Goal: Information Seeking & Learning: Learn about a topic

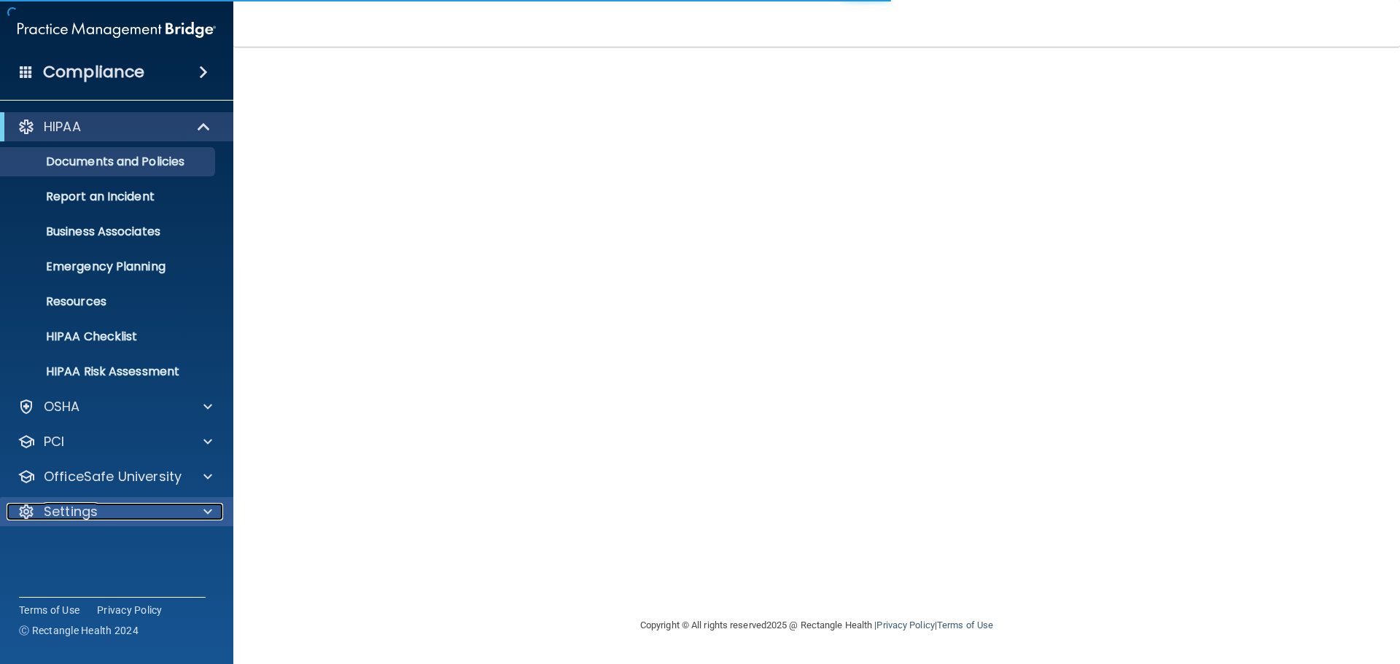
click at [209, 516] on span at bounding box center [207, 511] width 9 height 17
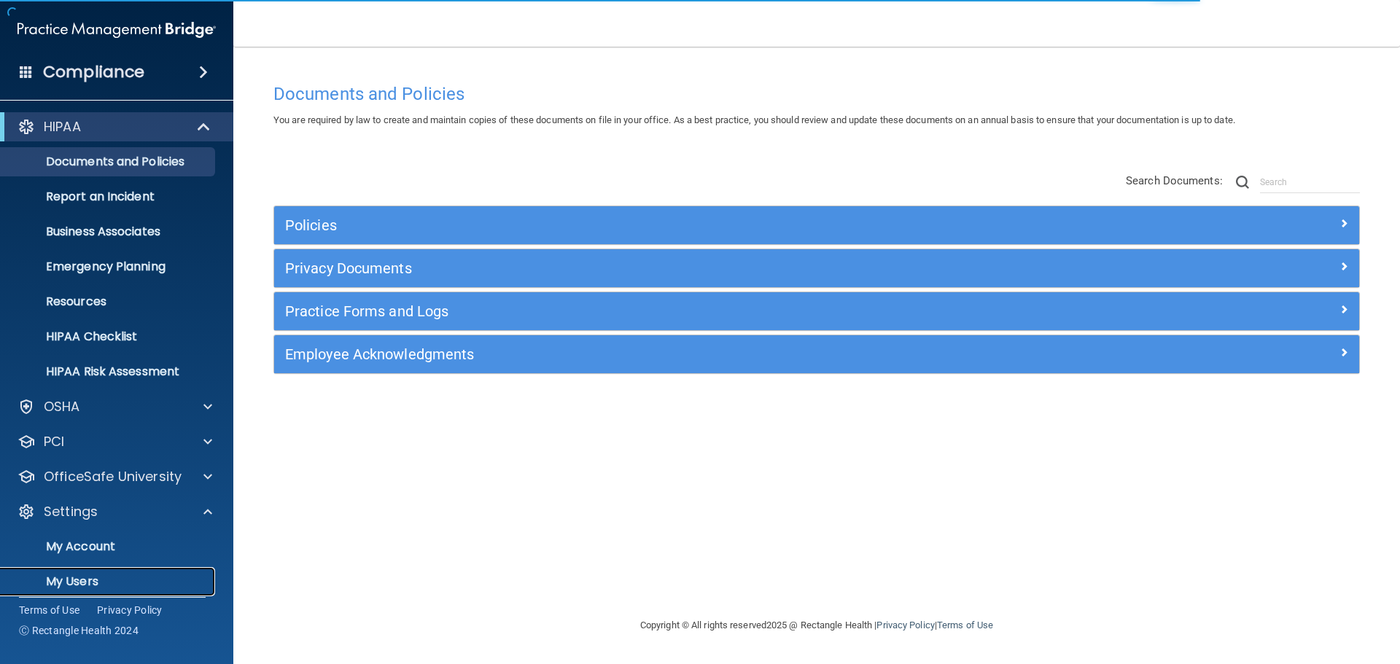
click at [94, 582] on p "My Users" at bounding box center [108, 582] width 199 height 15
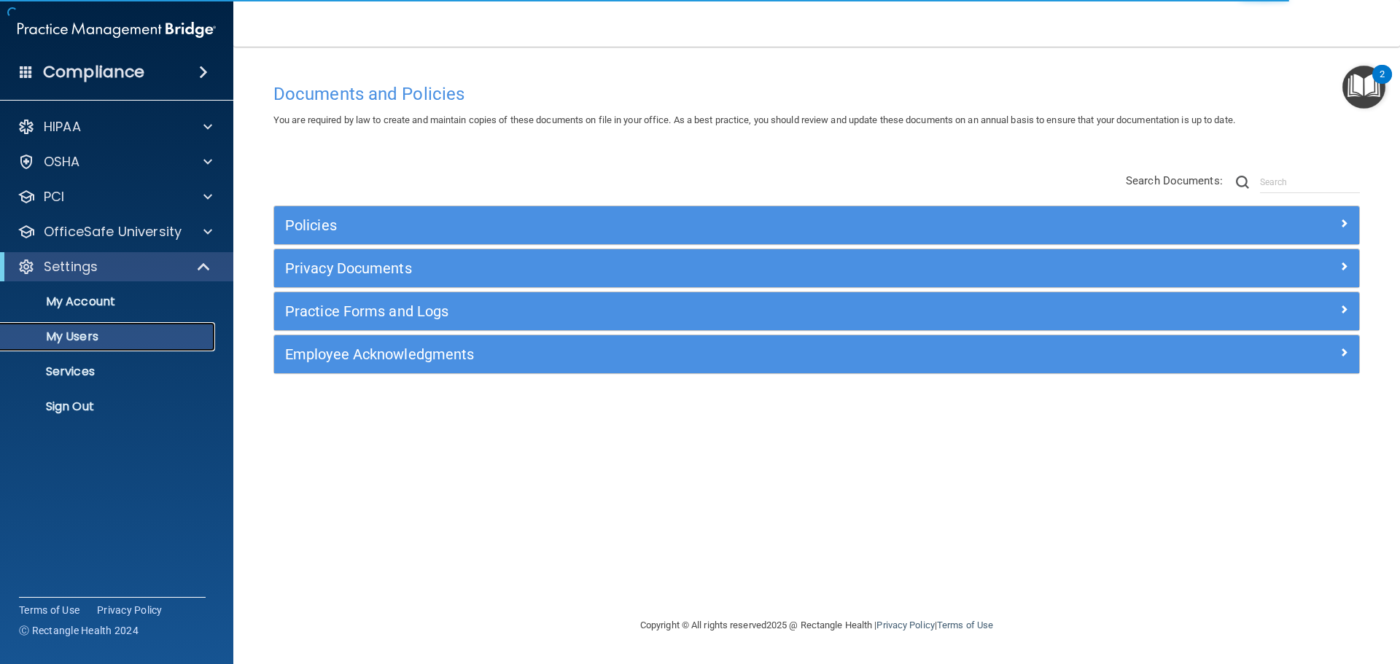
select select "20"
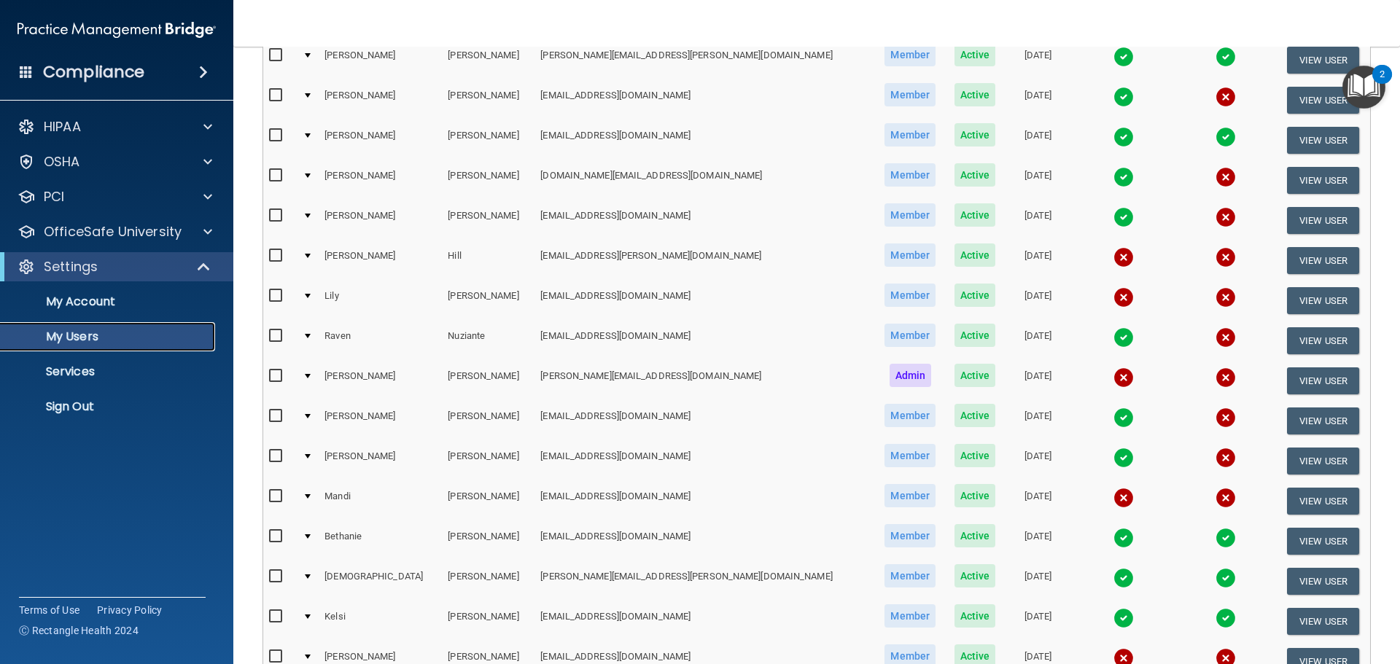
scroll to position [219, 0]
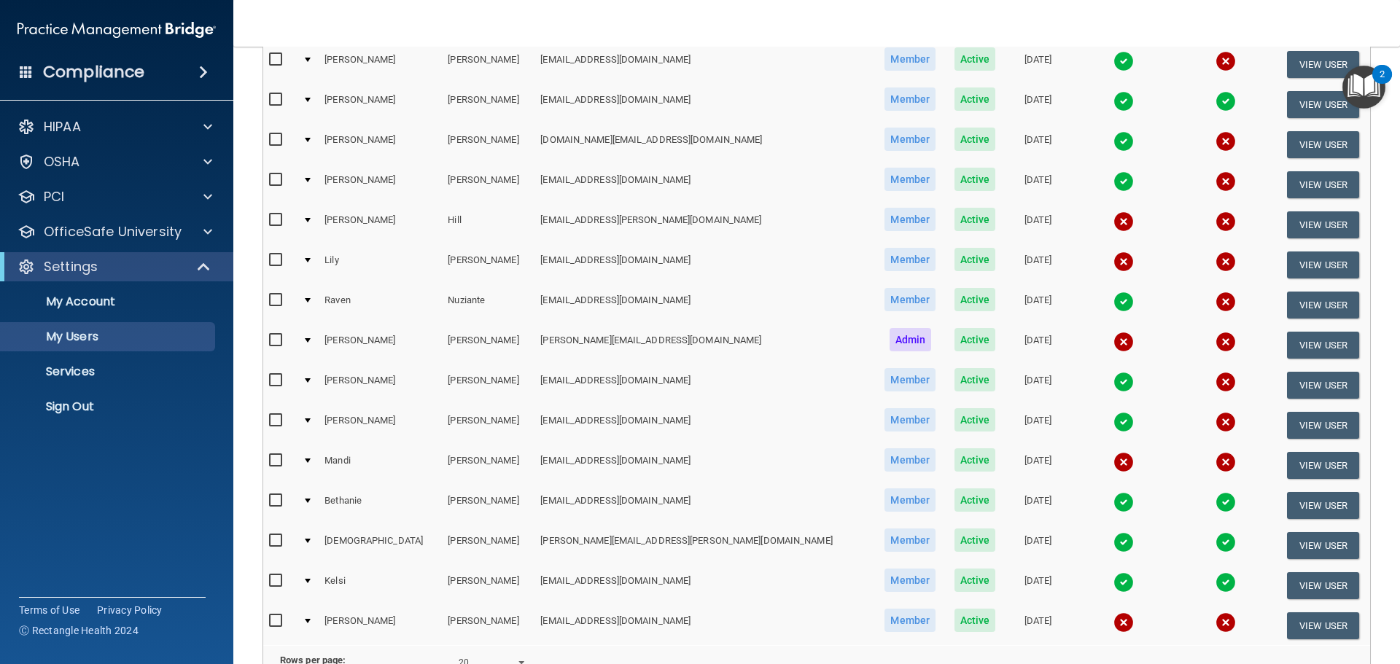
click at [269, 341] on input "checkbox" at bounding box center [277, 341] width 17 height 12
checkbox input "true"
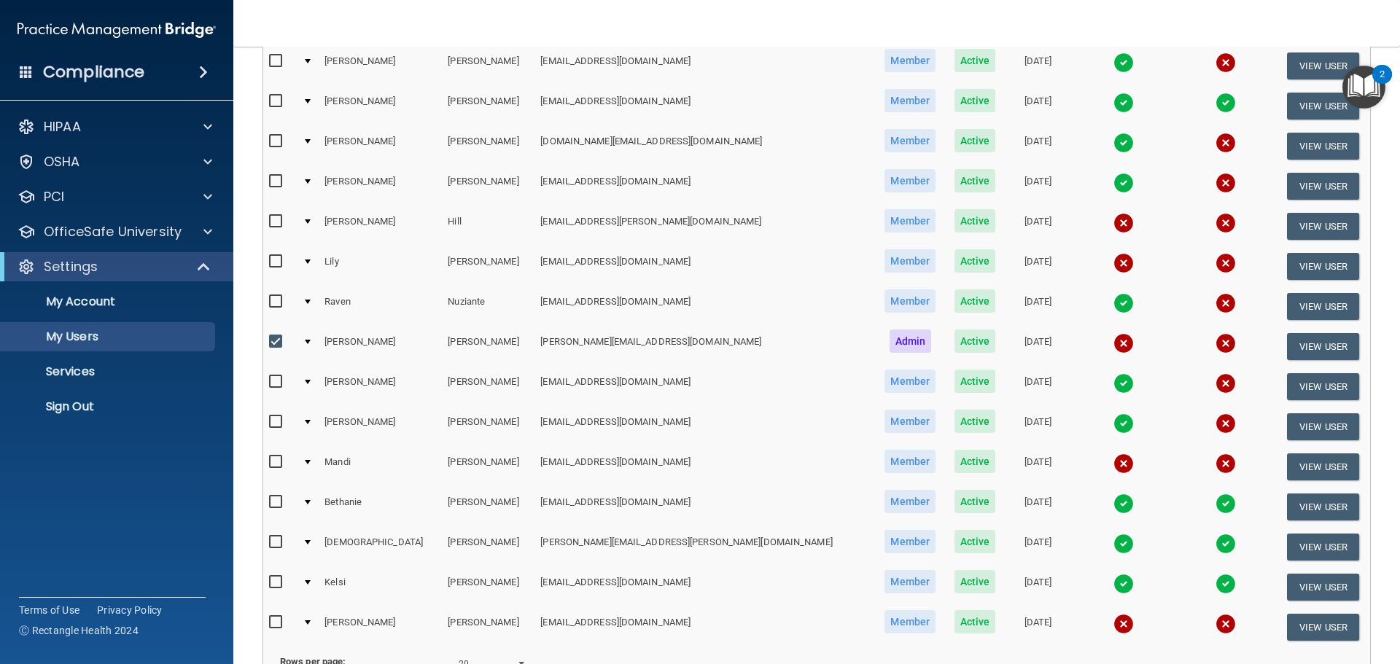
scroll to position [220, 0]
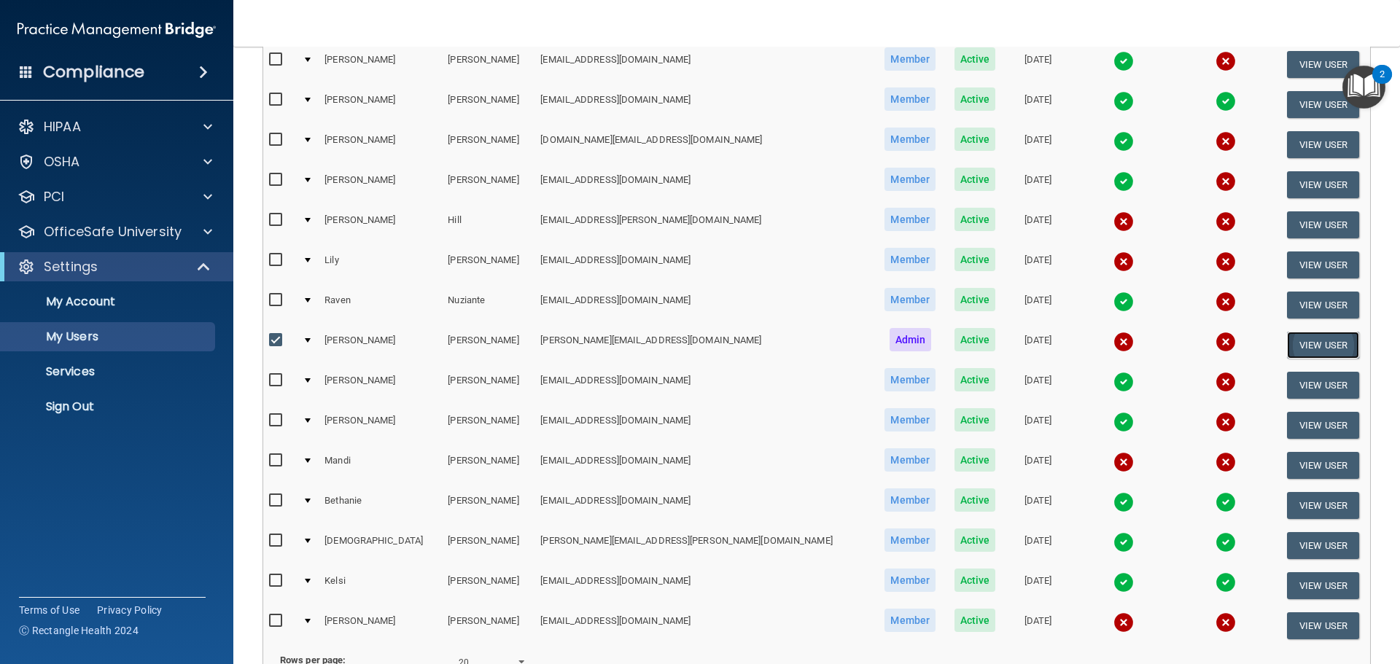
click at [1306, 337] on button "View User" at bounding box center [1323, 345] width 72 height 27
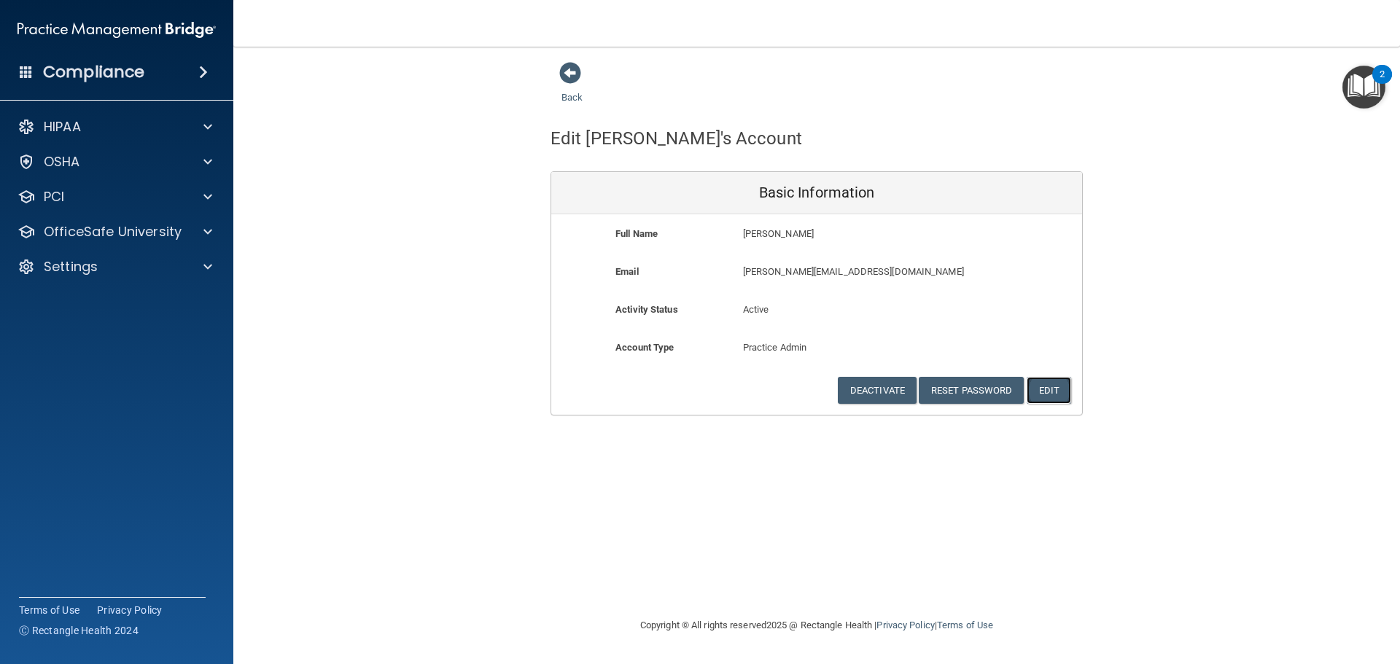
click at [1051, 389] on button "Edit" at bounding box center [1049, 390] width 44 height 27
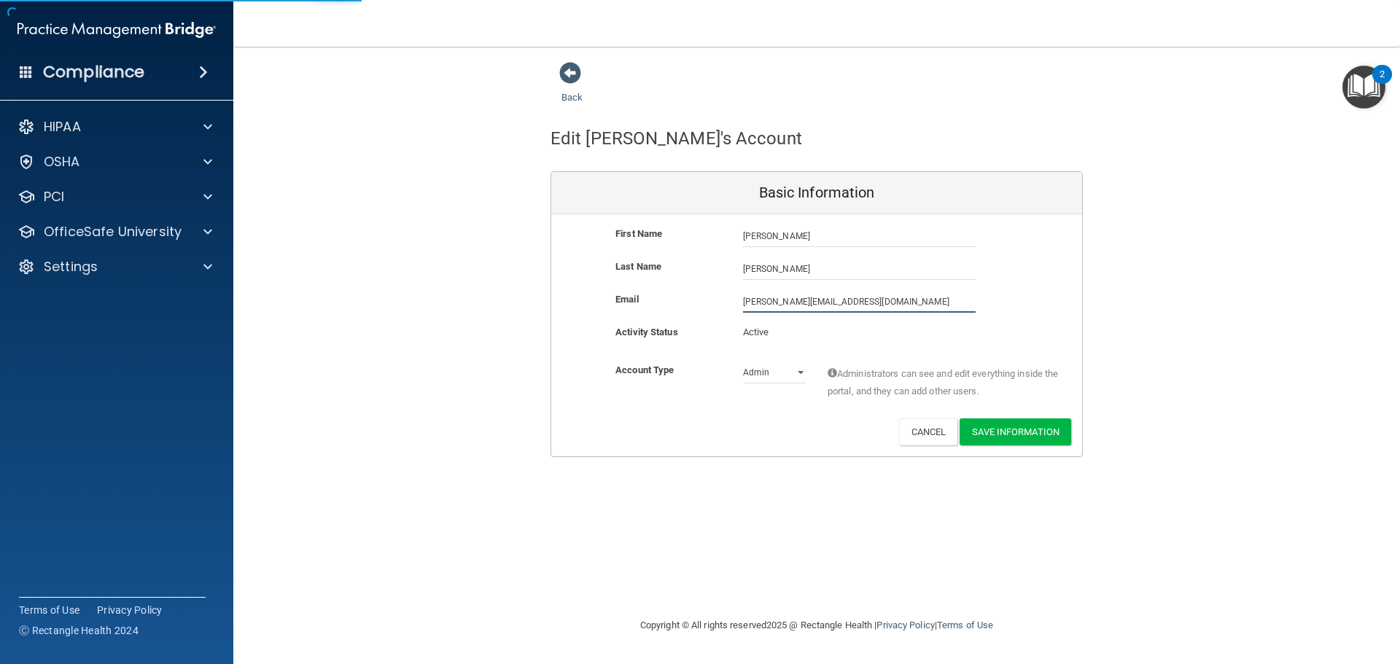
drag, startPoint x: 832, startPoint y: 302, endPoint x: 457, endPoint y: 392, distance: 385.5
click at [457, 392] on div "Back Edit [PERSON_NAME]'s Account Basic Information First Name [PERSON_NAME] [P…" at bounding box center [816, 259] width 1108 height 396
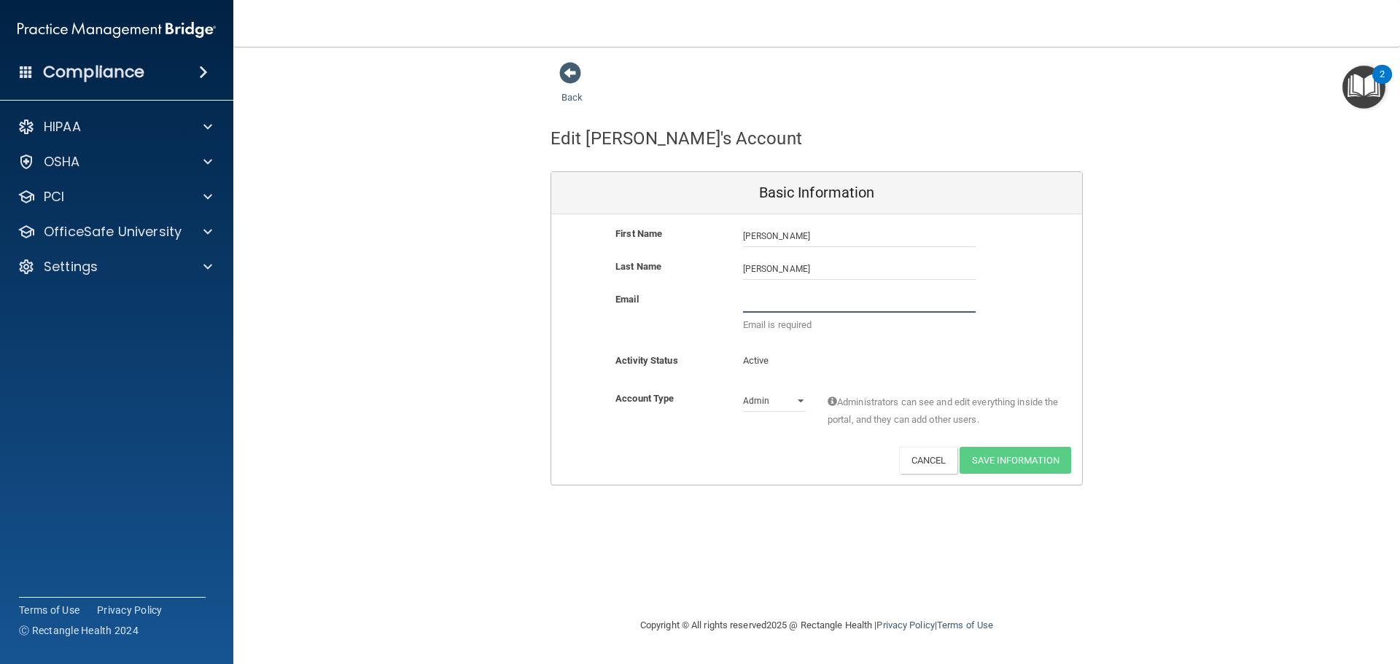
click at [791, 295] on input "email" at bounding box center [859, 302] width 233 height 22
type input "[PERSON_NAME][EMAIL_ADDRESS][DOMAIN_NAME]"
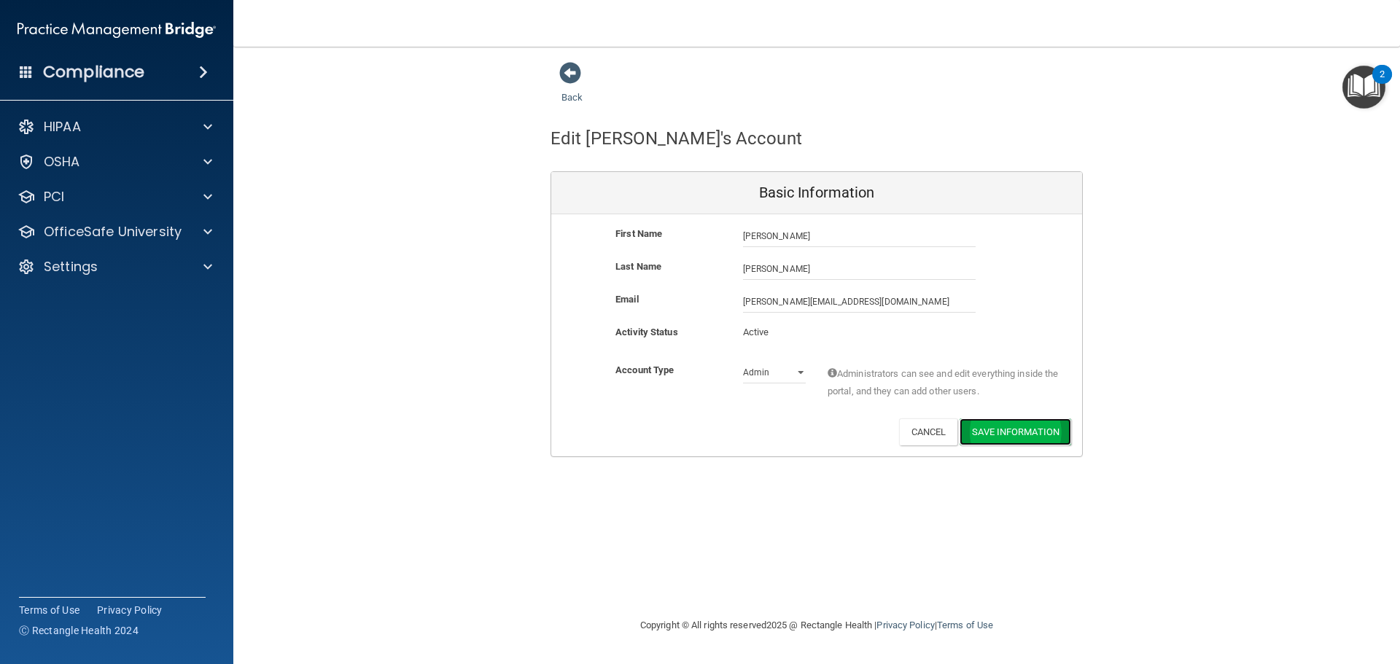
click at [1027, 432] on button "Save Information" at bounding box center [1016, 432] width 112 height 27
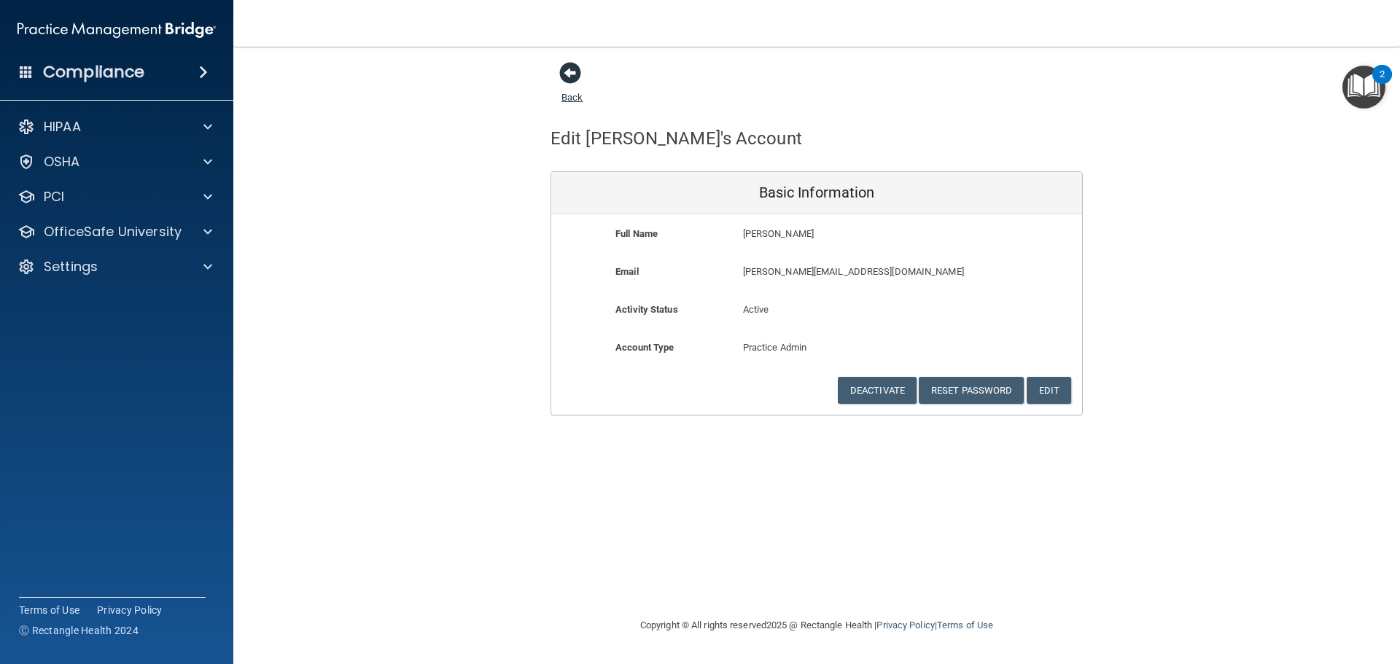
click at [572, 76] on span at bounding box center [570, 73] width 22 height 22
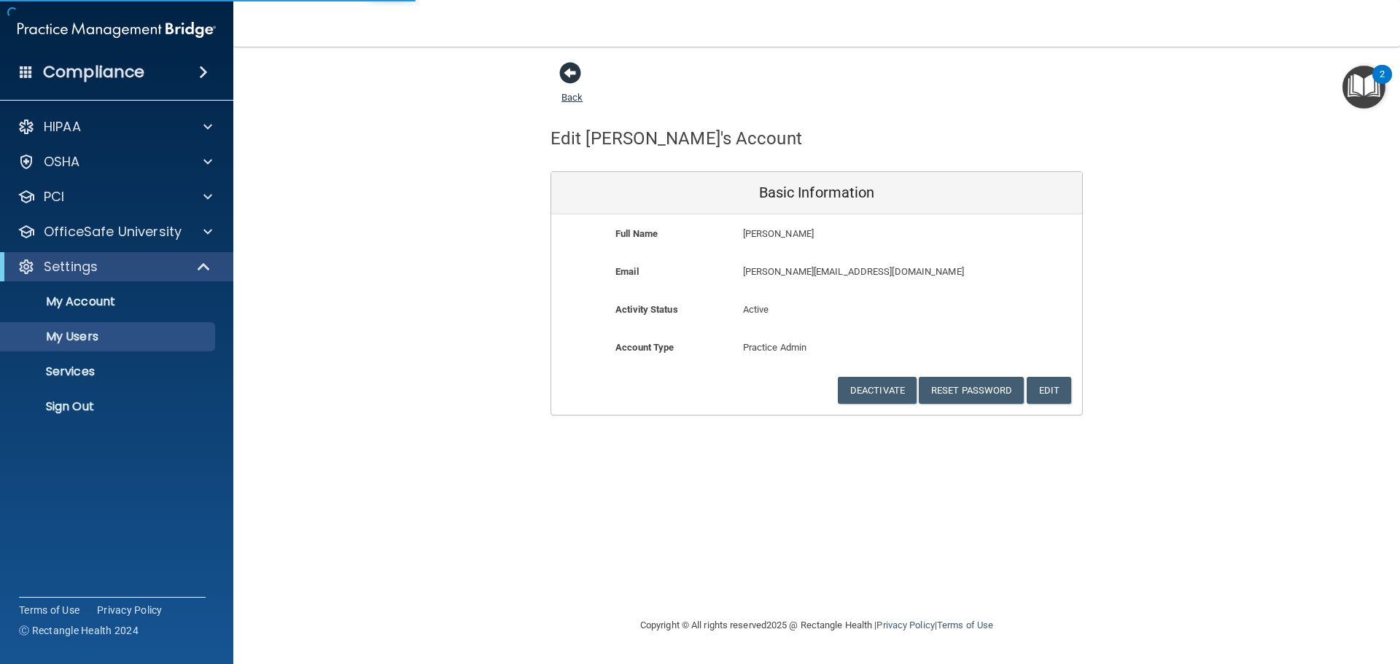
select select "20"
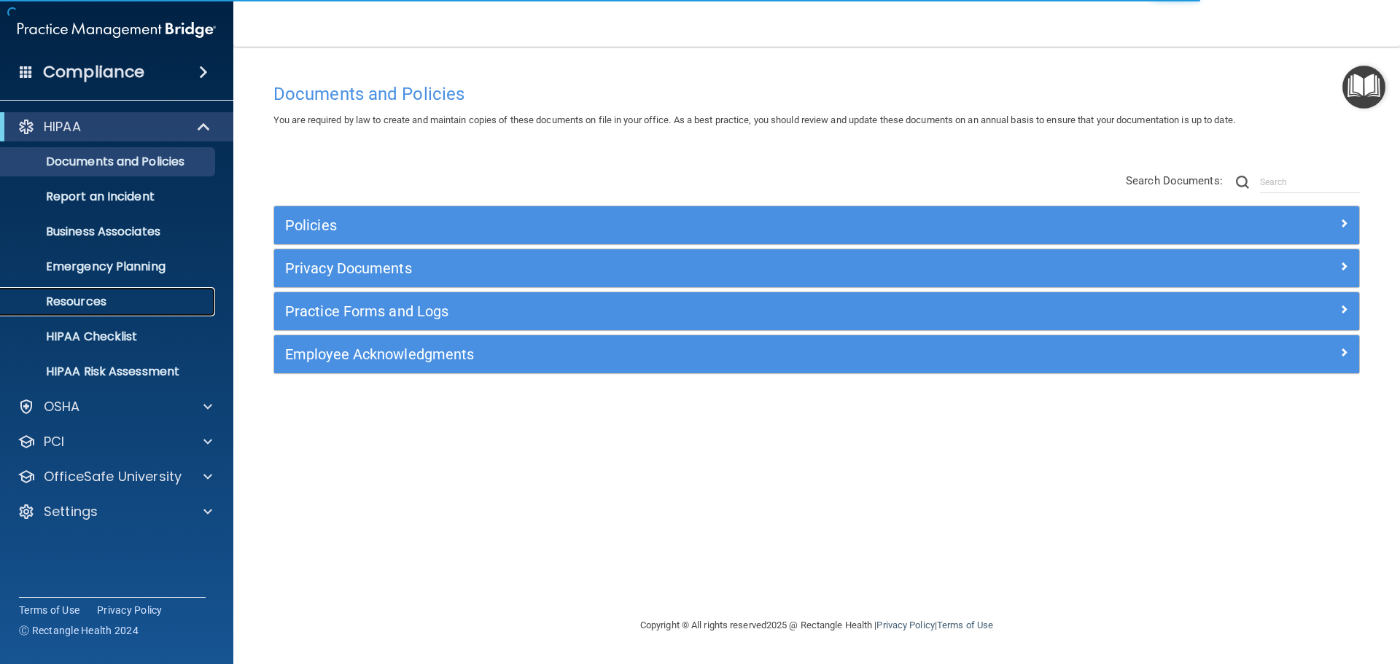
click at [82, 301] on p "Resources" at bounding box center [108, 302] width 199 height 15
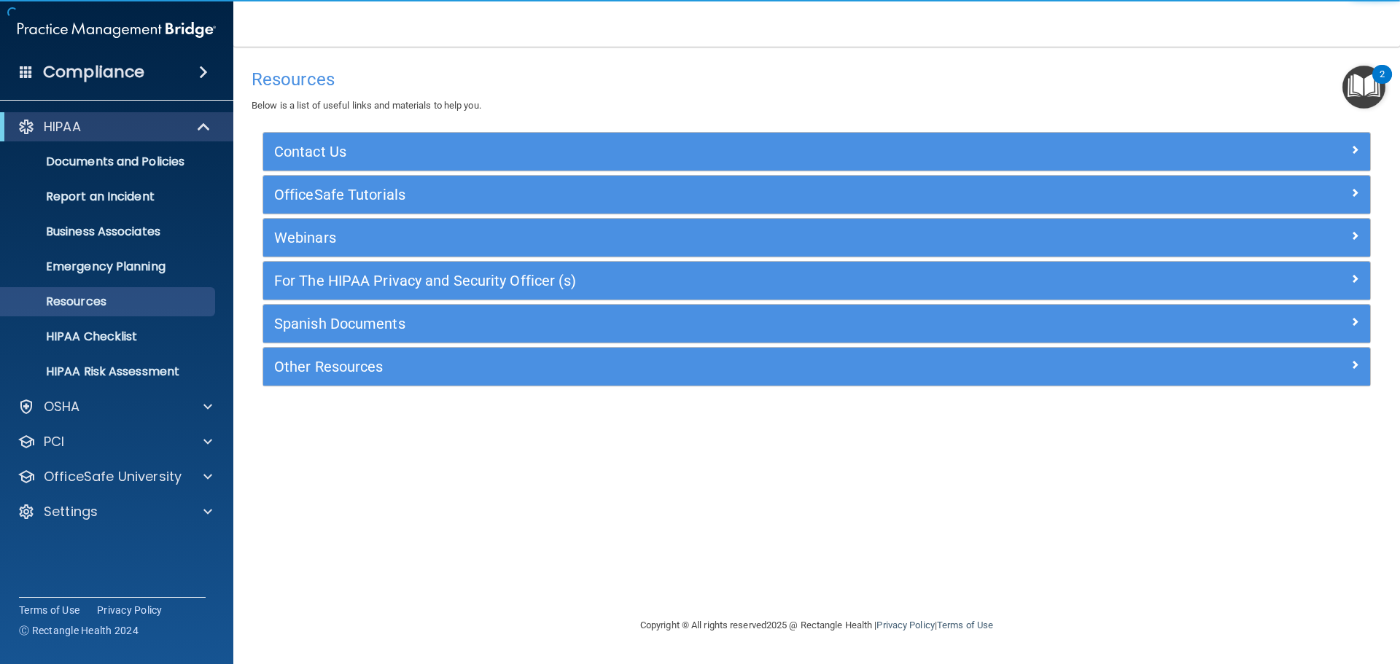
click at [340, 144] on div "Contact Us" at bounding box center [816, 152] width 1107 height 38
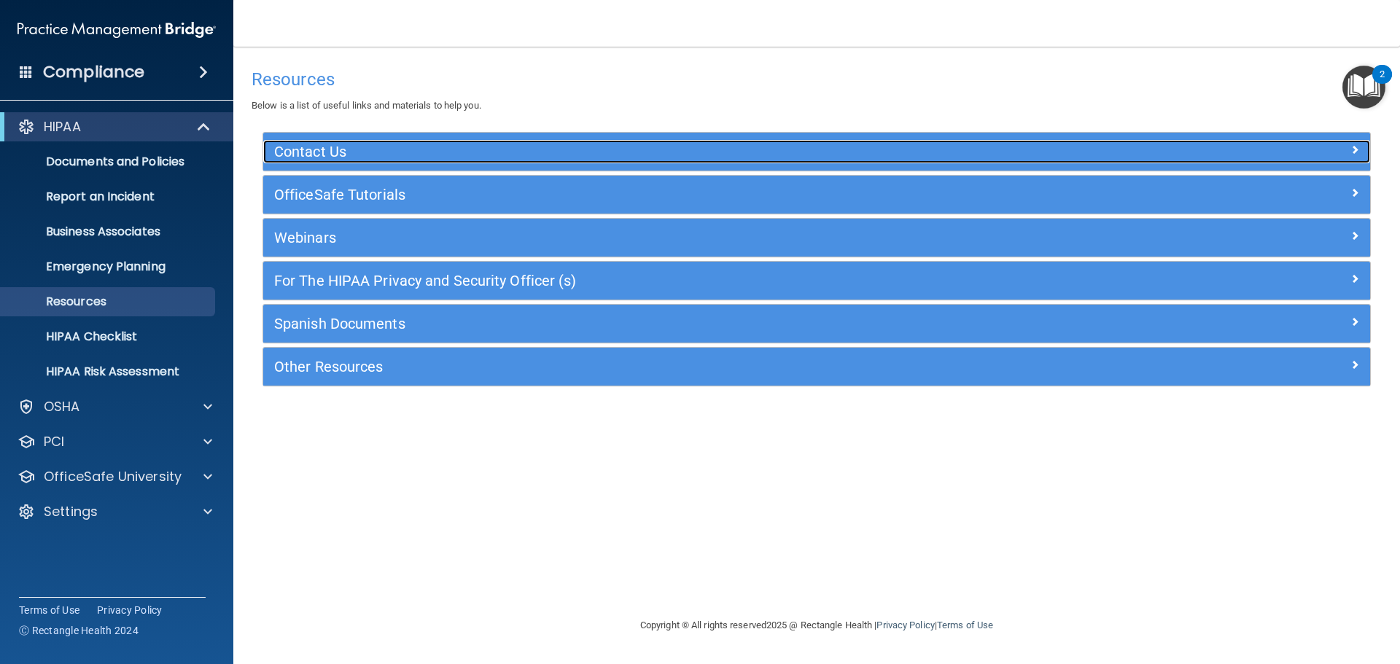
click at [313, 152] on h5 "Contact Us" at bounding box center [678, 152] width 809 height 16
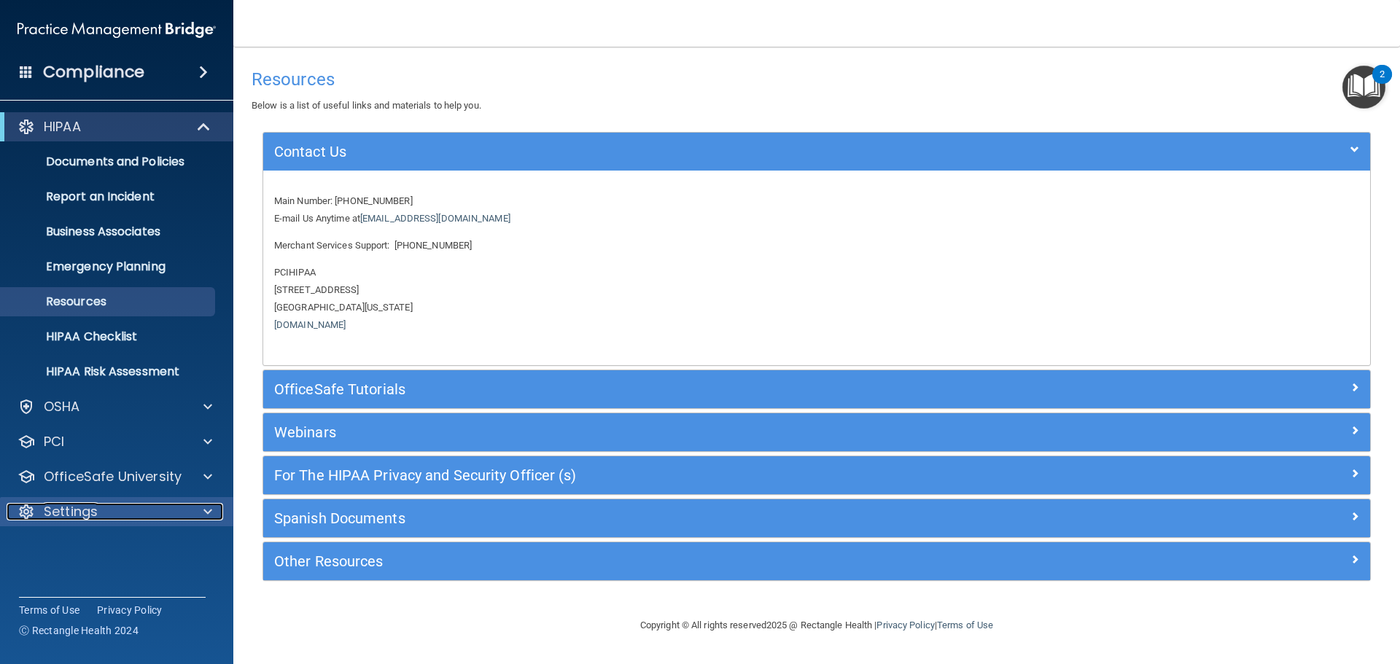
click at [204, 511] on span at bounding box center [207, 511] width 9 height 17
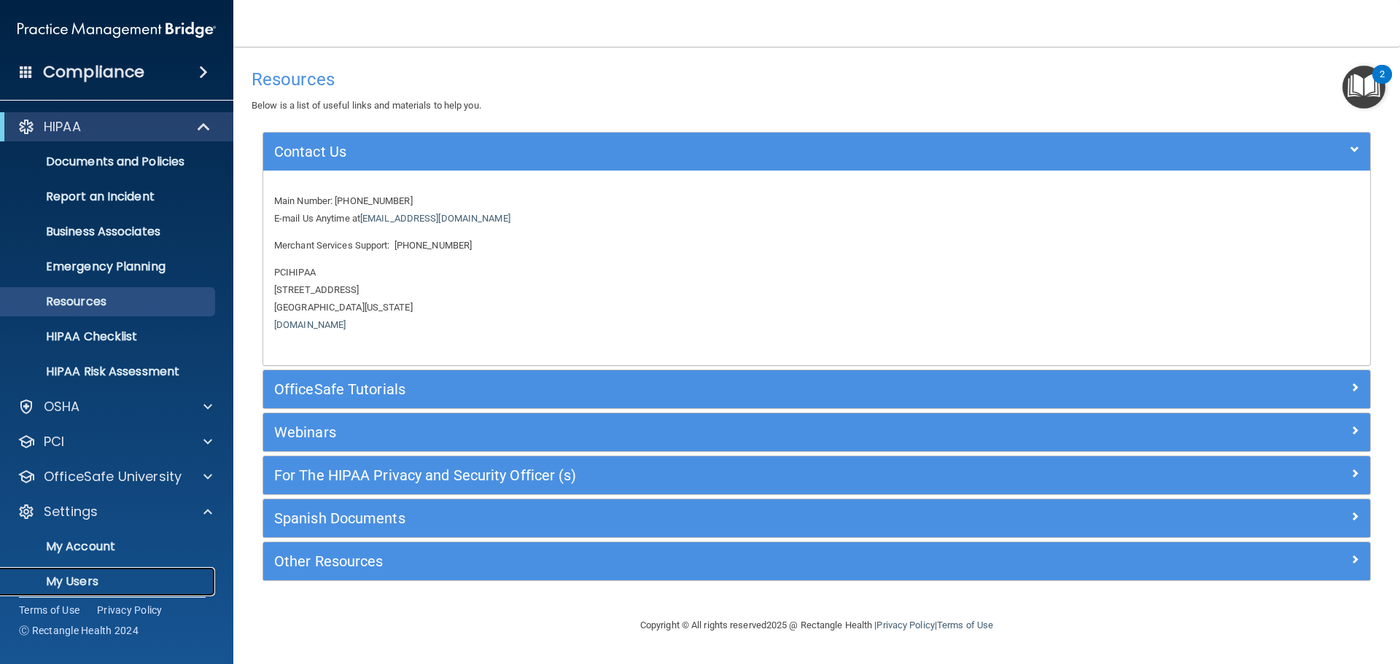
click at [75, 575] on p "My Users" at bounding box center [108, 582] width 199 height 15
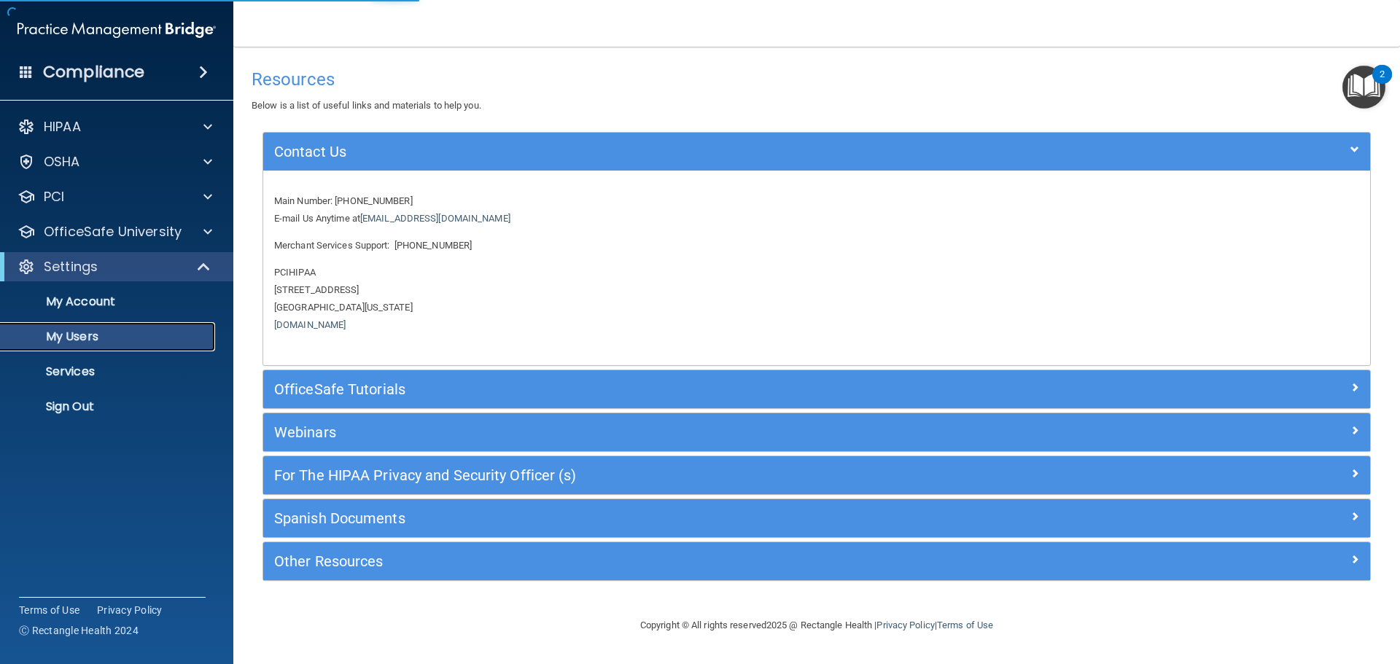
select select "20"
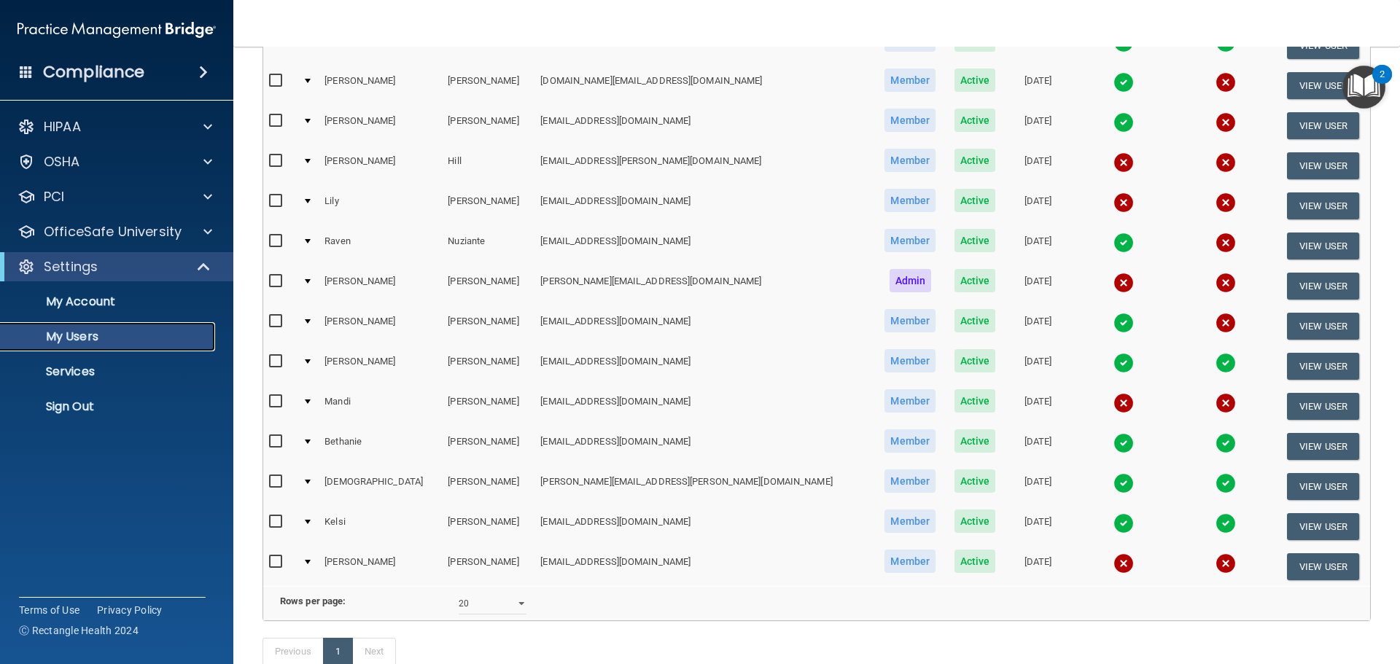
scroll to position [292, 0]
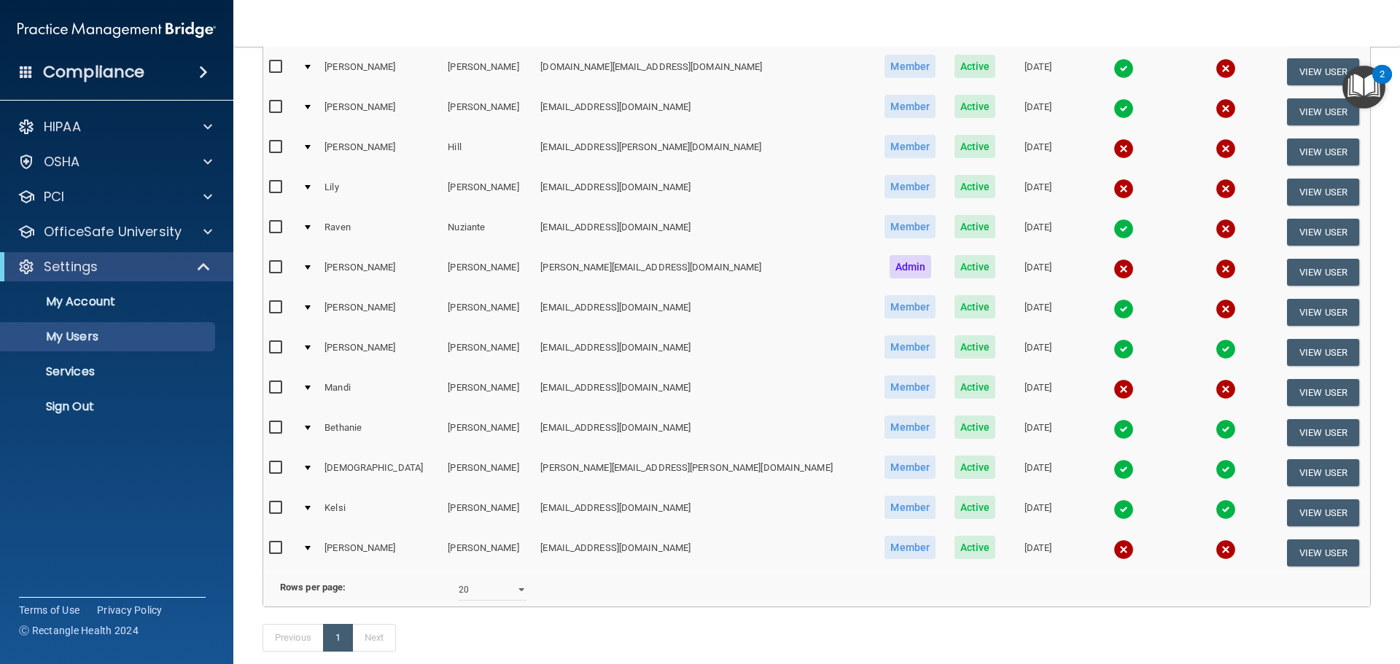
click at [277, 265] on input "checkbox" at bounding box center [277, 268] width 17 height 12
checkbox input "true"
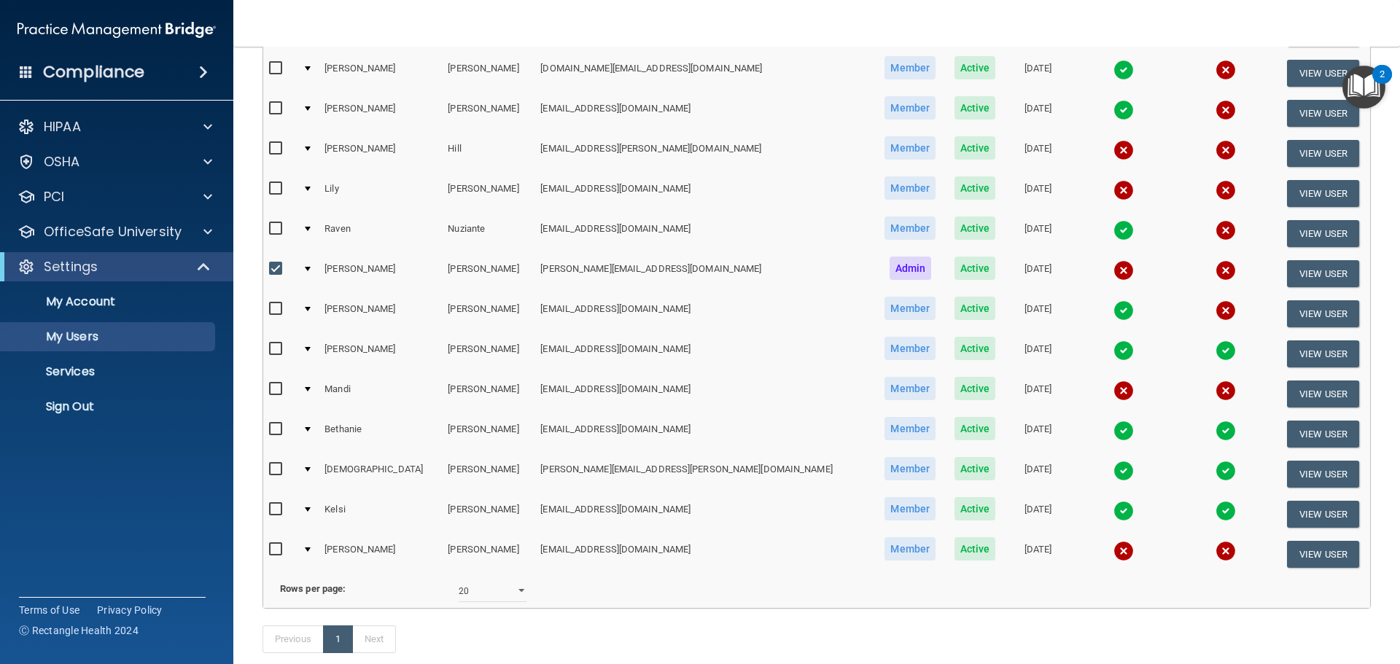
scroll to position [293, 0]
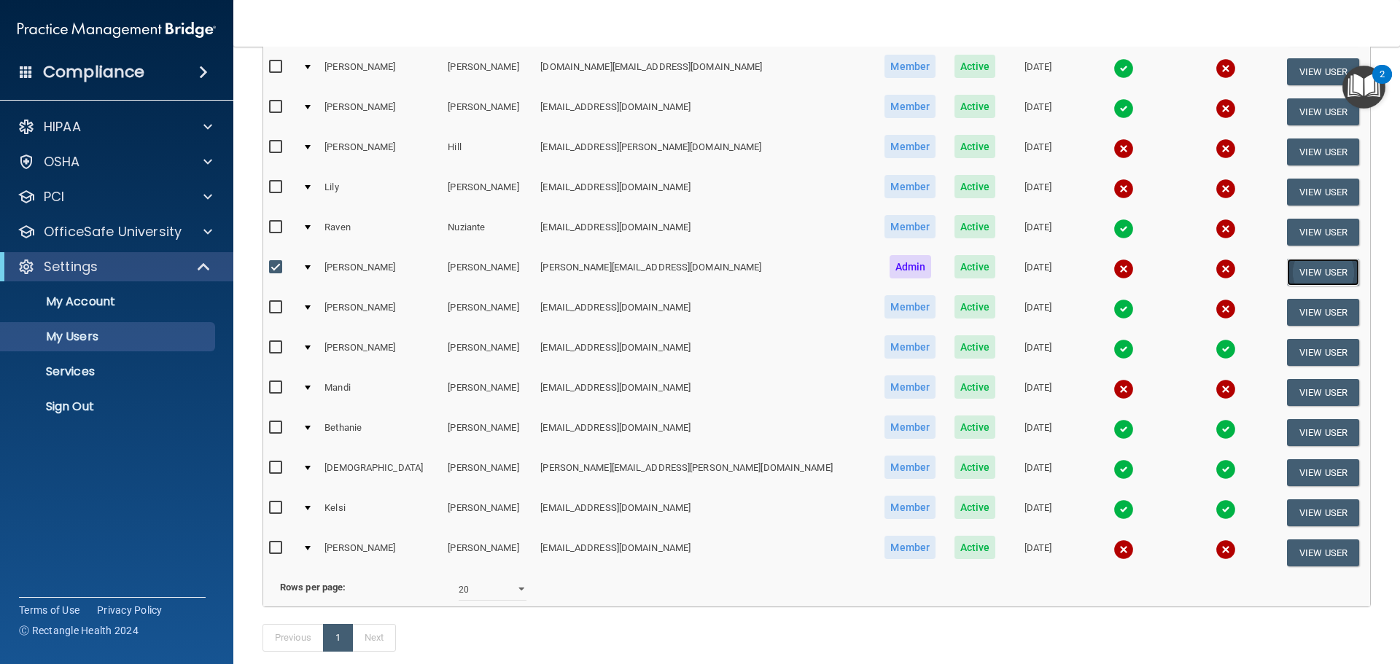
click at [1287, 271] on button "View User" at bounding box center [1323, 272] width 72 height 27
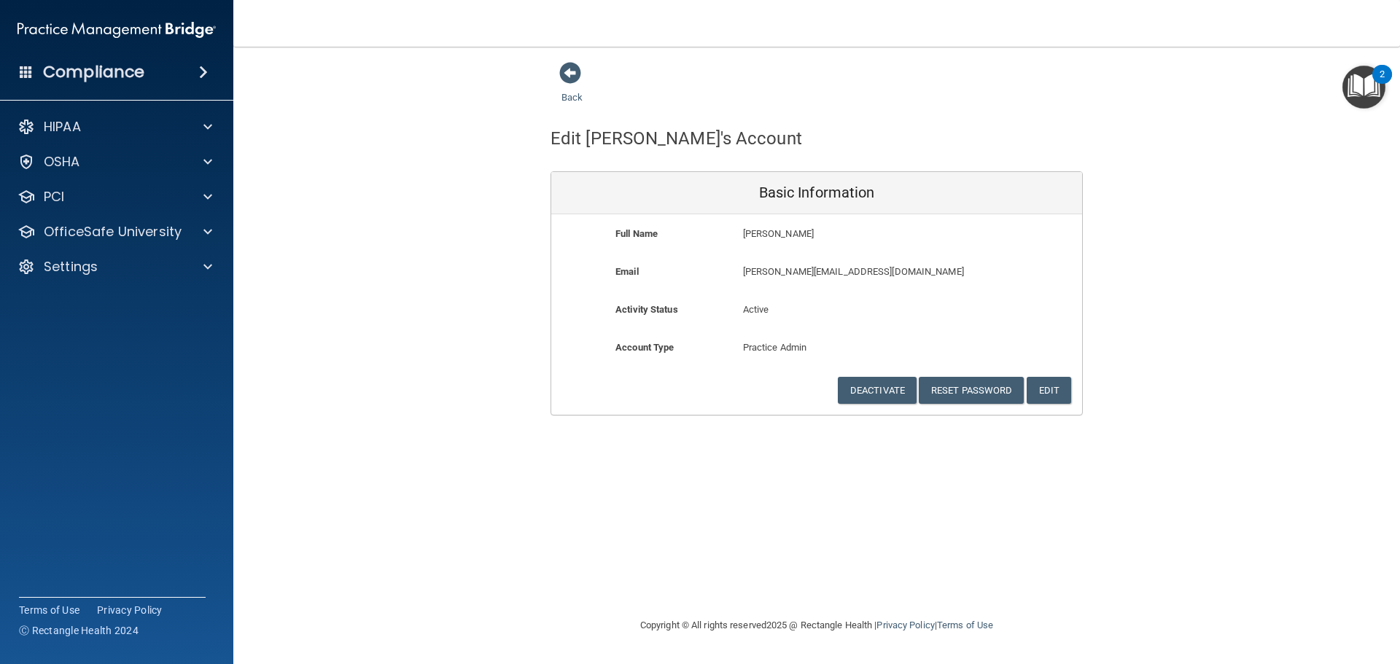
click at [863, 272] on p "[PERSON_NAME][EMAIL_ADDRESS][DOMAIN_NAME]" at bounding box center [859, 271] width 233 height 17
click at [710, 501] on div "Back Edit Brenda's Account Basic Information Full Name Brenda Ray Brenda Last N…" at bounding box center [816, 331] width 1108 height 541
click at [1043, 389] on button "Edit" at bounding box center [1049, 390] width 44 height 27
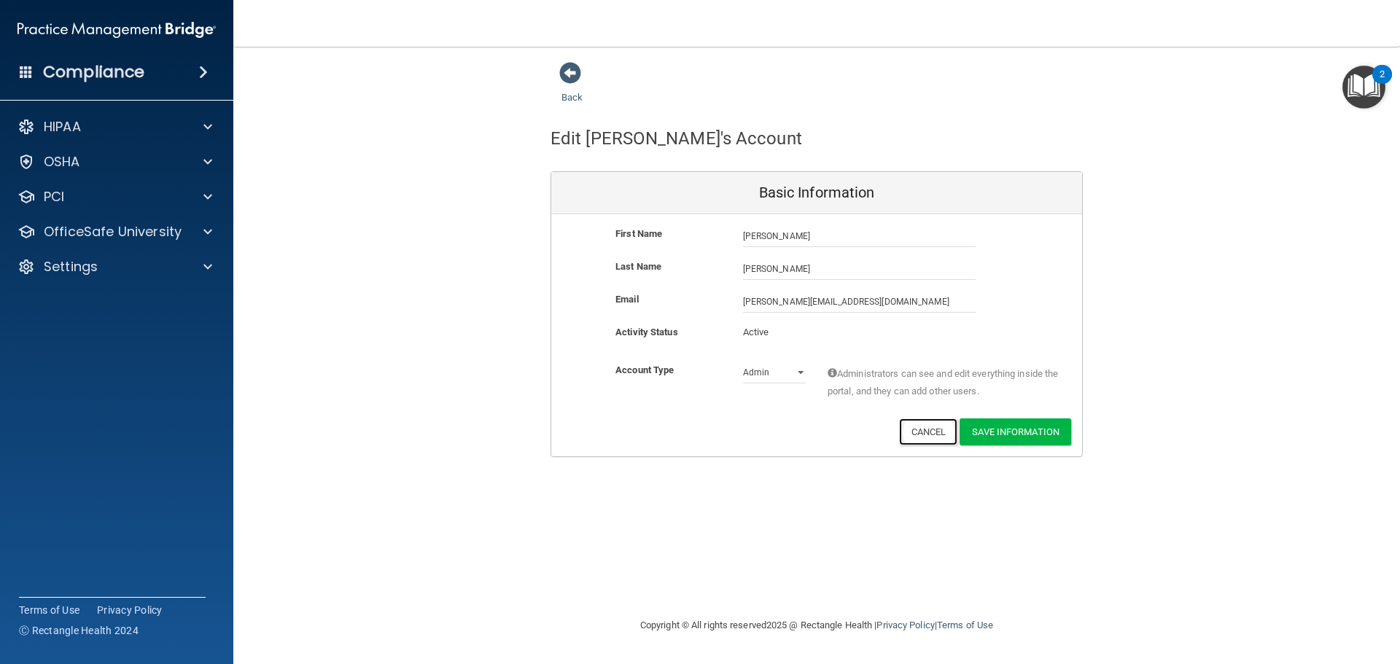
click at [924, 437] on button "Cancel" at bounding box center [928, 432] width 59 height 27
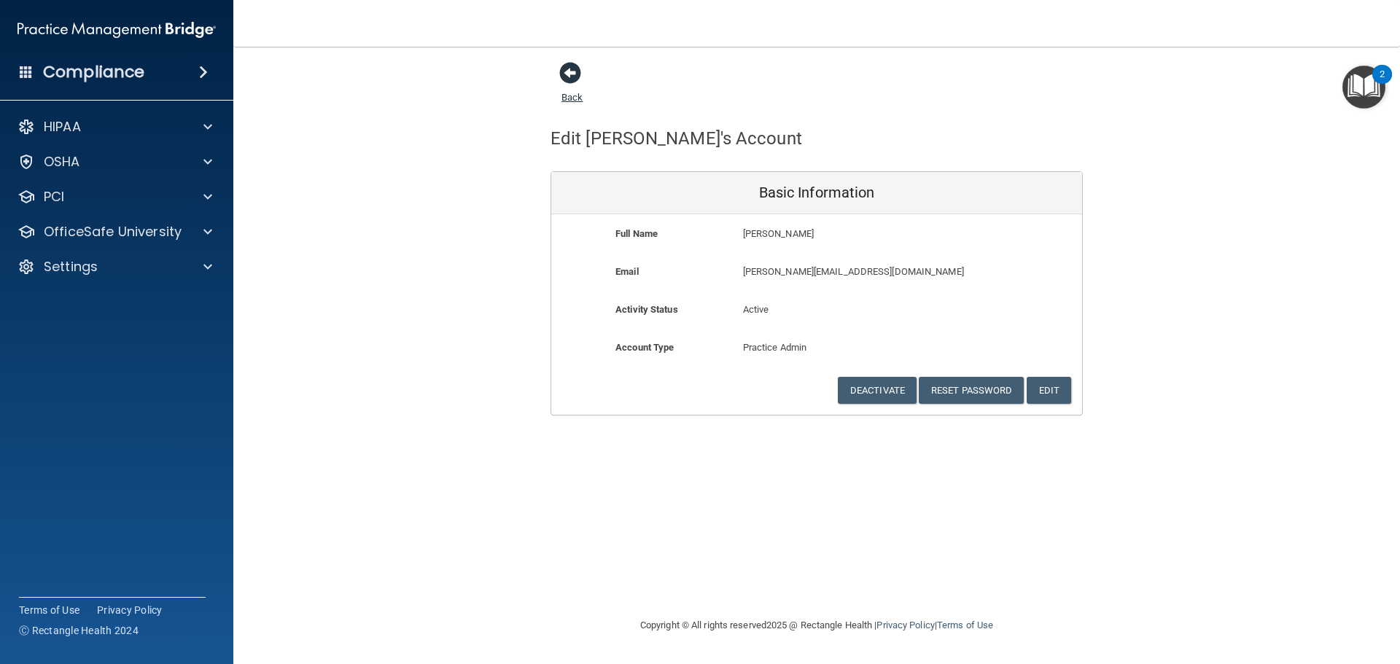
drag, startPoint x: 573, startPoint y: 70, endPoint x: 539, endPoint y: 85, distance: 37.5
click at [572, 70] on span at bounding box center [570, 73] width 22 height 22
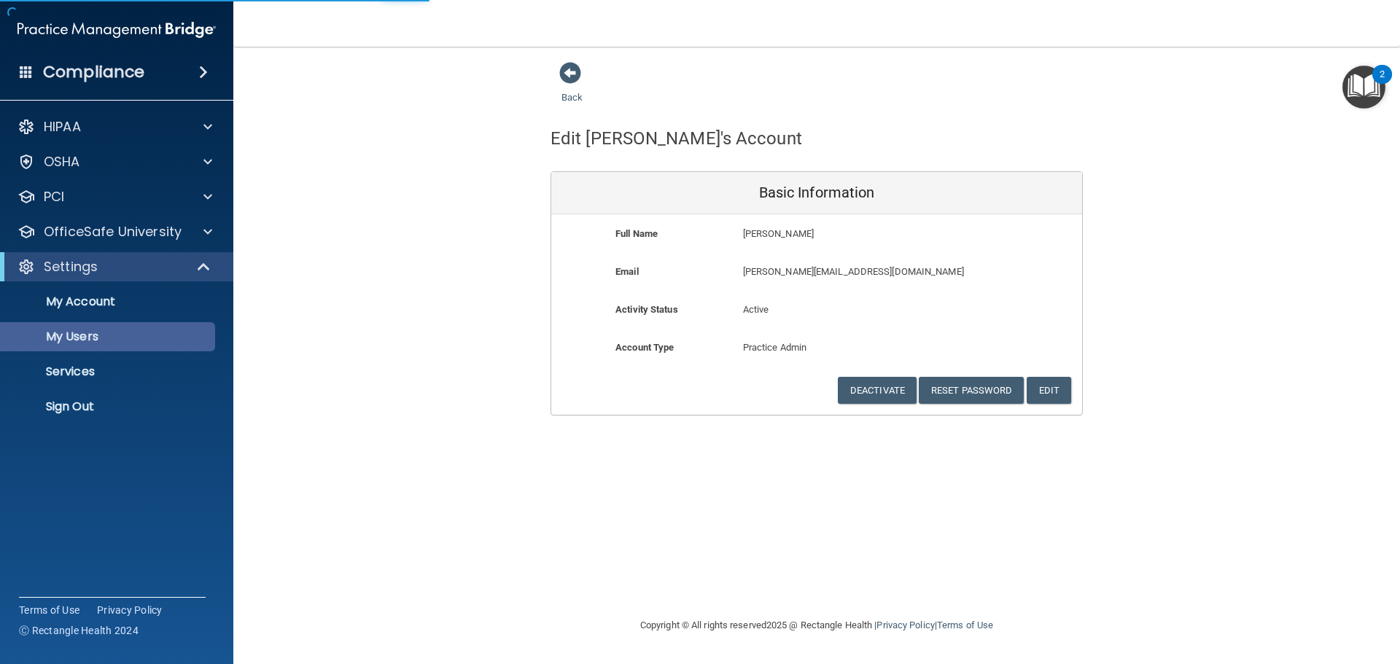
select select "20"
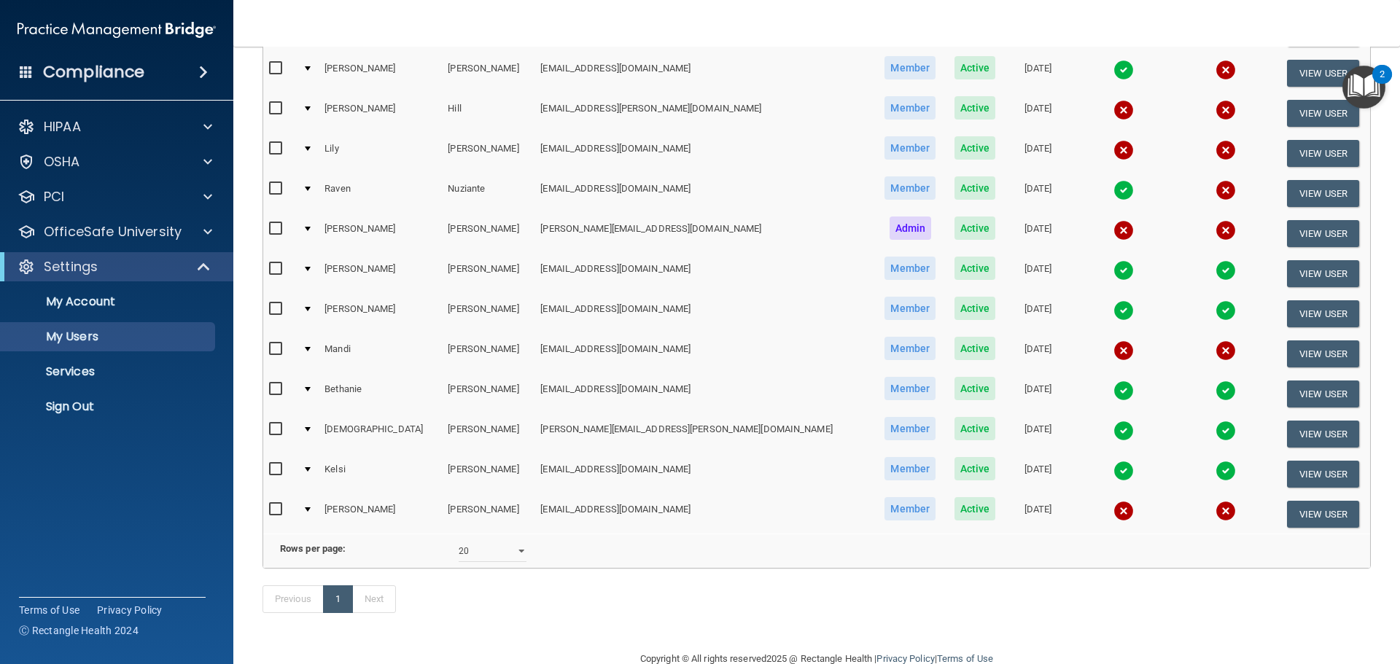
scroll to position [365, 0]
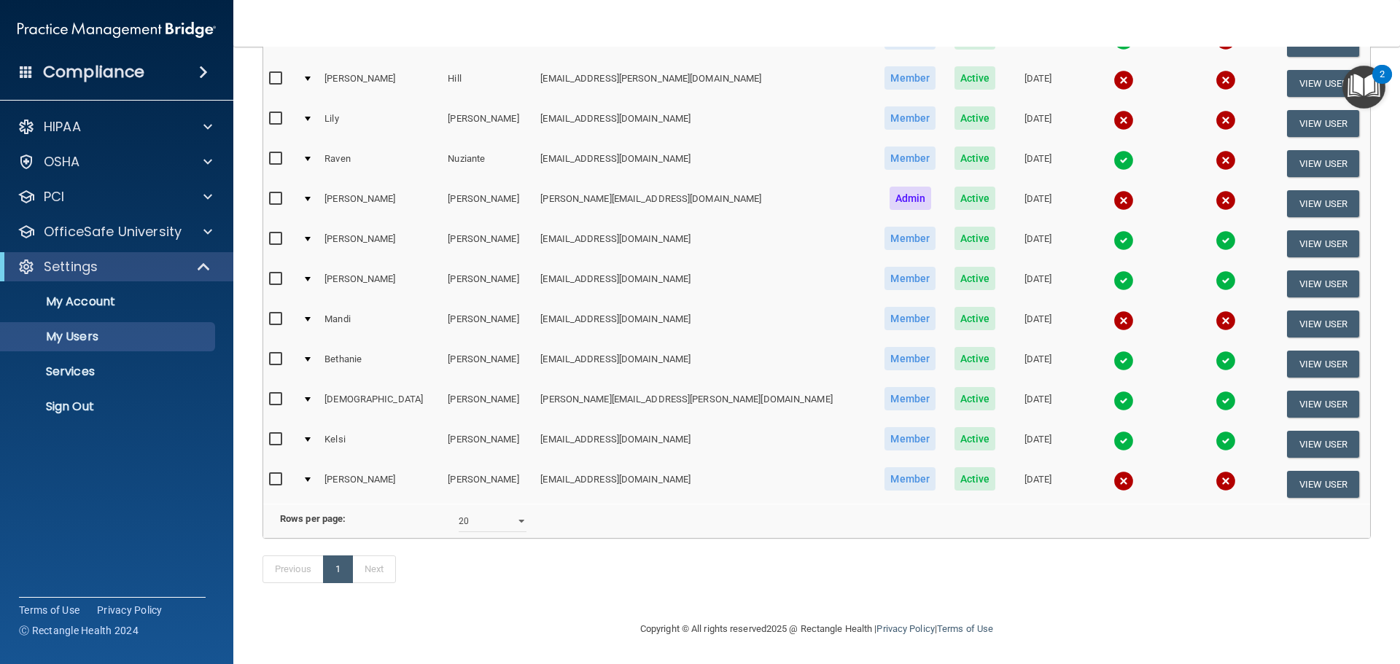
drag, startPoint x: 275, startPoint y: 474, endPoint x: 288, endPoint y: 483, distance: 15.8
click at [276, 474] on input "checkbox" at bounding box center [277, 480] width 17 height 12
checkbox input "true"
click at [1288, 481] on button "View User" at bounding box center [1323, 485] width 72 height 27
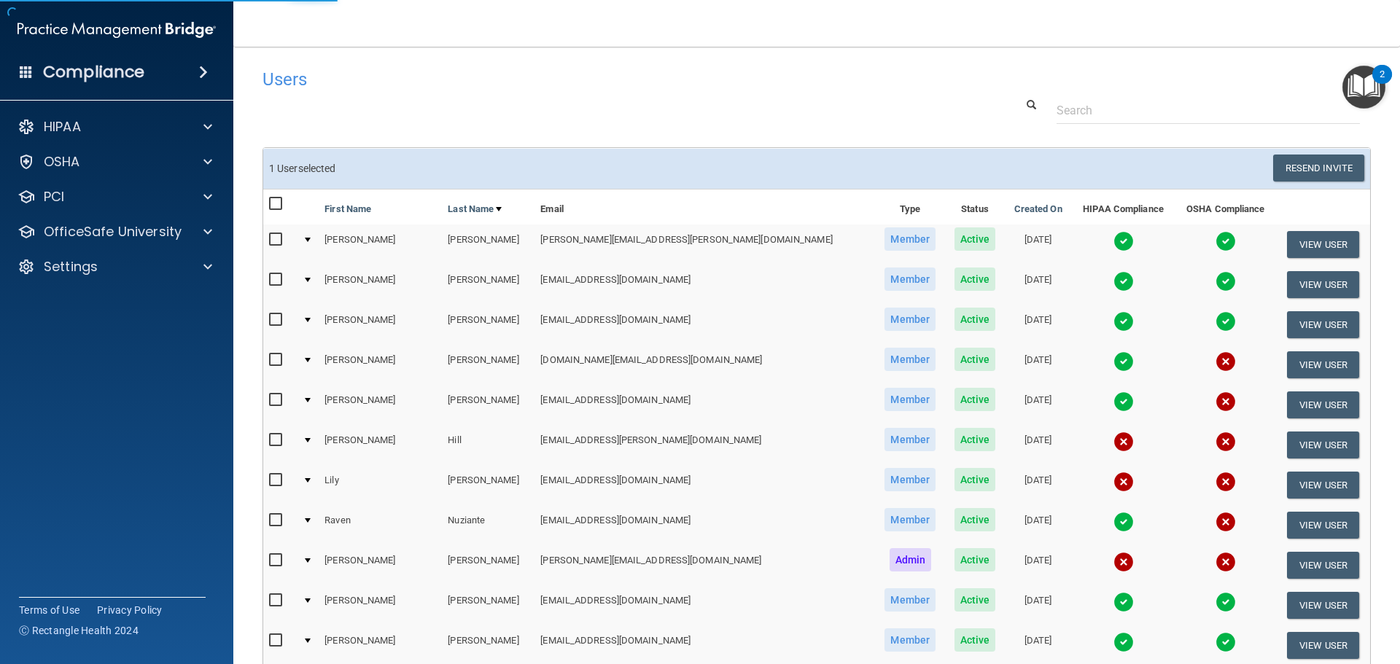
select select "practice_member"
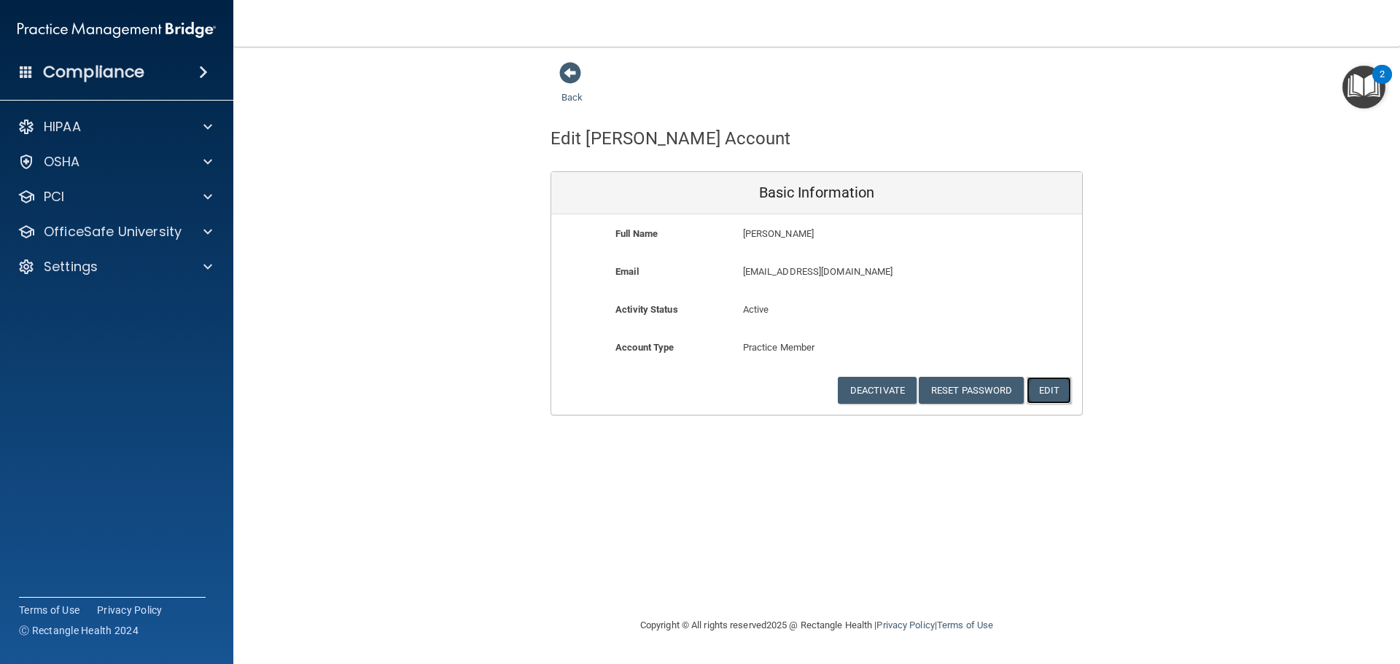
click at [1045, 381] on button "Edit" at bounding box center [1049, 390] width 44 height 27
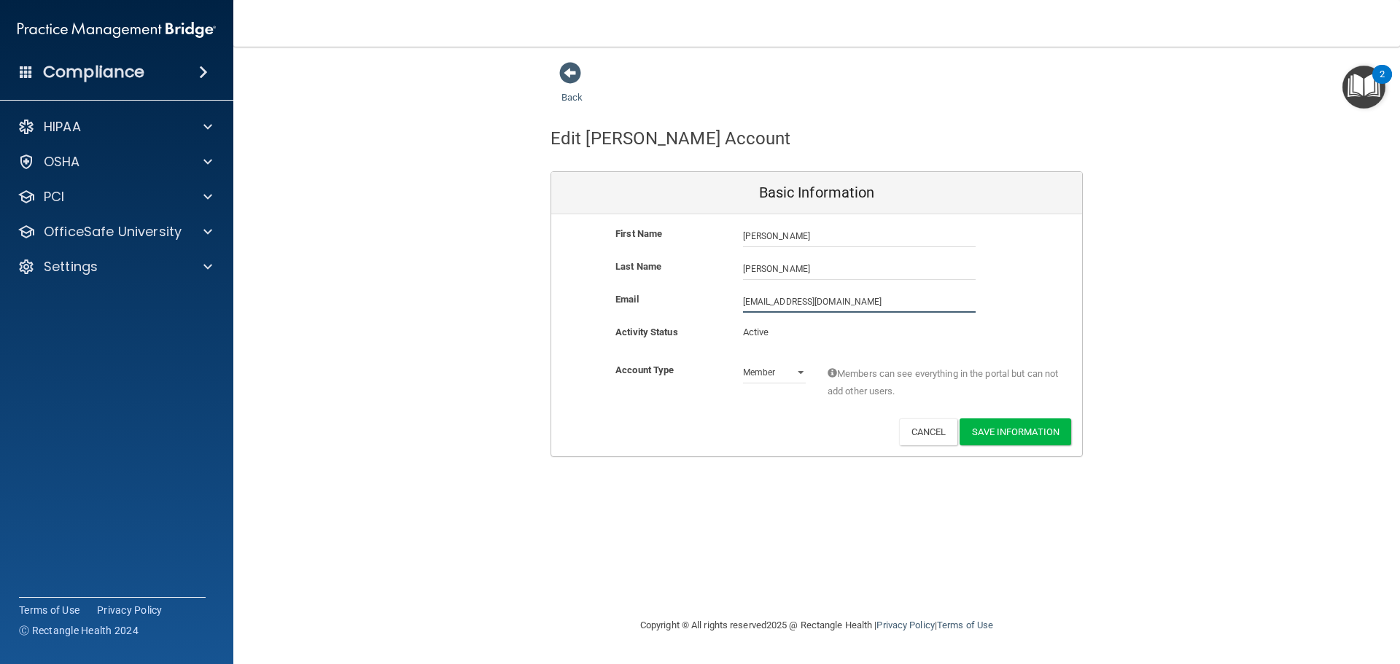
drag, startPoint x: 665, startPoint y: 336, endPoint x: 387, endPoint y: 419, distance: 290.0
click at [389, 418] on div "Back Edit Dale's Account Basic Information First Name Dale Trahan Dale Last Nam…" at bounding box center [816, 259] width 1108 height 396
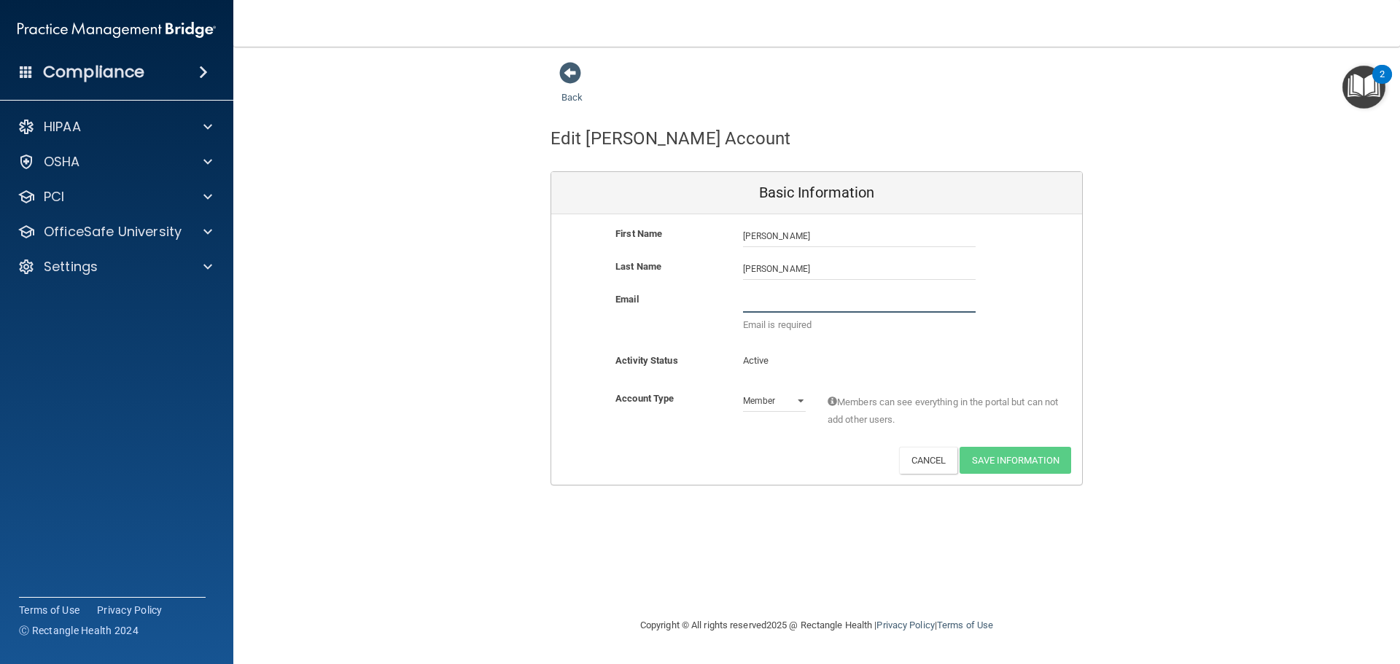
click at [791, 294] on input "email" at bounding box center [859, 302] width 233 height 22
click at [777, 303] on input "email" at bounding box center [859, 302] width 233 height 22
click at [778, 298] on input "email" at bounding box center [859, 302] width 233 height 22
type input "DAL"
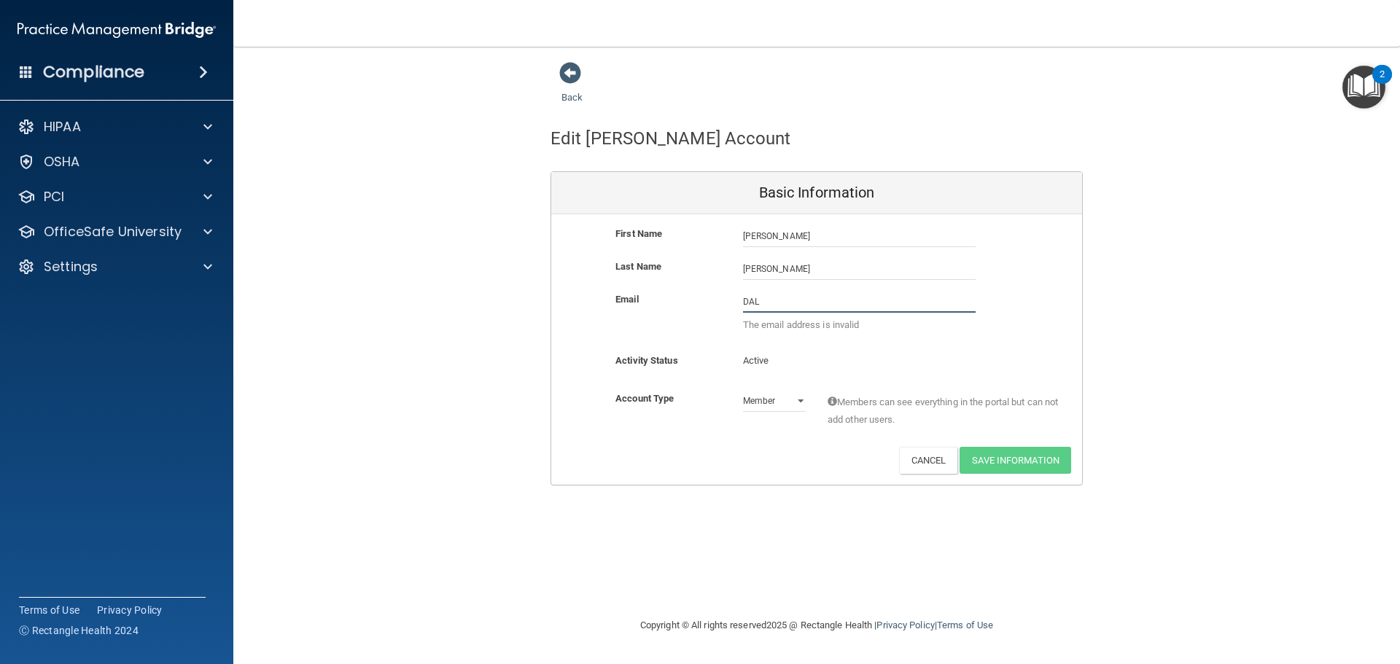
drag, startPoint x: 769, startPoint y: 301, endPoint x: 548, endPoint y: 354, distance: 227.3
click at [548, 354] on div "Back Edit Dale's Account Basic Information First Name Dale Trahan Dale Last Nam…" at bounding box center [816, 273] width 1108 height 424
click at [787, 303] on input "email" at bounding box center [859, 302] width 233 height 22
type input "D"
click at [766, 306] on input "dale" at bounding box center [859, 302] width 233 height 22
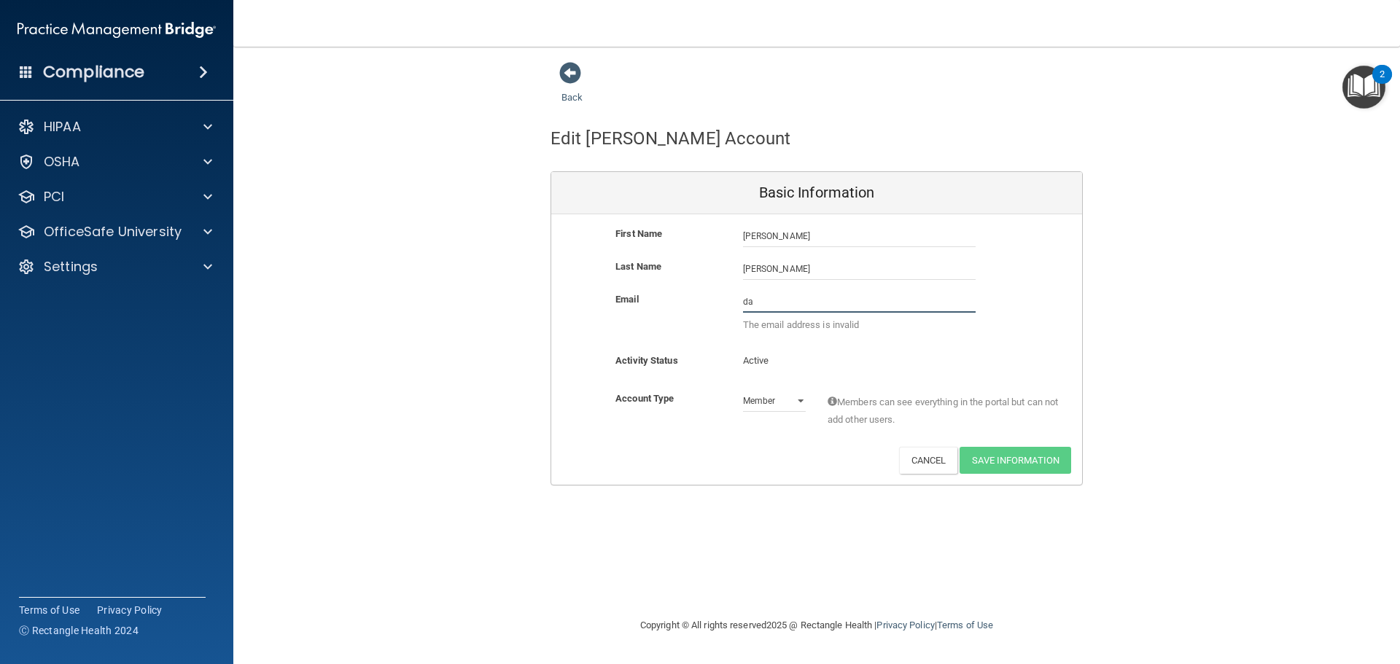
type input "d"
type input "[EMAIL_ADDRESS][DOMAIN_NAME]"
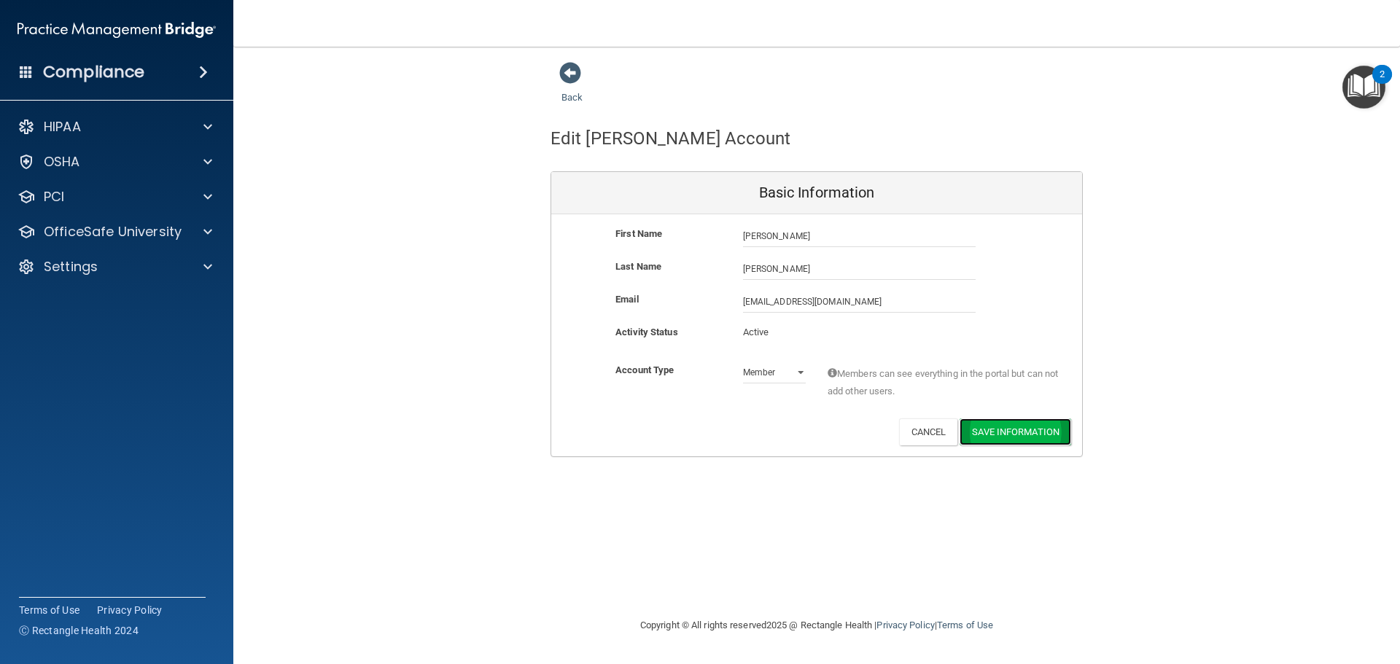
click at [1028, 429] on button "Save Information" at bounding box center [1016, 432] width 112 height 27
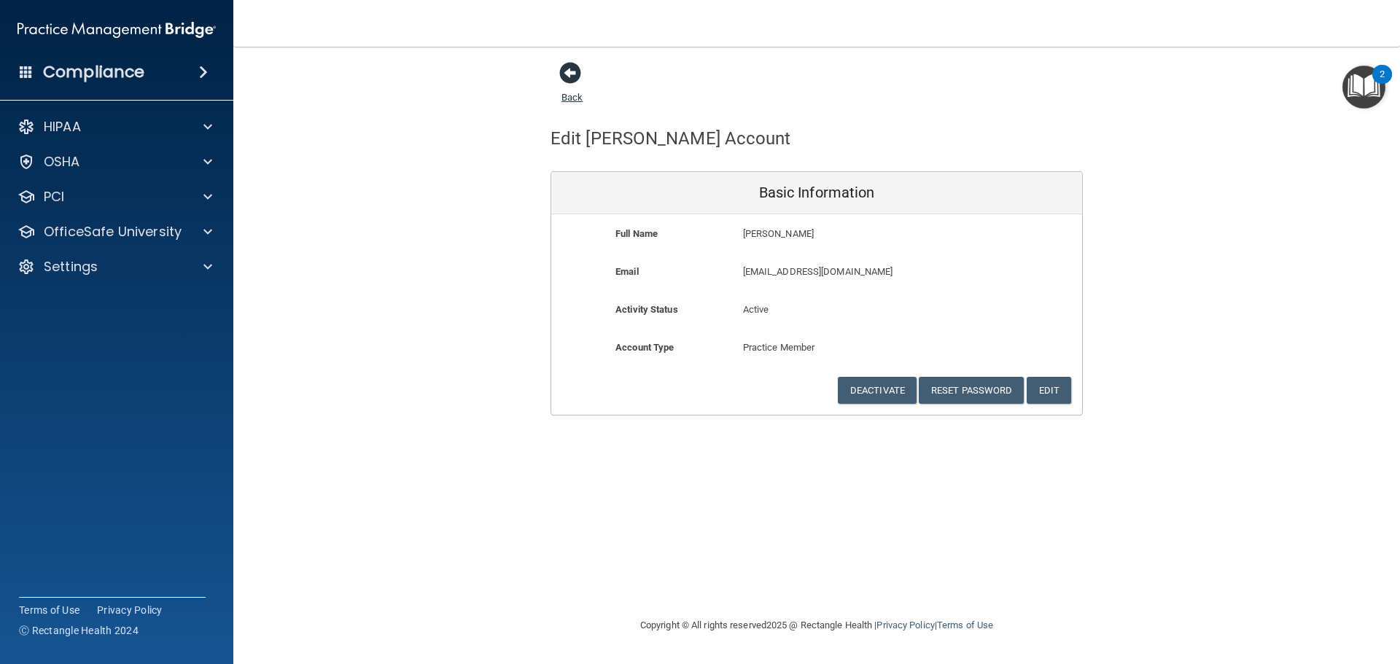
click at [568, 73] on span at bounding box center [570, 73] width 22 height 22
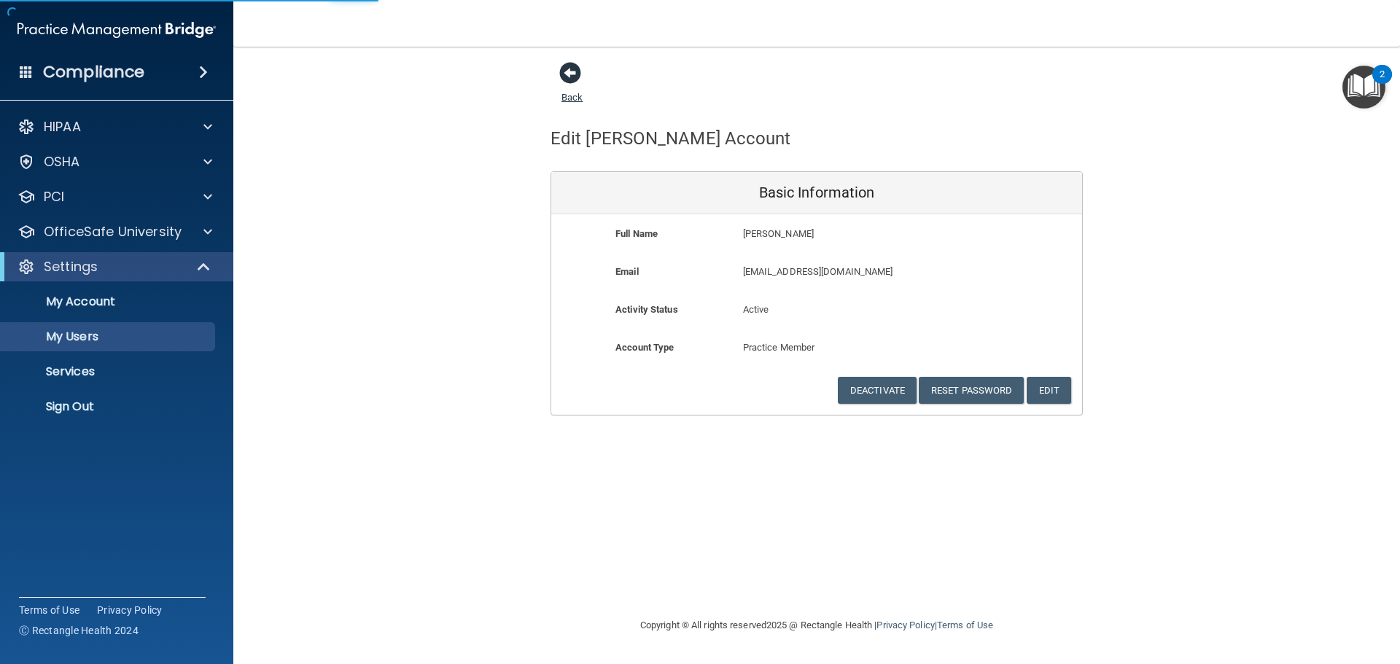
click at [572, 76] on span at bounding box center [570, 73] width 22 height 22
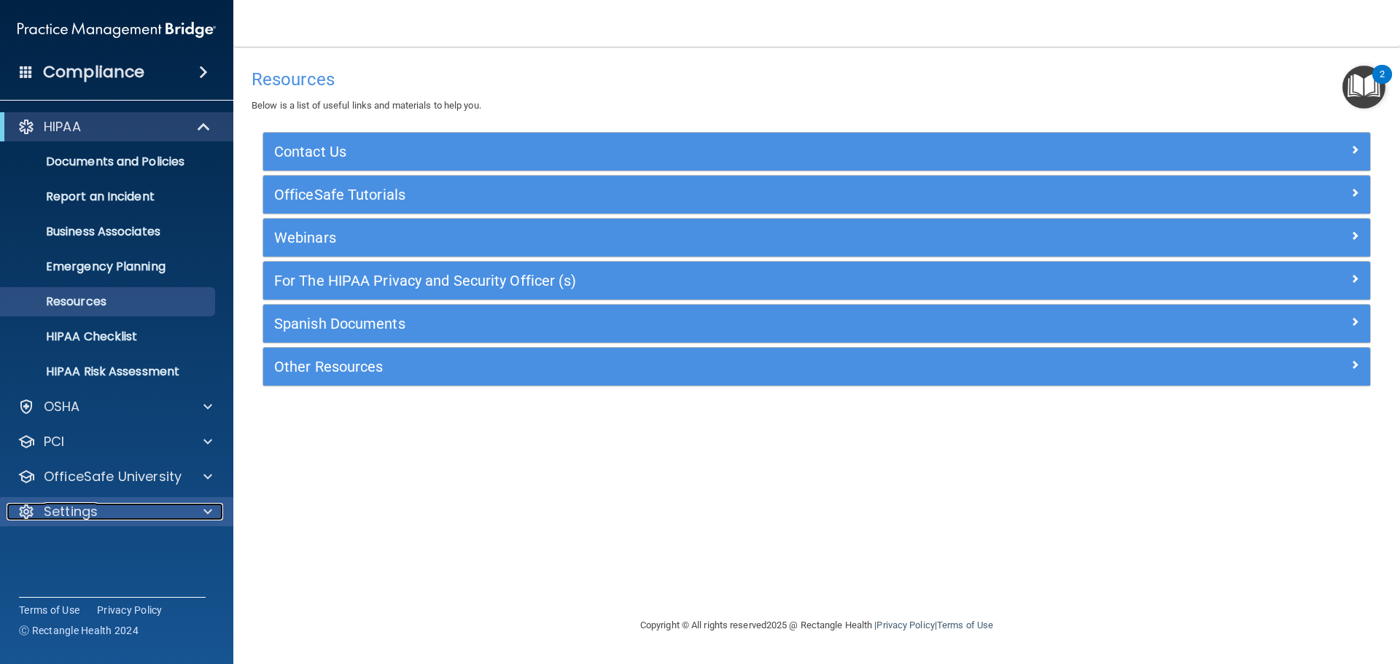
click at [206, 510] on span at bounding box center [207, 511] width 9 height 17
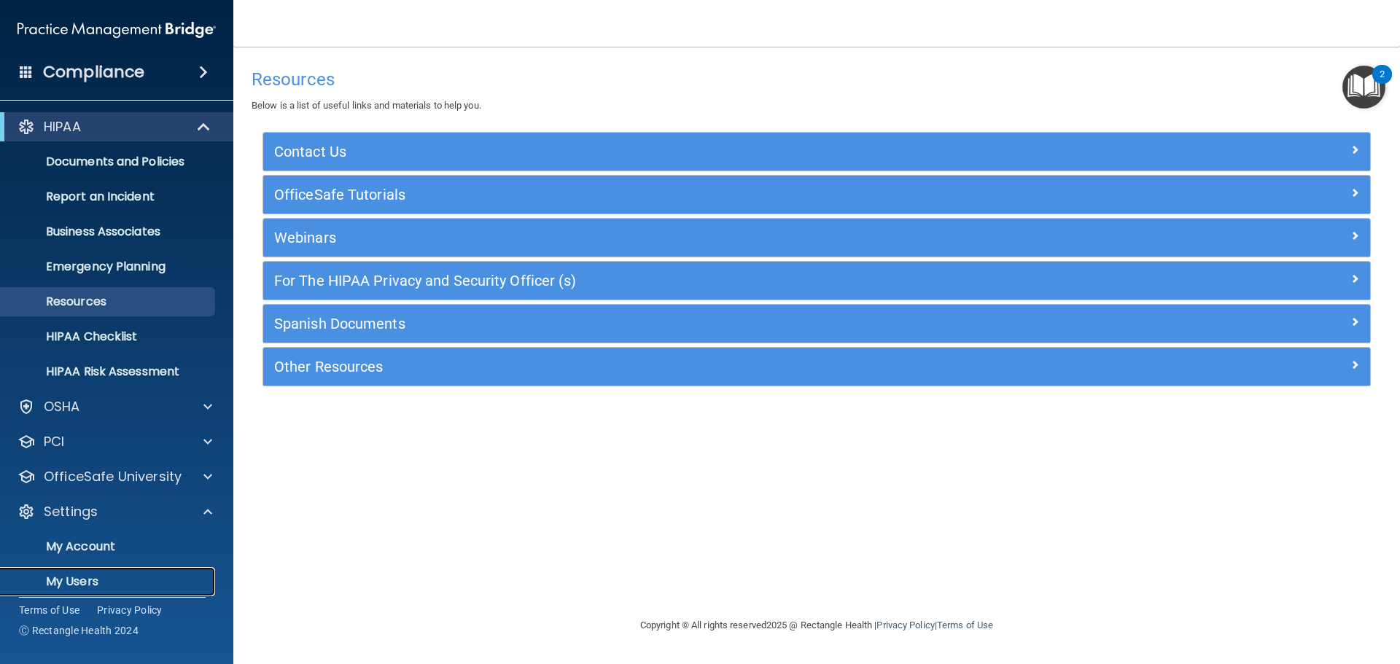
click at [64, 577] on p "My Users" at bounding box center [108, 582] width 199 height 15
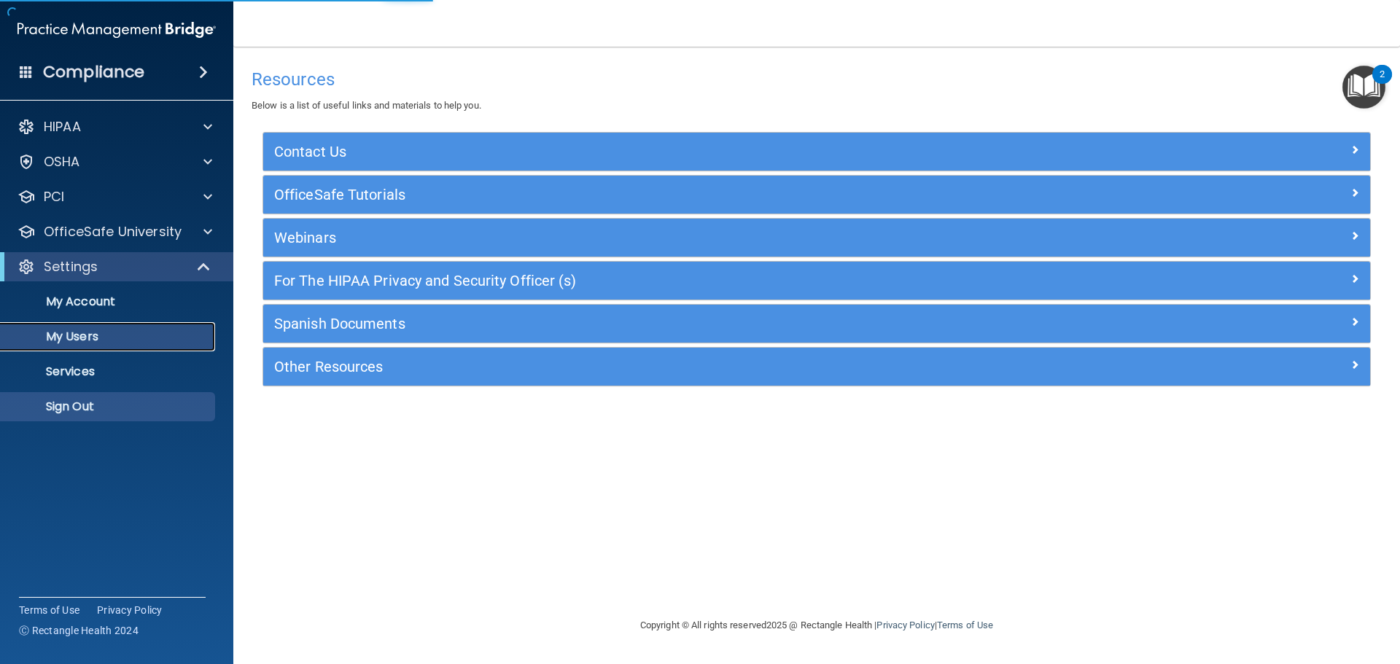
select select "20"
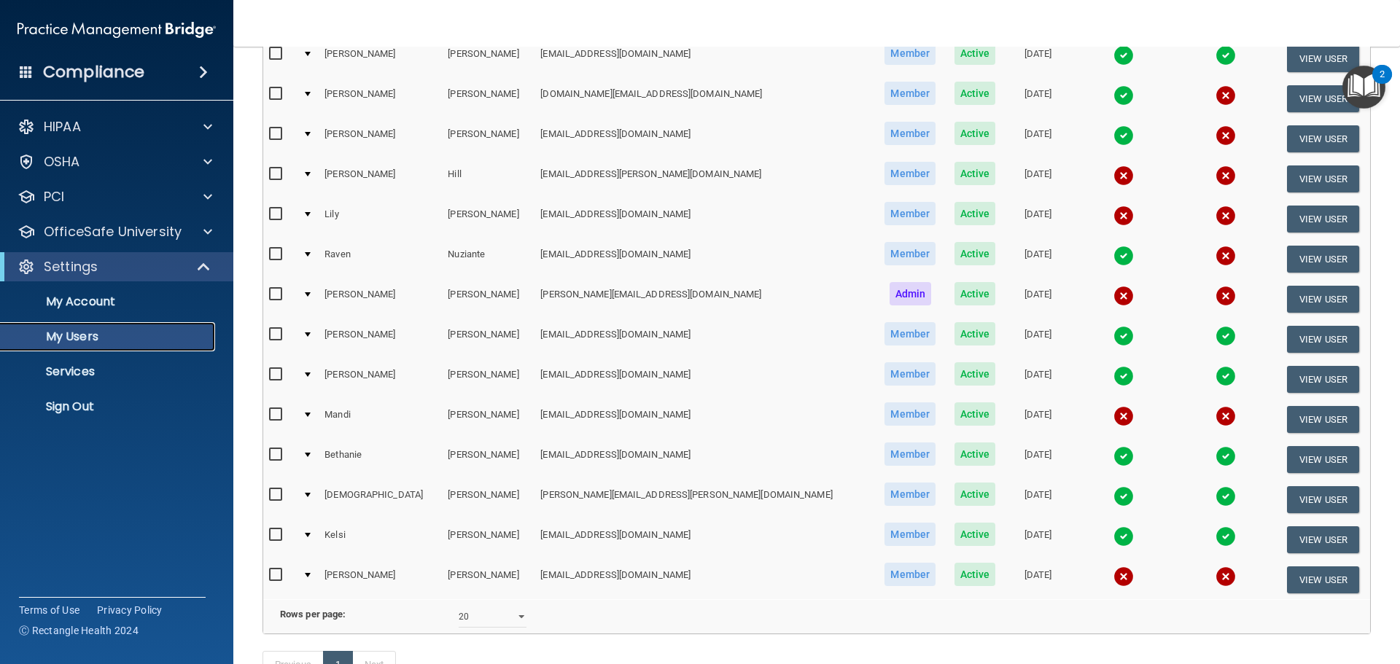
scroll to position [382, 0]
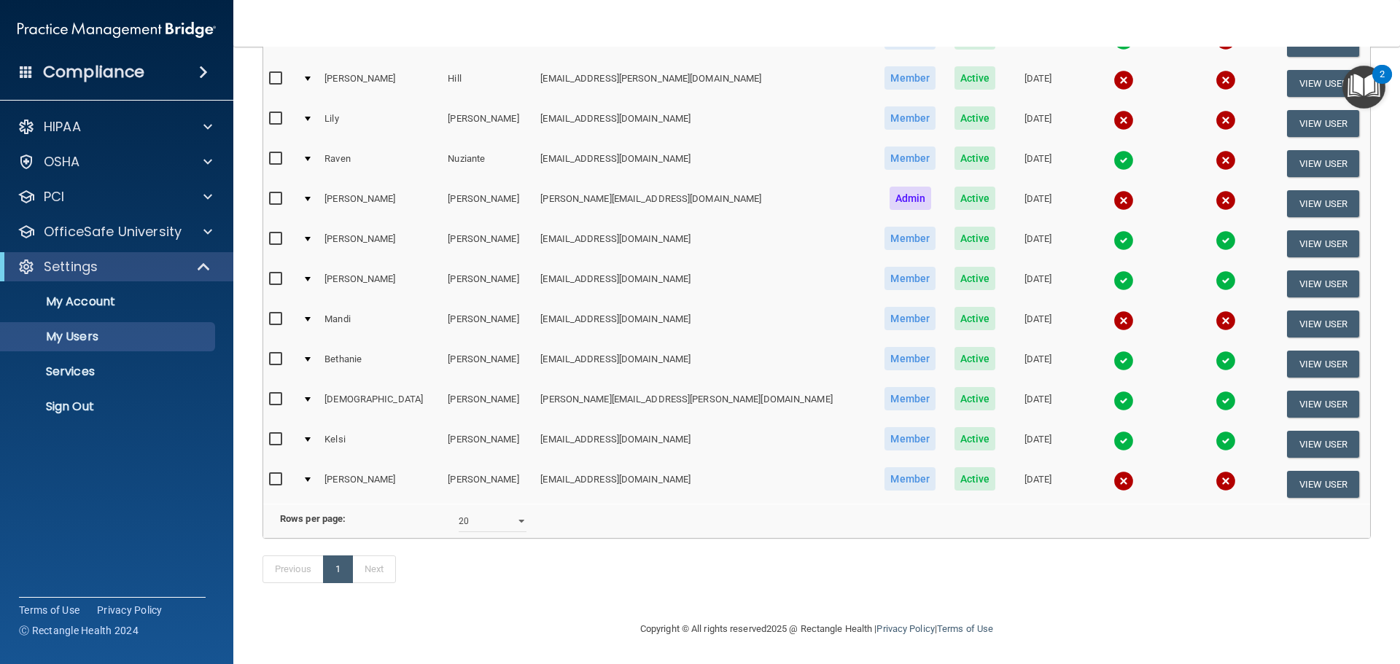
click at [270, 193] on input "checkbox" at bounding box center [277, 199] width 17 height 12
checkbox input "true"
click at [1311, 191] on button "View User" at bounding box center [1323, 204] width 72 height 27
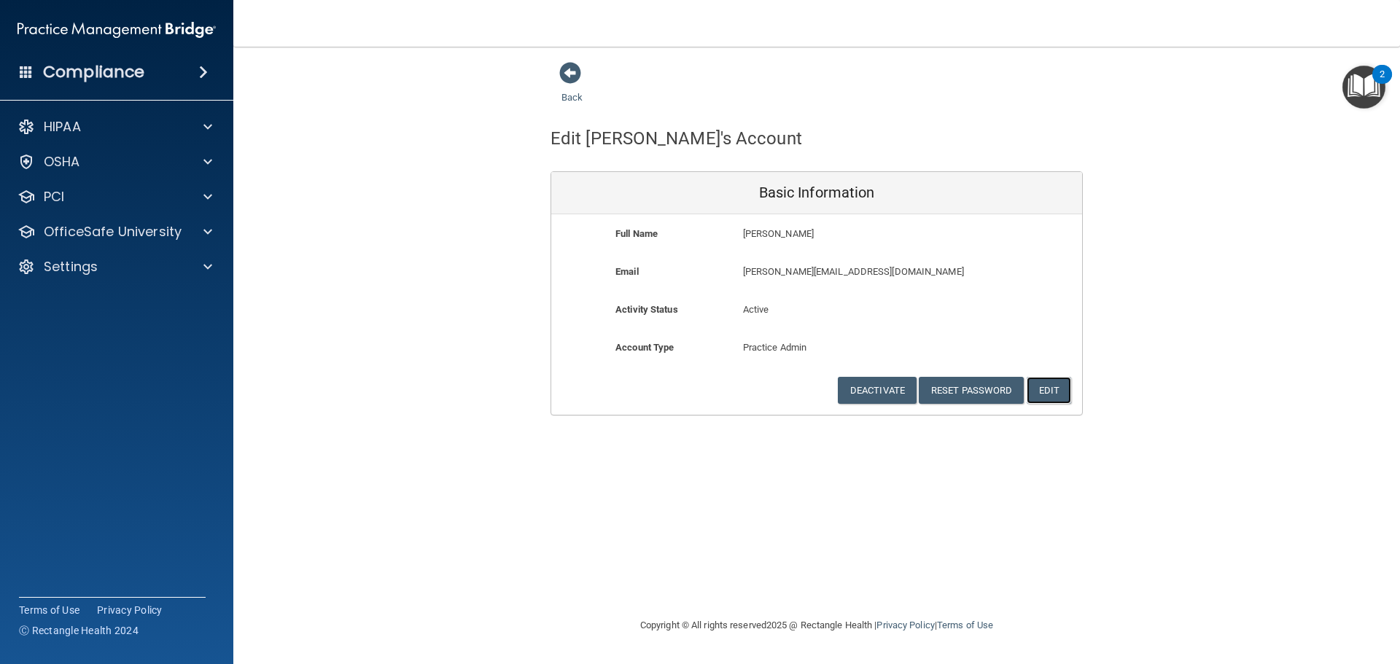
drag, startPoint x: 1049, startPoint y: 384, endPoint x: 974, endPoint y: 386, distance: 75.1
click at [1049, 385] on button "Edit" at bounding box center [1049, 390] width 44 height 27
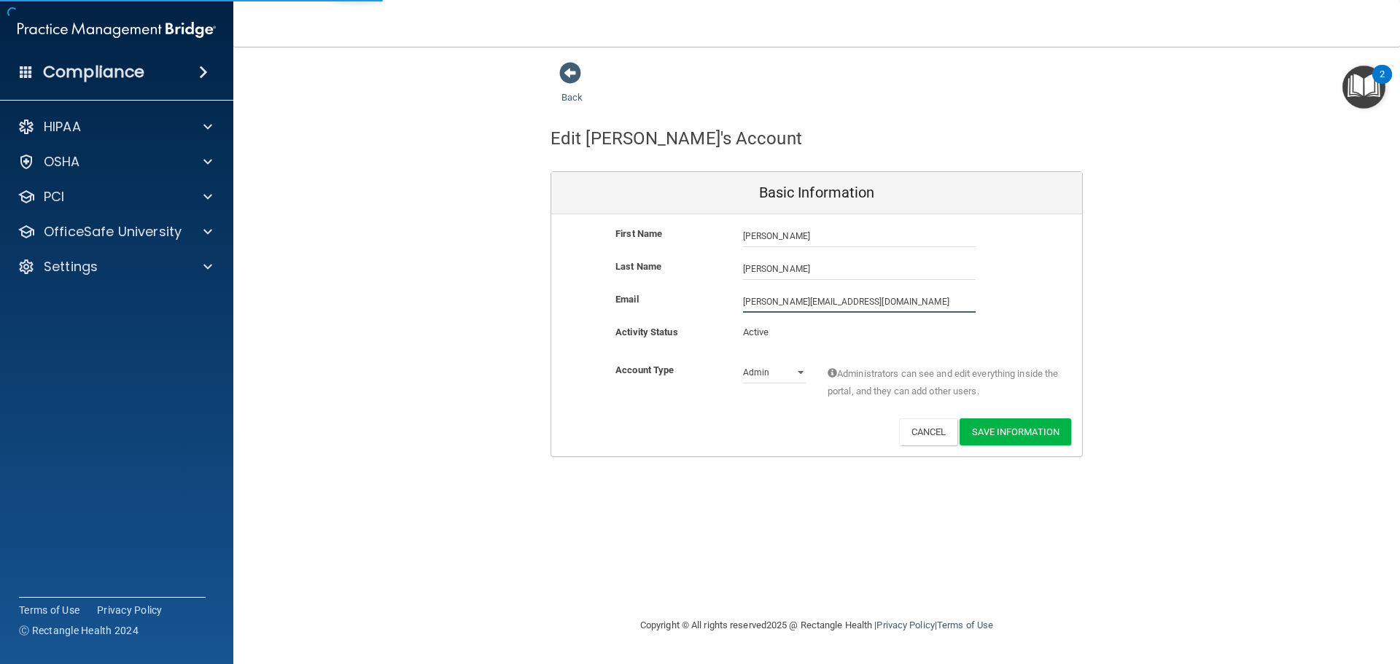
drag, startPoint x: 844, startPoint y: 303, endPoint x: 310, endPoint y: 419, distance: 546.0
click at [310, 419] on div "Back Edit Brenda's Account Basic Information First Name Brenda Ray Brenda Last …" at bounding box center [816, 259] width 1108 height 396
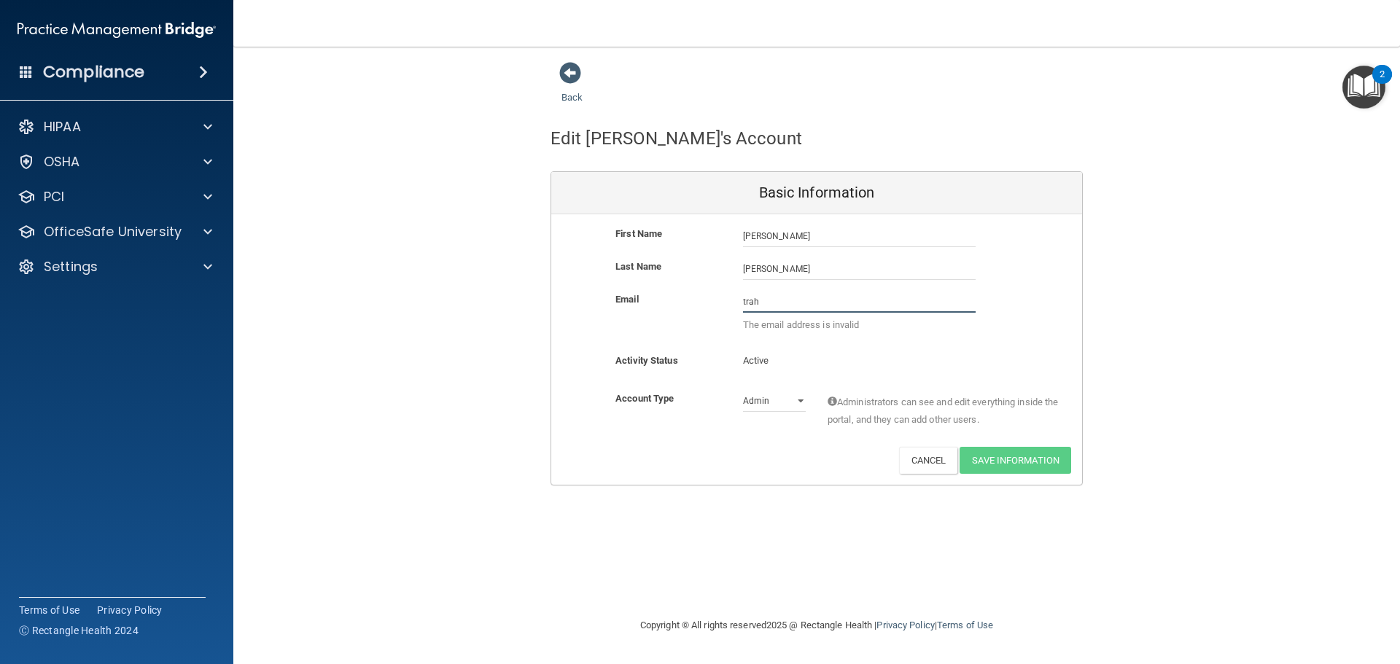
type input "[PERSON_NAME][EMAIL_ADDRESS][DOMAIN_NAME]"
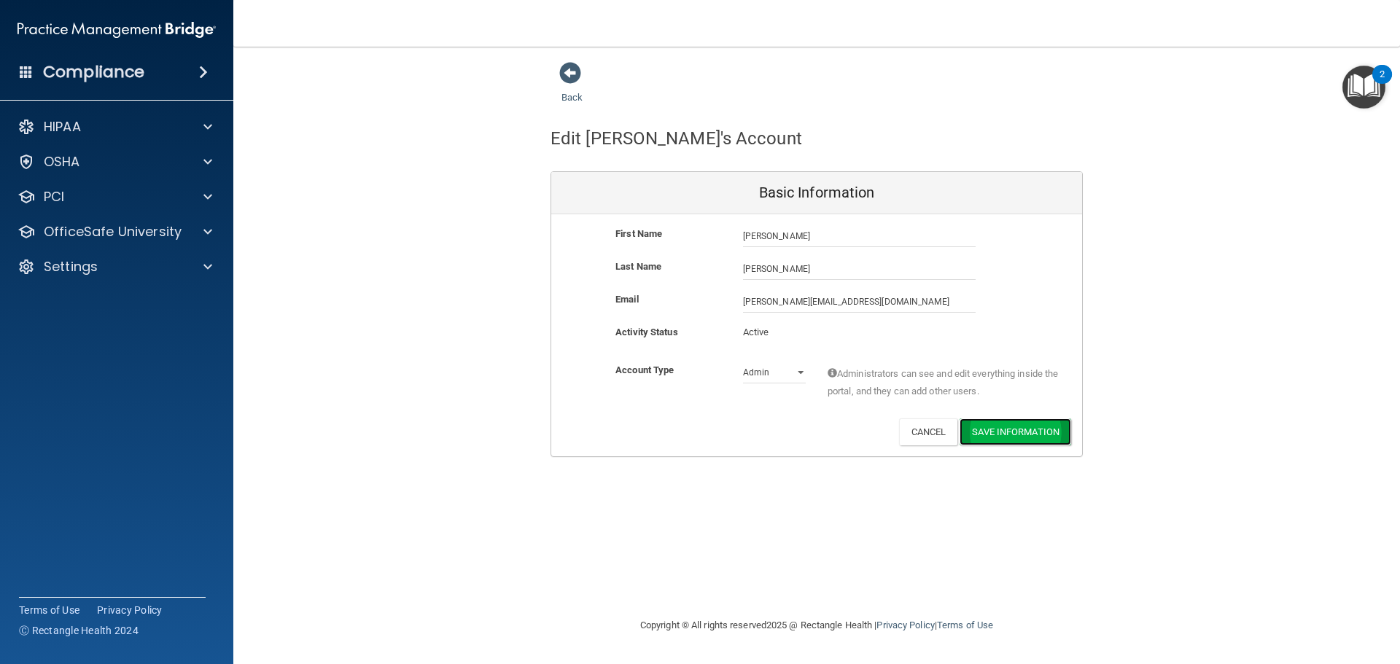
click at [1012, 430] on button "Save Information" at bounding box center [1016, 432] width 112 height 27
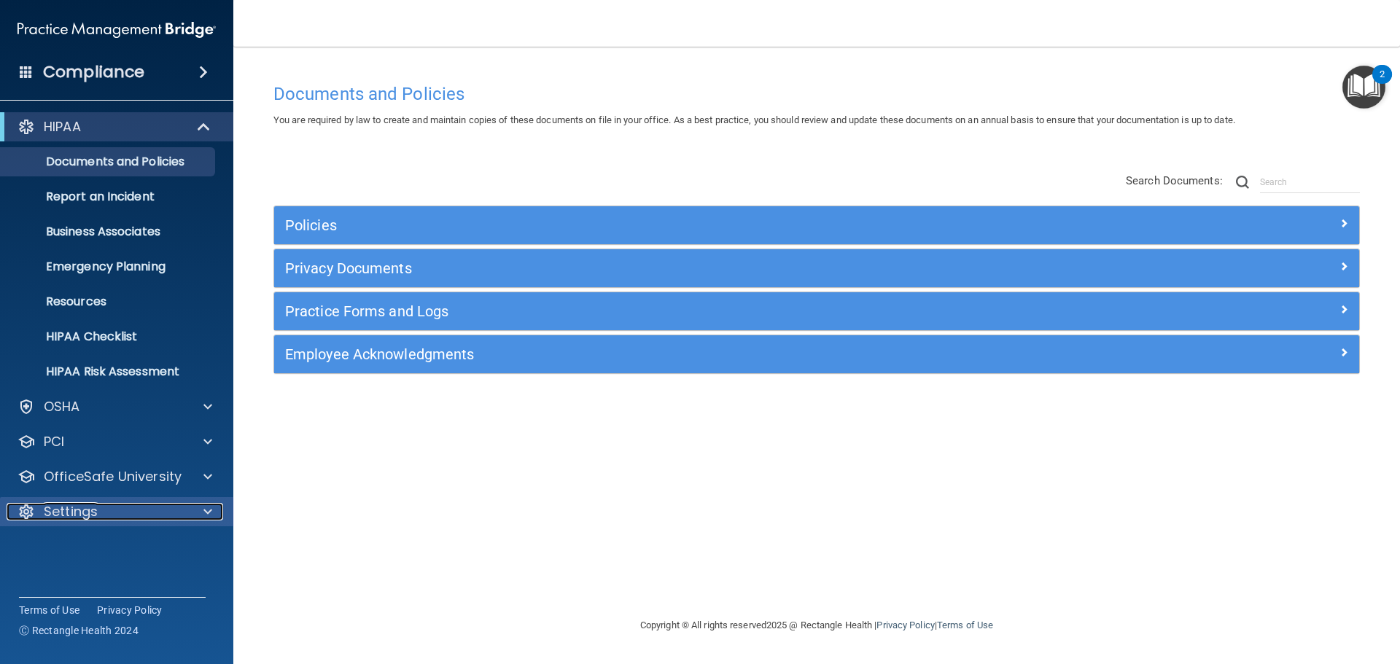
click at [208, 510] on span at bounding box center [207, 511] width 9 height 17
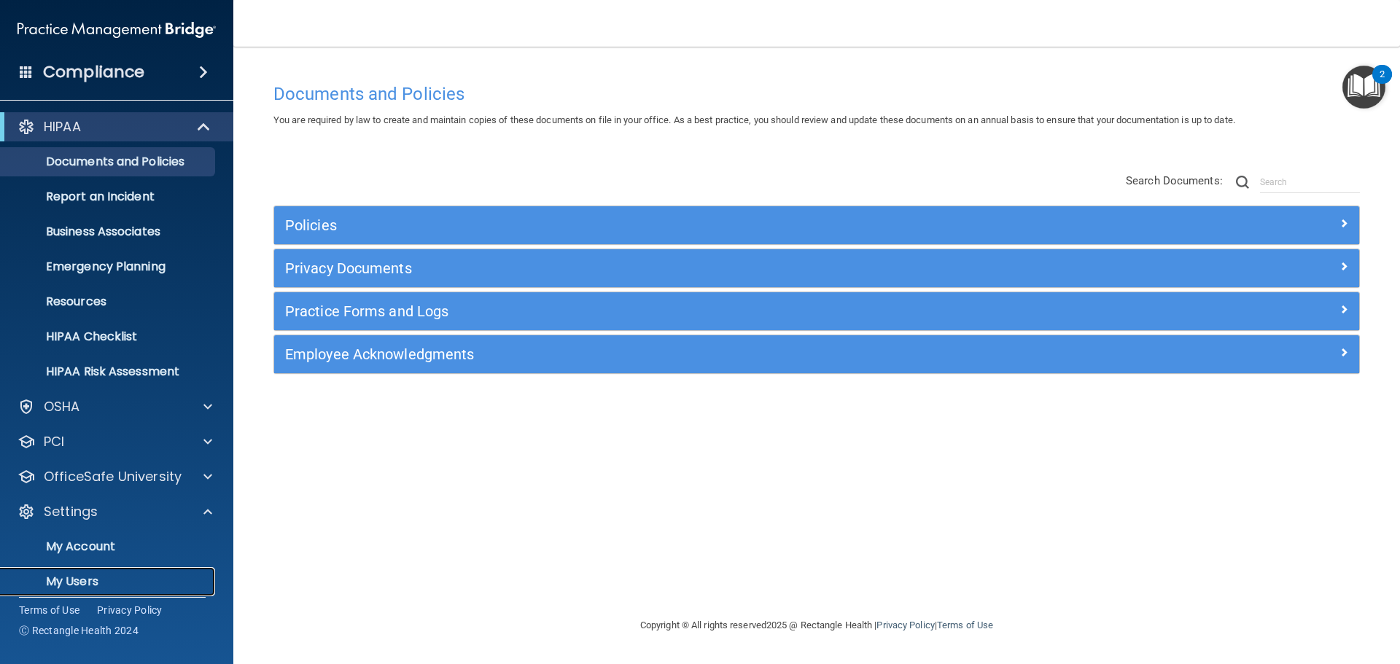
click at [63, 580] on p "My Users" at bounding box center [108, 582] width 199 height 15
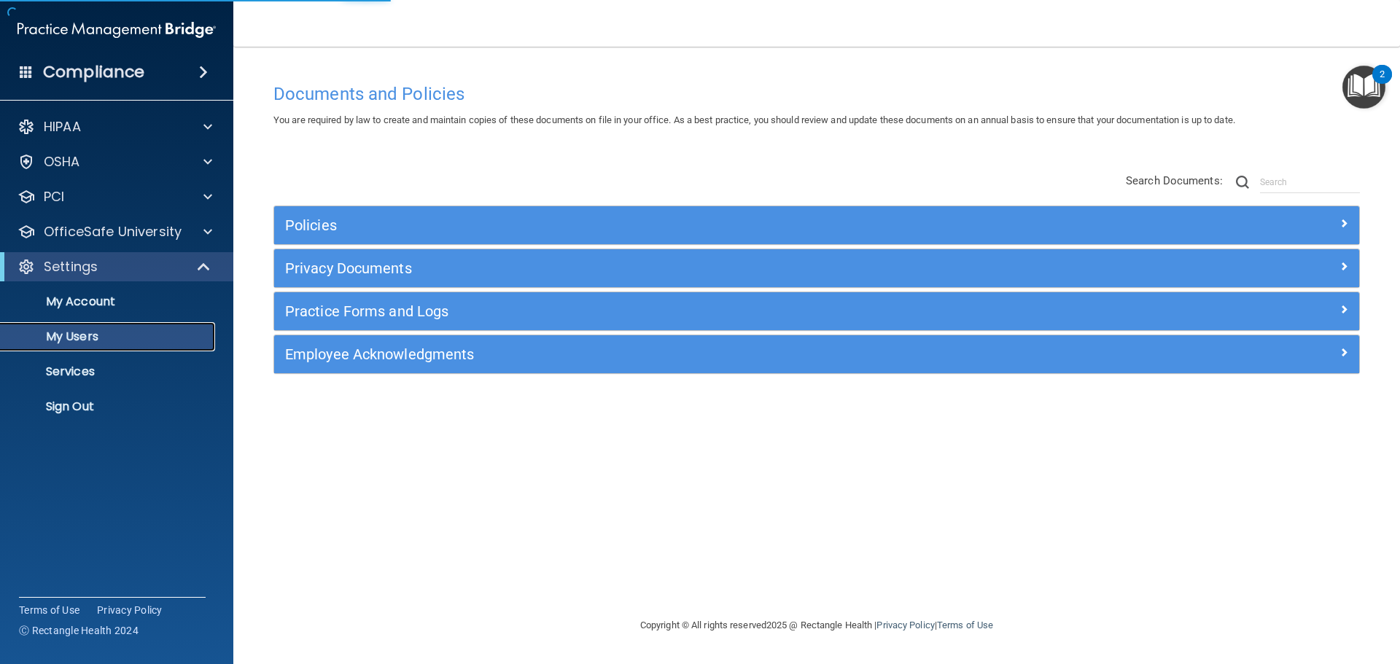
select select "20"
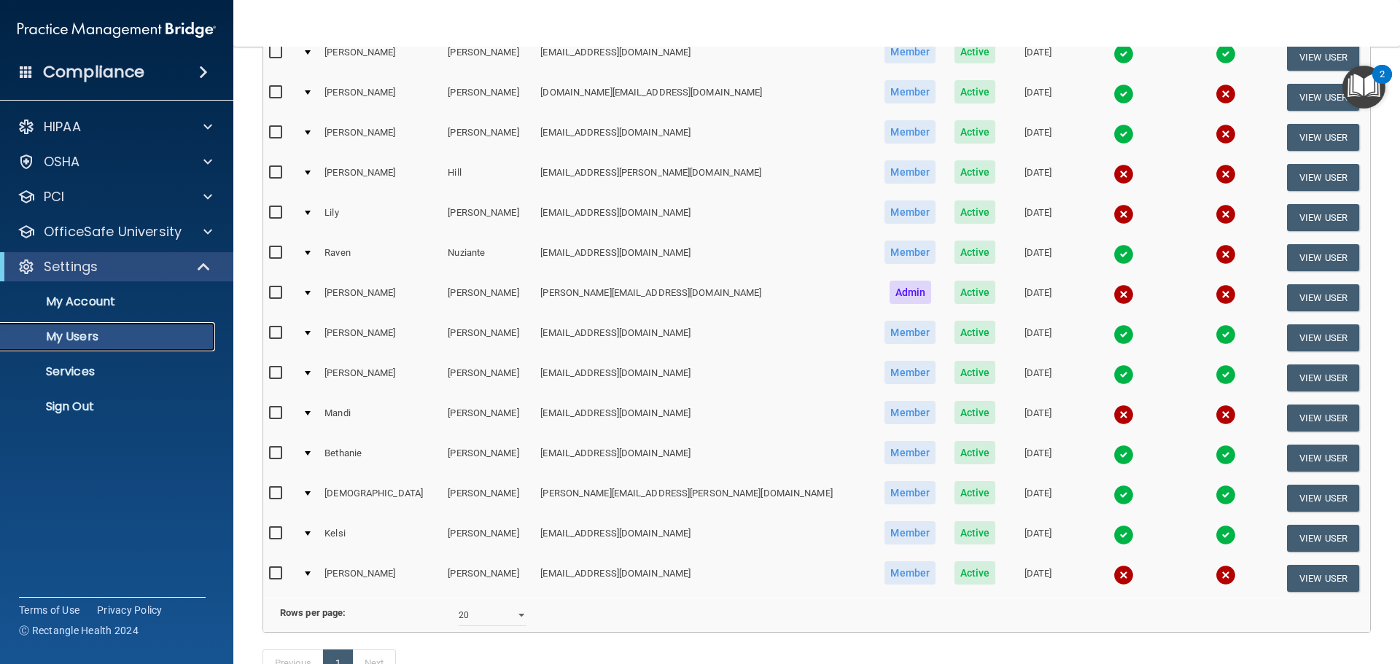
scroll to position [292, 0]
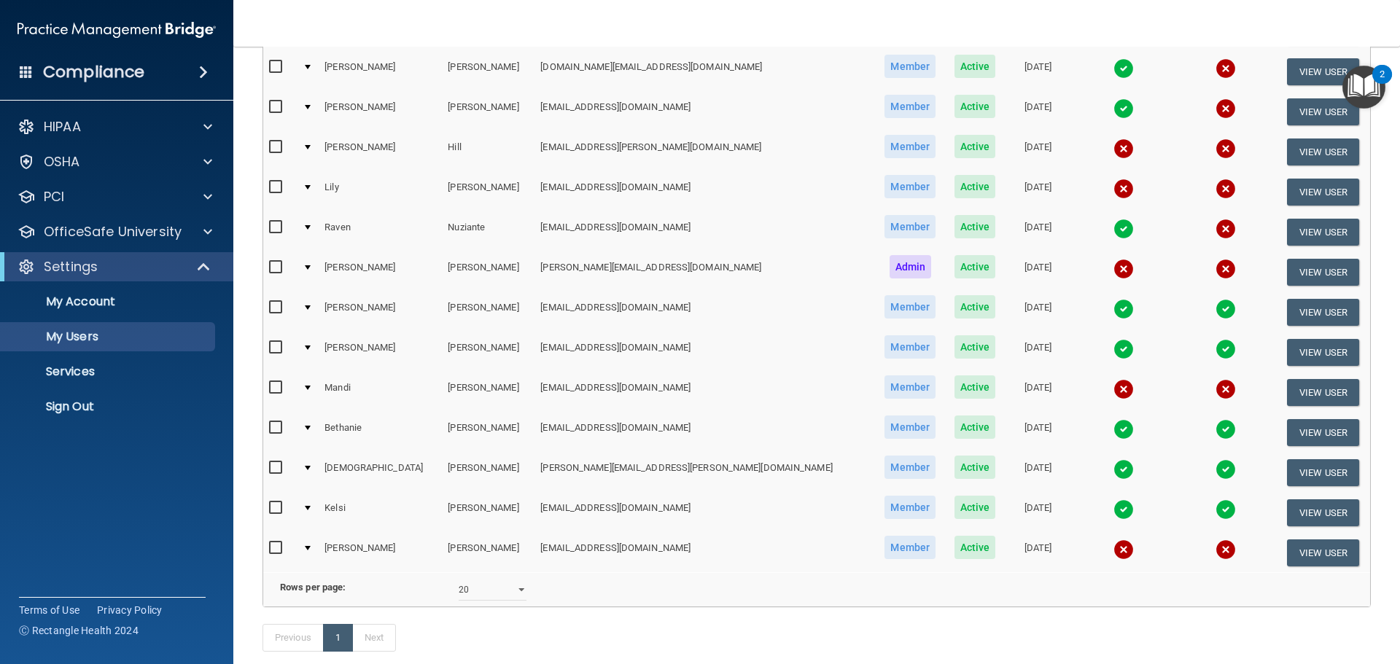
click at [276, 265] on input "checkbox" at bounding box center [277, 268] width 17 height 12
checkbox input "true"
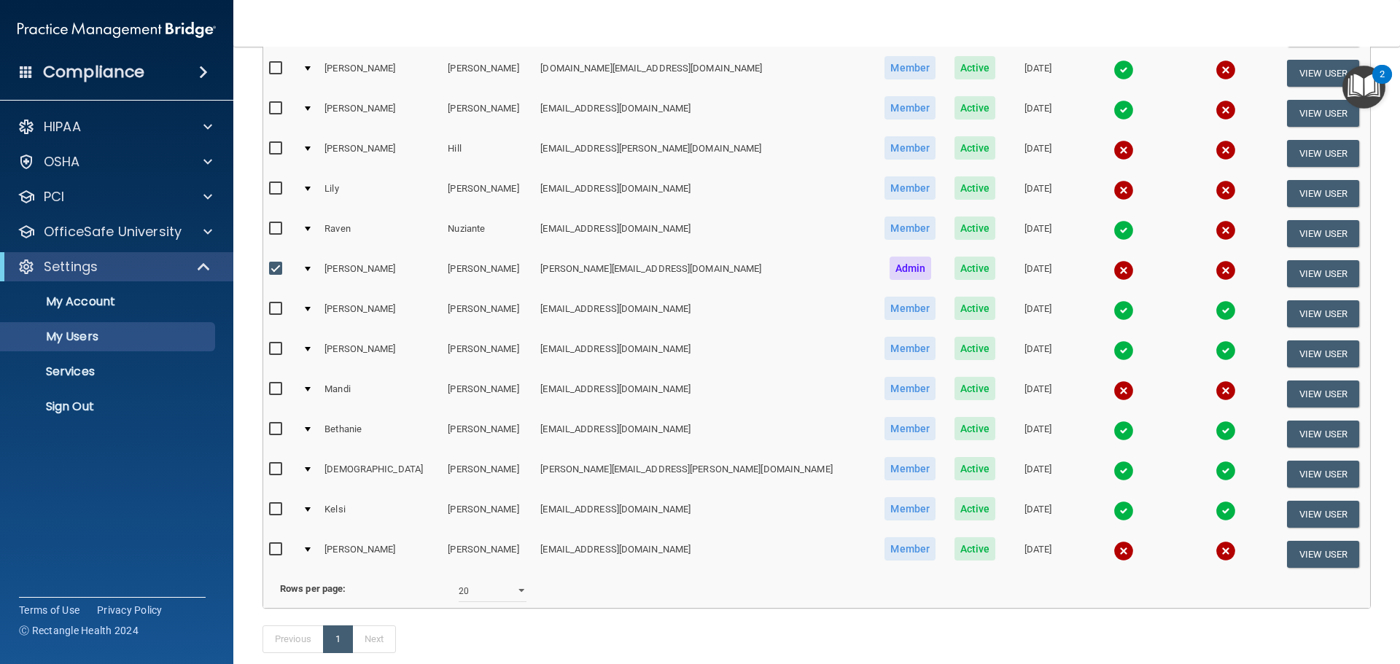
scroll to position [293, 0]
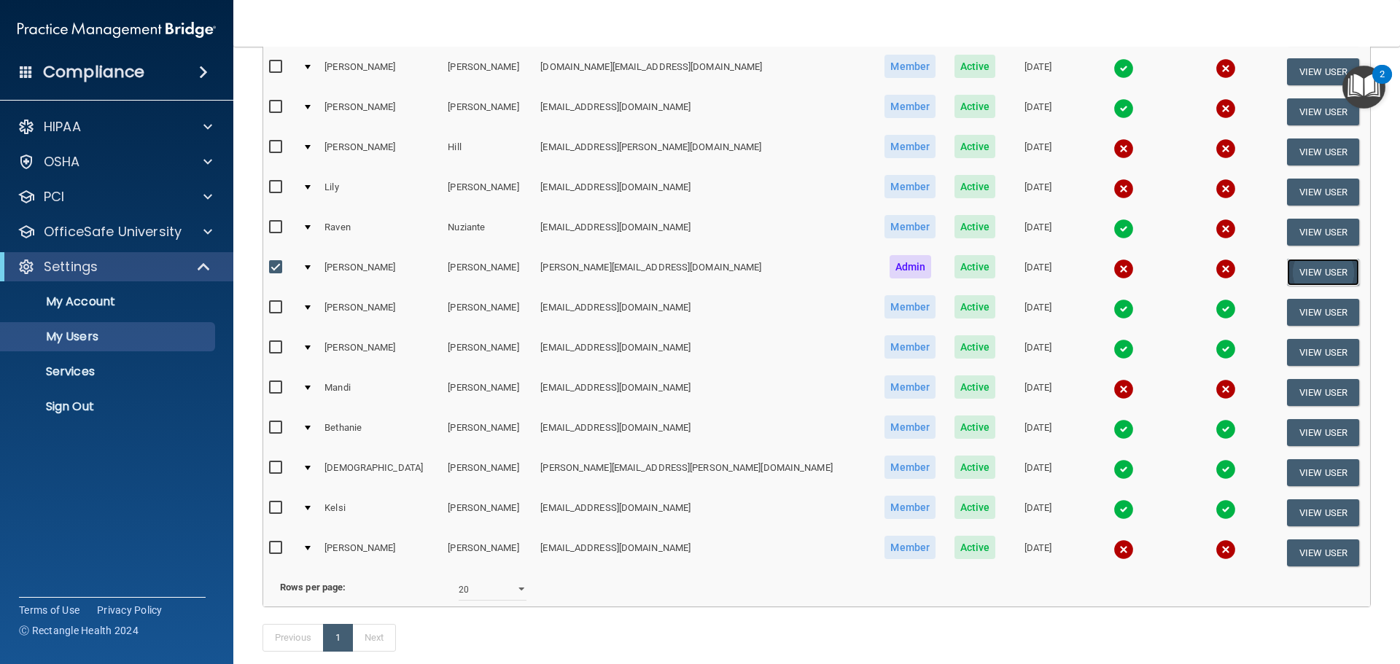
click at [1298, 271] on button "View User" at bounding box center [1323, 272] width 72 height 27
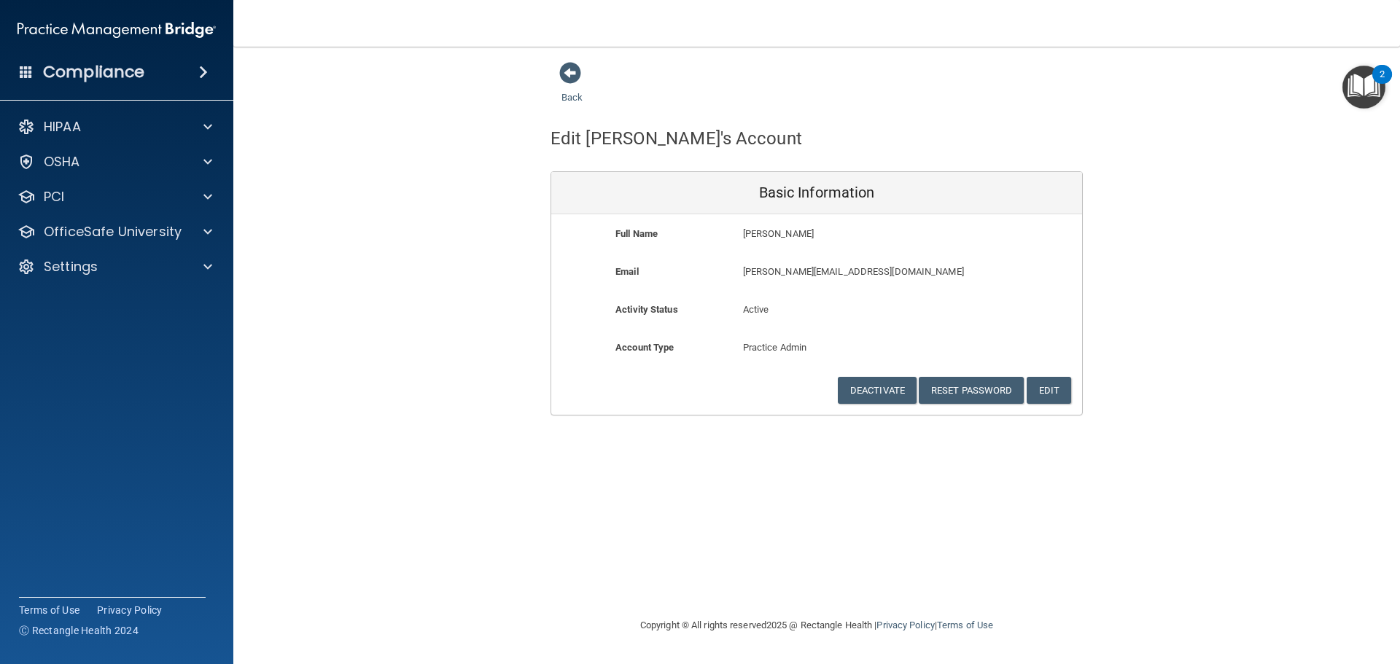
click at [868, 513] on div "Back Edit Brenda's Account Basic Information Full Name Brenda Ray Brenda Last N…" at bounding box center [816, 331] width 1108 height 541
click at [579, 73] on span at bounding box center [570, 73] width 22 height 22
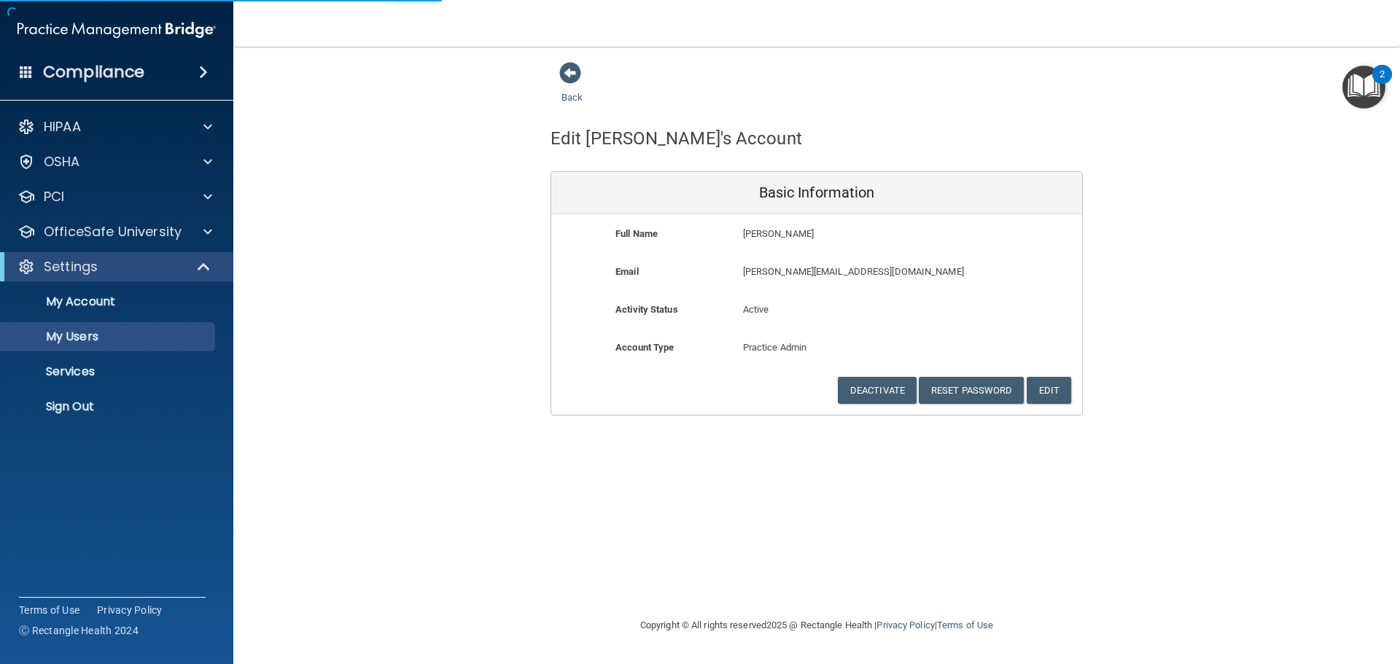
select select "20"
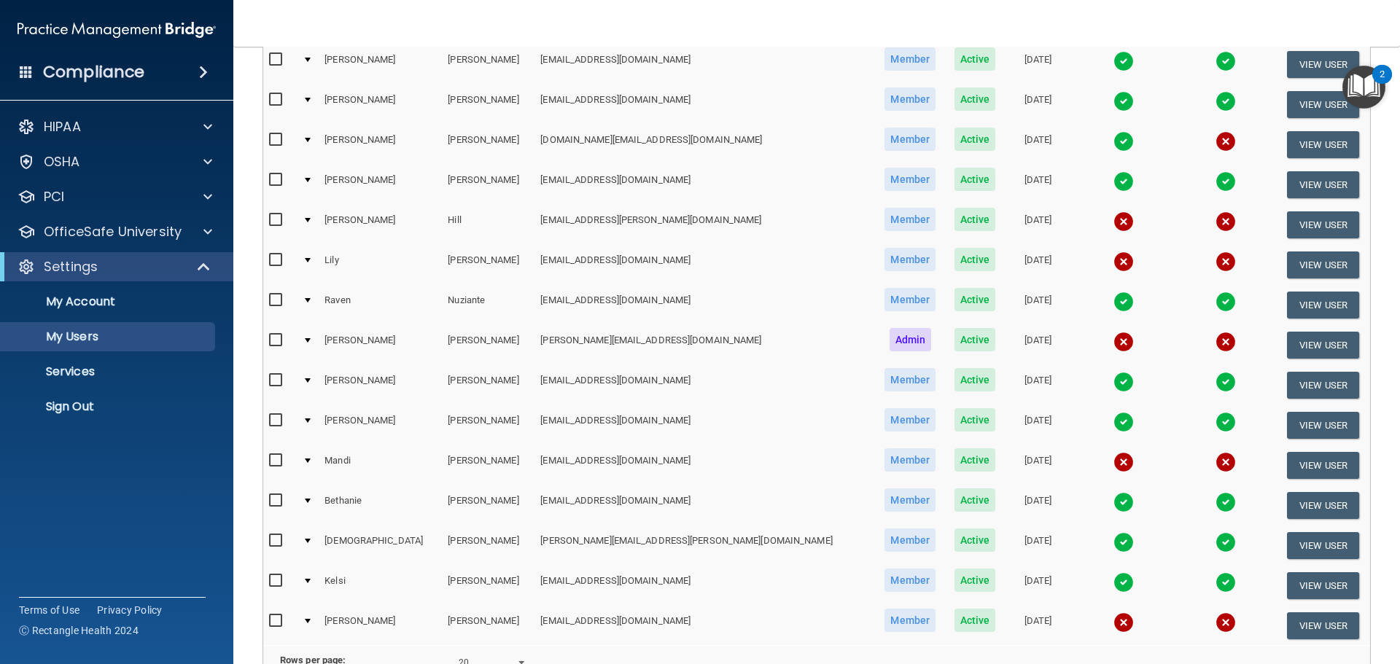
scroll to position [292, 0]
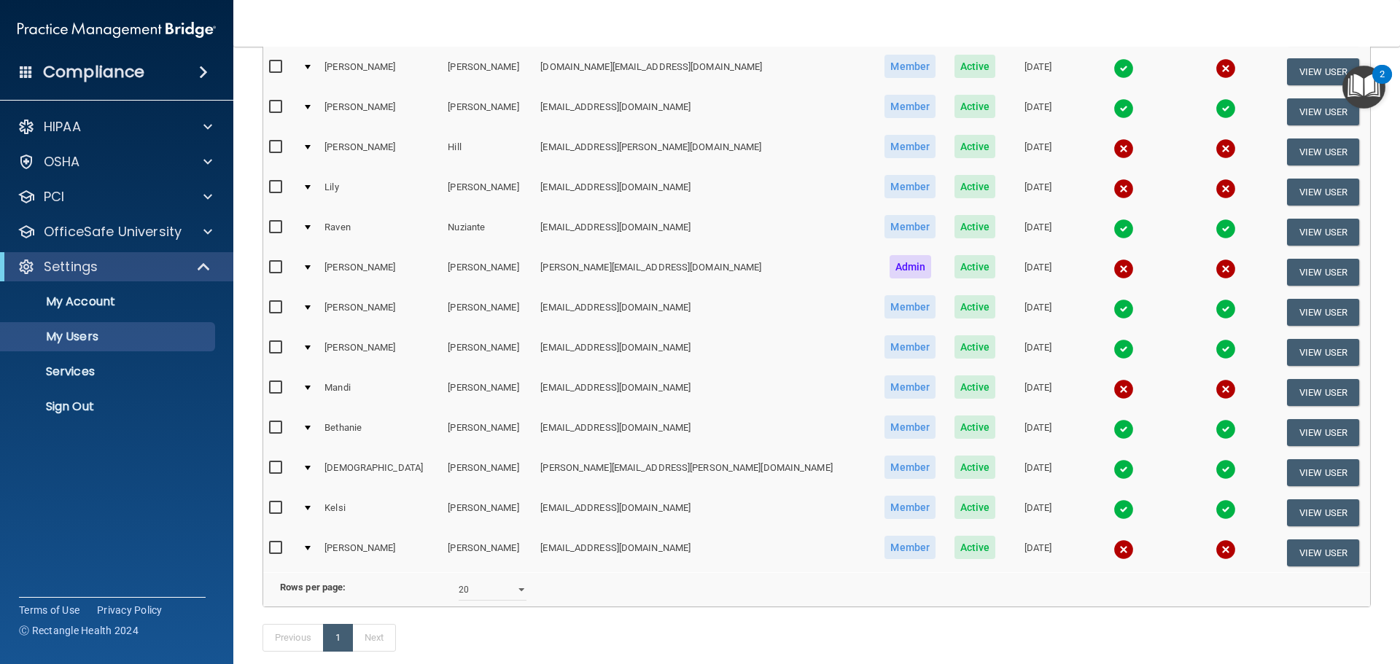
click at [276, 545] on input "checkbox" at bounding box center [277, 548] width 17 height 12
checkbox input "true"
click at [1310, 547] on button "View User" at bounding box center [1323, 553] width 72 height 27
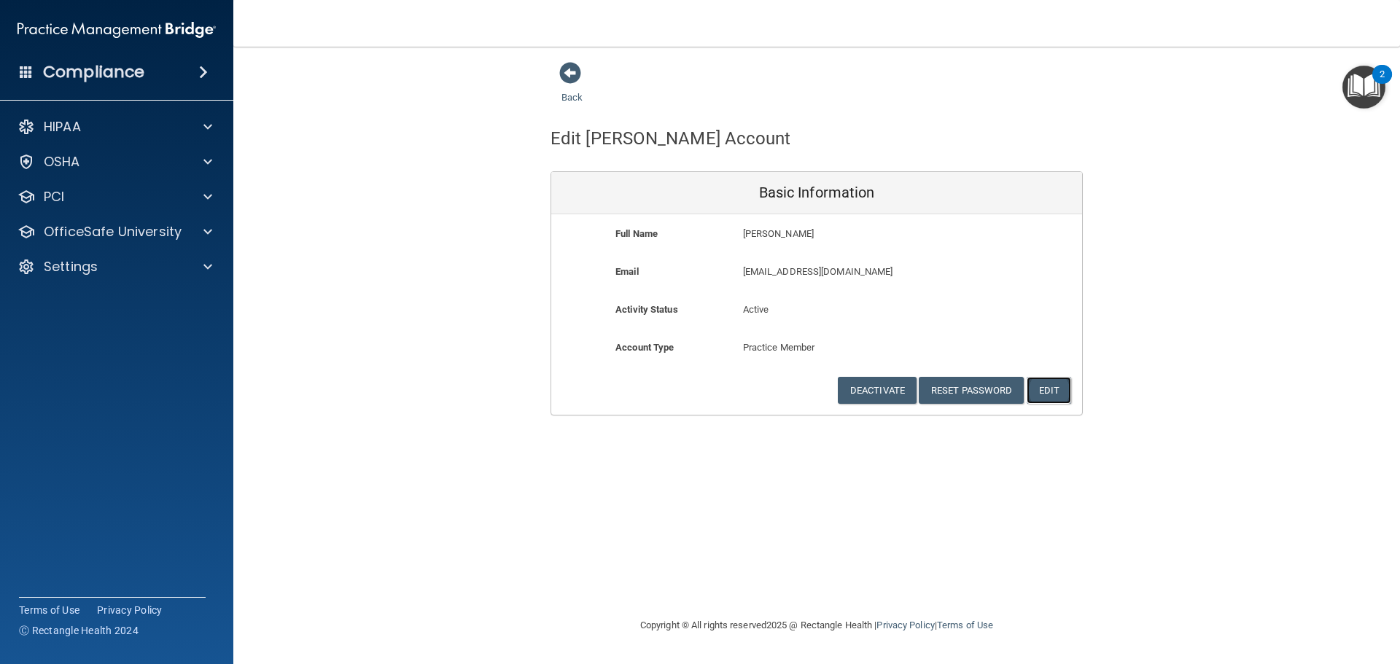
click at [1057, 394] on button "Edit" at bounding box center [1049, 390] width 44 height 27
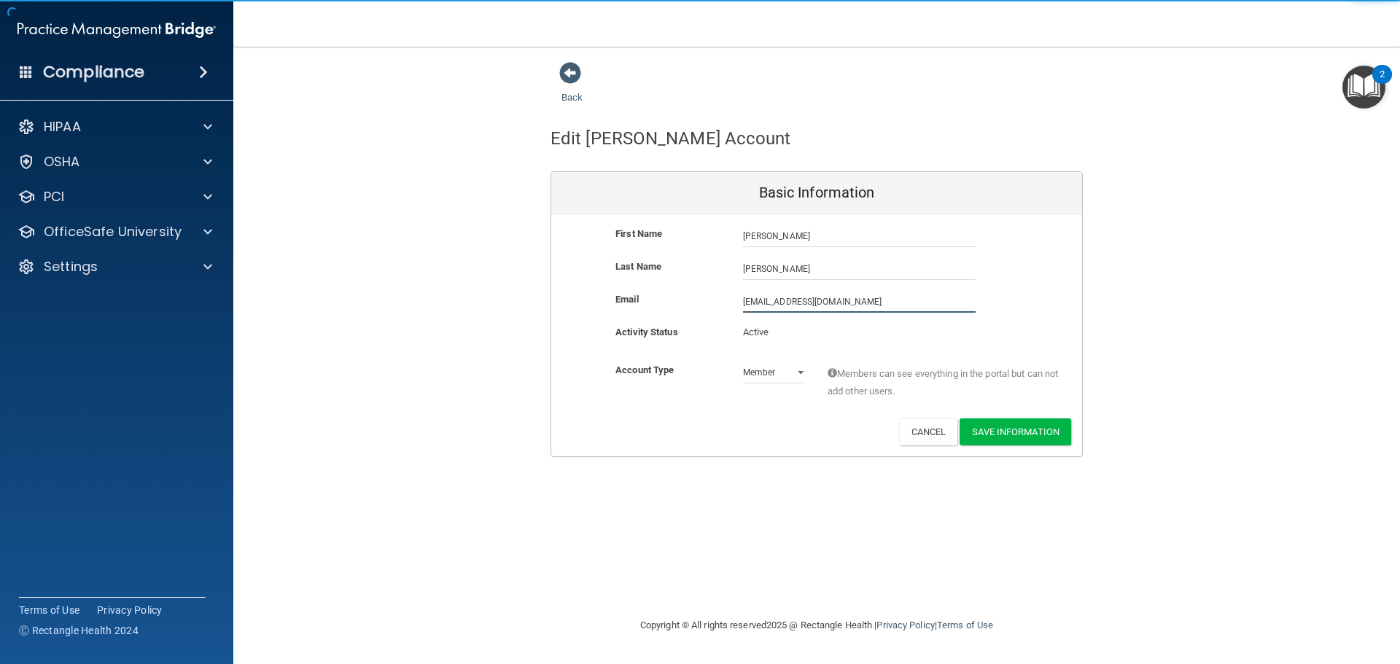
drag, startPoint x: 851, startPoint y: 307, endPoint x: 599, endPoint y: 341, distance: 253.9
click at [597, 342] on div "First Name Dale Trahan Dale Last Name Trahan Email dmtrahan@lusfiber.net dmtrah…" at bounding box center [816, 335] width 531 height 242
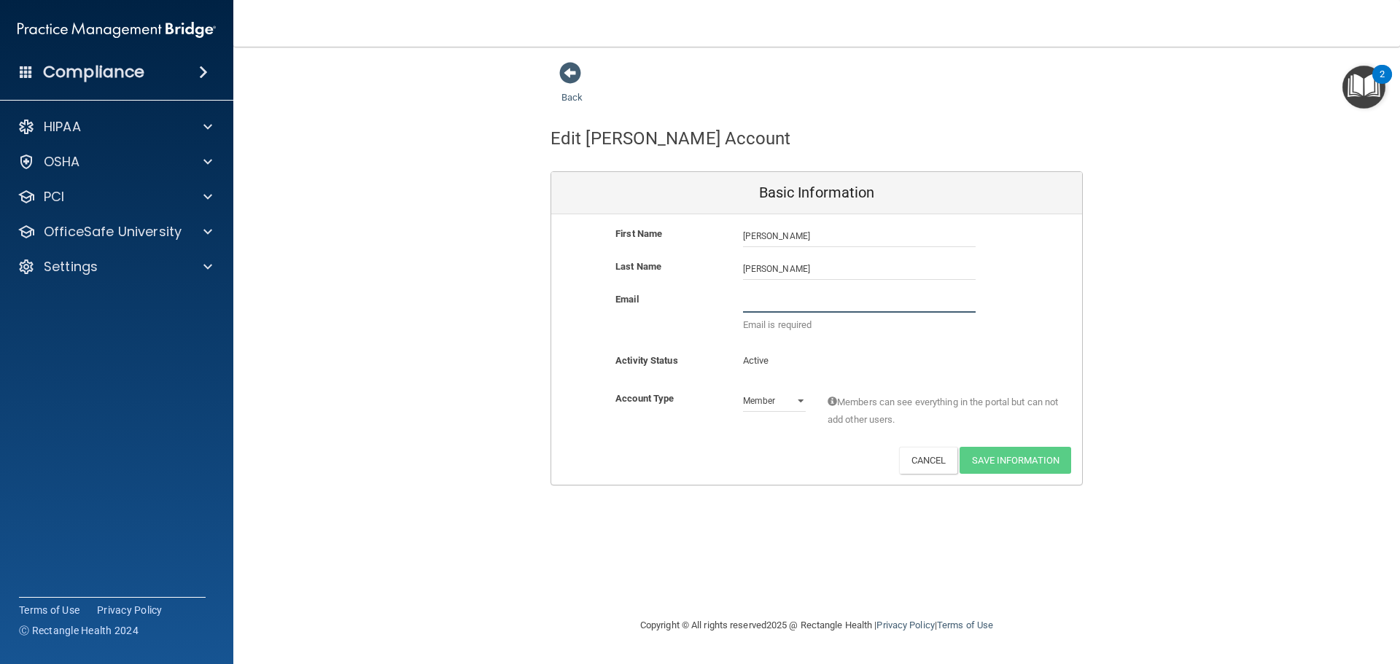
click at [753, 299] on input "email" at bounding box center [859, 302] width 233 height 22
type input "[EMAIL_ADDRESS][DOMAIN_NAME]"
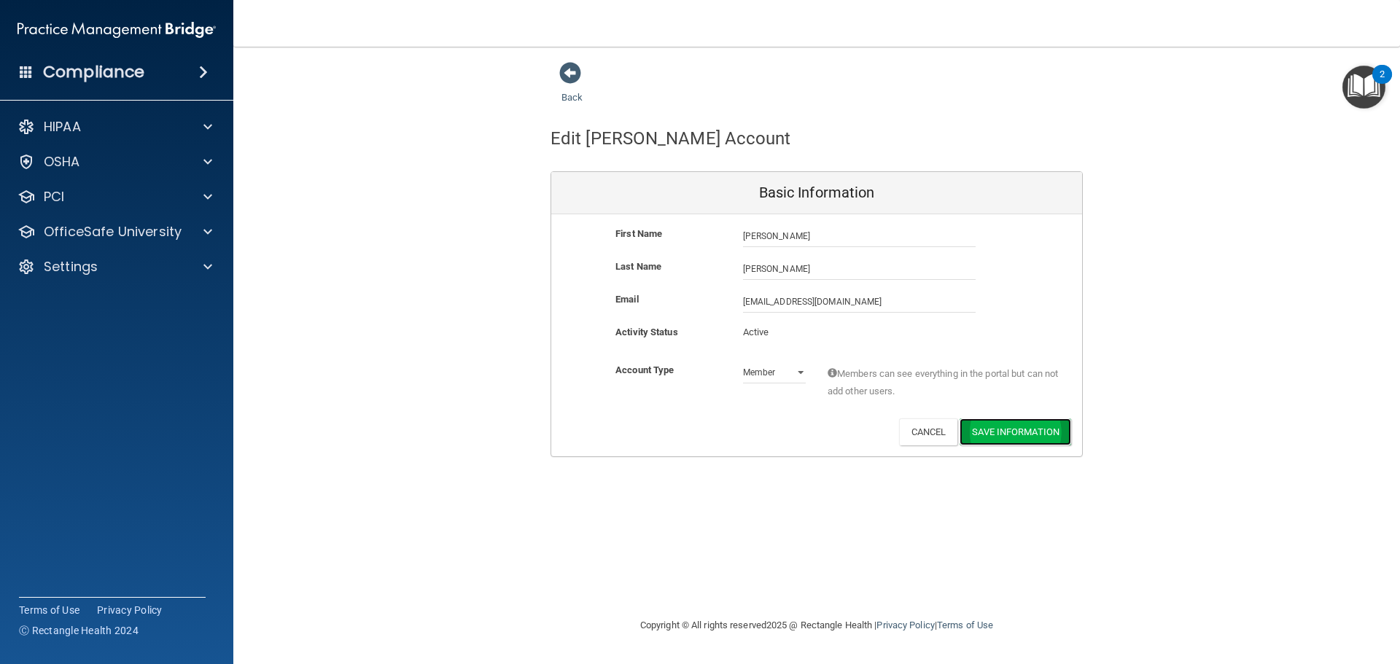
click at [997, 432] on button "Save Information" at bounding box center [1016, 432] width 112 height 27
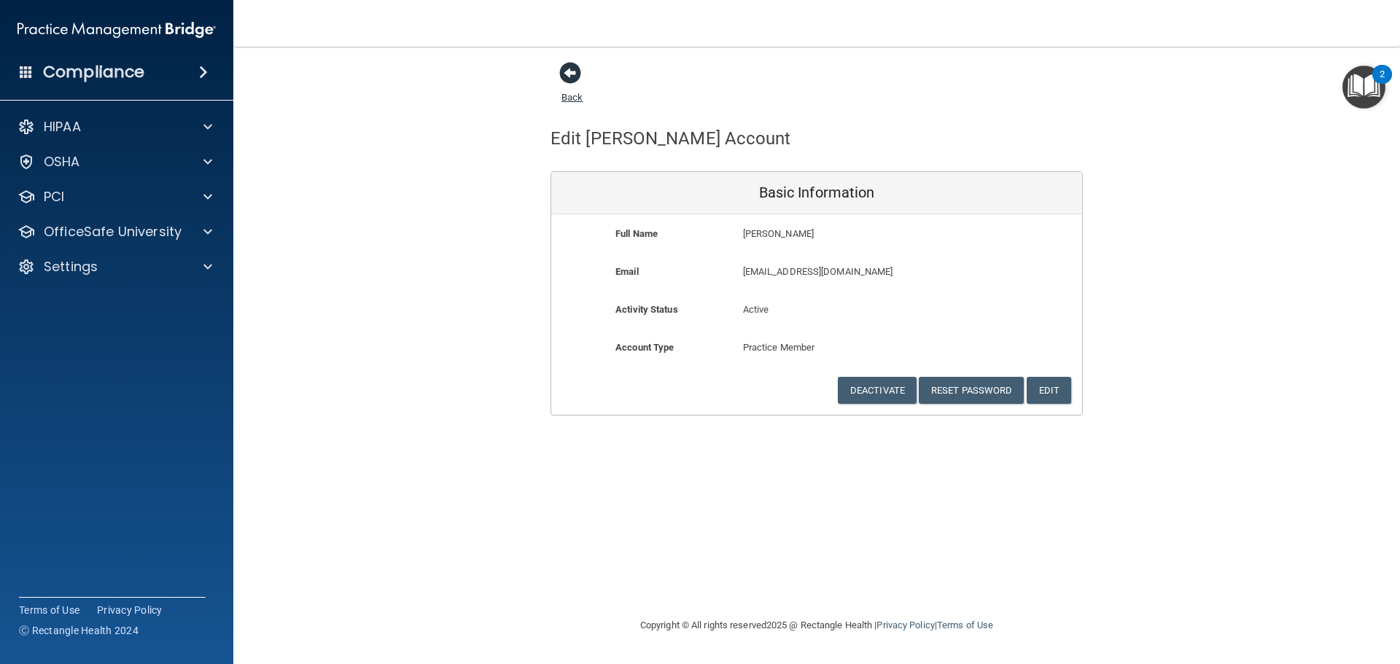
click at [564, 75] on span at bounding box center [570, 73] width 22 height 22
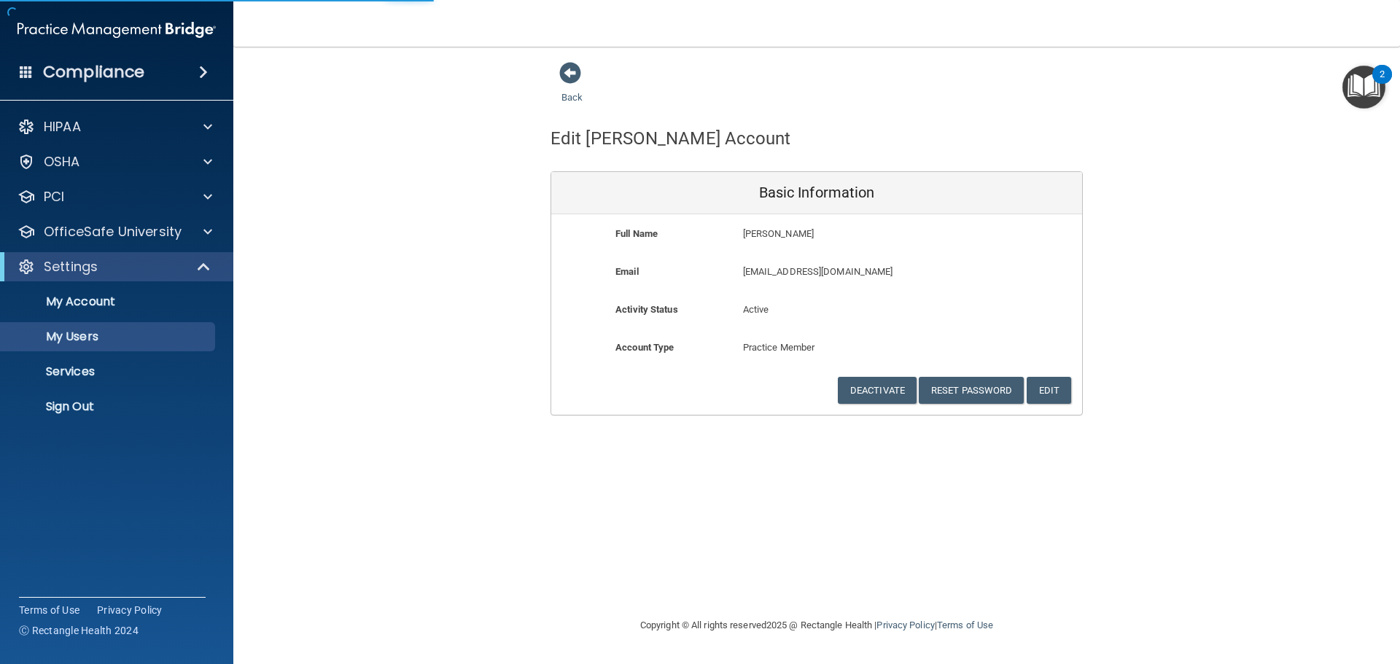
select select "20"
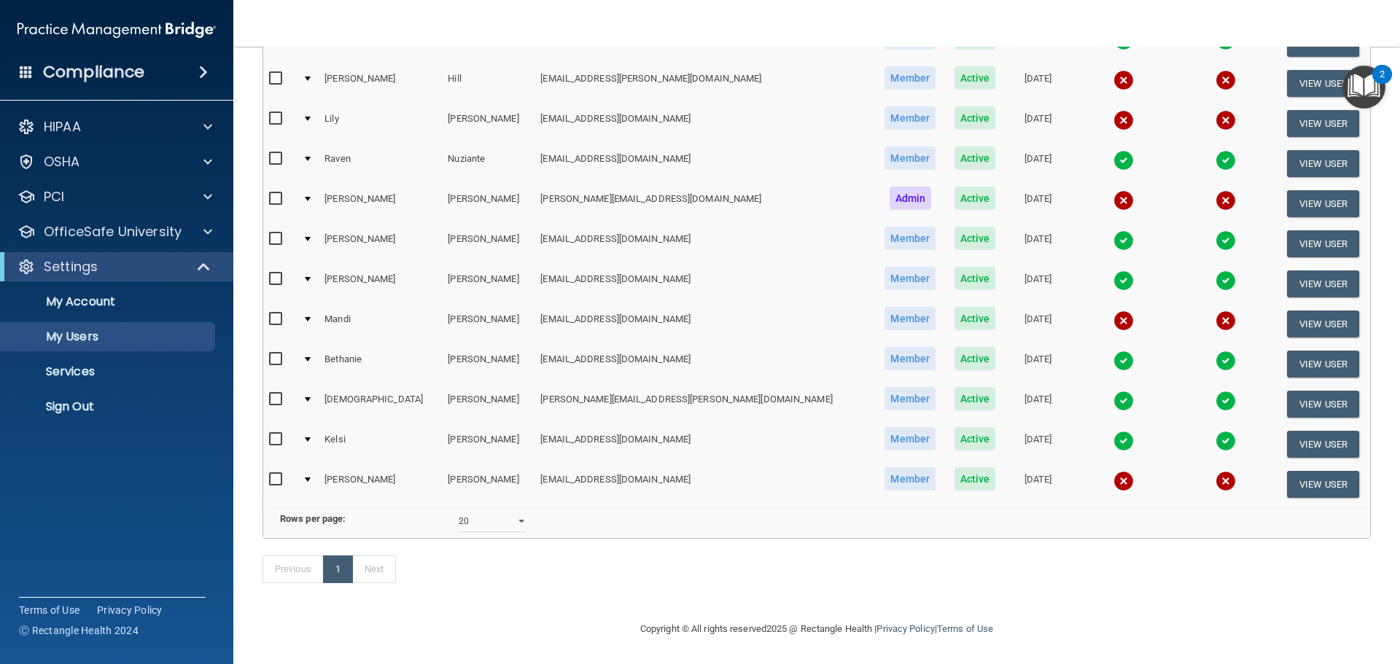
scroll to position [309, 0]
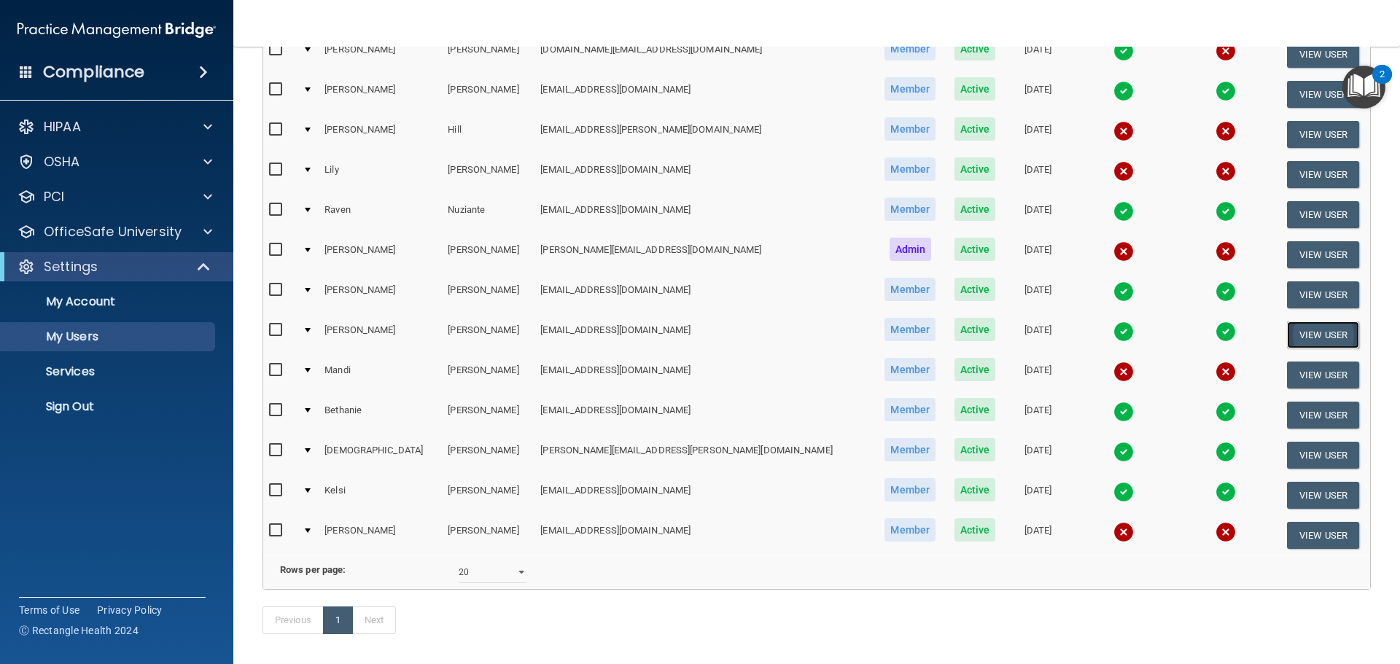
click at [1291, 333] on button "View User" at bounding box center [1323, 335] width 72 height 27
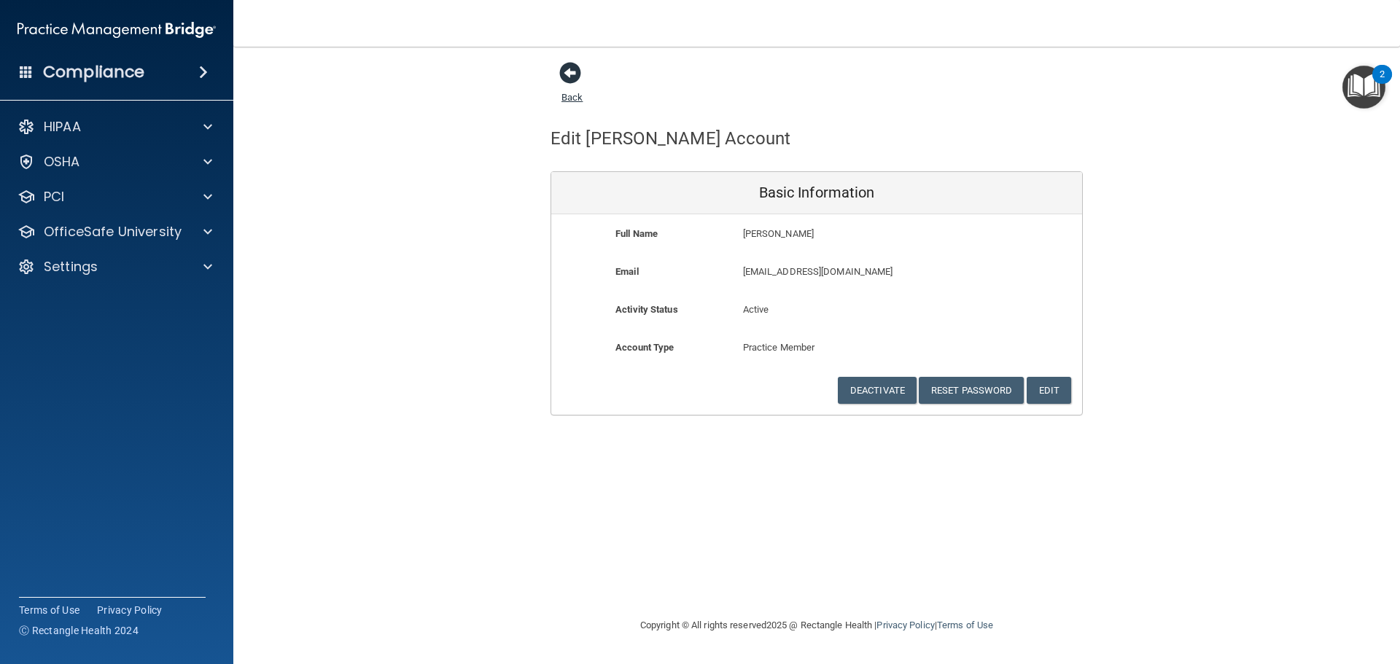
click at [569, 74] on span at bounding box center [570, 73] width 22 height 22
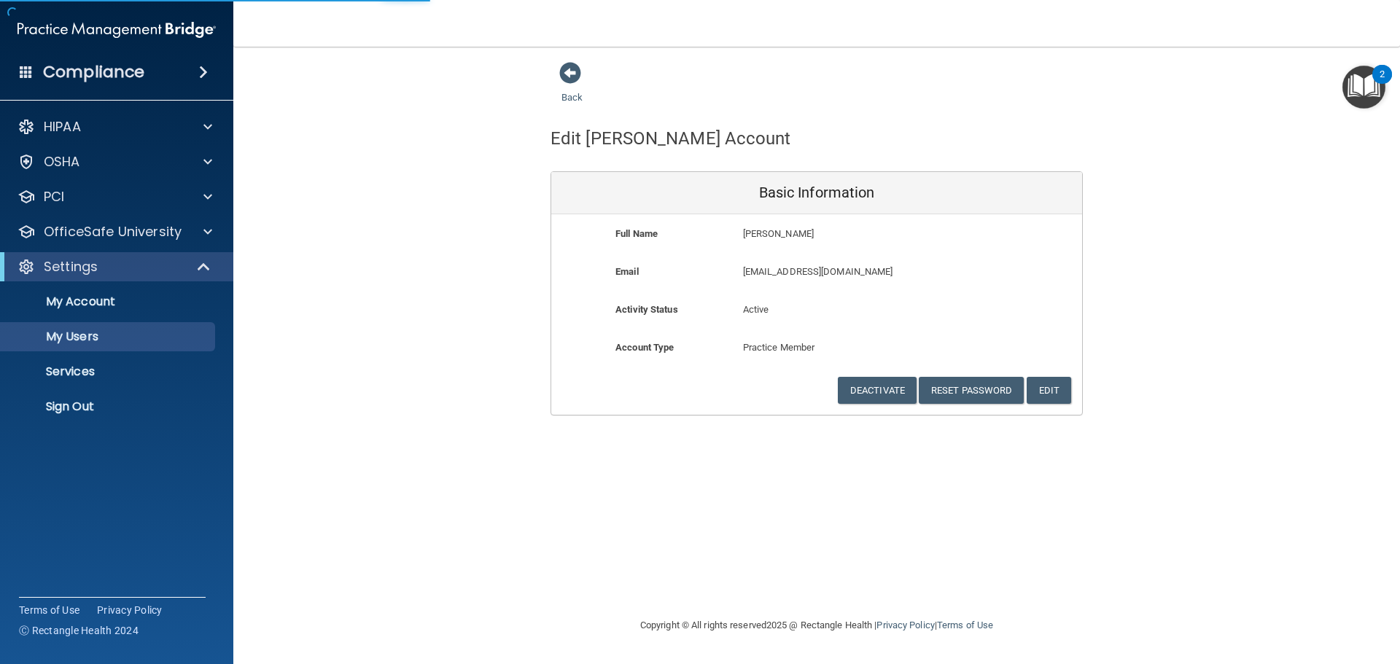
select select "20"
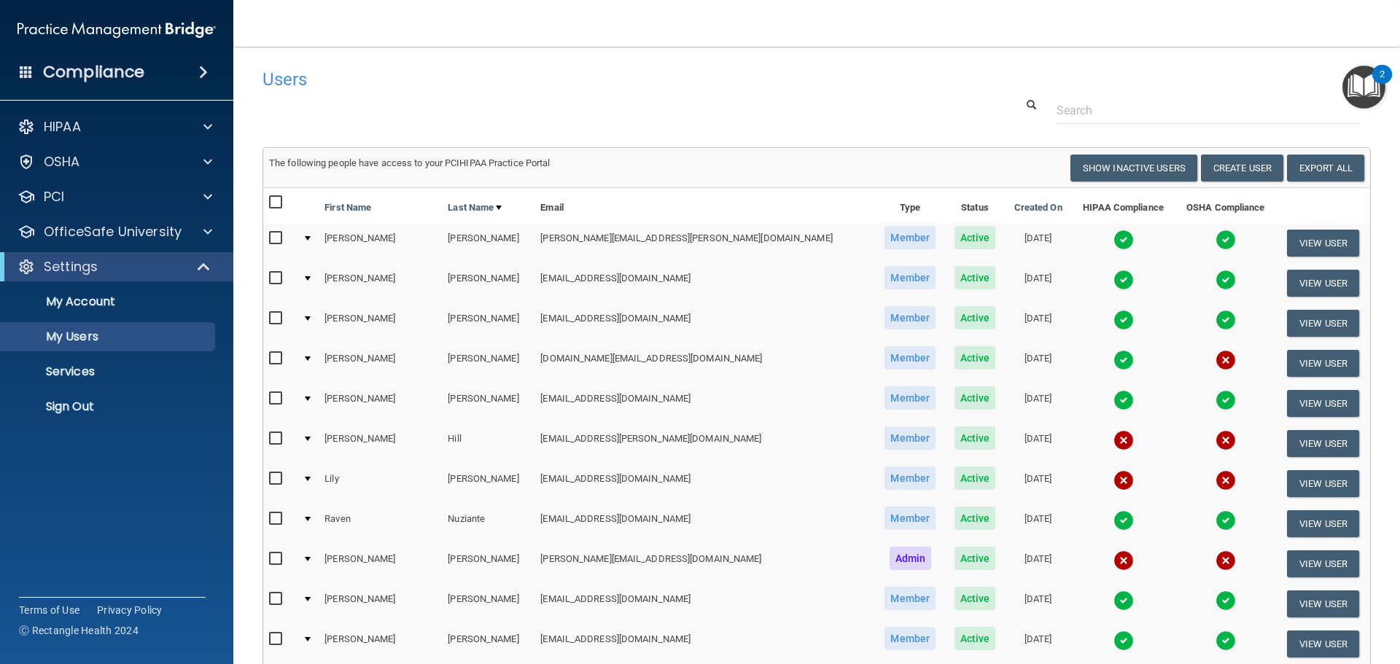
click at [20, 73] on span at bounding box center [26, 71] width 13 height 13
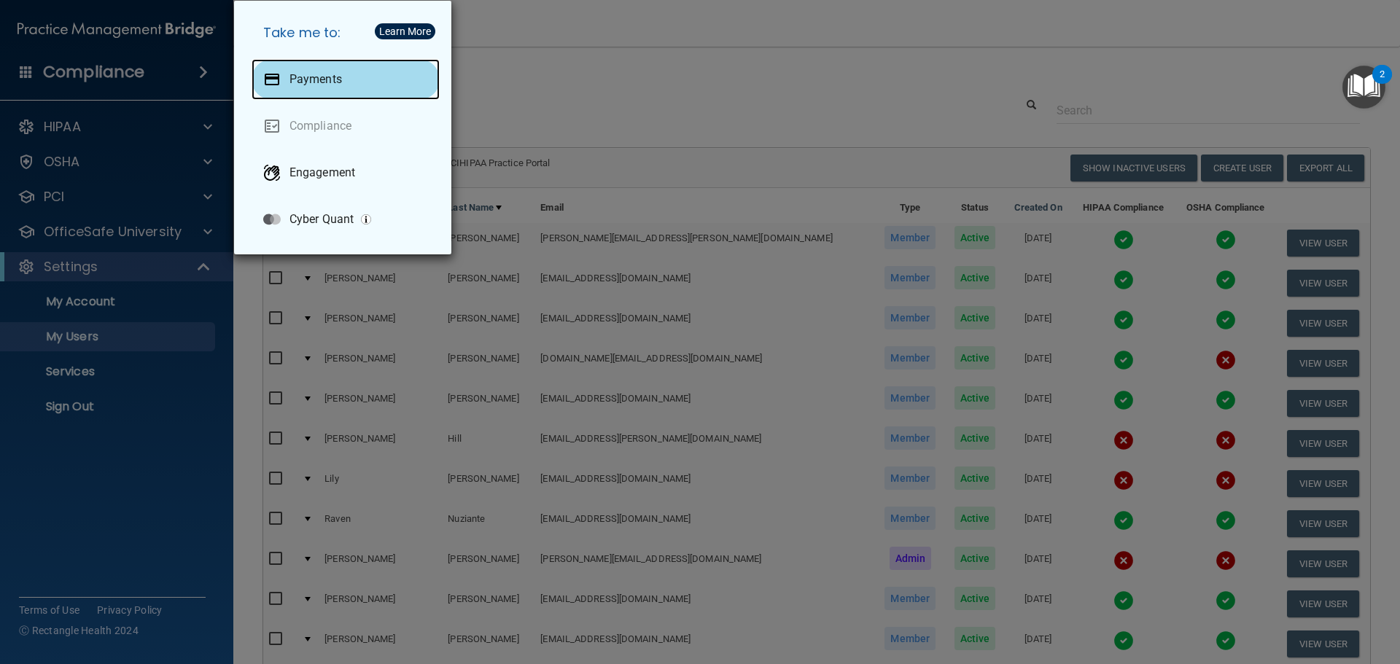
click at [299, 77] on p "Payments" at bounding box center [315, 79] width 52 height 15
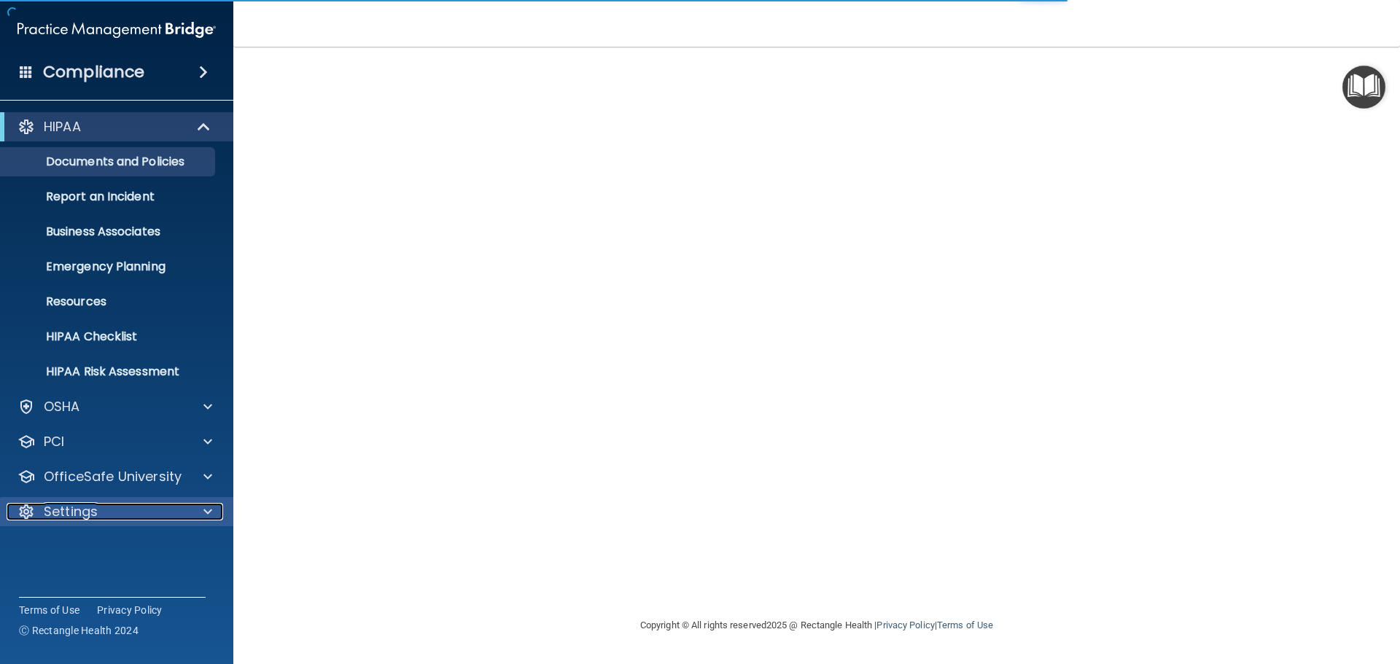
click at [219, 510] on div at bounding box center [205, 511] width 36 height 17
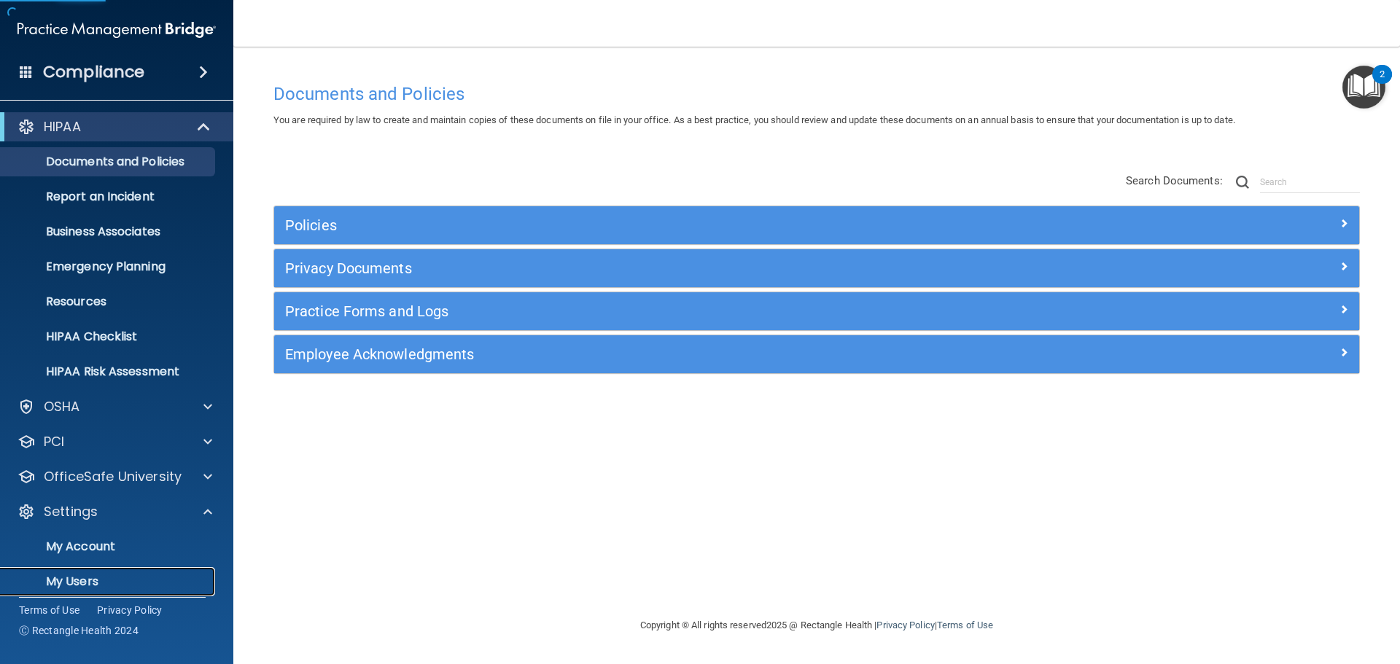
click at [87, 578] on p "My Users" at bounding box center [108, 582] width 199 height 15
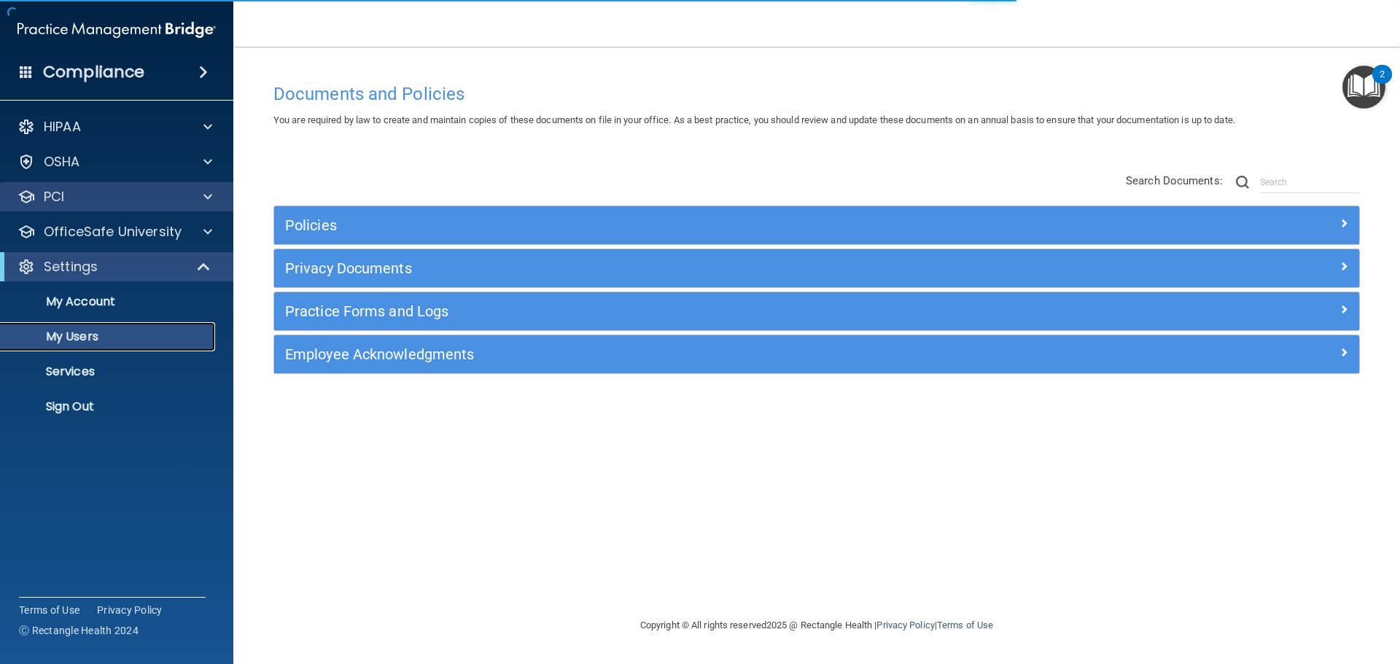
select select "20"
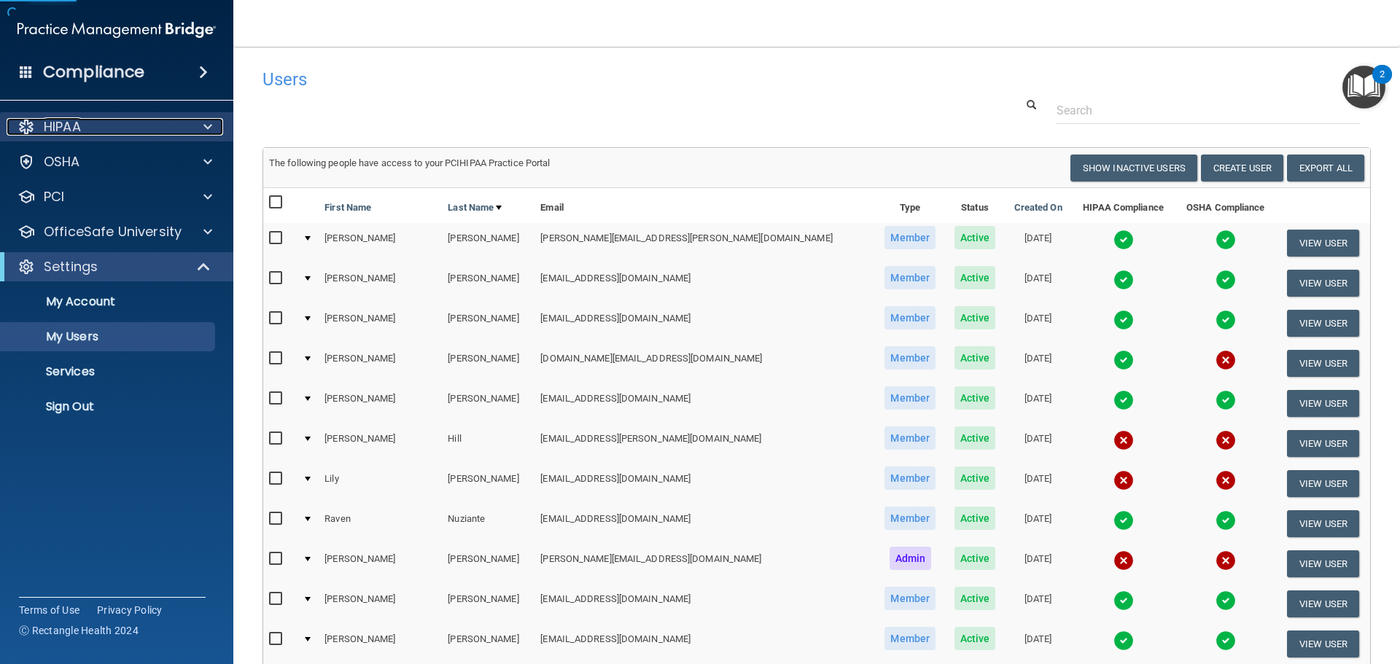
click at [74, 130] on p "HIPAA" at bounding box center [62, 126] width 37 height 17
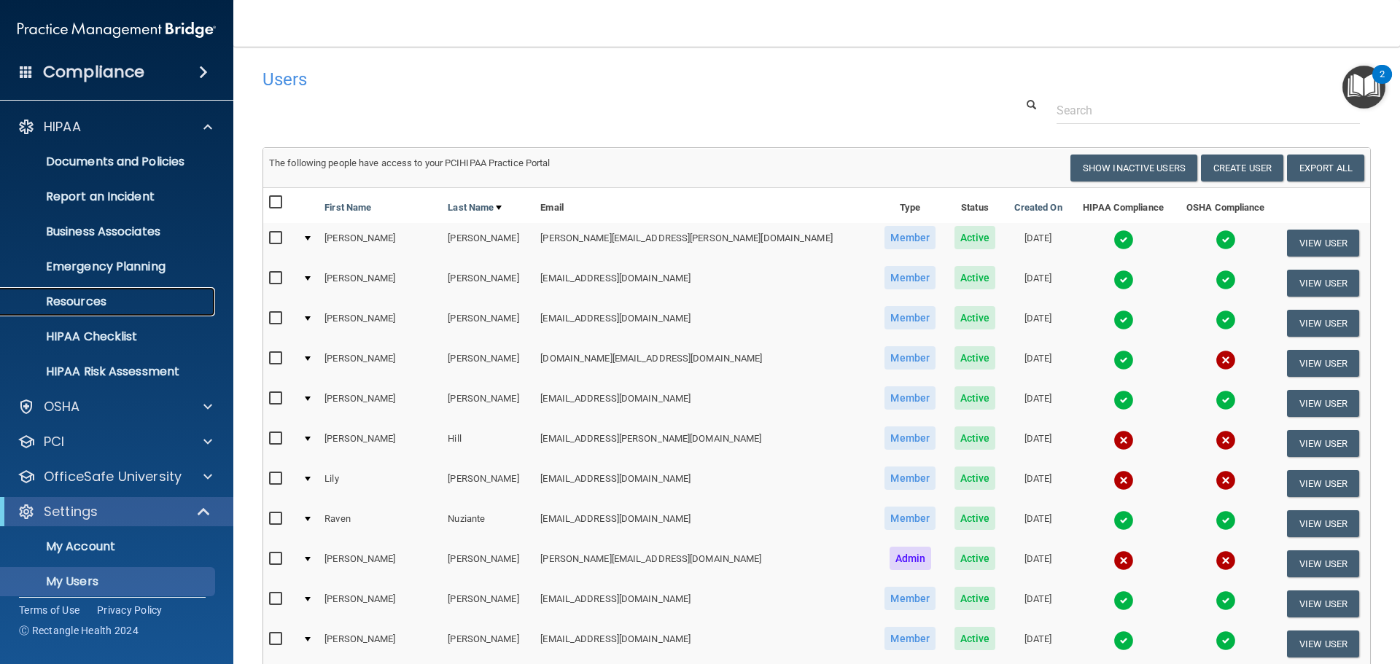
click at [91, 296] on p "Resources" at bounding box center [108, 302] width 199 height 15
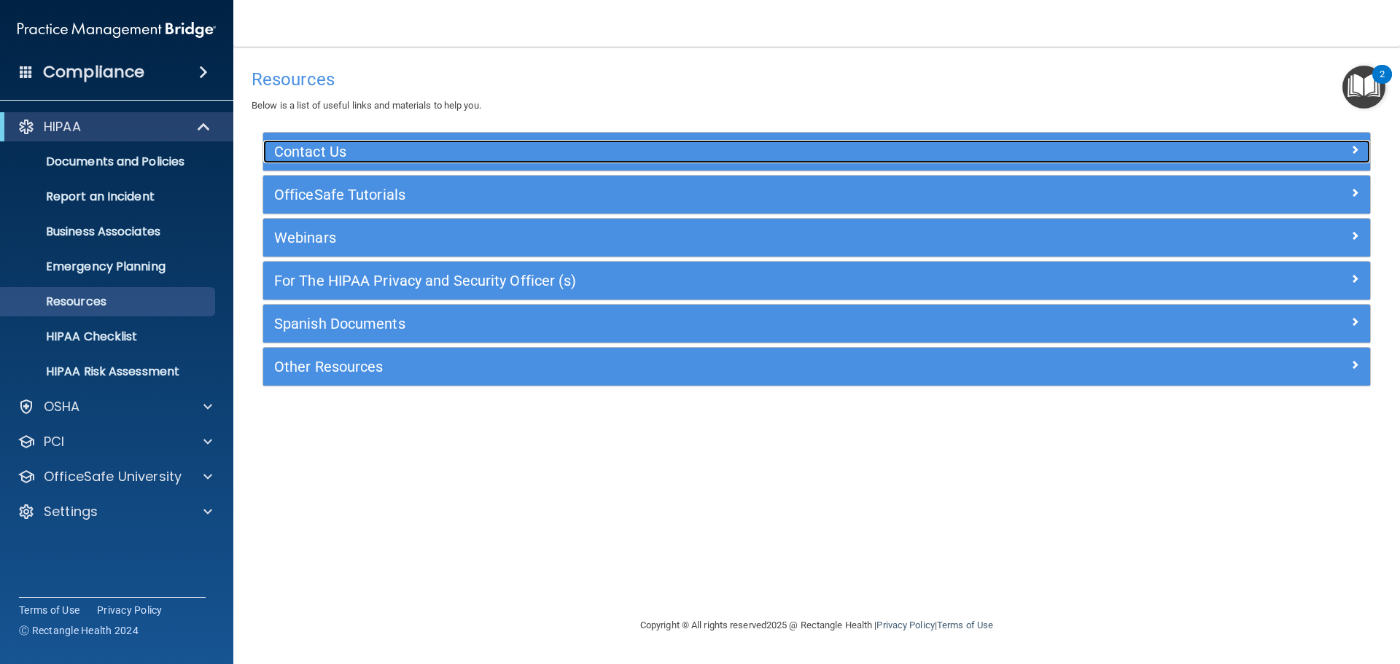
click at [306, 149] on h5 "Contact Us" at bounding box center [678, 152] width 809 height 16
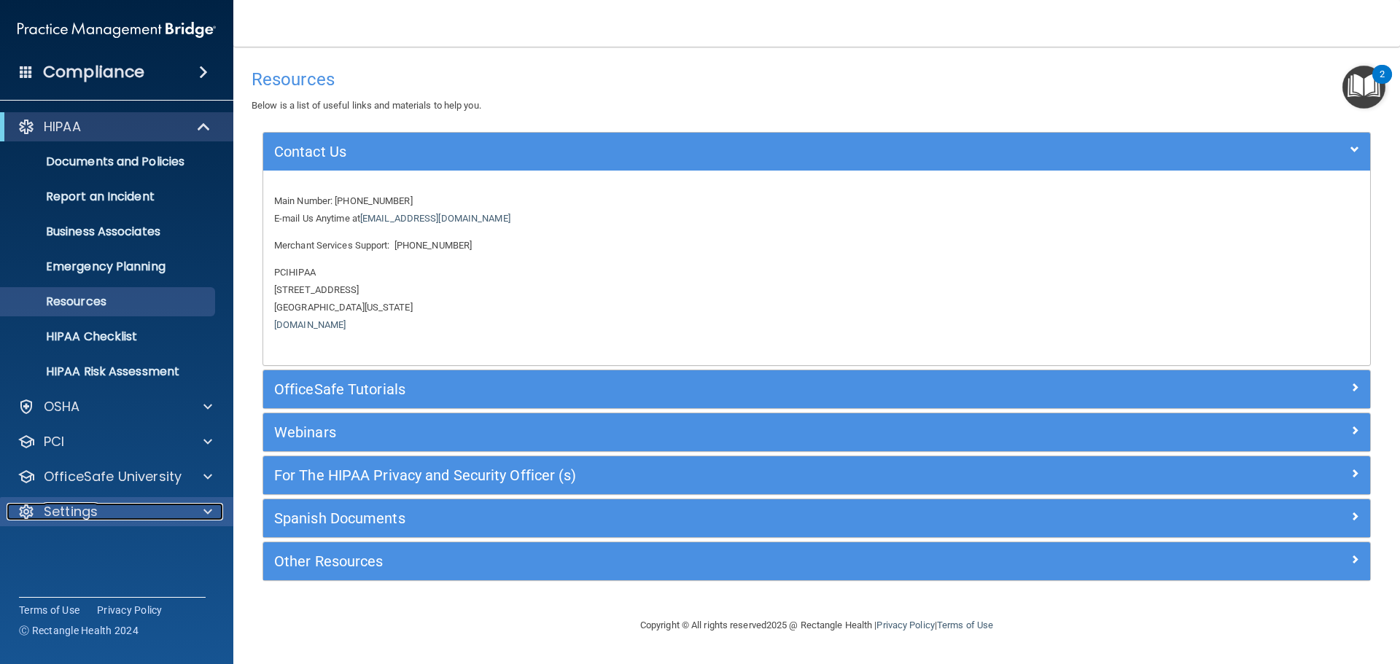
click at [207, 516] on span at bounding box center [207, 511] width 9 height 17
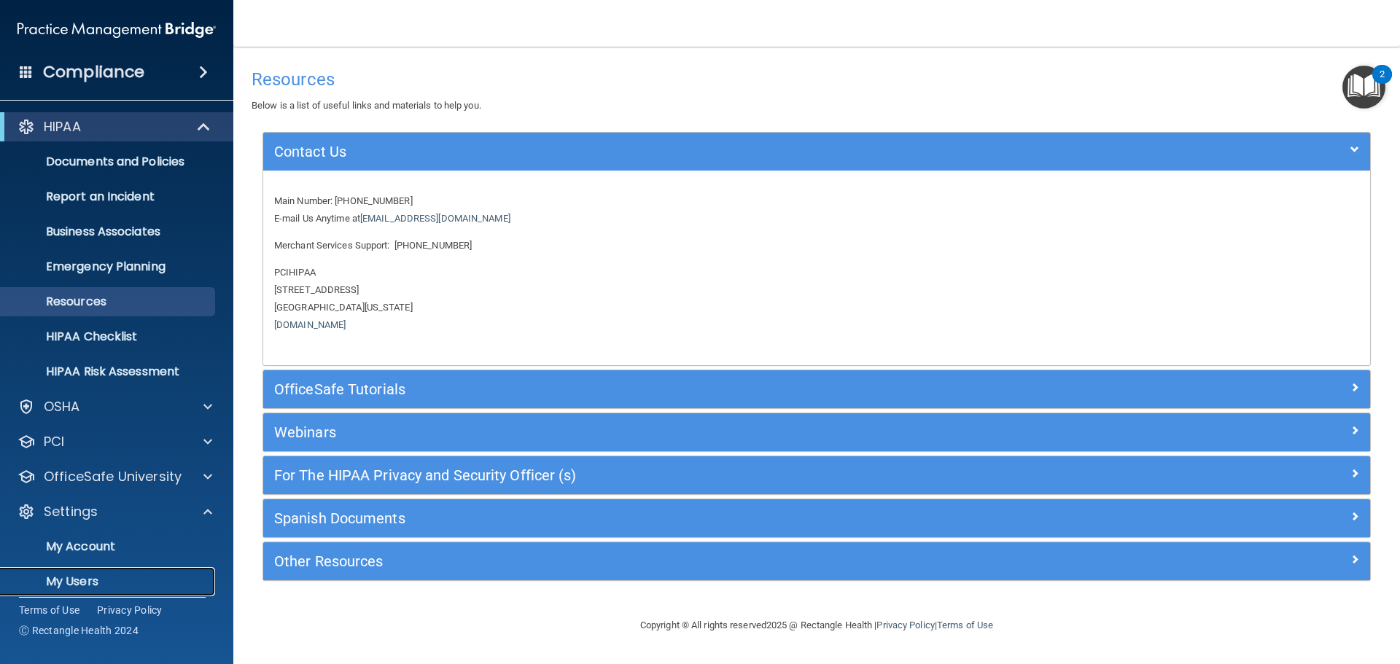
click at [85, 581] on p "My Users" at bounding box center [108, 582] width 199 height 15
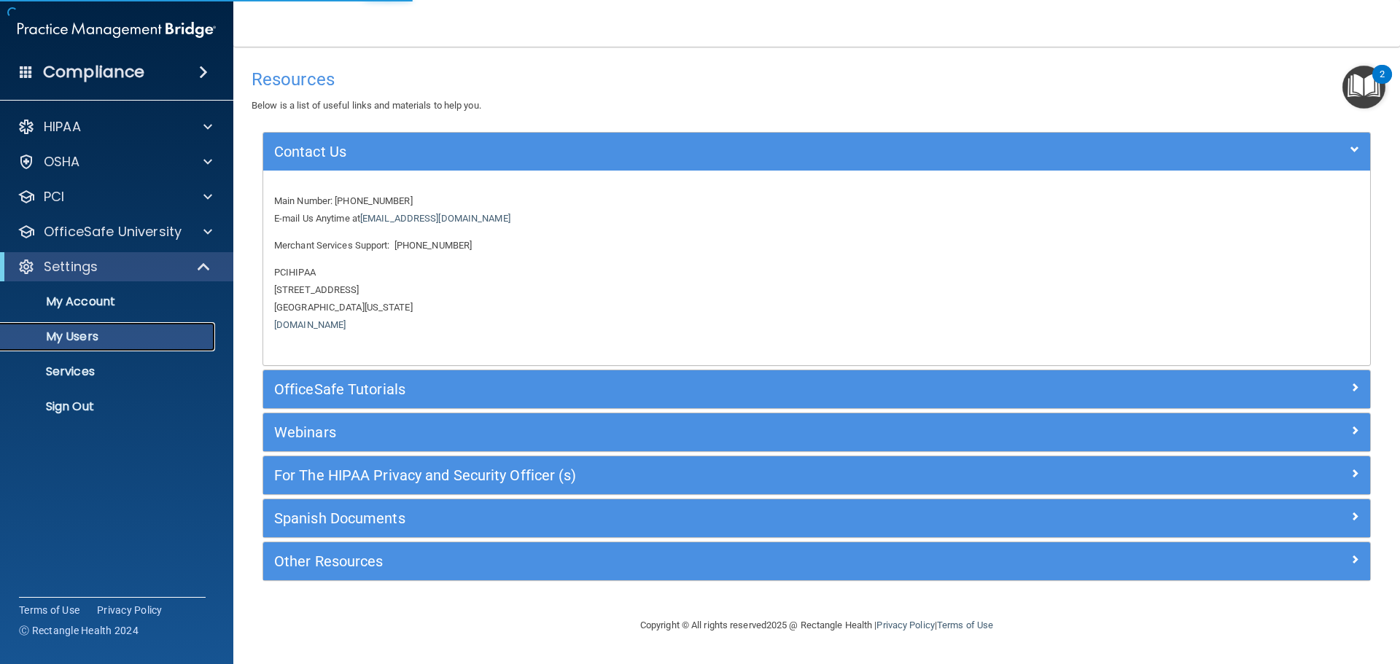
select select "20"
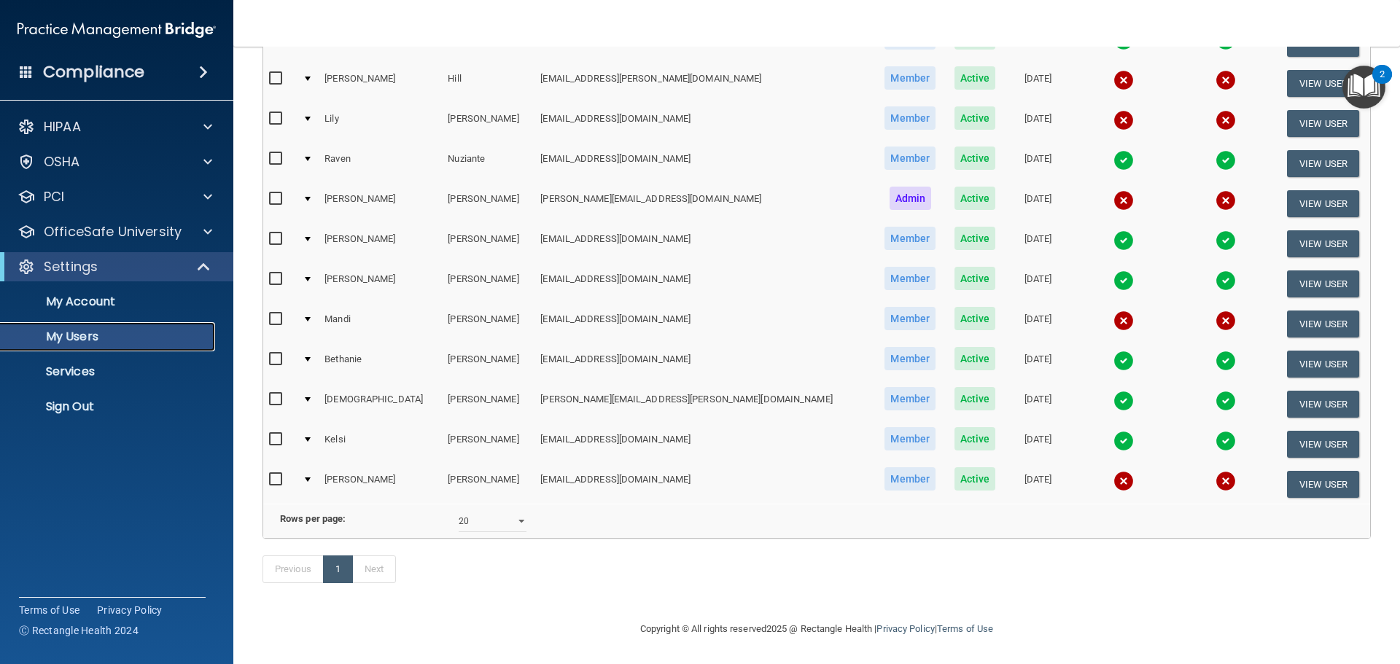
scroll to position [382, 0]
click at [272, 474] on input "checkbox" at bounding box center [277, 480] width 17 height 12
checkbox input "true"
click at [1302, 472] on button "View User" at bounding box center [1323, 485] width 72 height 27
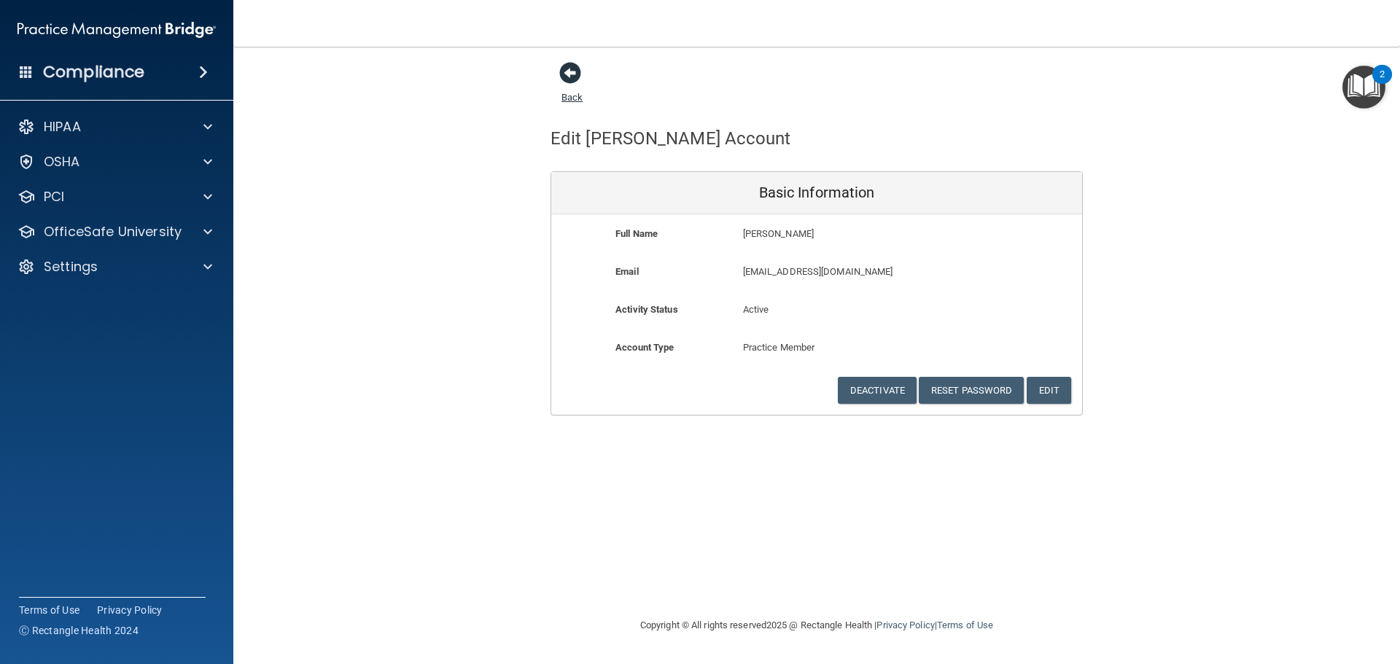
click at [569, 74] on span at bounding box center [570, 73] width 22 height 22
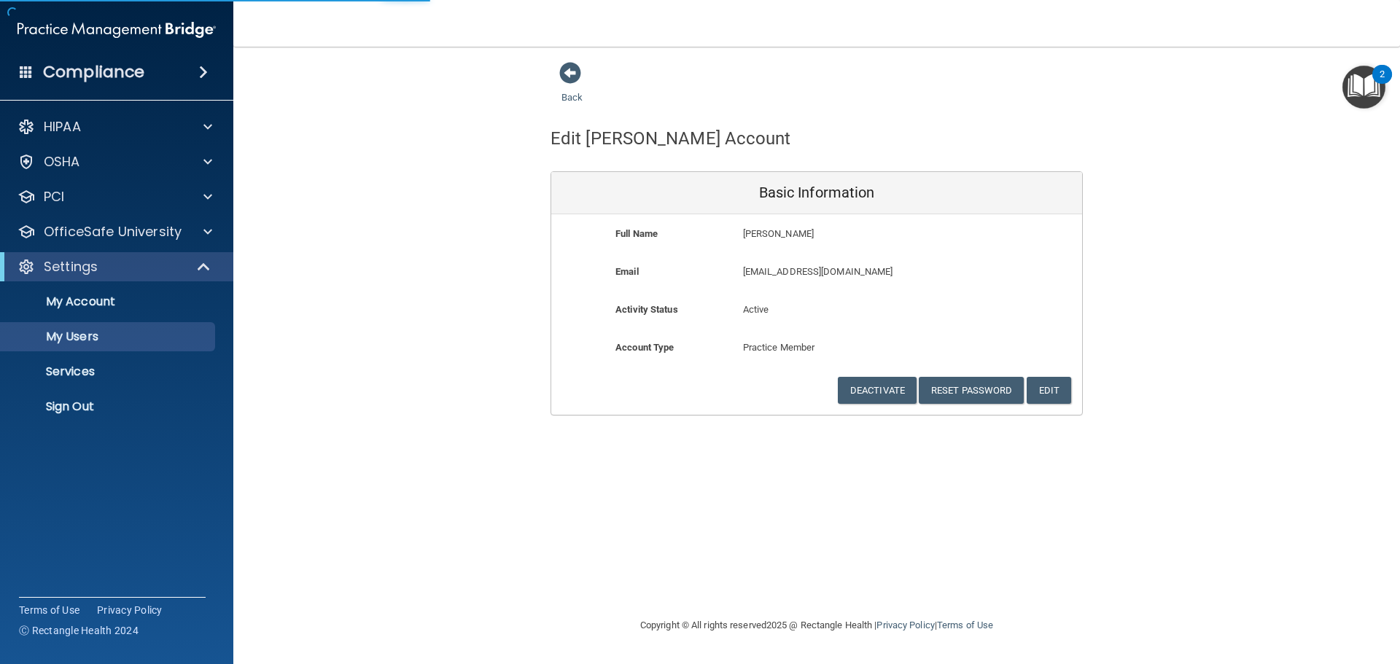
select select "20"
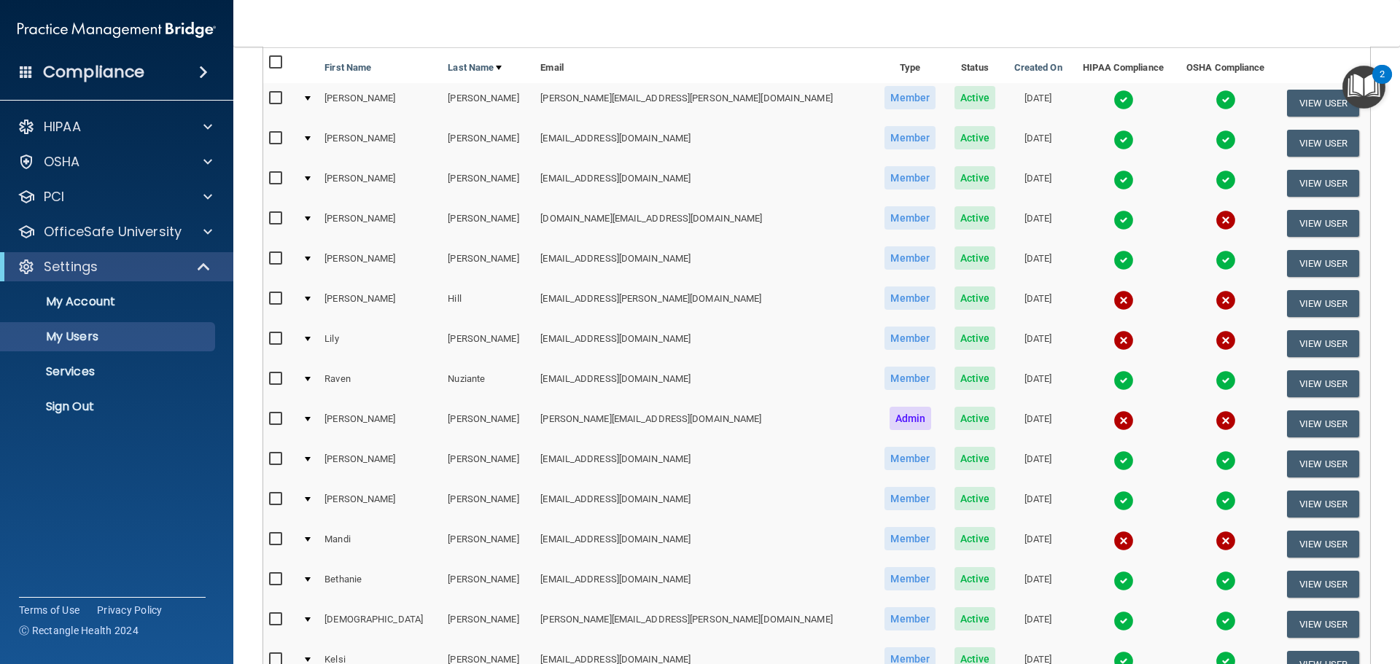
scroll to position [146, 0]
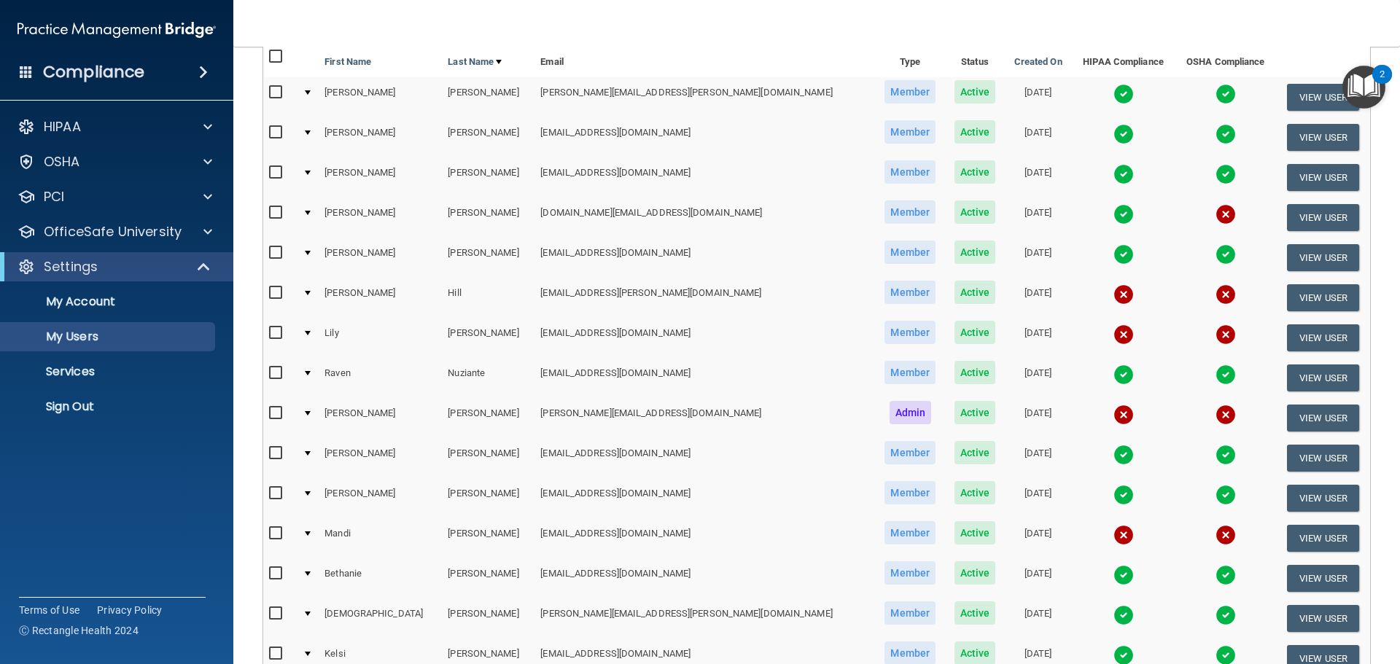
click at [274, 332] on input "checkbox" at bounding box center [277, 333] width 17 height 12
checkbox input "true"
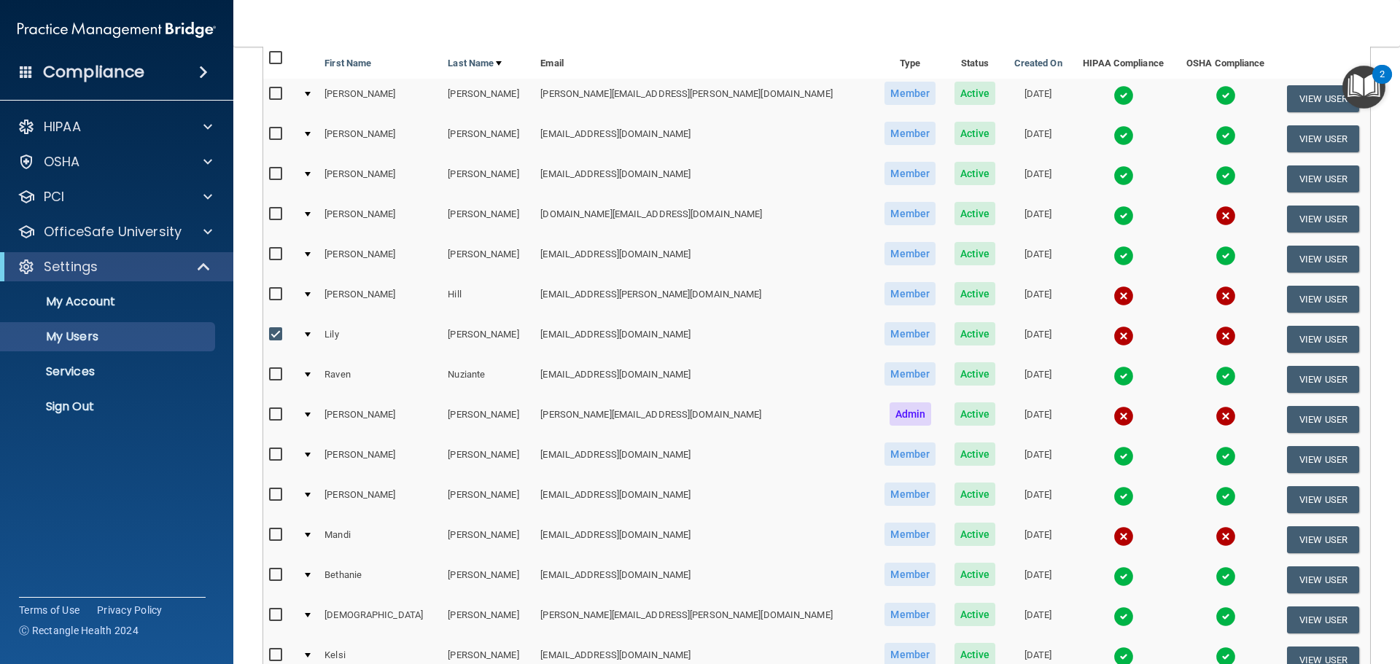
scroll to position [147, 0]
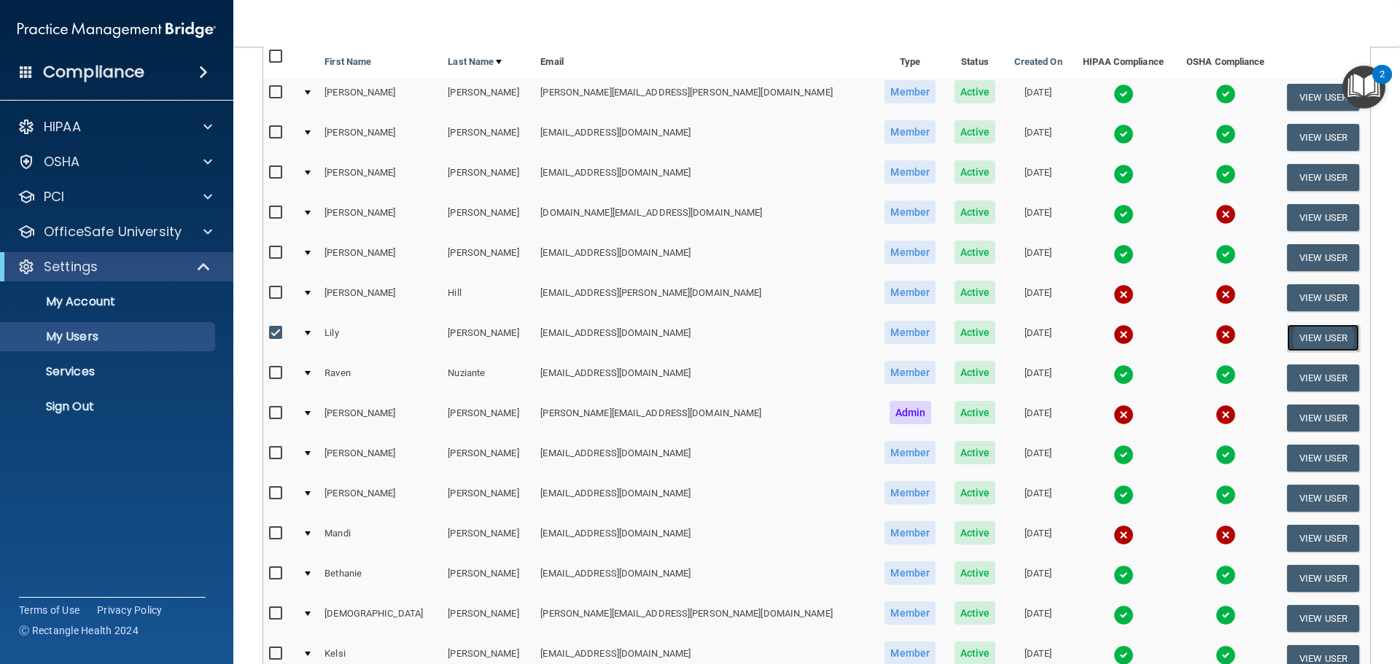
click at [1289, 340] on button "View User" at bounding box center [1323, 337] width 72 height 27
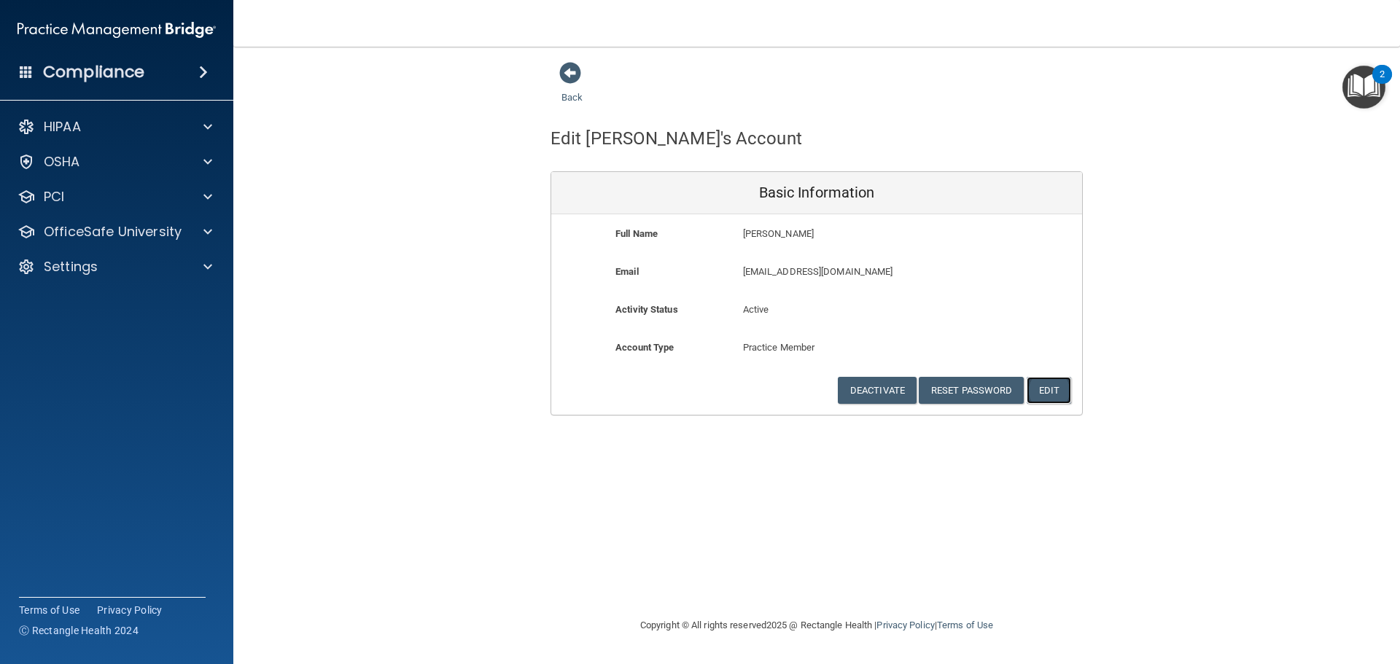
click at [1053, 390] on button "Edit" at bounding box center [1049, 390] width 44 height 27
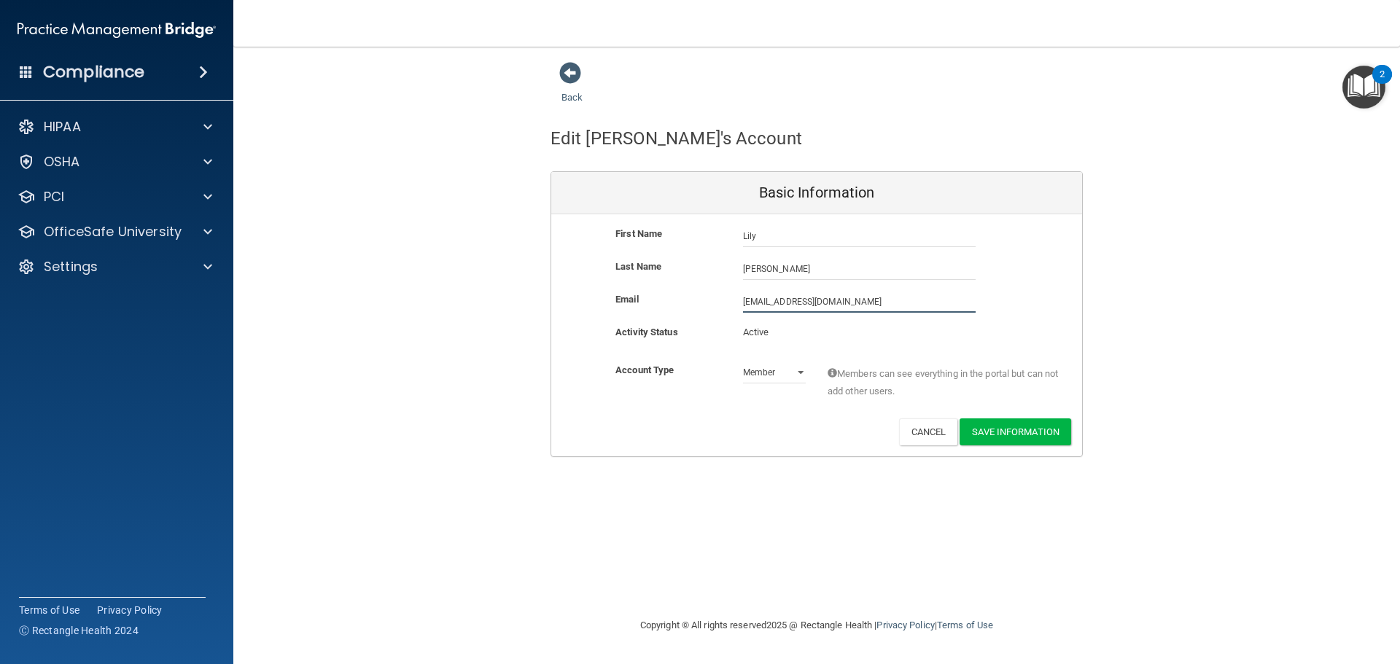
drag, startPoint x: 852, startPoint y: 301, endPoint x: 0, endPoint y: 425, distance: 860.6
click at [0, 425] on div "Compliance HIPAA Documents and Policies Report an Incident Business Associates …" at bounding box center [700, 332] width 1400 height 664
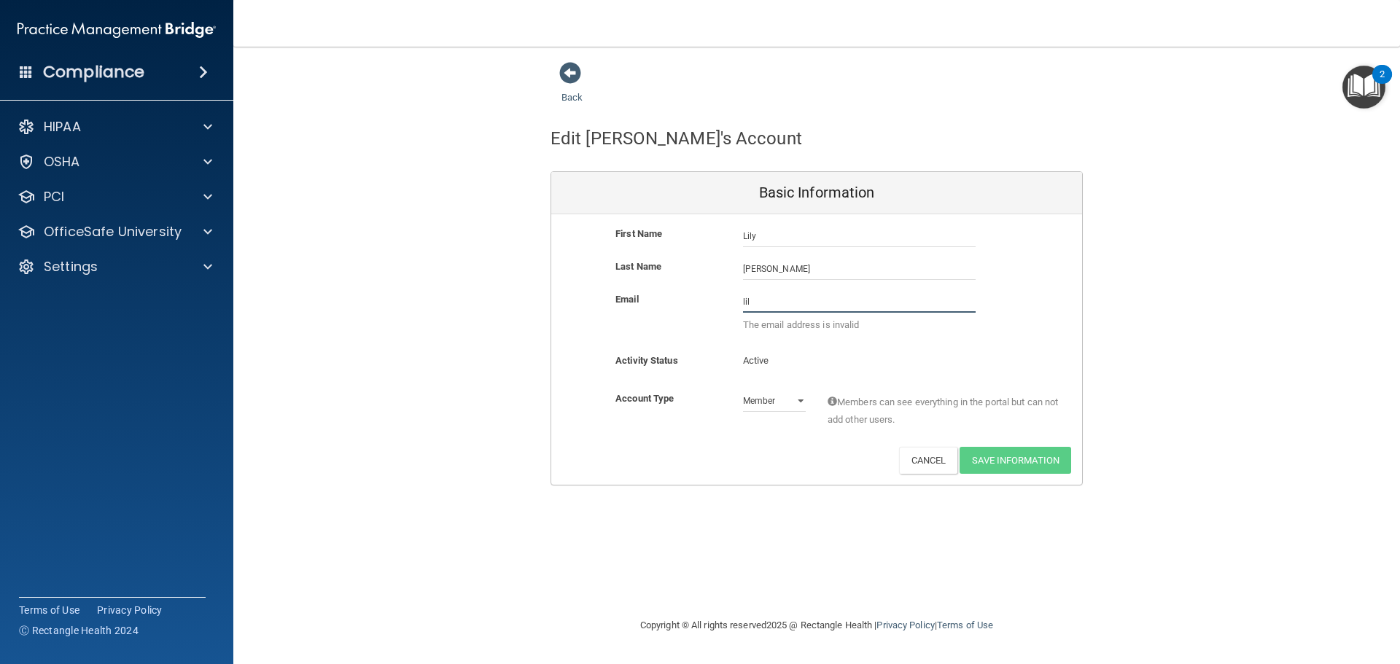
type input "[EMAIL_ADDRESS][DOMAIN_NAME]"
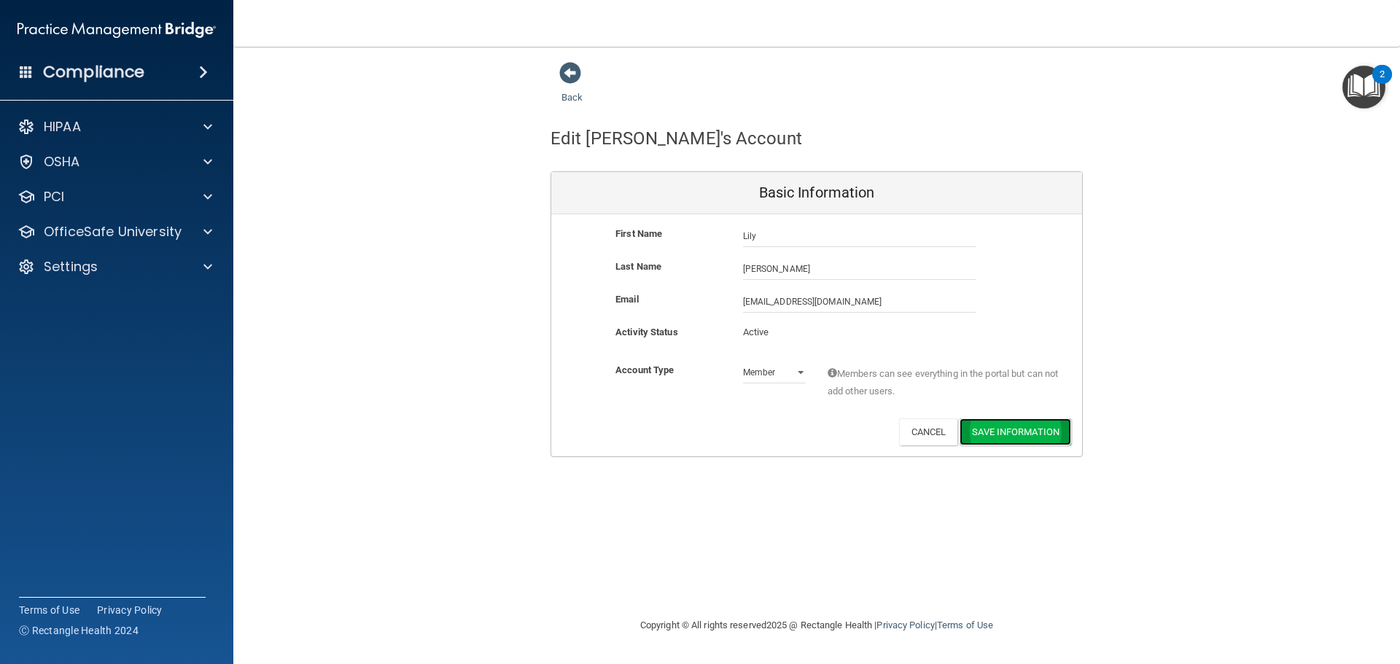
click at [1030, 427] on button "Save Information" at bounding box center [1016, 432] width 112 height 27
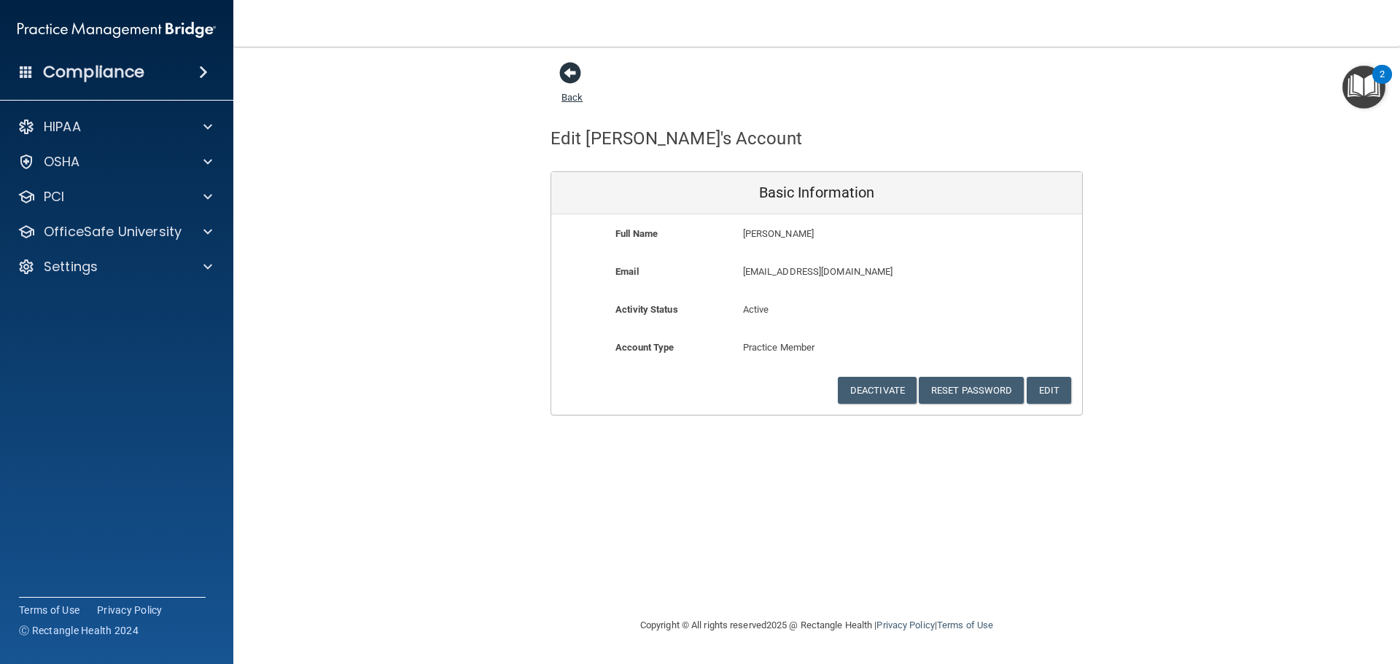
click at [572, 77] on span at bounding box center [570, 73] width 22 height 22
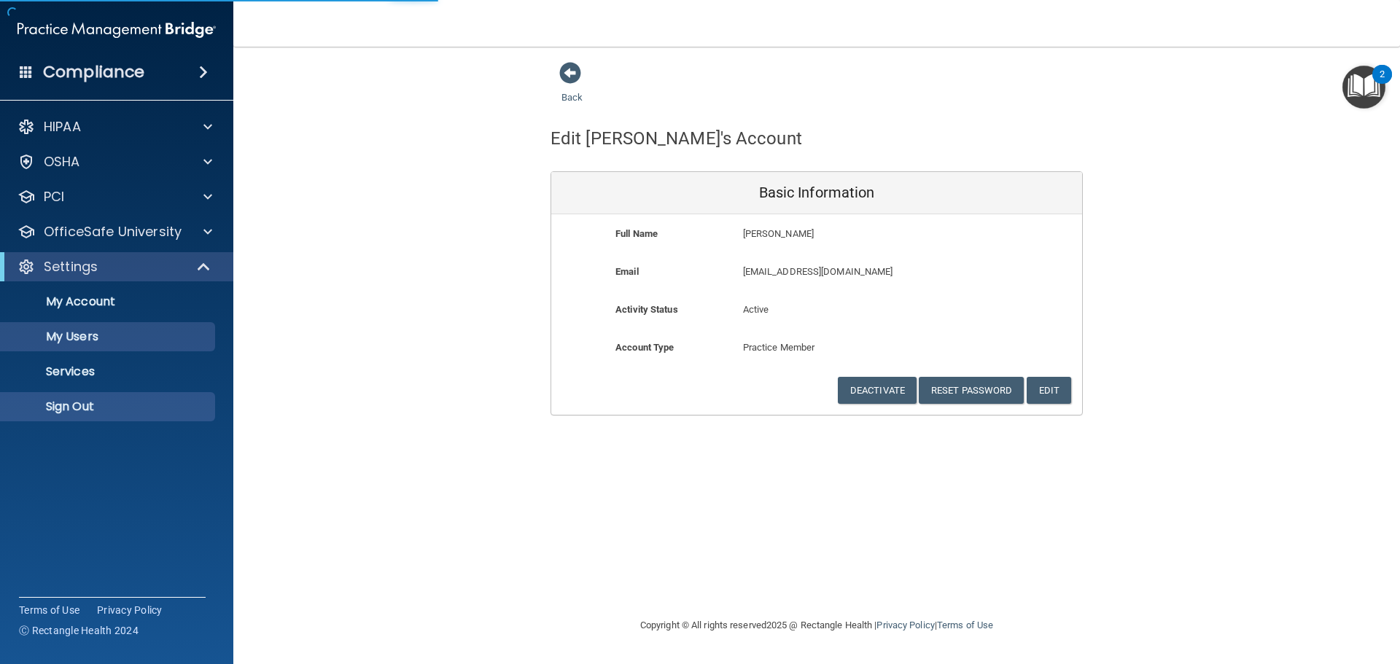
select select "20"
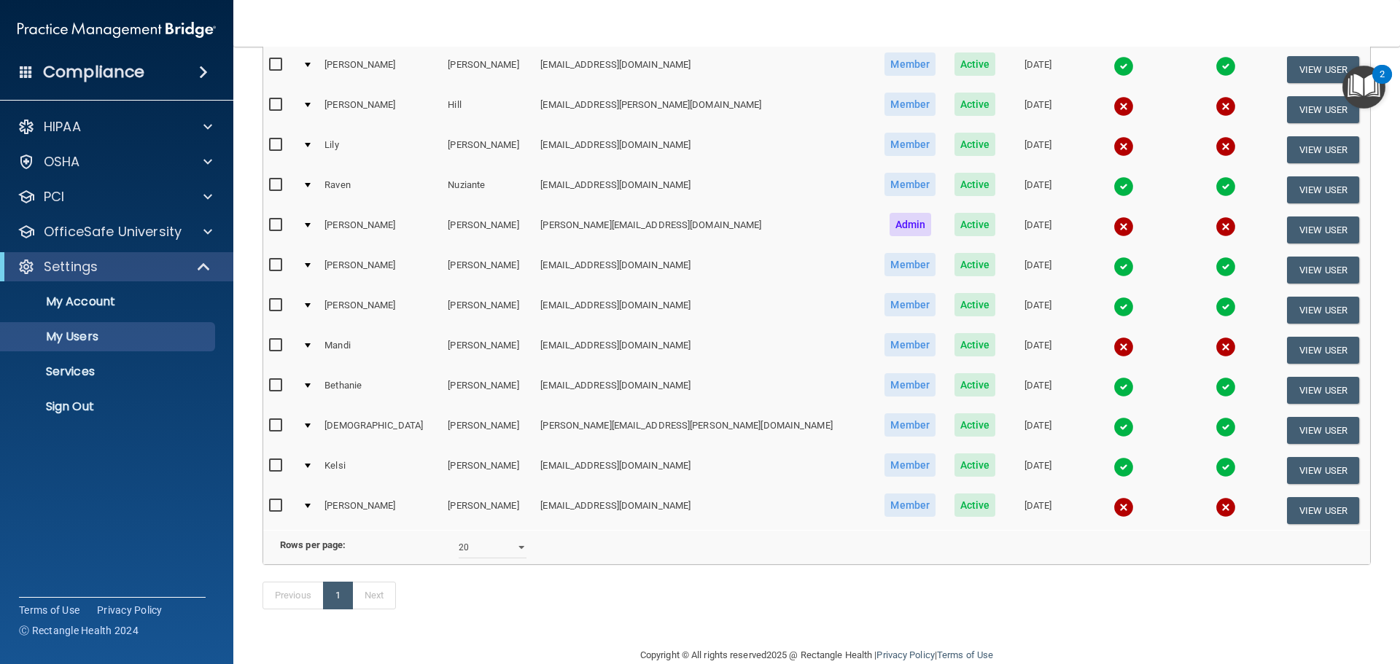
scroll to position [365, 0]
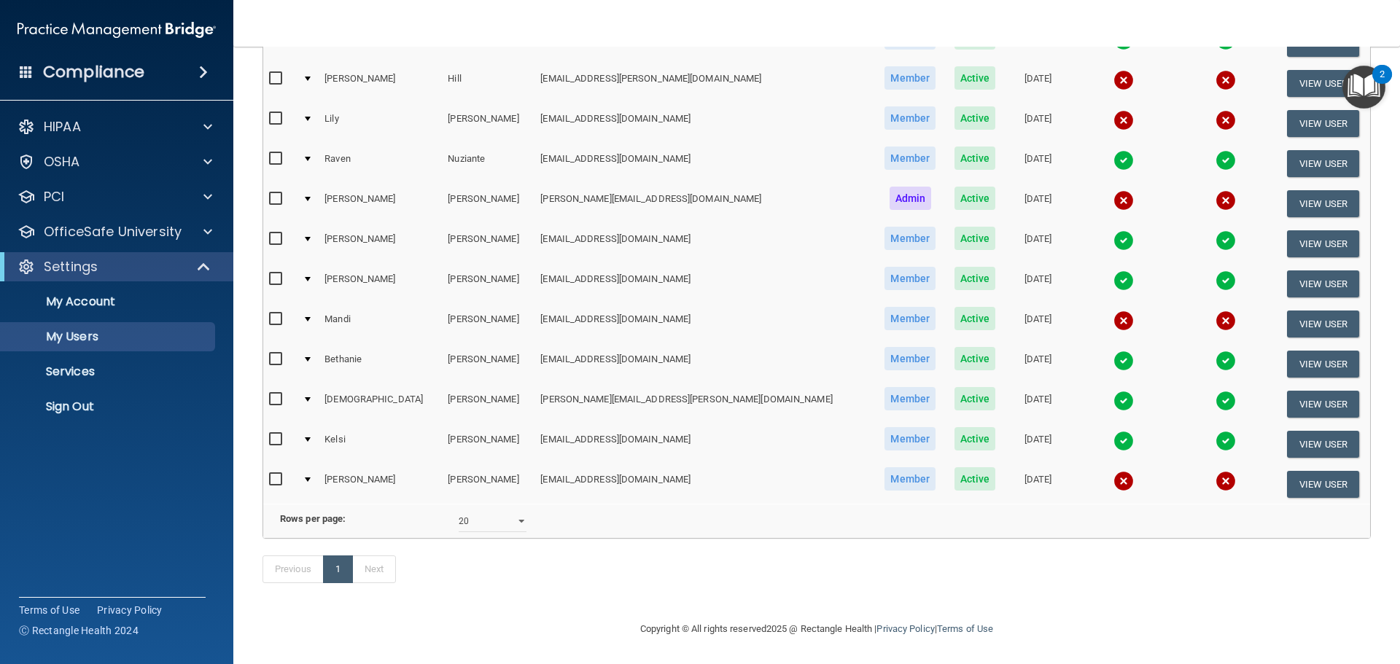
click at [276, 314] on input "checkbox" at bounding box center [277, 320] width 17 height 12
checkbox input "true"
click at [1300, 319] on button "View User" at bounding box center [1323, 324] width 72 height 27
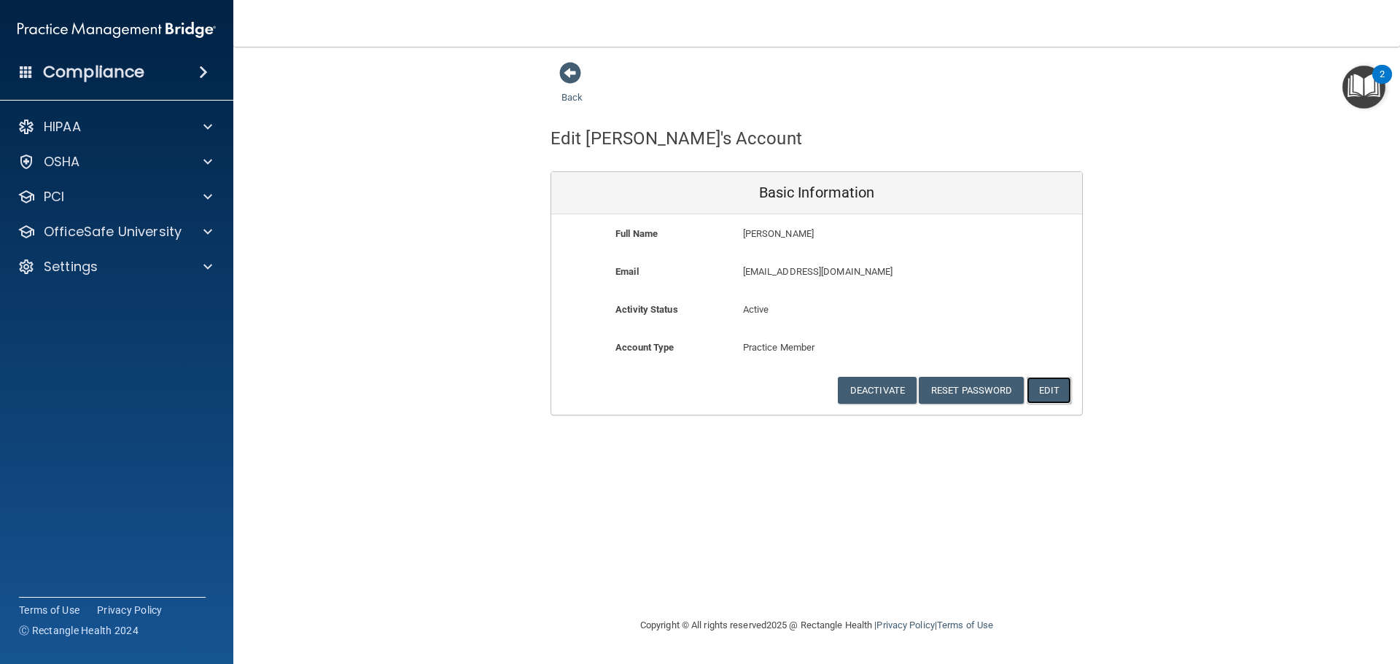
drag, startPoint x: 1061, startPoint y: 396, endPoint x: 1050, endPoint y: 389, distance: 13.1
click at [1058, 392] on button "Edit" at bounding box center [1049, 390] width 44 height 27
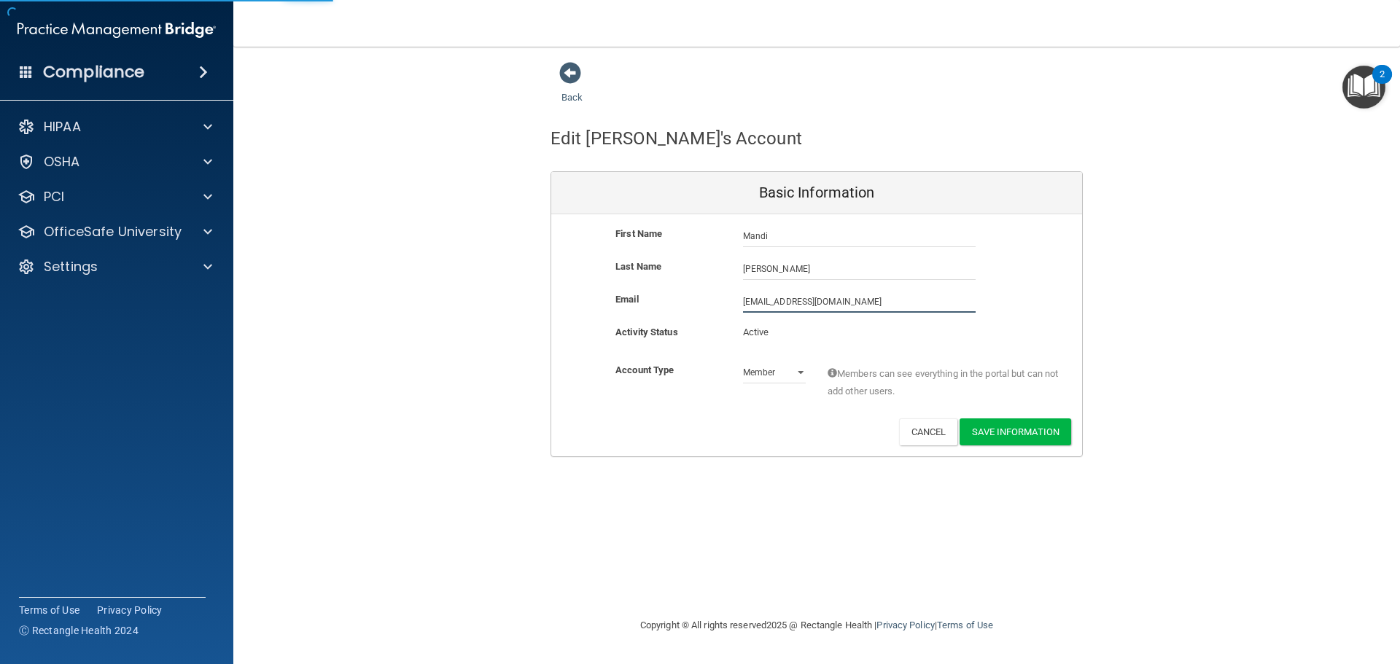
drag, startPoint x: 357, startPoint y: 378, endPoint x: 187, endPoint y: 408, distance: 172.5
click at [187, 408] on div "Compliance HIPAA Documents and Policies Report an Incident Business Associates …" at bounding box center [700, 332] width 1400 height 664
type input "[EMAIL_ADDRESS][DOMAIN_NAME]"
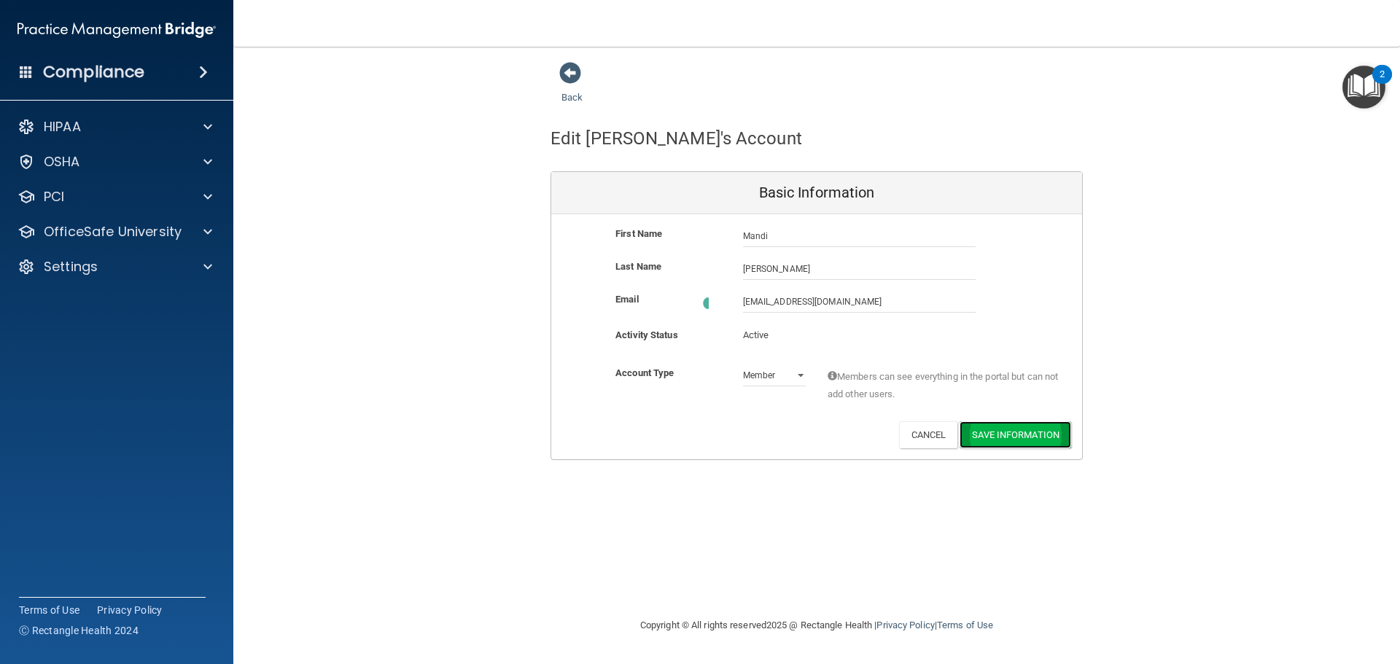
click at [1023, 430] on button "Save Information" at bounding box center [1016, 434] width 112 height 27
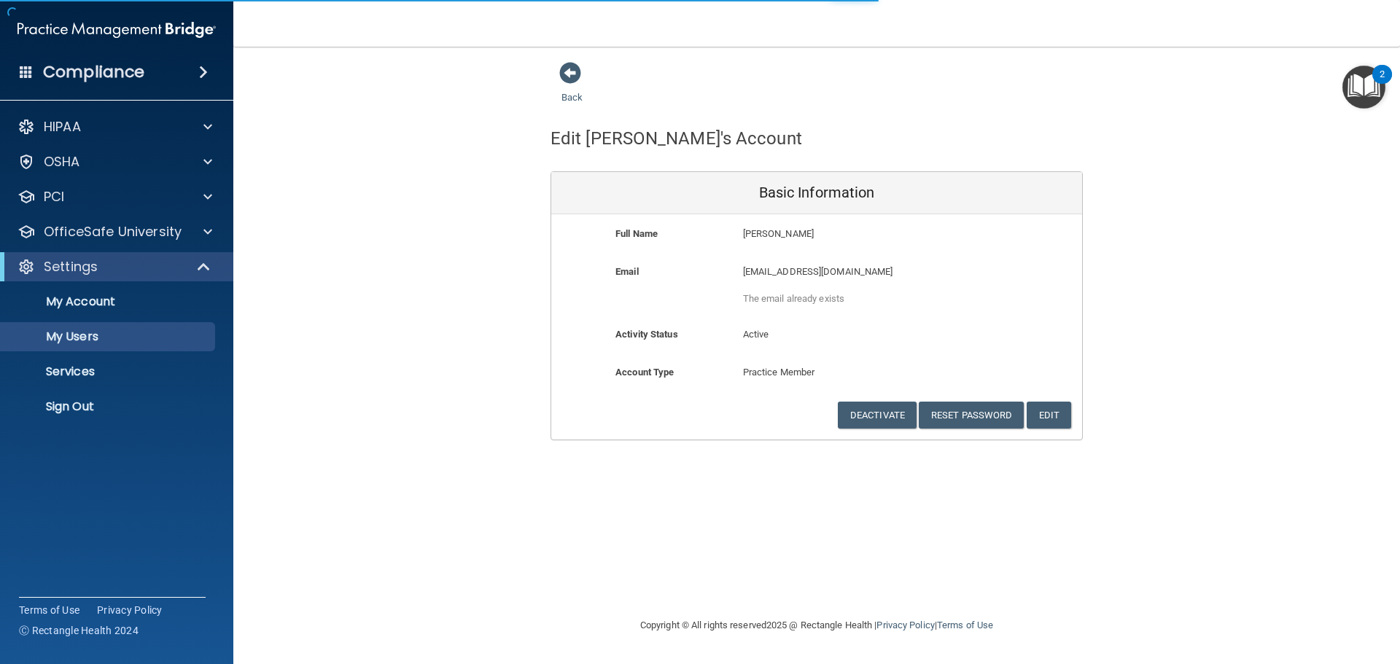
select select "20"
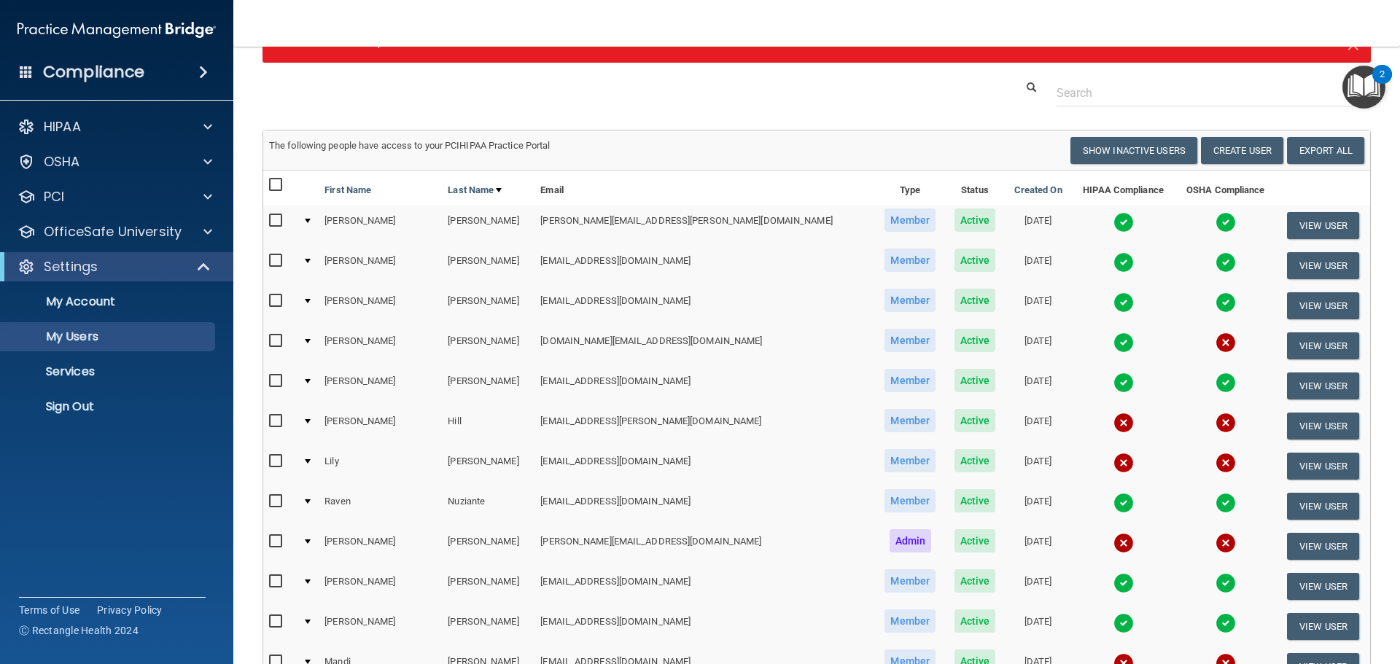
scroll to position [73, 0]
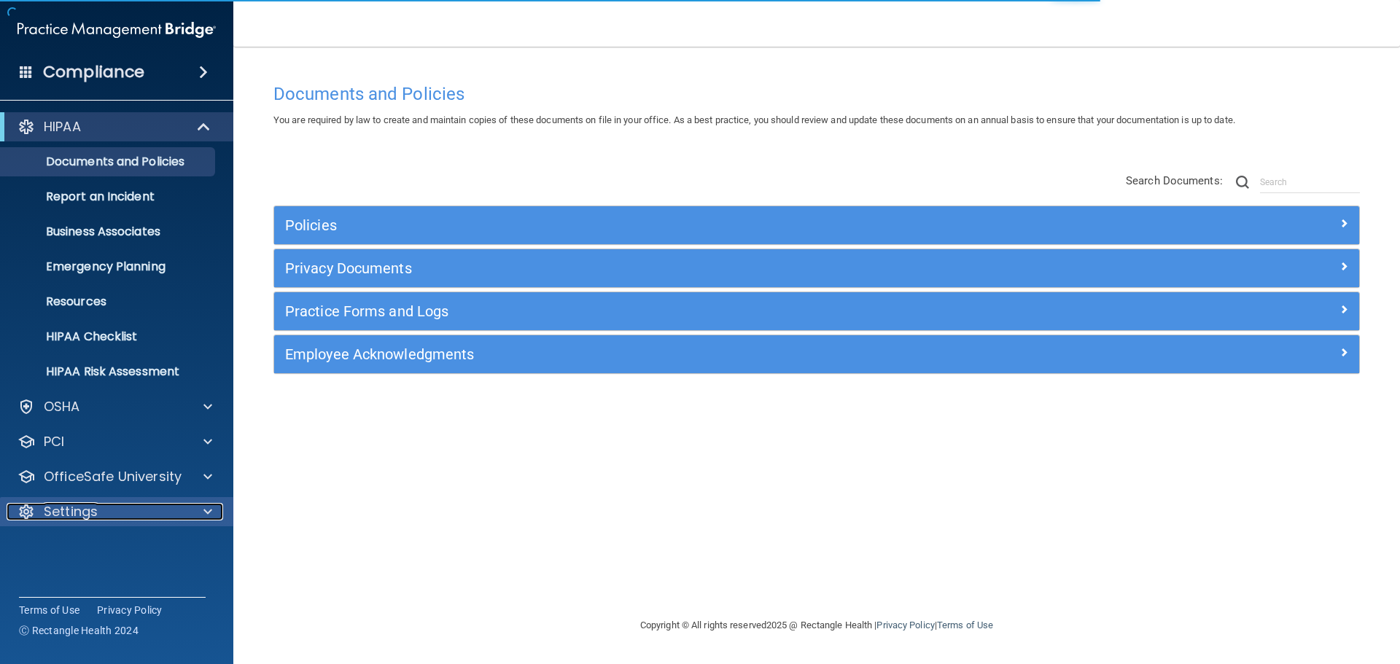
click at [208, 510] on span at bounding box center [207, 511] width 9 height 17
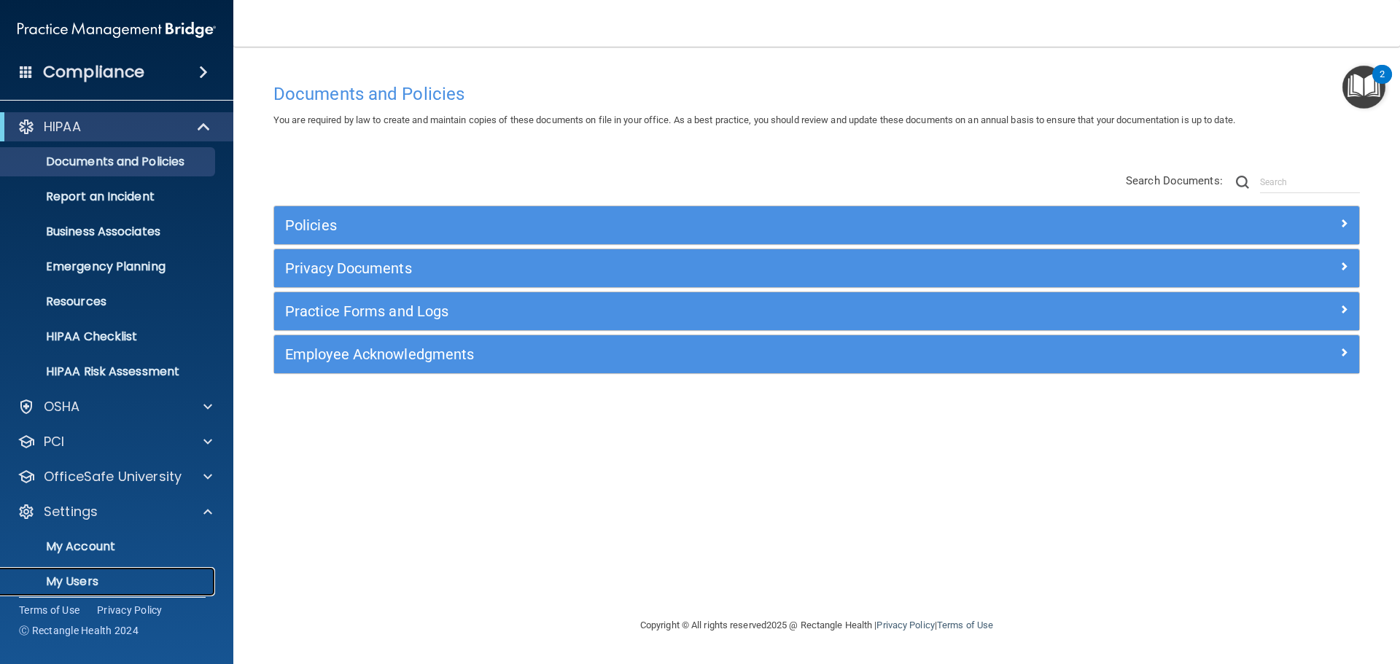
click at [62, 577] on p "My Users" at bounding box center [108, 582] width 199 height 15
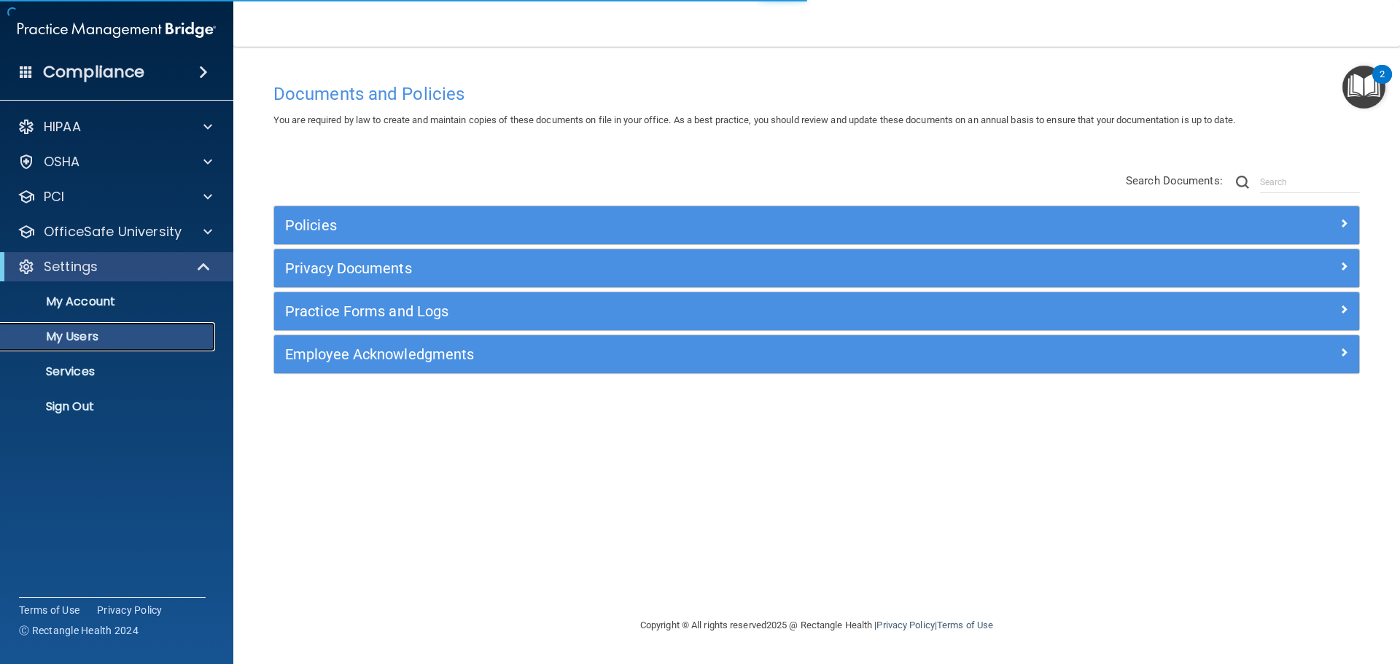
select select "20"
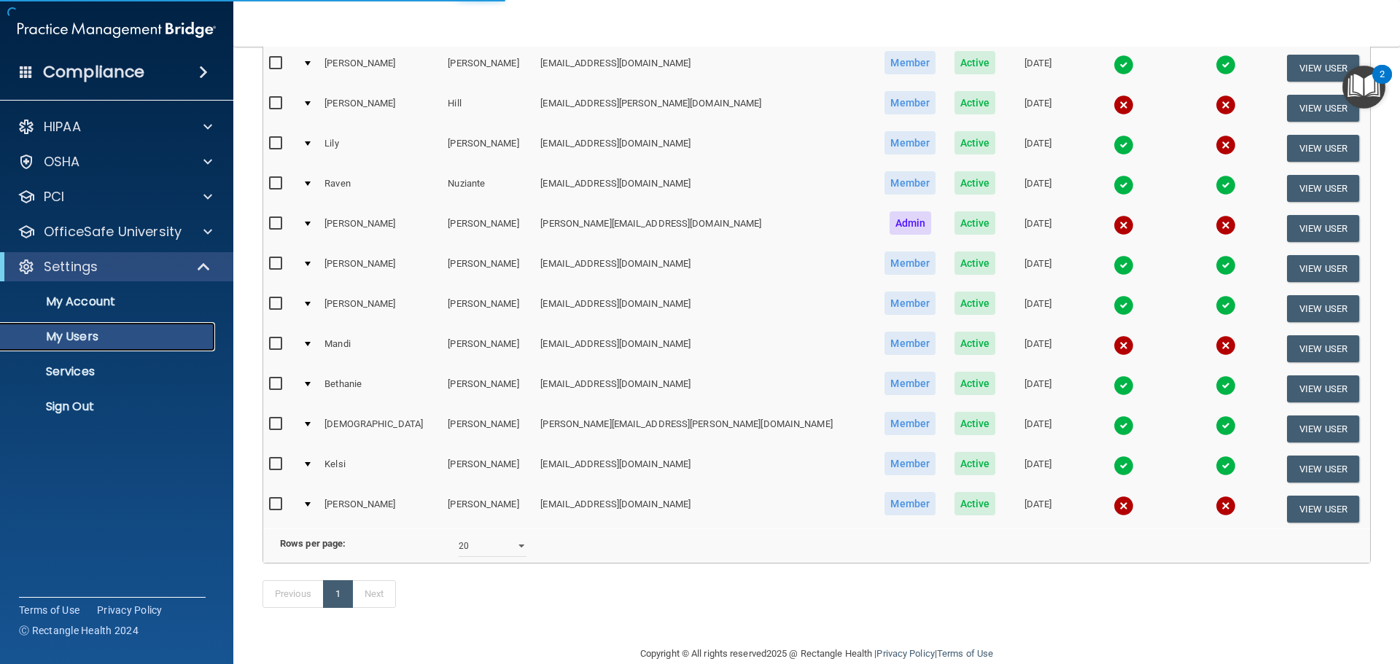
scroll to position [365, 0]
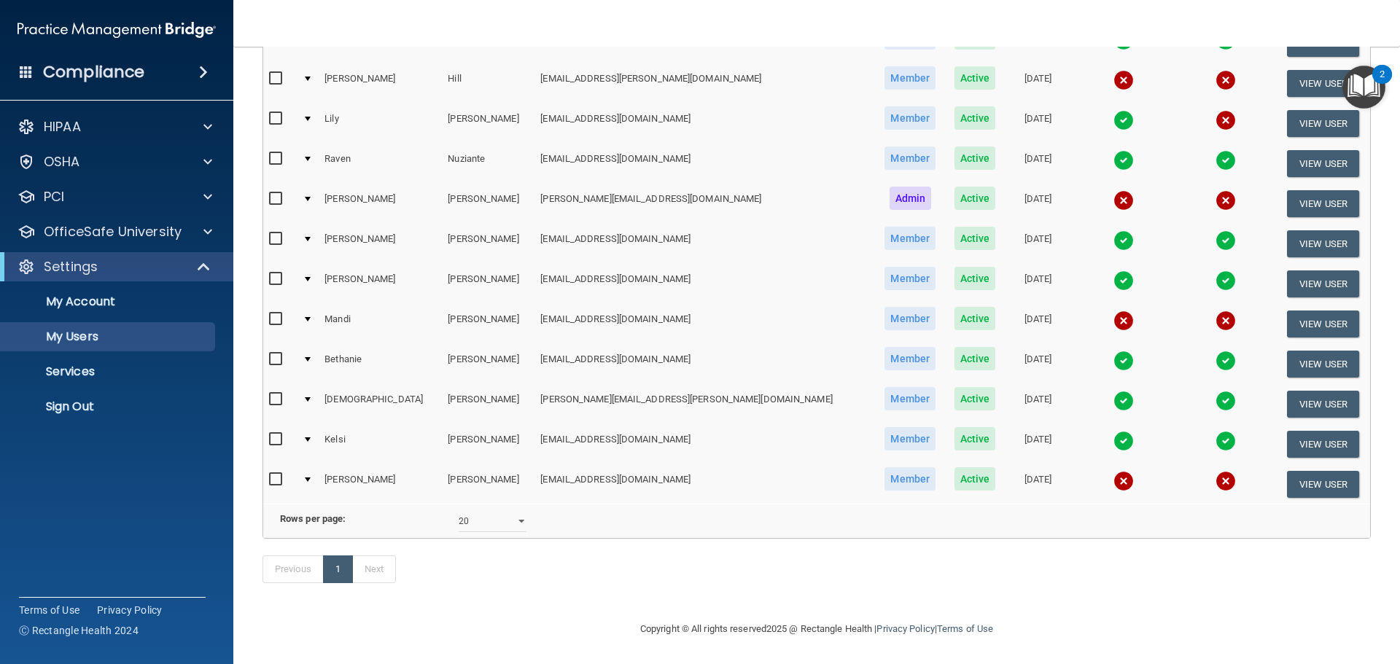
click at [269, 314] on input "checkbox" at bounding box center [277, 320] width 17 height 12
checkbox input "true"
click at [1296, 322] on button "View User" at bounding box center [1323, 324] width 72 height 27
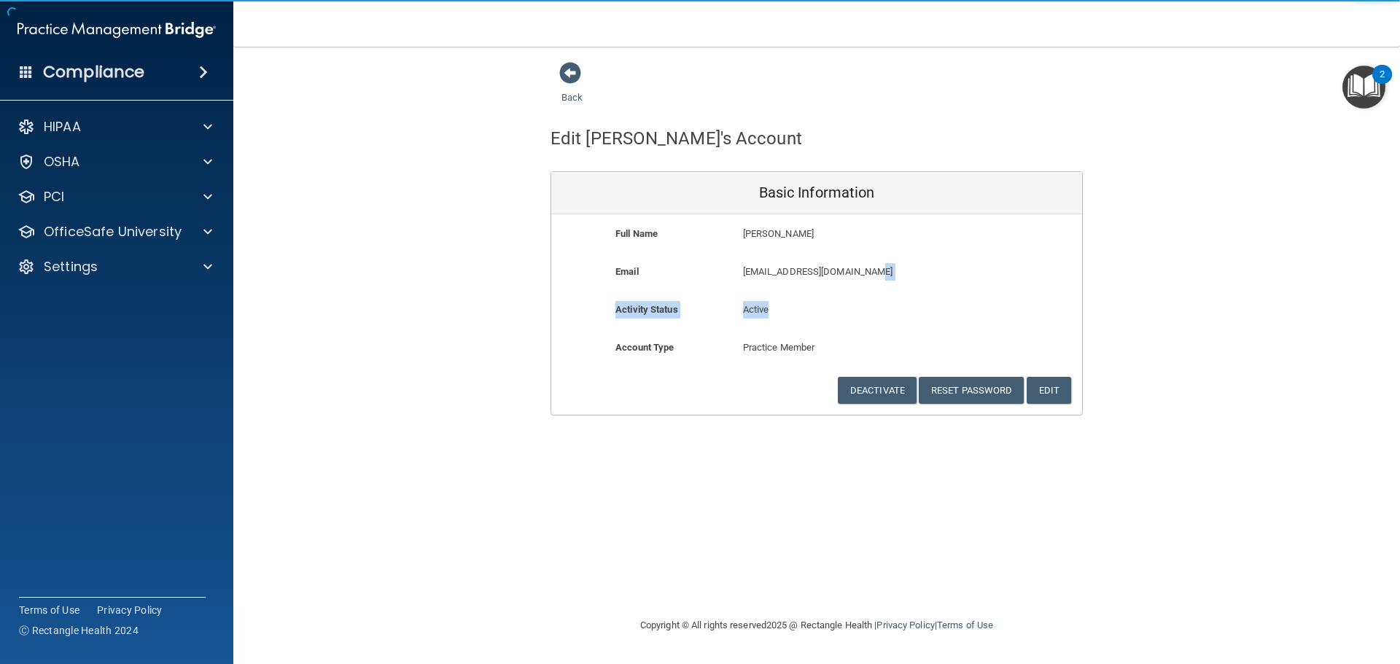
drag, startPoint x: 877, startPoint y: 273, endPoint x: 310, endPoint y: 375, distance: 576.4
click at [297, 371] on div "Back Edit Mandi's Account Basic Information Full Name Mandi Theriot Mandi Last …" at bounding box center [816, 238] width 1108 height 354
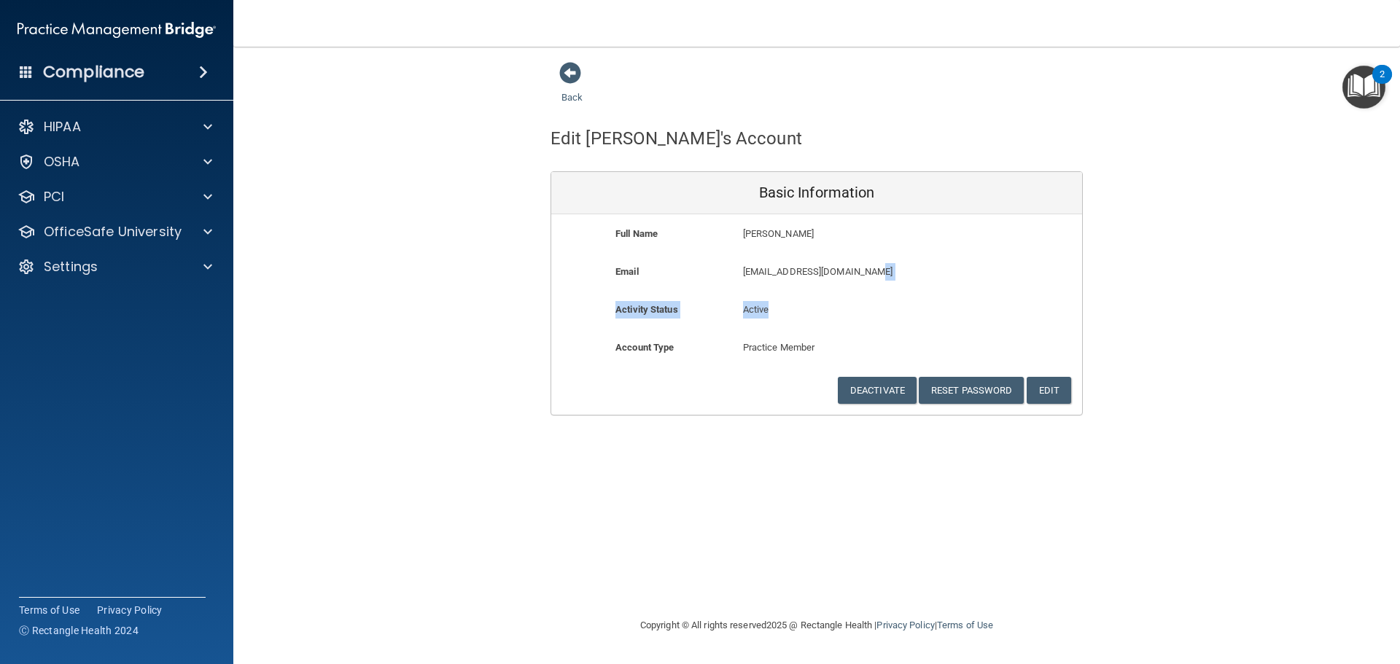
click at [874, 272] on p "infotrahandds@lusfiber.net" at bounding box center [859, 271] width 233 height 17
click at [1052, 393] on button "Edit" at bounding box center [1049, 390] width 44 height 27
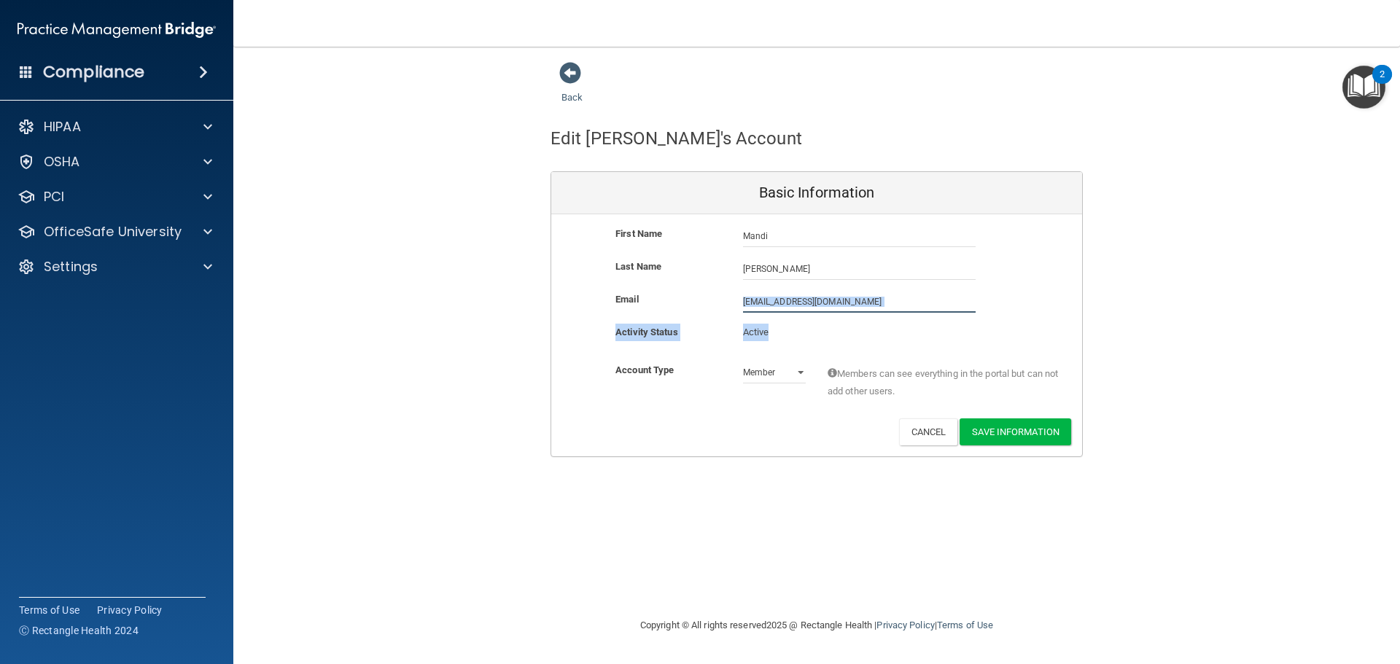
click at [871, 304] on input "infotrahandds@lusfiber.net" at bounding box center [859, 302] width 233 height 22
click at [914, 436] on button "Cancel" at bounding box center [928, 432] width 59 height 27
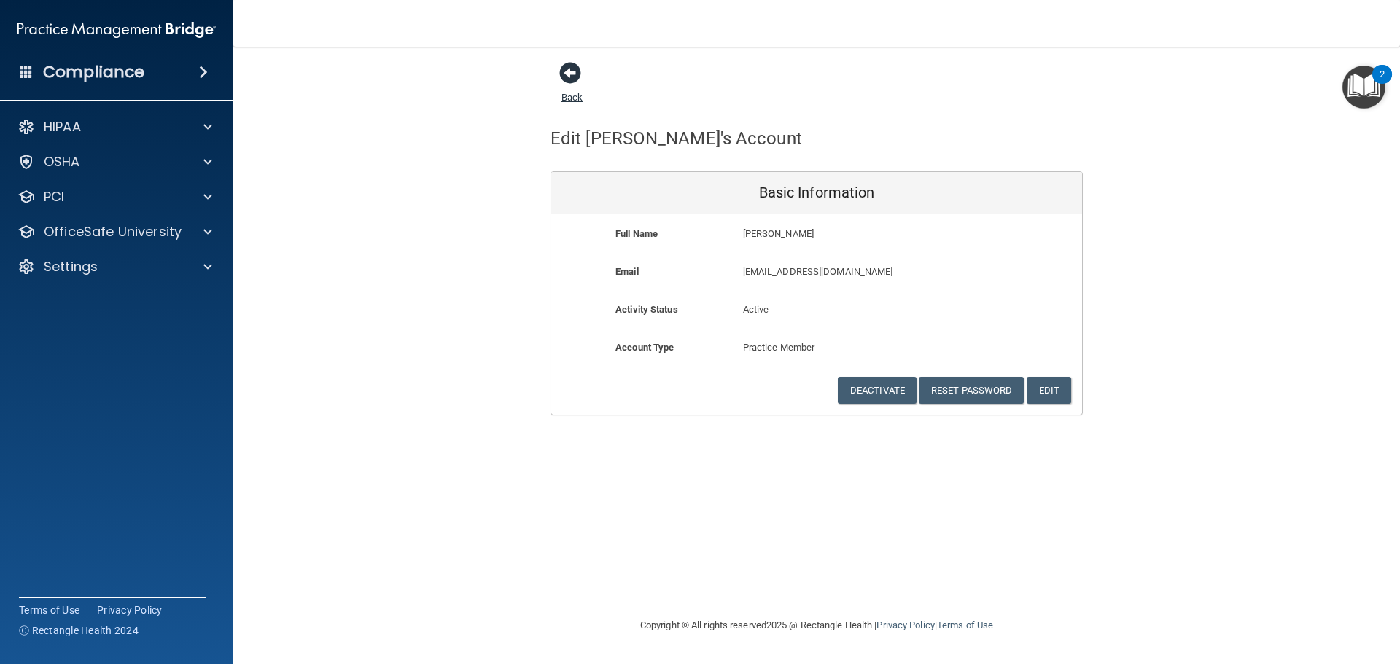
click at [564, 69] on span at bounding box center [570, 73] width 22 height 22
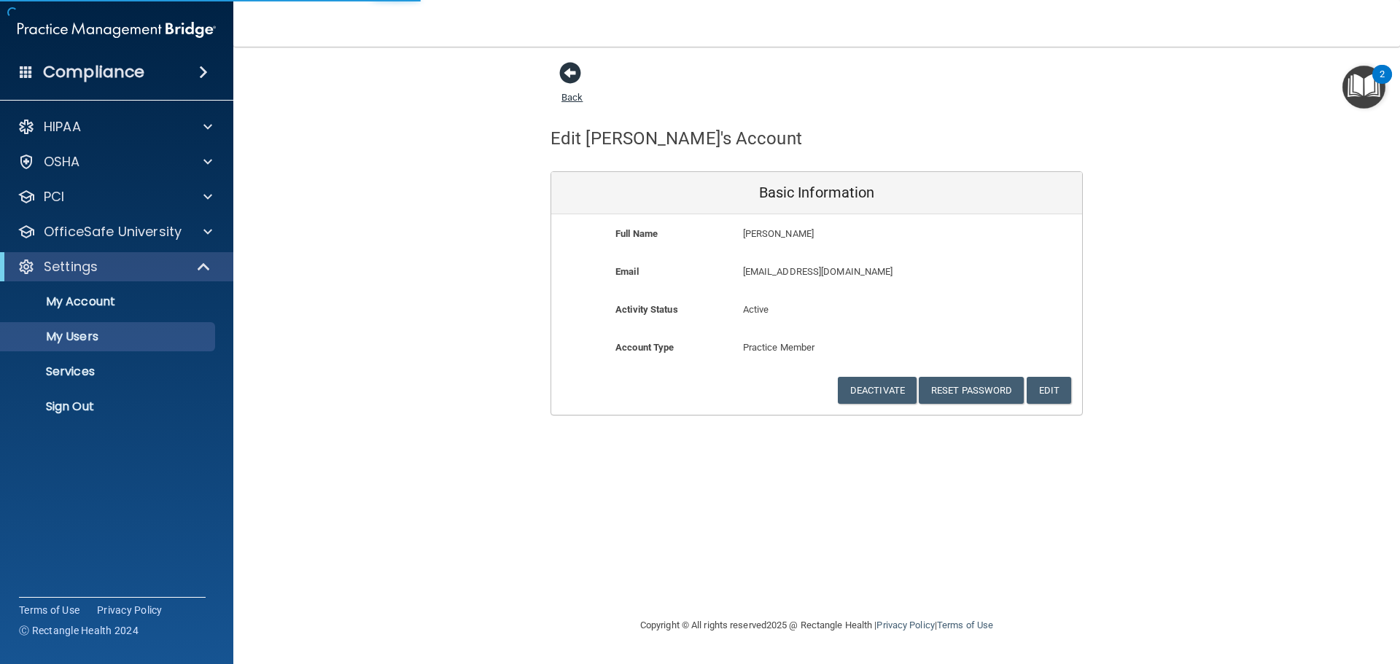
select select "20"
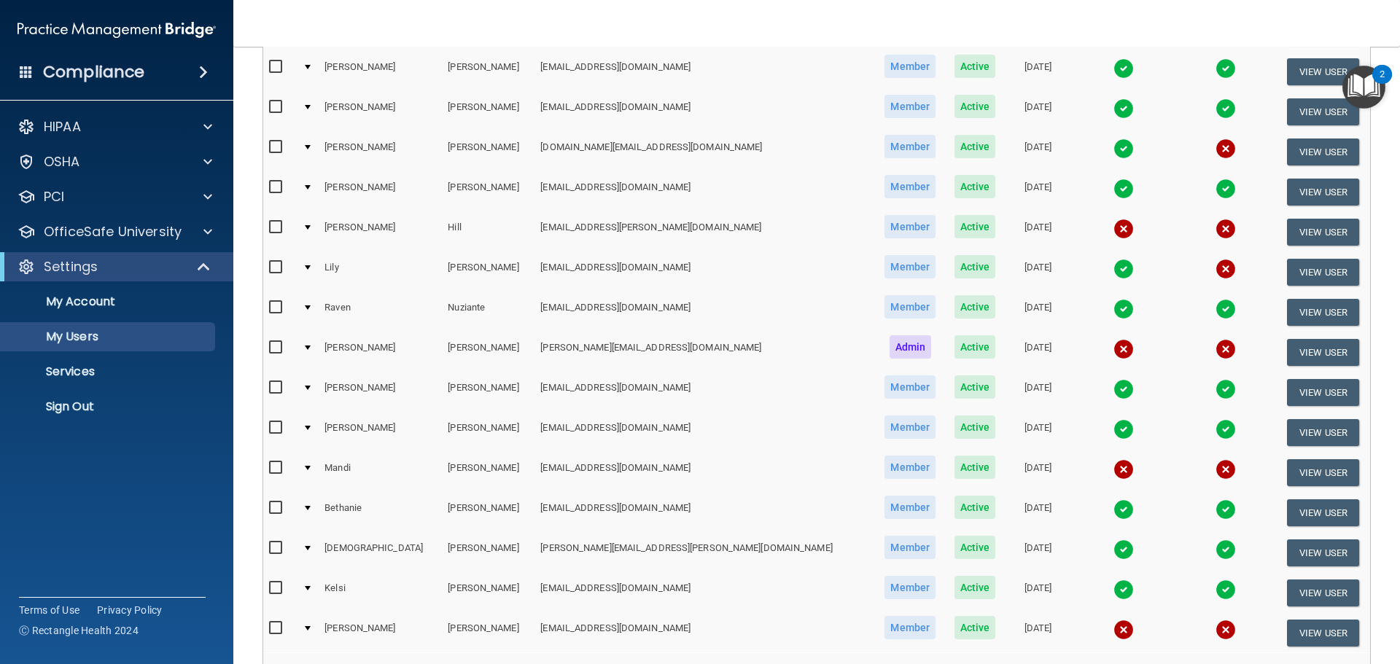
scroll to position [219, 0]
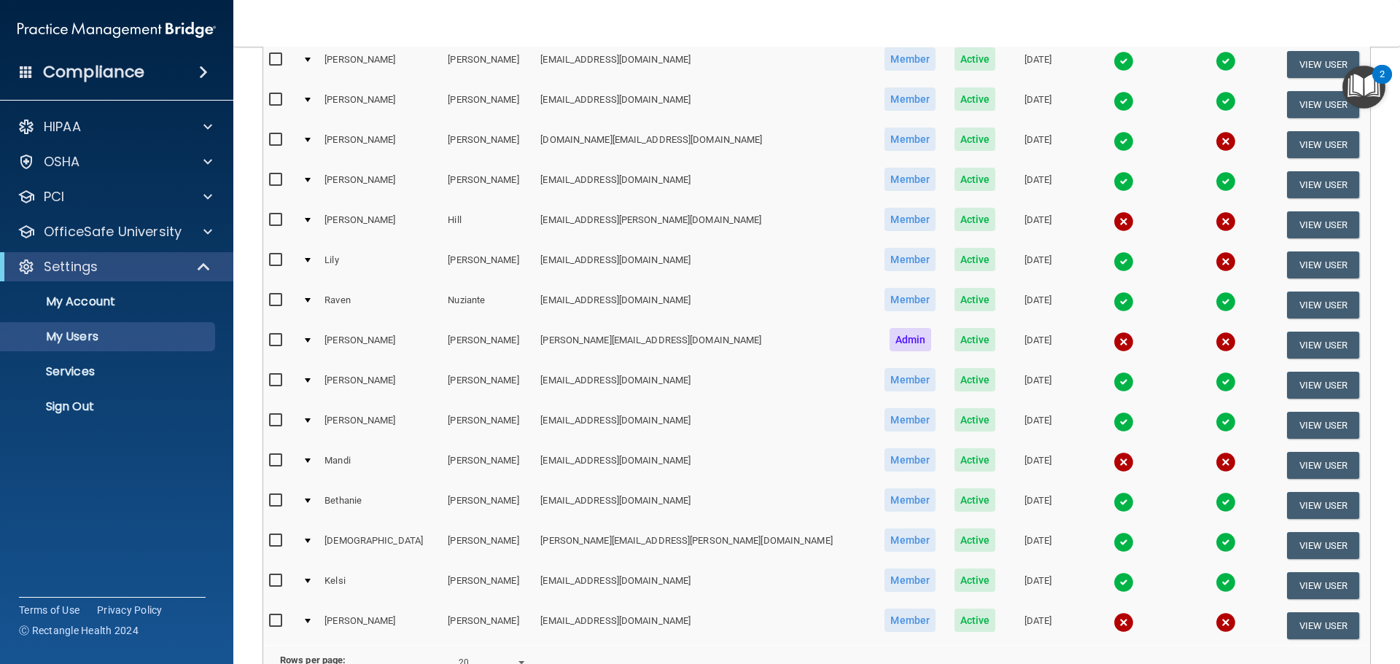
click at [277, 459] on input "checkbox" at bounding box center [277, 461] width 17 height 12
checkbox input "true"
click at [1305, 459] on button "View User" at bounding box center [1323, 465] width 72 height 27
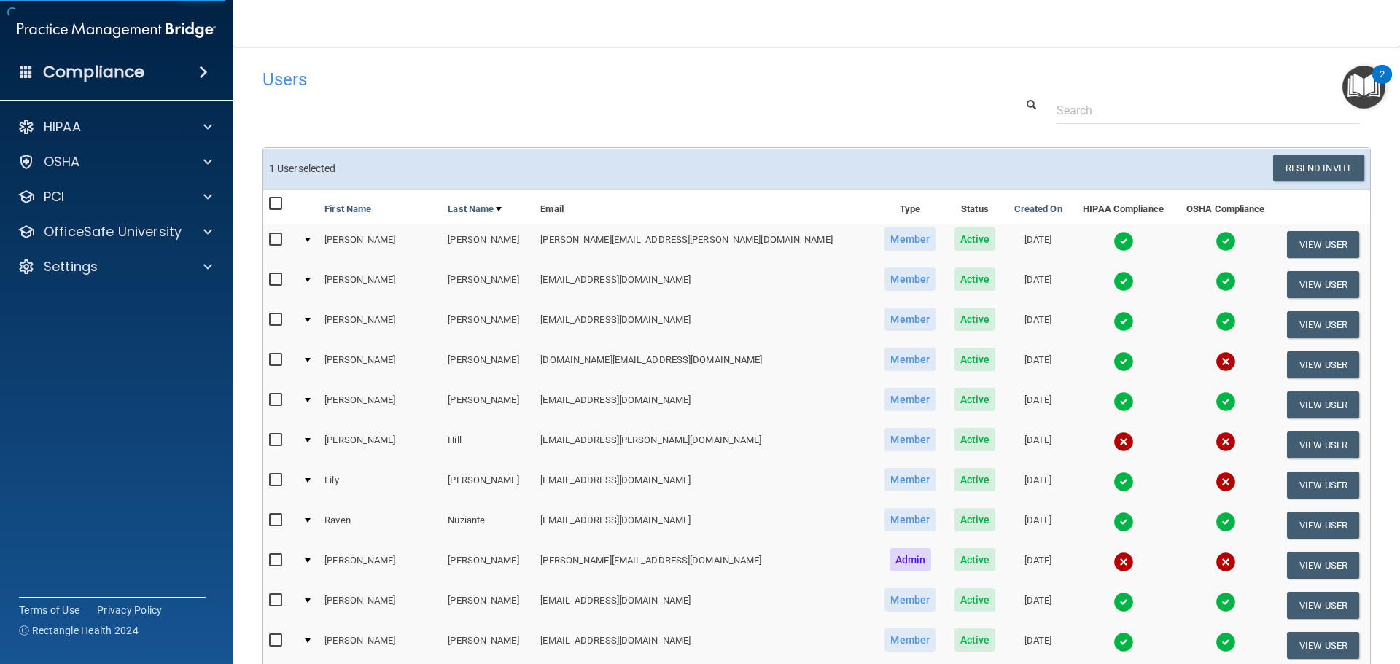
select select "practice_member"
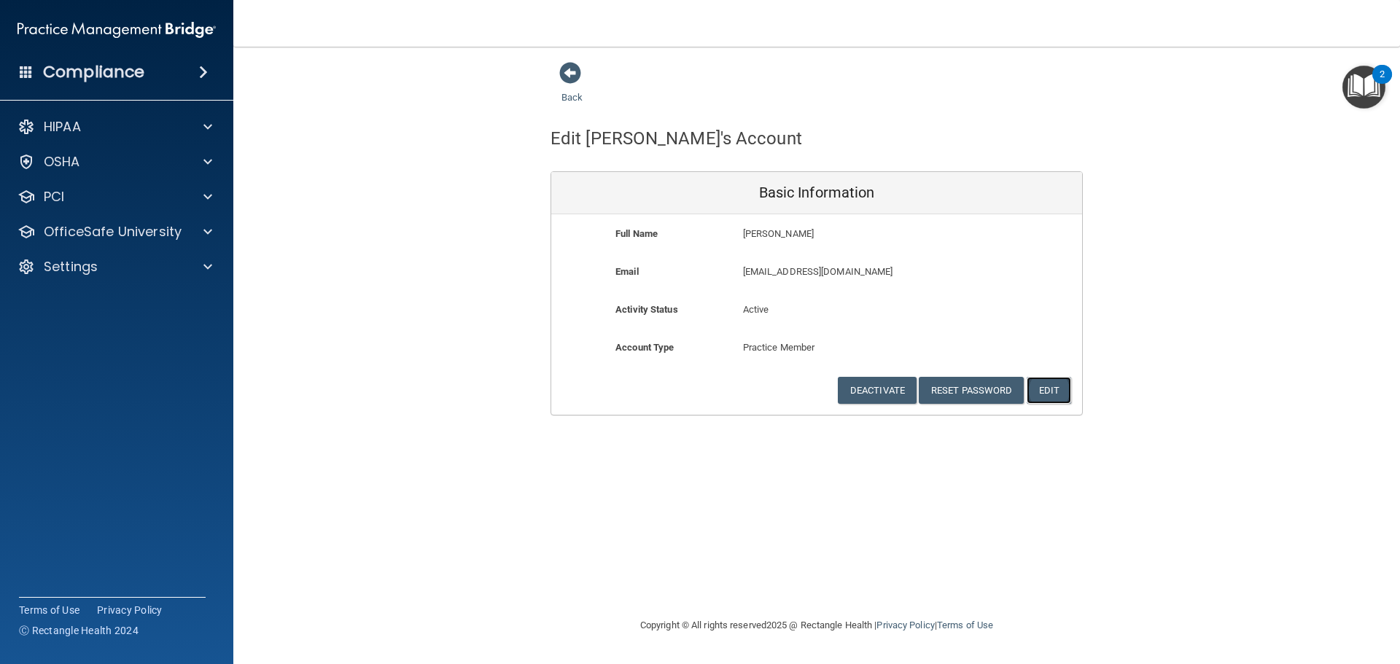
click at [1046, 387] on button "Edit" at bounding box center [1049, 390] width 44 height 27
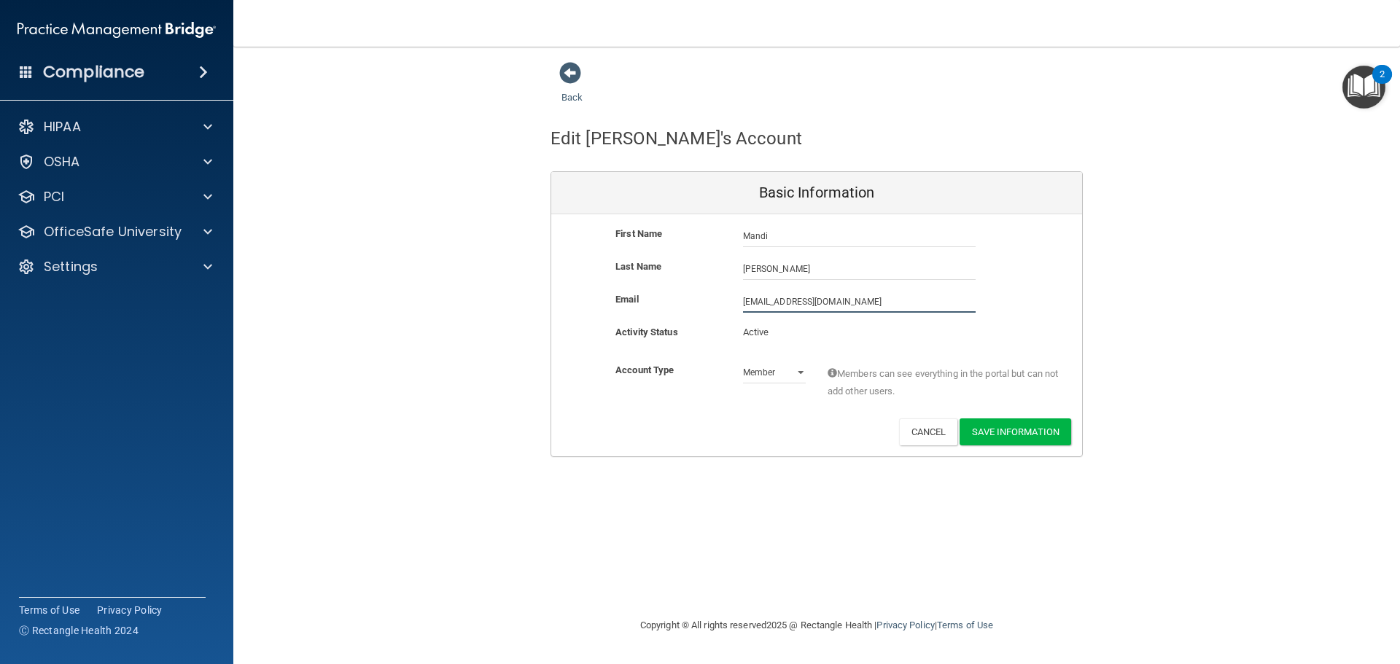
drag, startPoint x: 857, startPoint y: 300, endPoint x: 672, endPoint y: 339, distance: 189.3
click at [672, 339] on div "First Name Mandi Theriot Mandi Last Name Theriot Email infotrahandds@lusfiber.n…" at bounding box center [816, 335] width 531 height 242
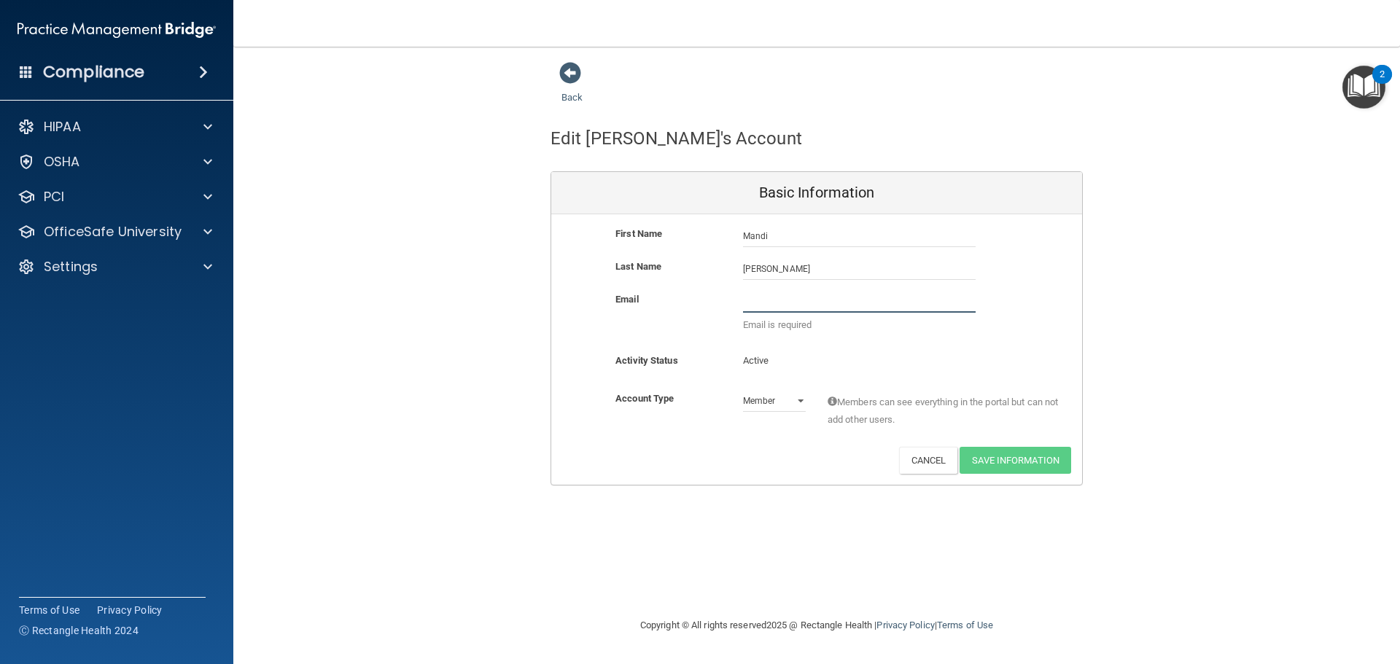
click at [774, 300] on input "email" at bounding box center [859, 302] width 233 height 22
type input "[EMAIL_ADDRESS][DOMAIN_NAME]"
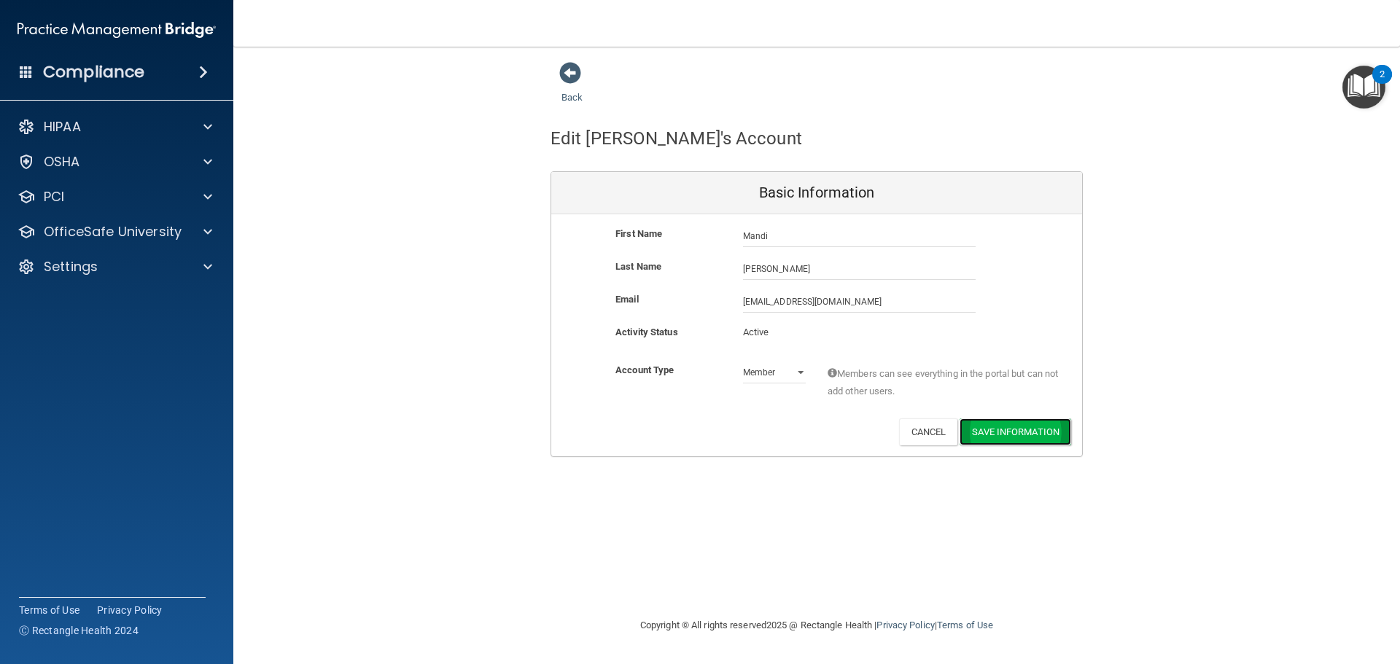
click at [1008, 433] on button "Save Information" at bounding box center [1016, 432] width 112 height 27
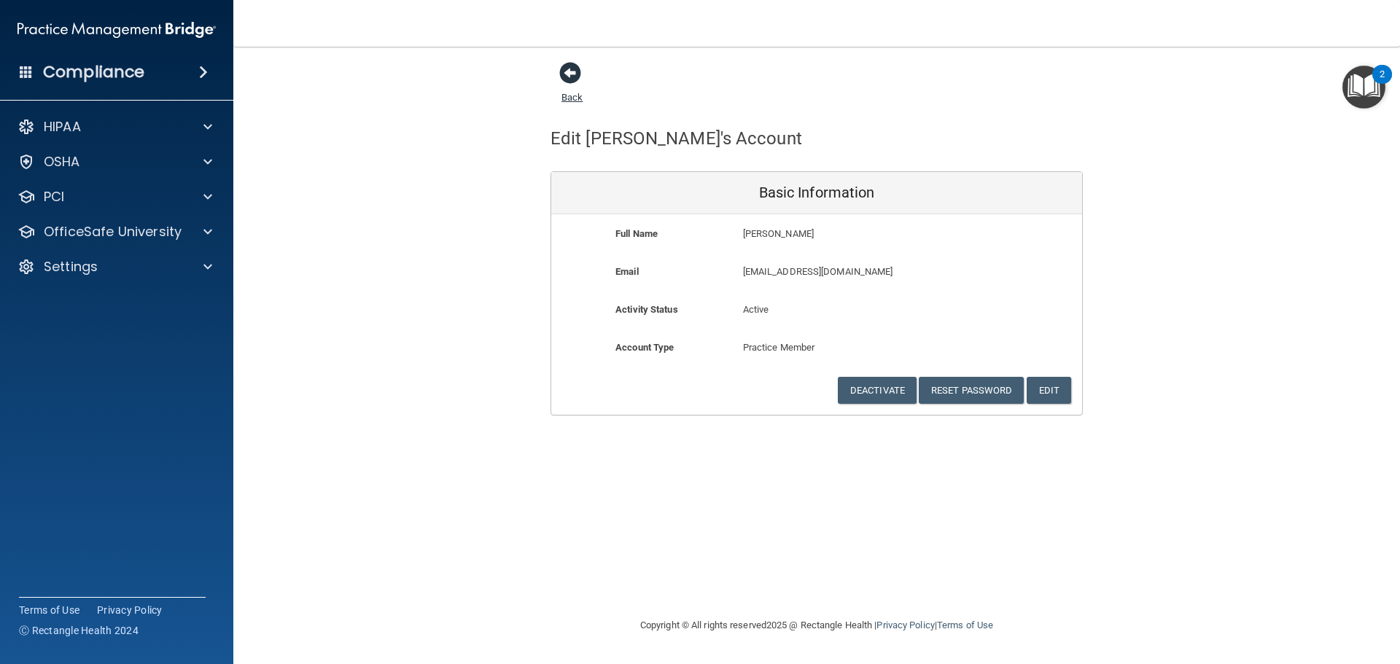
click at [569, 74] on span at bounding box center [570, 73] width 22 height 22
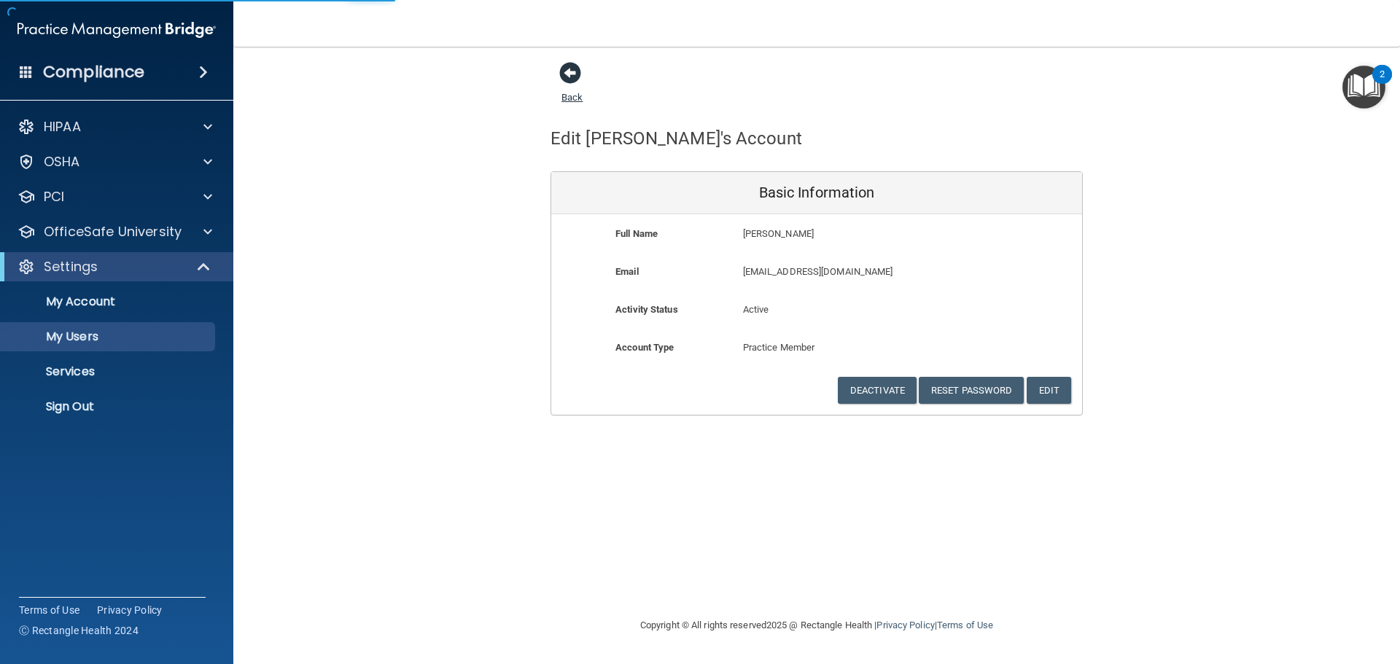
select select "20"
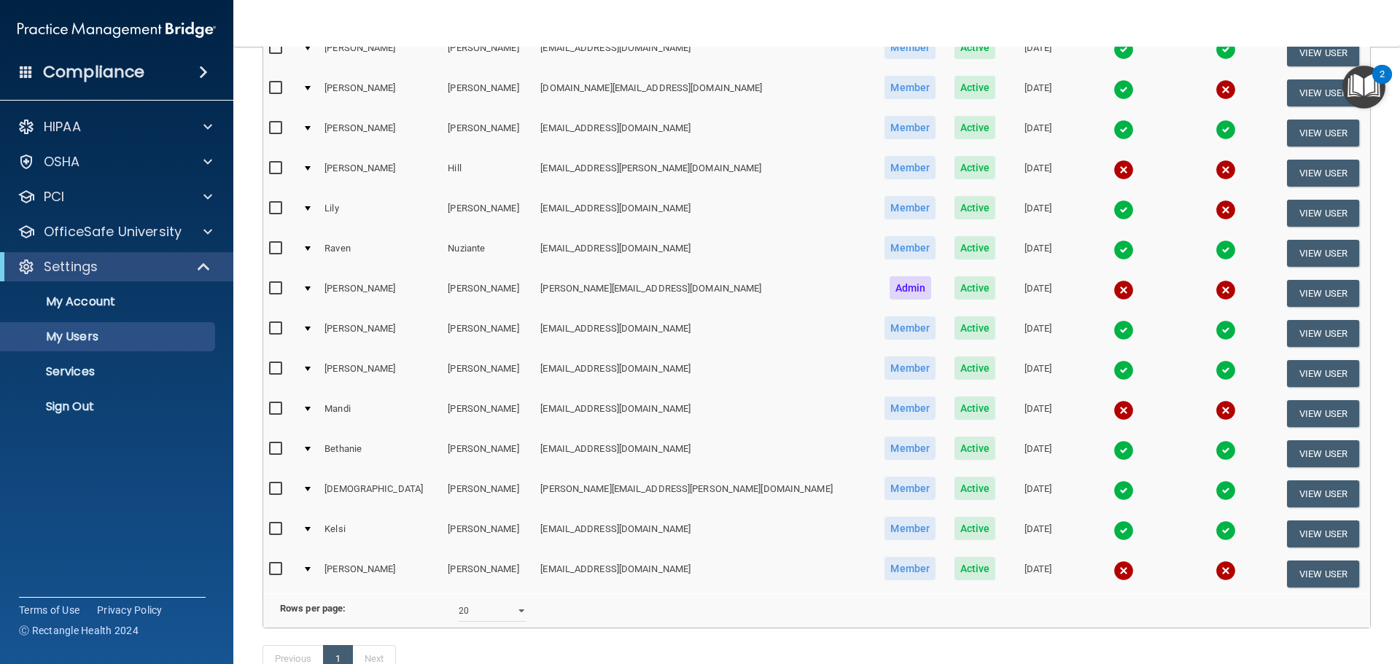
scroll to position [292, 0]
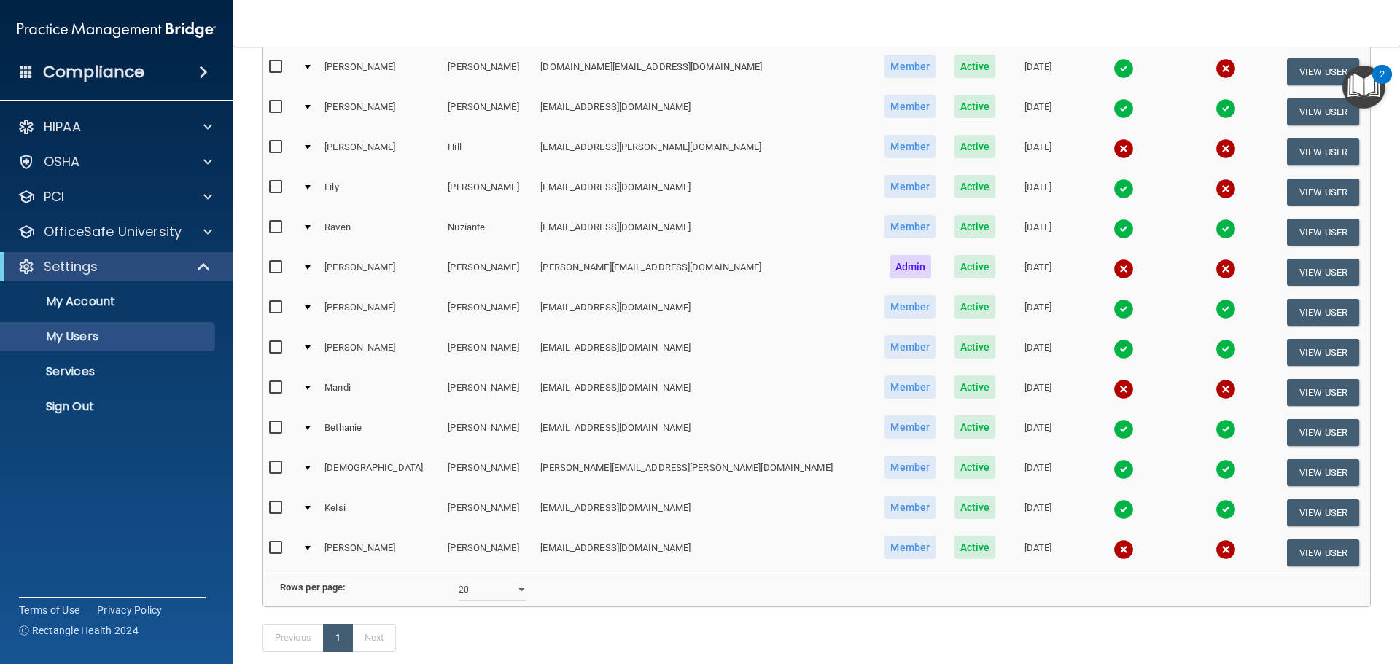
click at [268, 382] on td at bounding box center [280, 393] width 34 height 40
click at [275, 384] on input "checkbox" at bounding box center [277, 388] width 17 height 12
checkbox input "true"
click at [1289, 390] on button "View User" at bounding box center [1323, 392] width 72 height 27
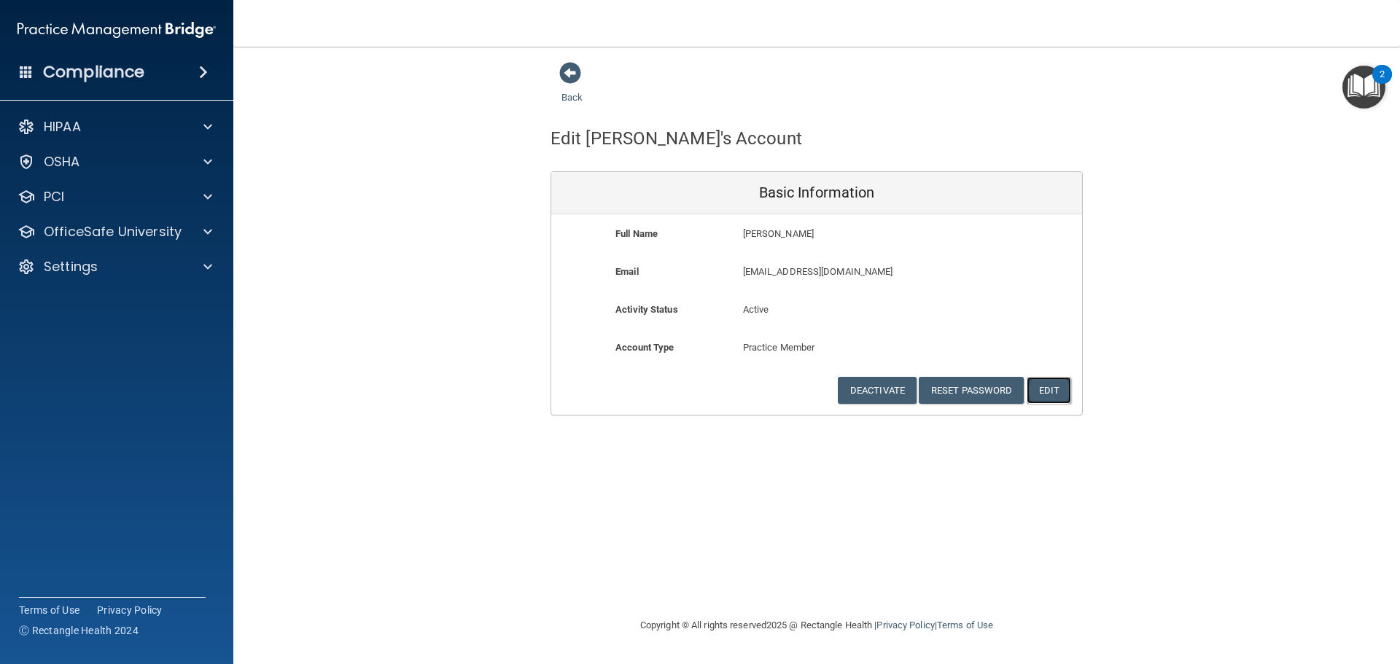
click at [1055, 393] on button "Edit" at bounding box center [1049, 390] width 44 height 27
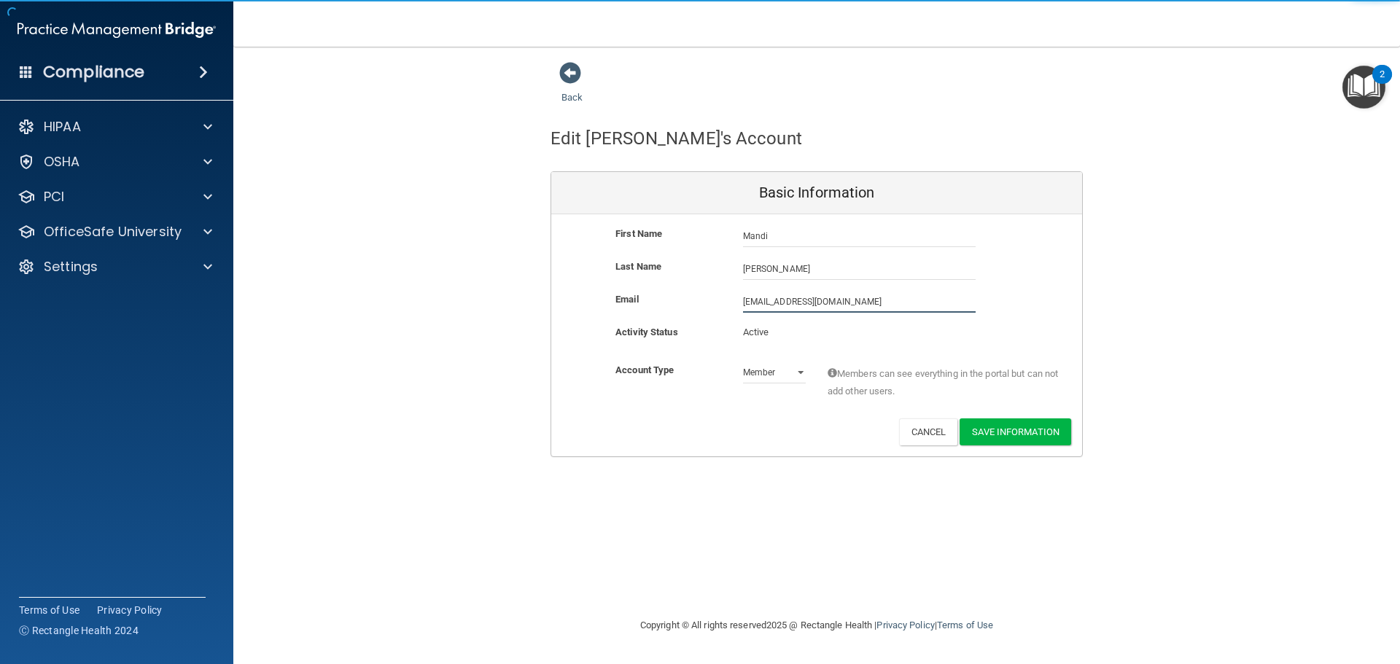
drag, startPoint x: 871, startPoint y: 303, endPoint x: 467, endPoint y: 335, distance: 405.2
click at [469, 332] on div "Back Edit Mandi's Account Basic Information First Name Mandi Theriot Mandi Last…" at bounding box center [816, 259] width 1108 height 396
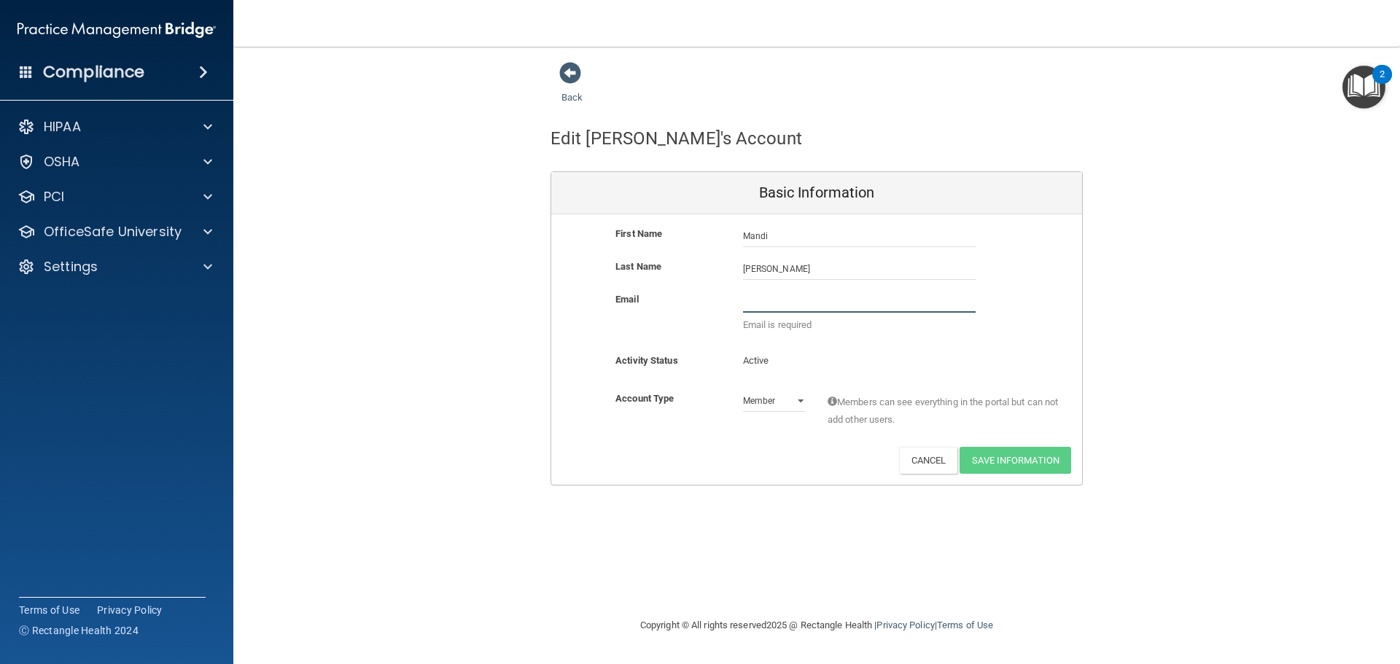
click at [790, 301] on input "email" at bounding box center [859, 302] width 233 height 22
type input "[EMAIL_ADDRESS][DOMAIN_NAME]"
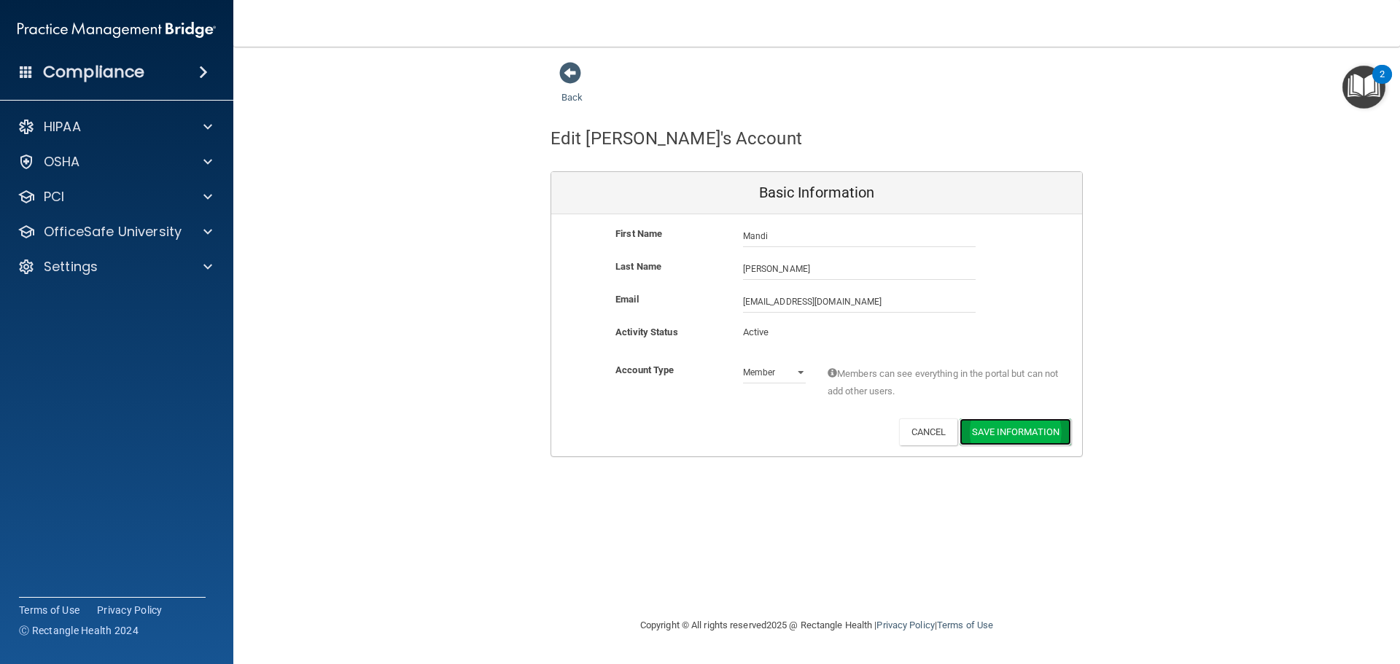
click at [1014, 432] on button "Save Information" at bounding box center [1016, 432] width 112 height 27
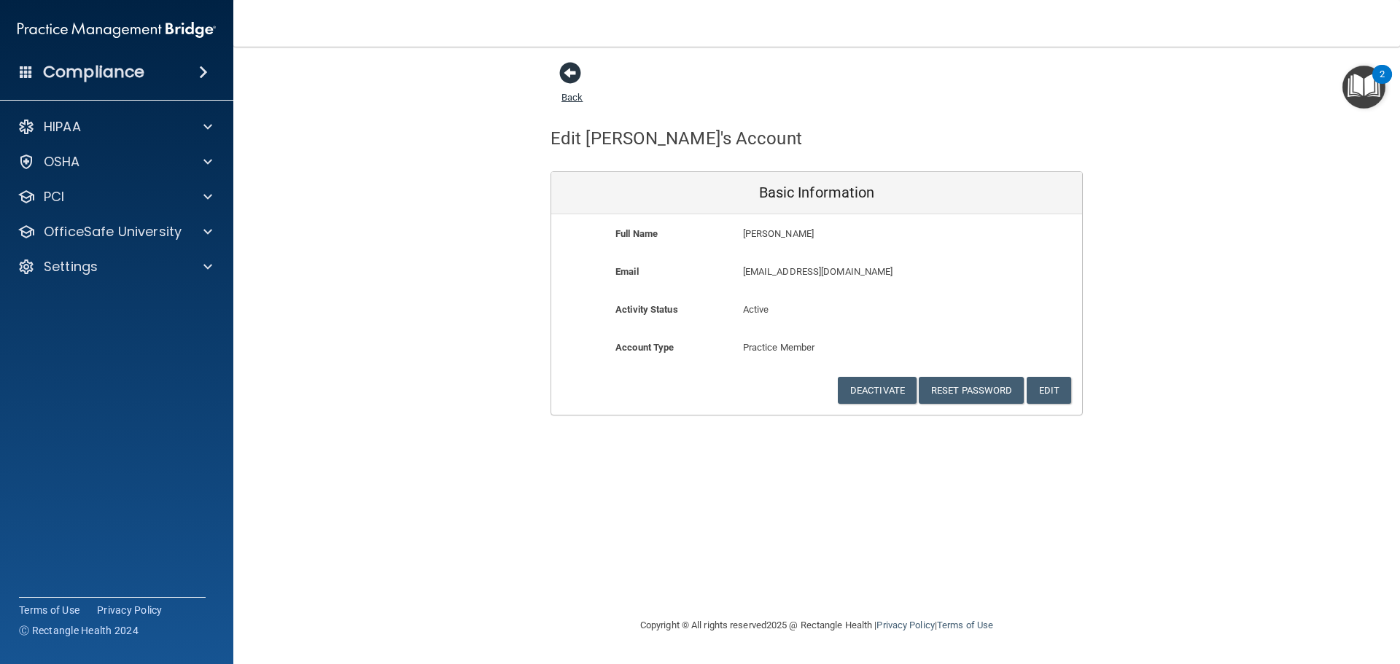
click at [572, 78] on span at bounding box center [570, 73] width 22 height 22
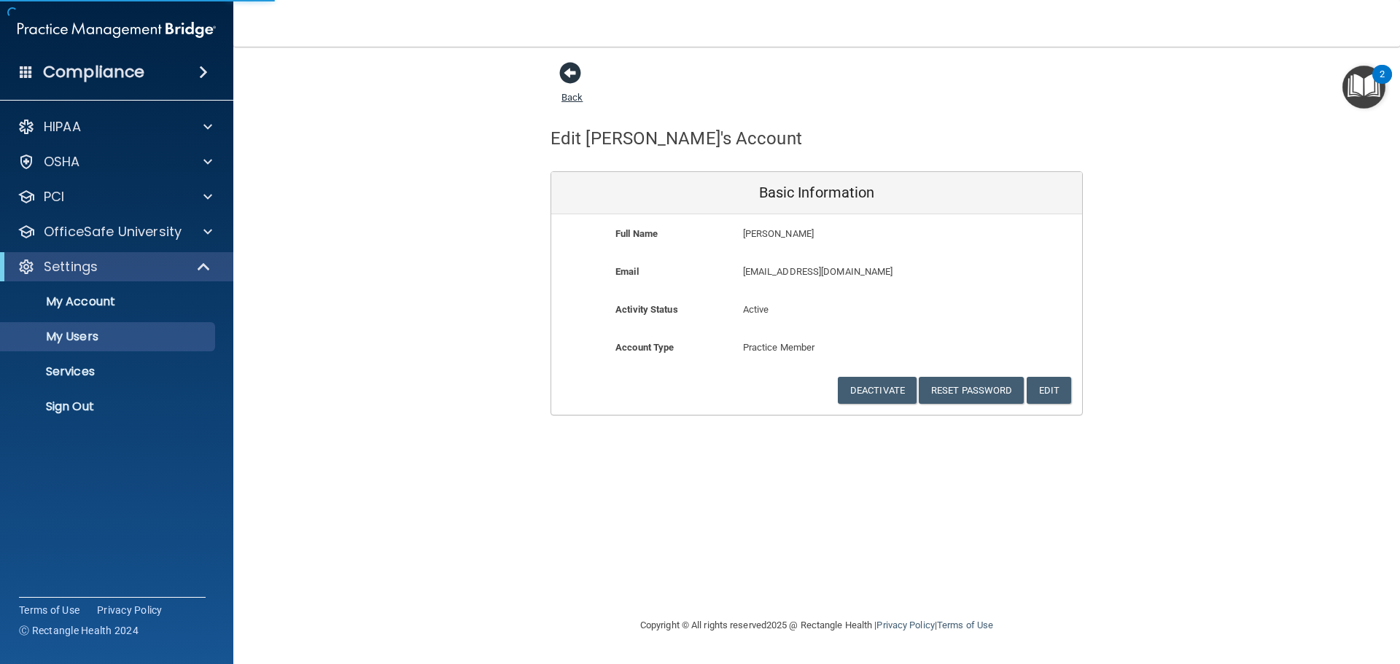
click at [569, 70] on span at bounding box center [570, 73] width 22 height 22
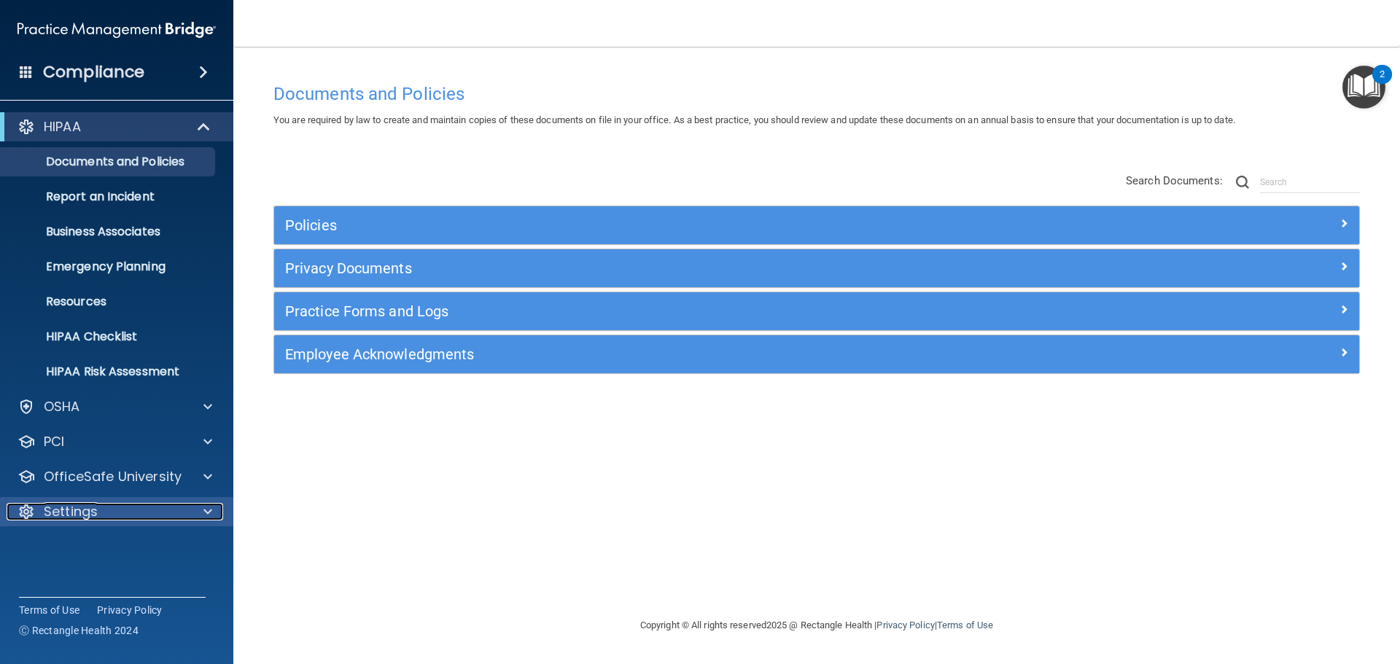
click at [205, 516] on span at bounding box center [207, 511] width 9 height 17
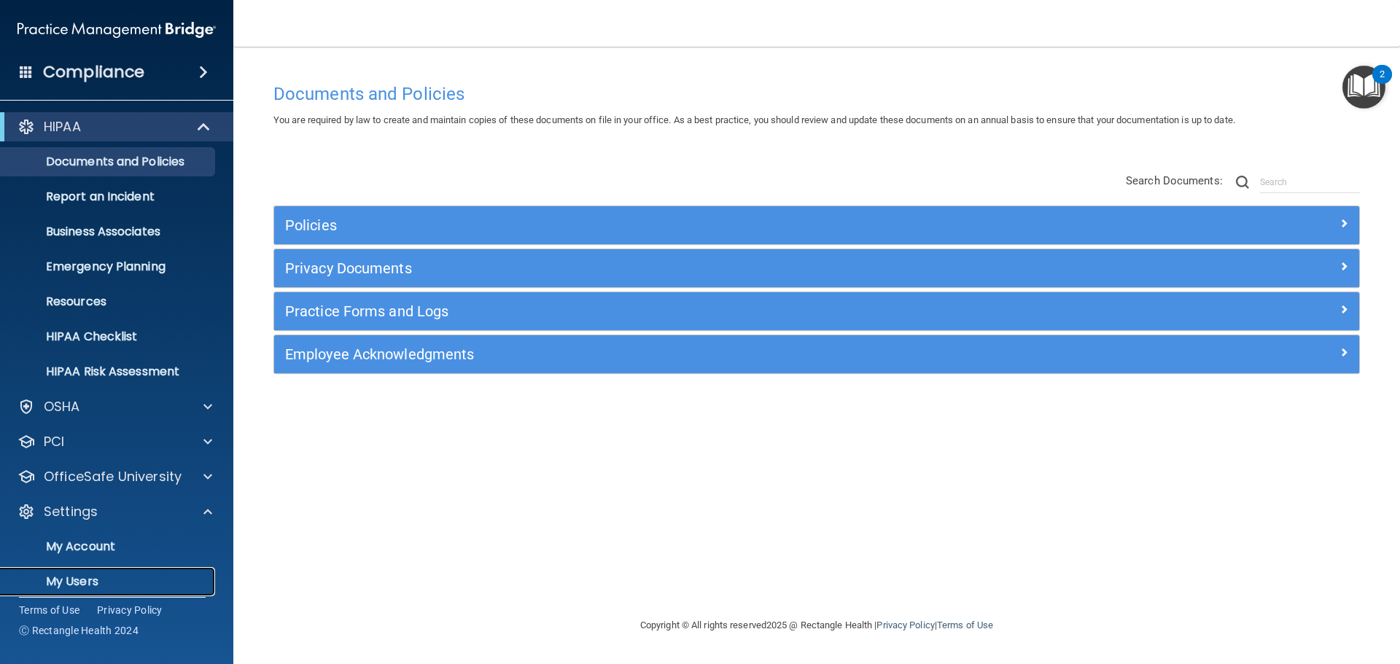
click at [61, 575] on p "My Users" at bounding box center [108, 582] width 199 height 15
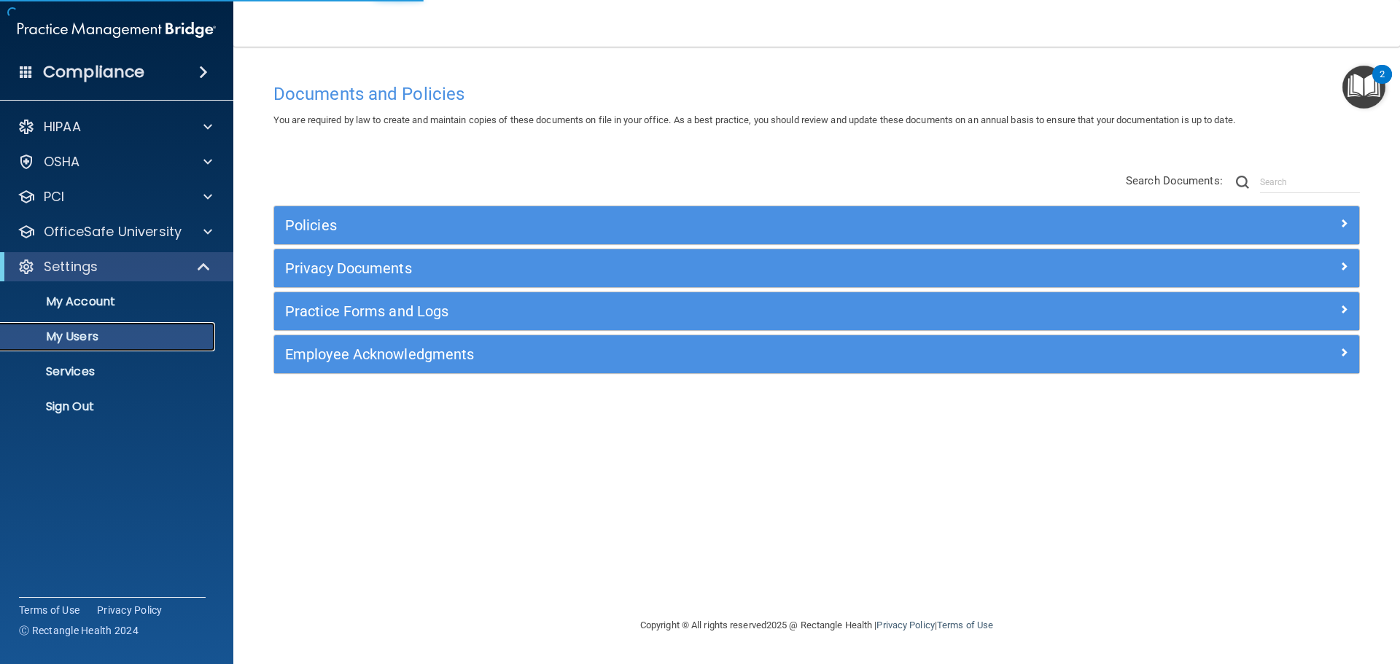
select select "20"
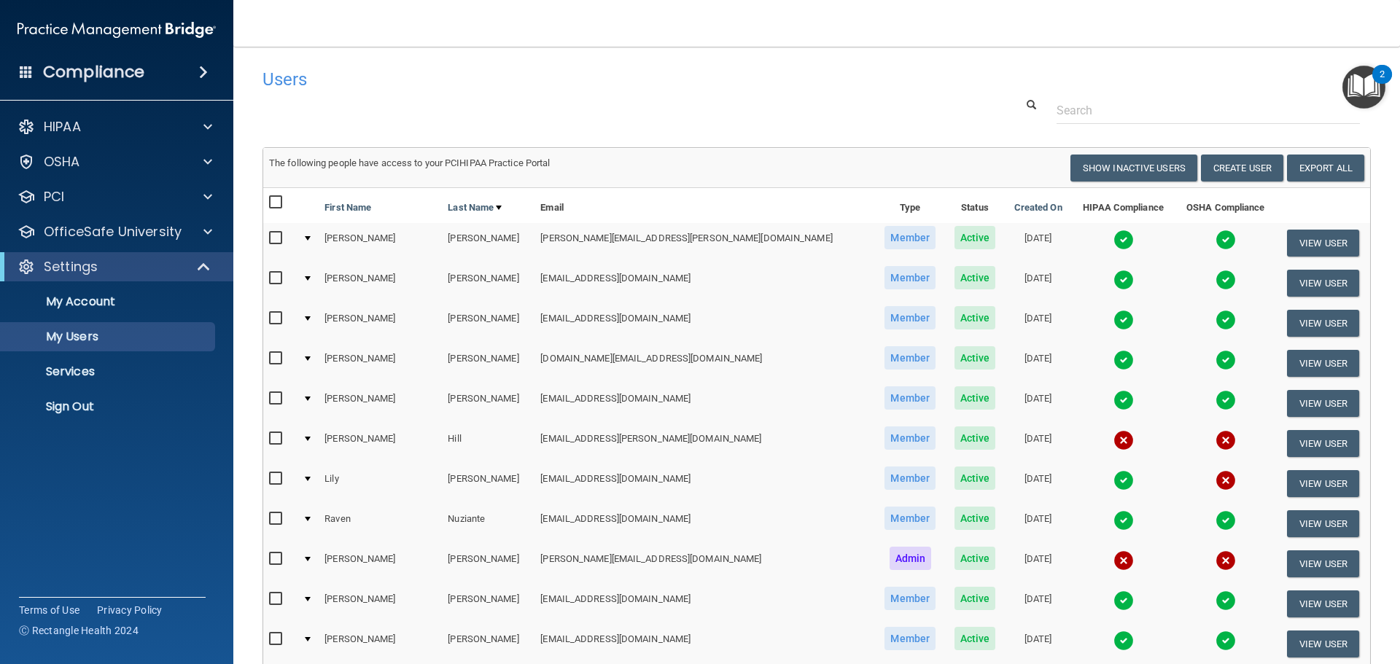
click at [24, 65] on span at bounding box center [26, 71] width 13 height 13
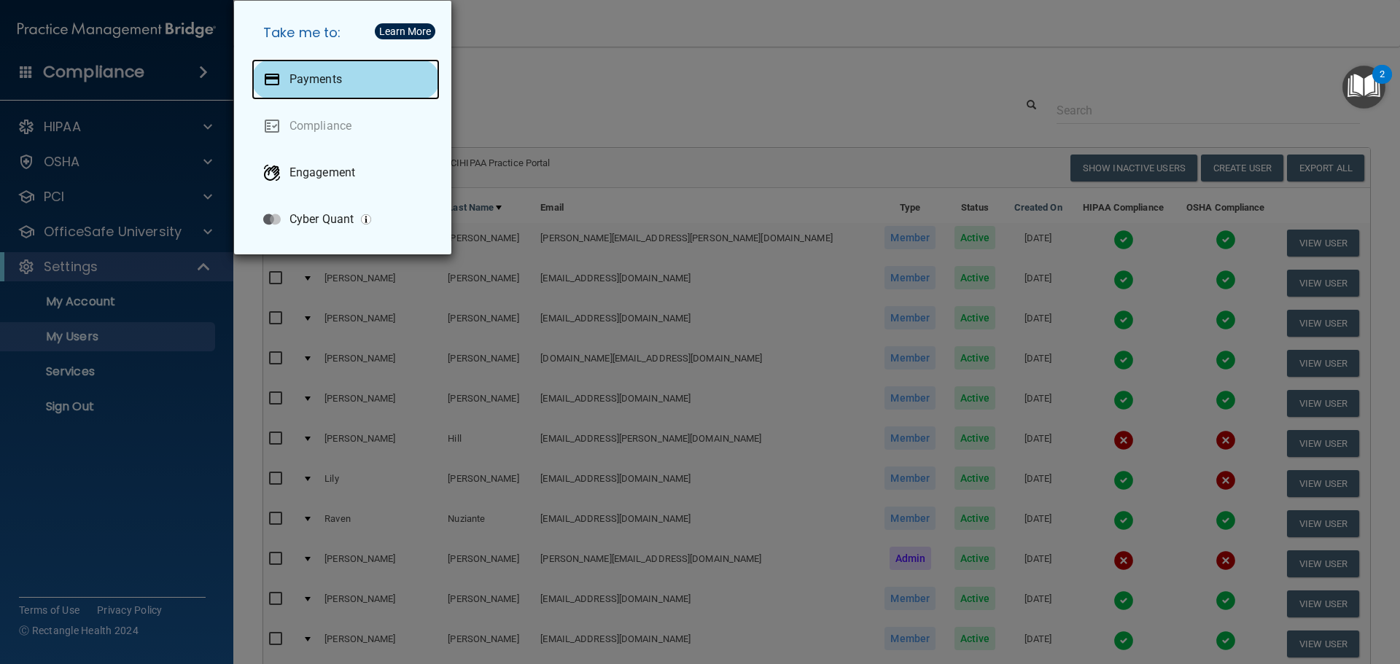
click at [293, 76] on p "Payments" at bounding box center [315, 79] width 52 height 15
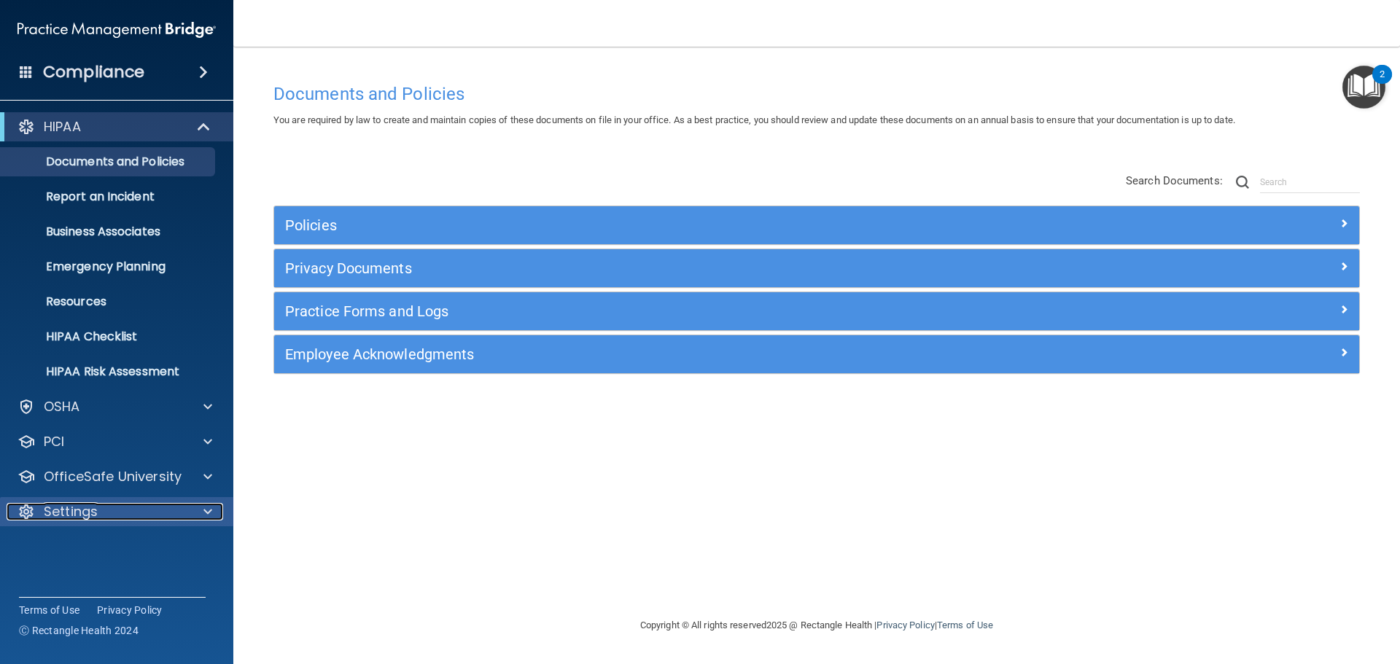
click at [204, 514] on span at bounding box center [207, 511] width 9 height 17
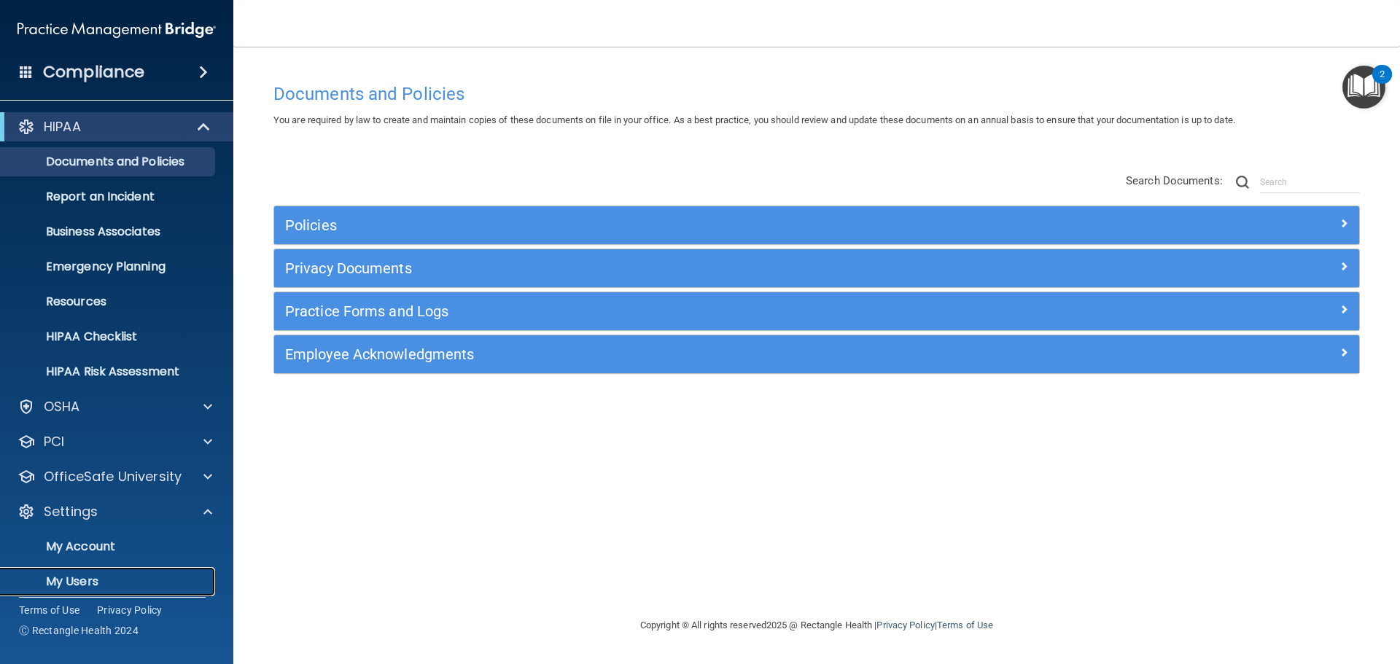
click at [42, 580] on p "My Users" at bounding box center [108, 582] width 199 height 15
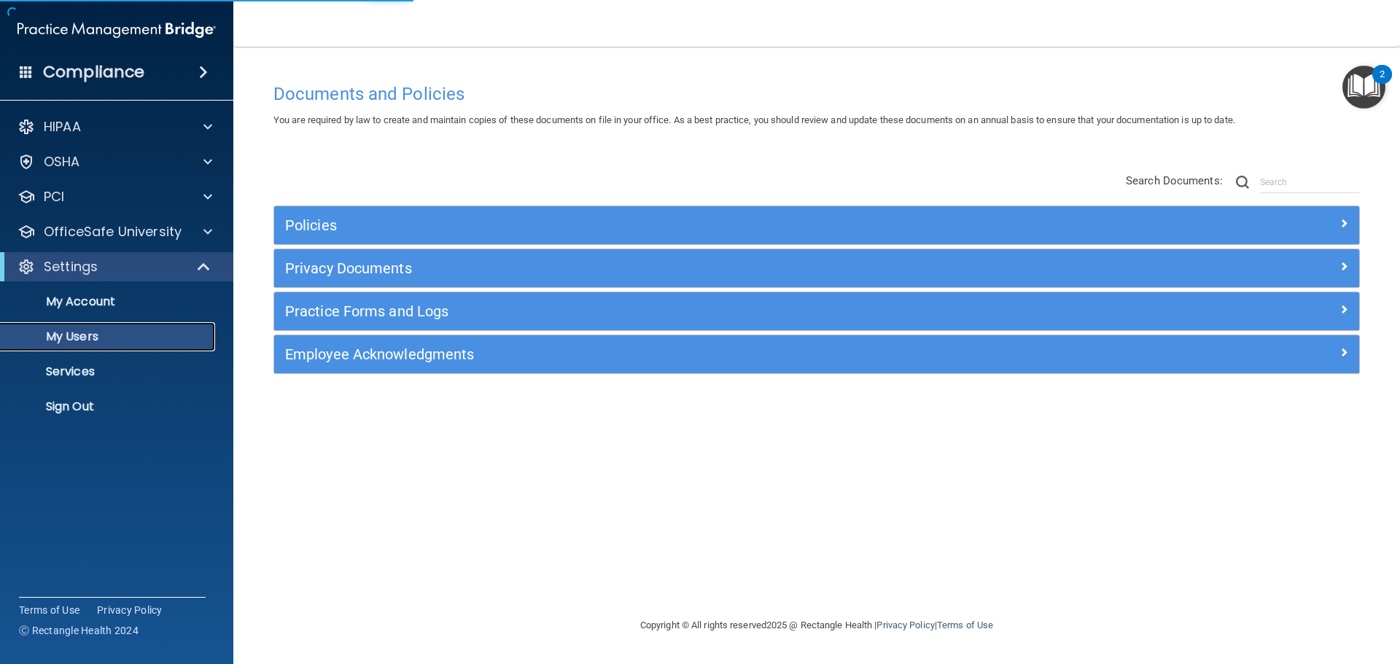
select select "20"
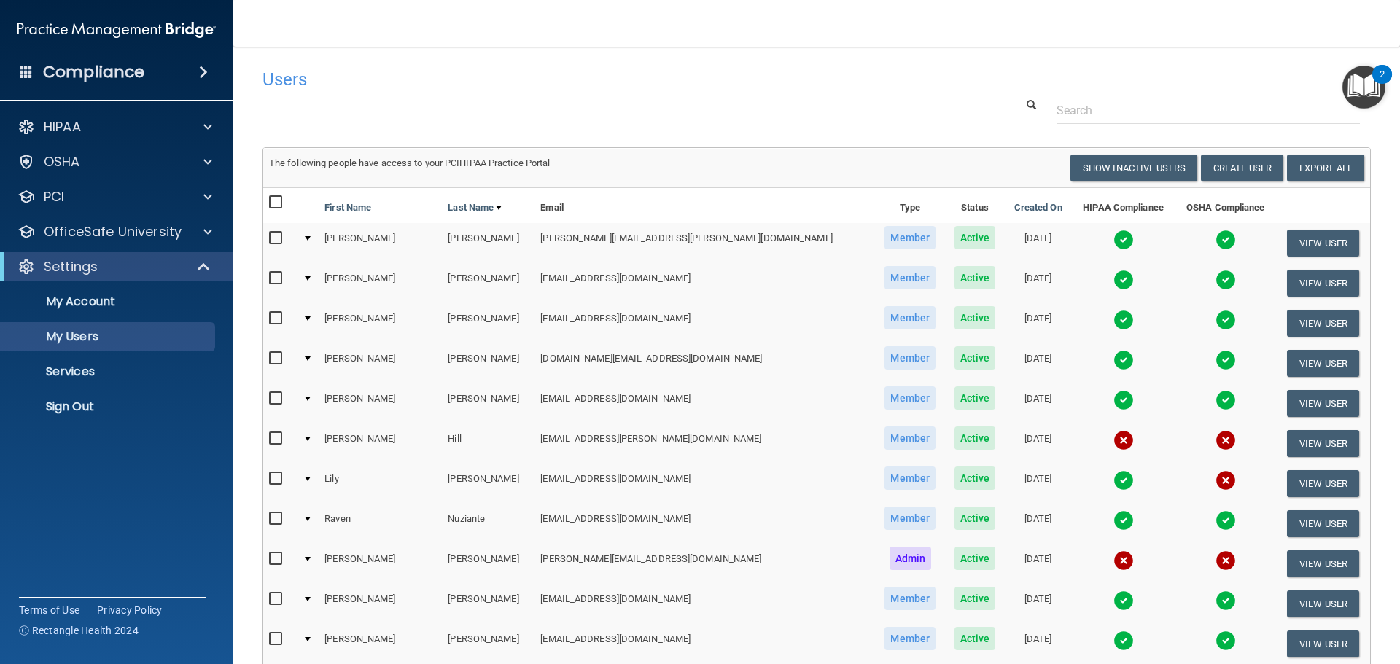
click at [27, 71] on span at bounding box center [26, 71] width 13 height 13
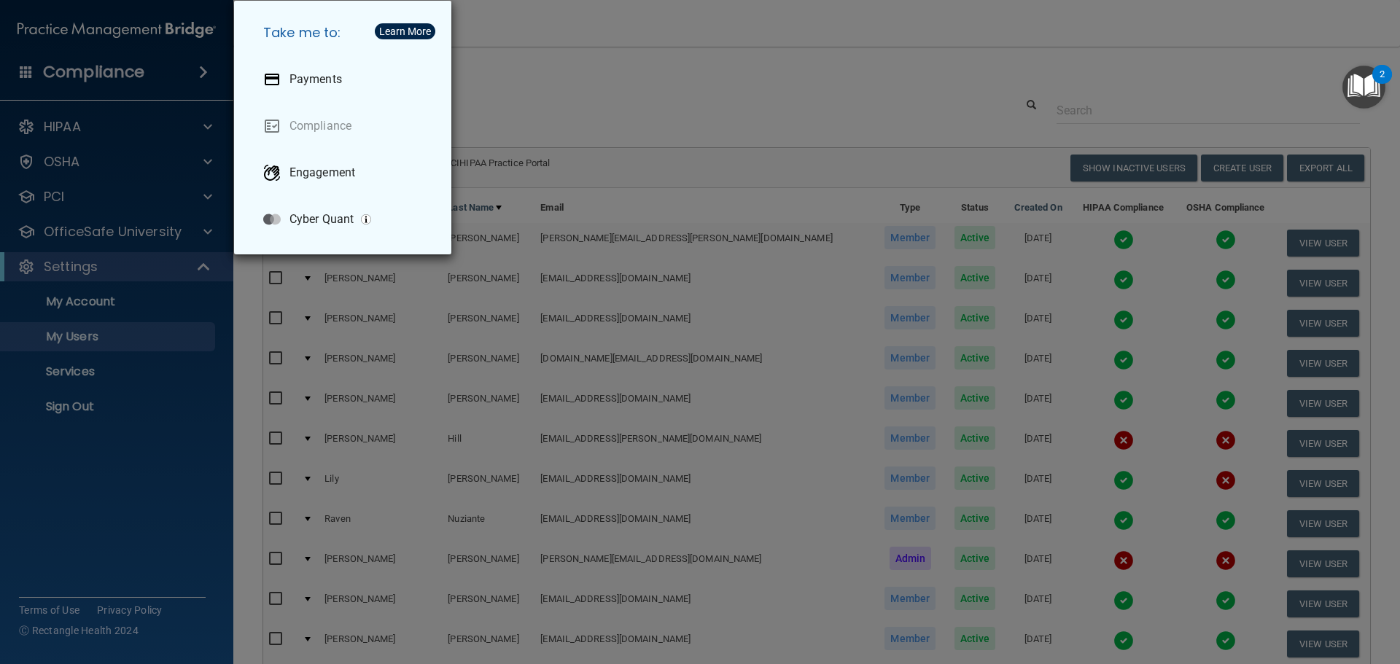
click at [68, 128] on div "Take me to: Payments Compliance Engagement Cyber Quant" at bounding box center [700, 332] width 1400 height 664
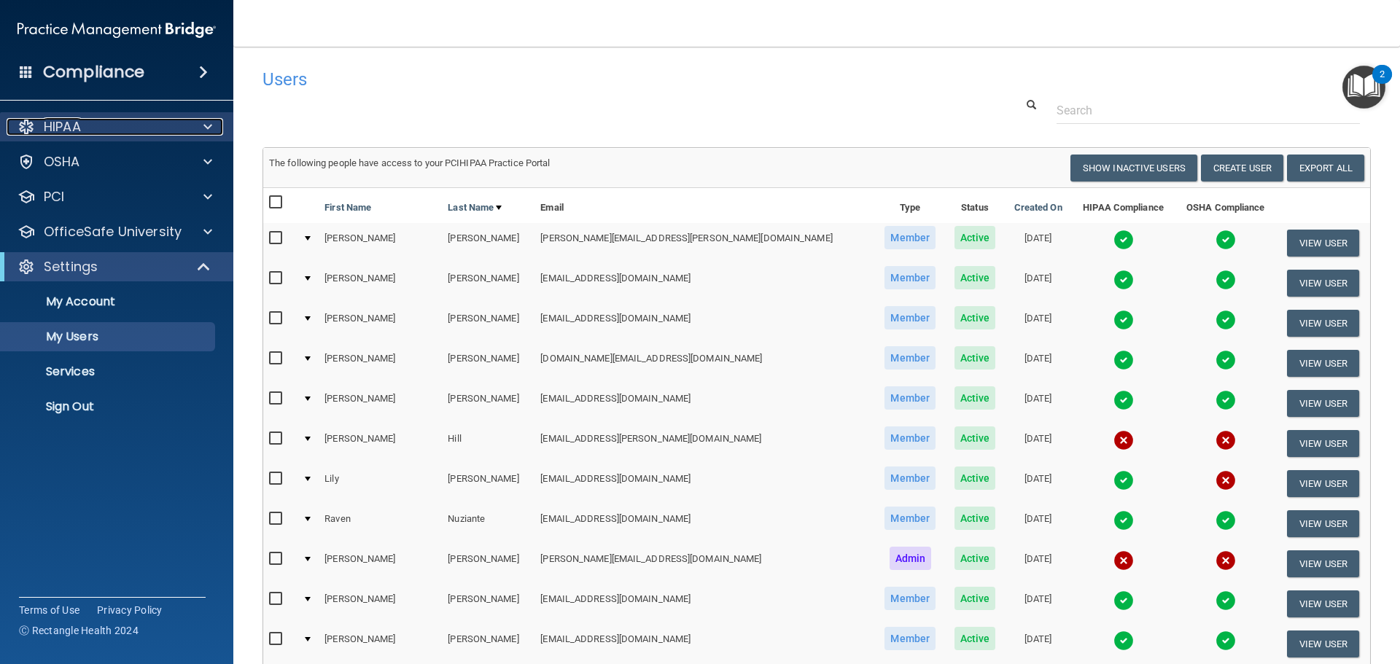
click at [58, 131] on p "HIPAA" at bounding box center [62, 126] width 37 height 17
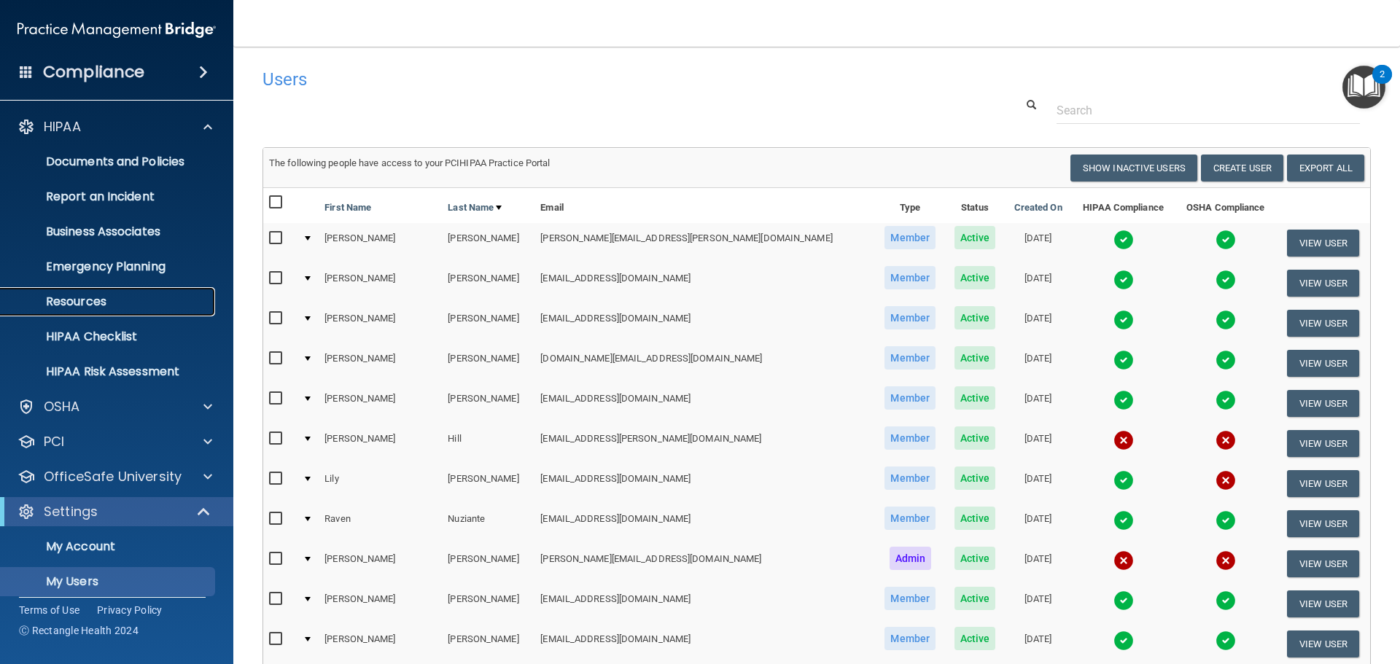
click at [91, 301] on p "Resources" at bounding box center [108, 302] width 199 height 15
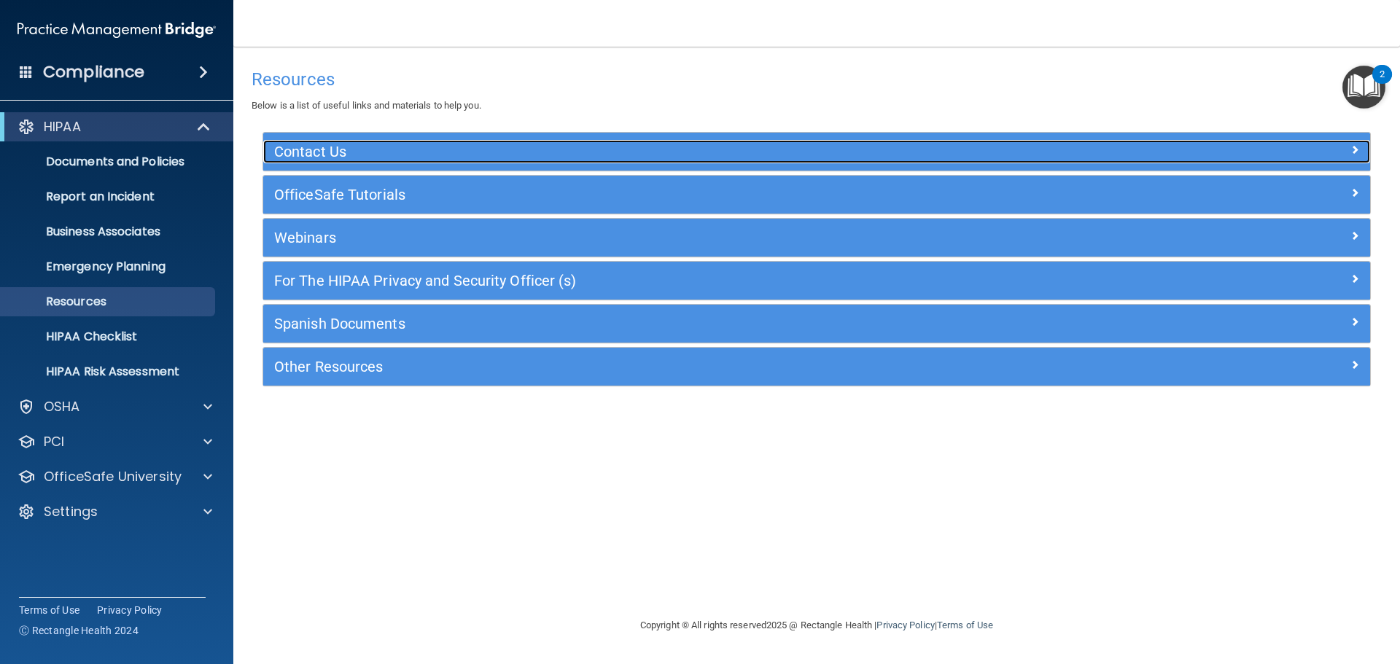
click at [330, 147] on h5 "Contact Us" at bounding box center [678, 152] width 809 height 16
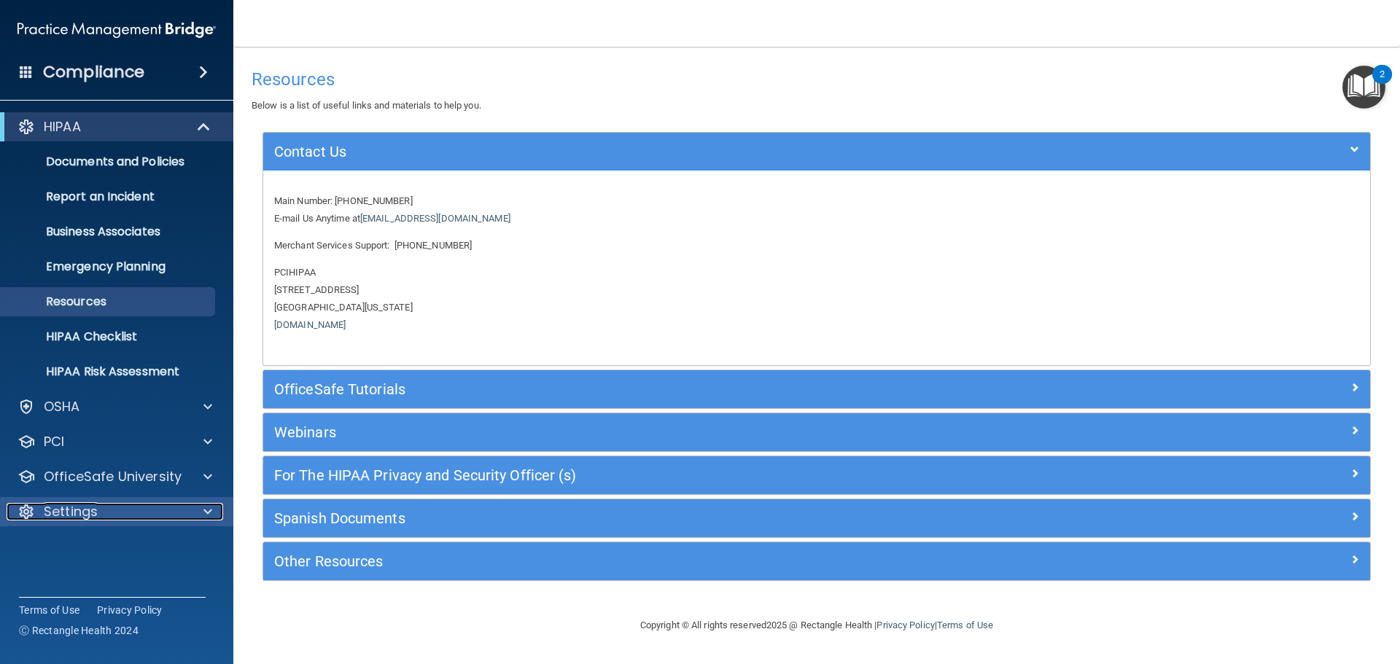
click at [207, 510] on span at bounding box center [207, 511] width 9 height 17
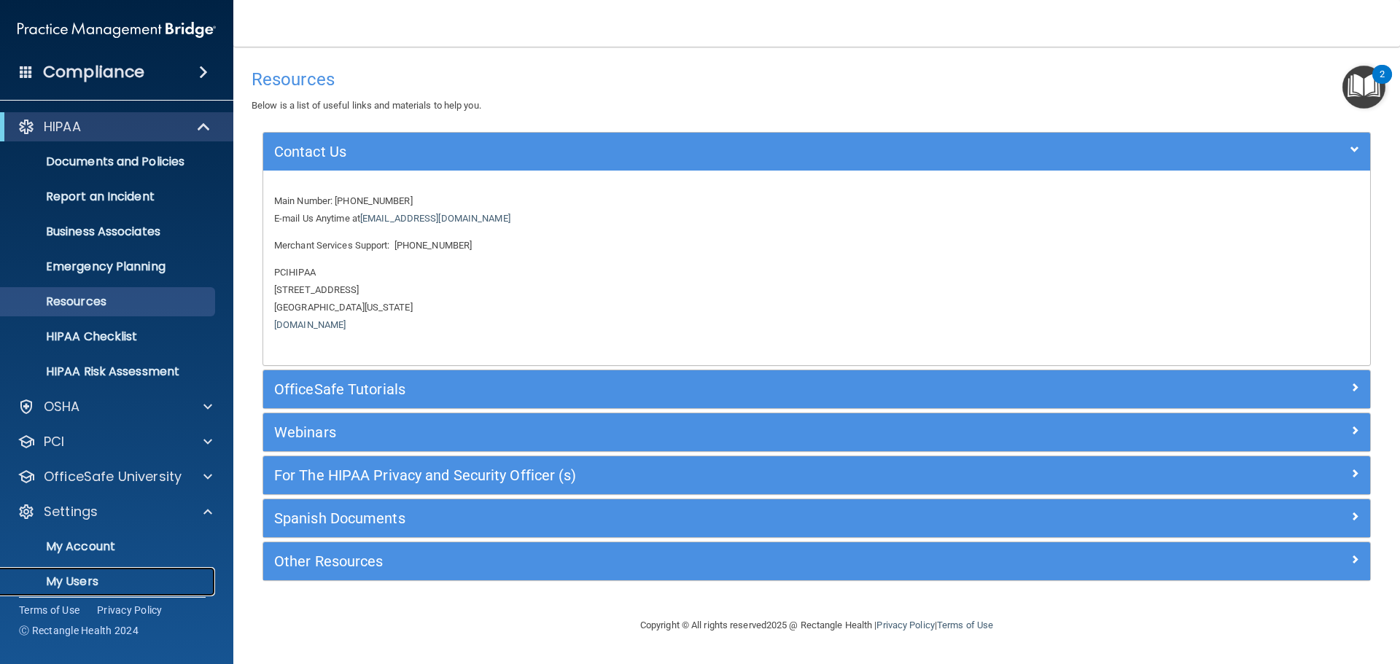
click at [47, 577] on p "My Users" at bounding box center [108, 582] width 199 height 15
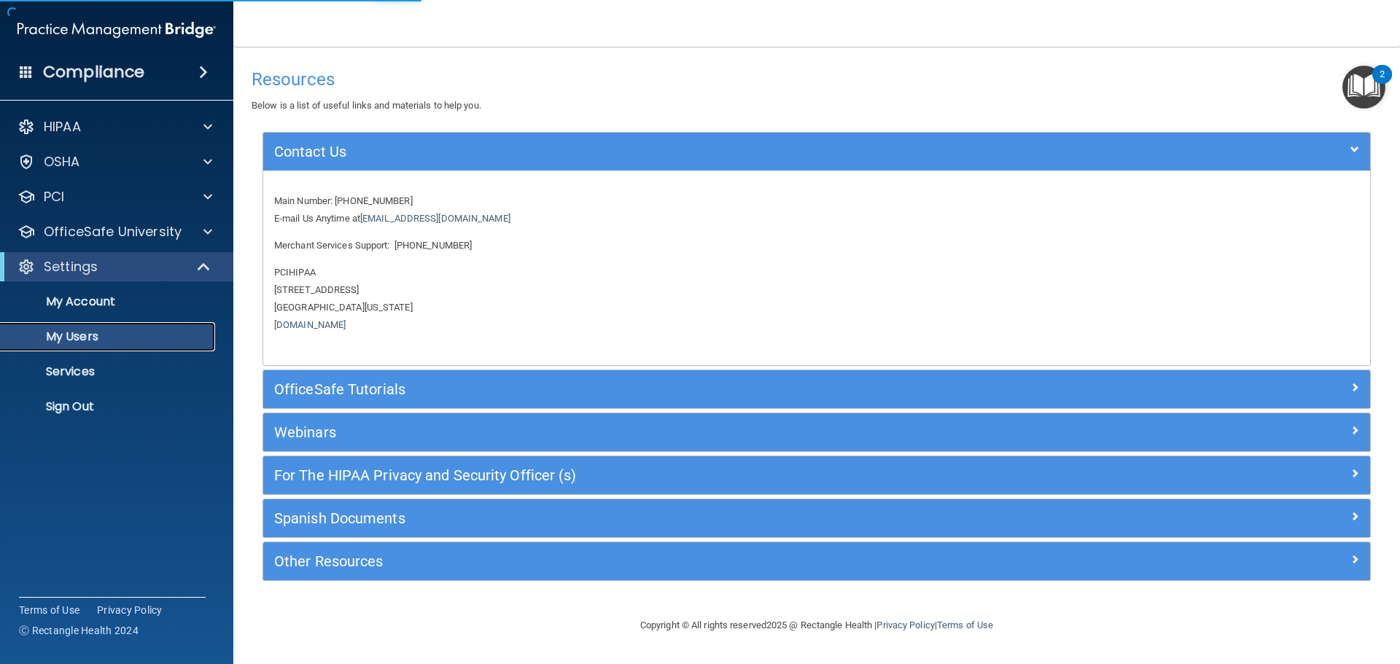
select select "20"
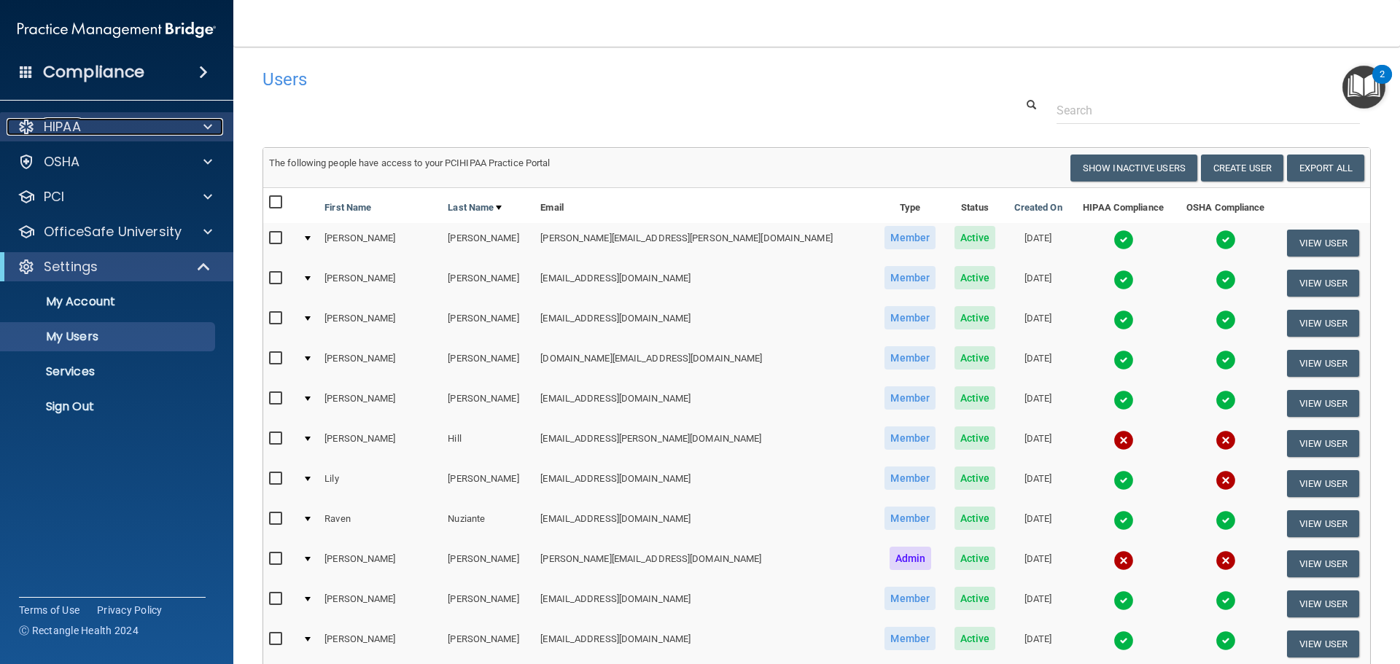
click at [81, 122] on p "HIPAA" at bounding box center [62, 126] width 37 height 17
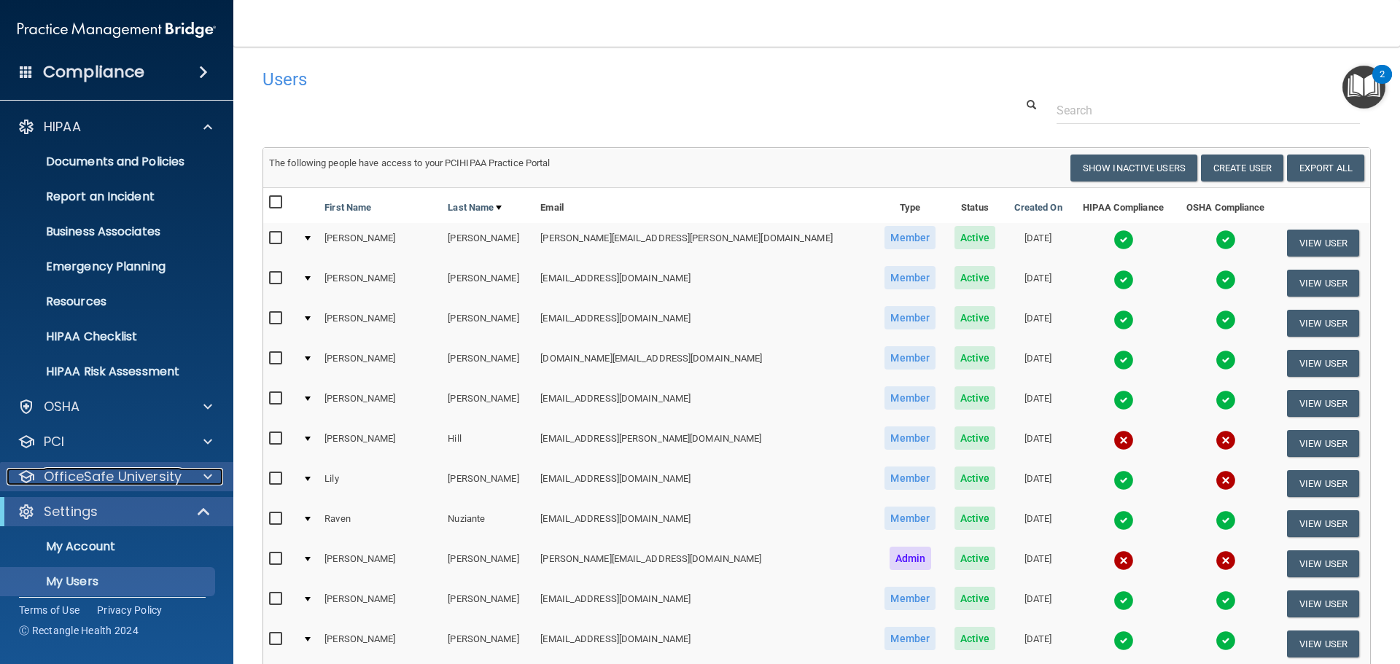
click at [81, 481] on p "OfficeSafe University" at bounding box center [113, 476] width 138 height 17
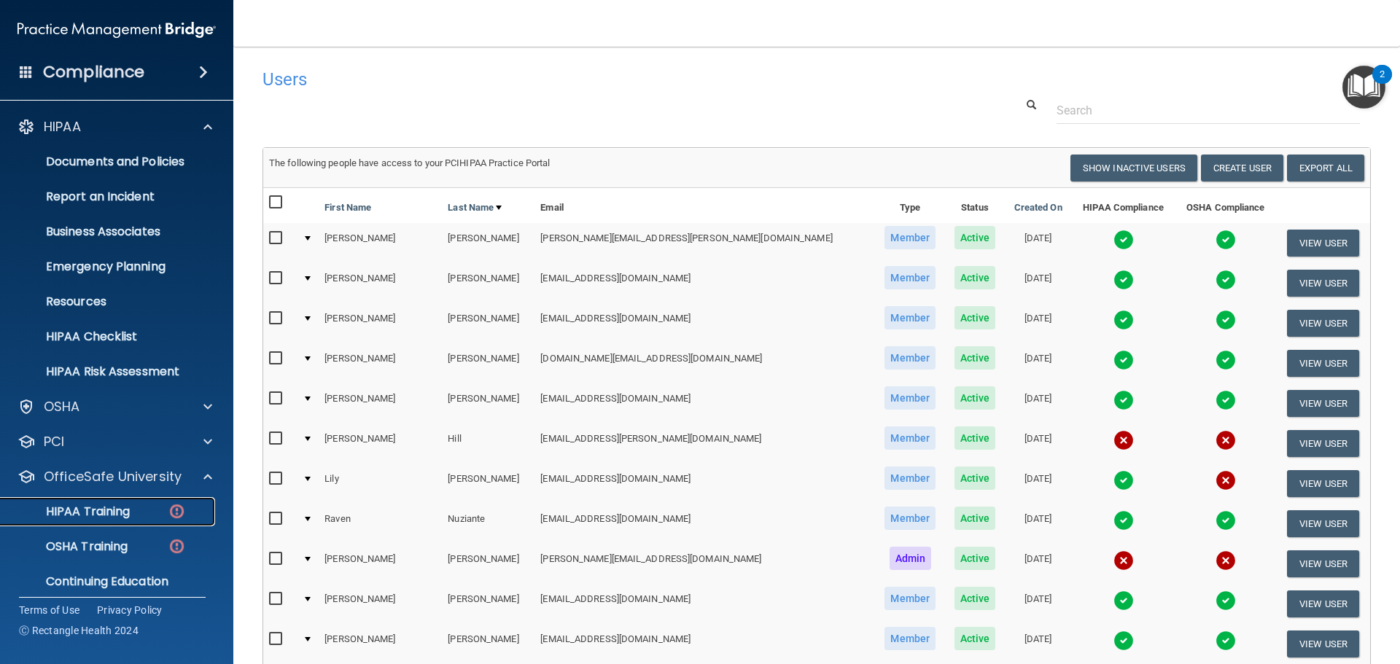
click at [104, 510] on p "HIPAA Training" at bounding box center [69, 512] width 120 height 15
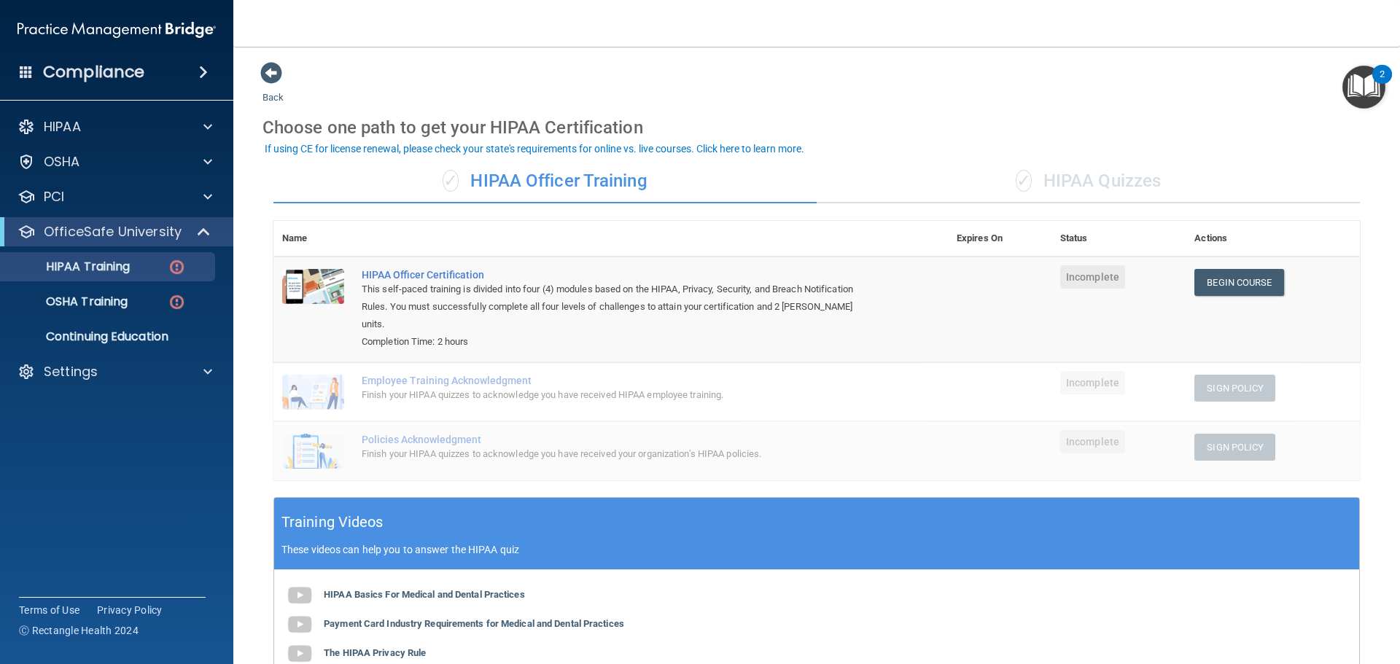
click at [24, 66] on span at bounding box center [26, 71] width 13 height 13
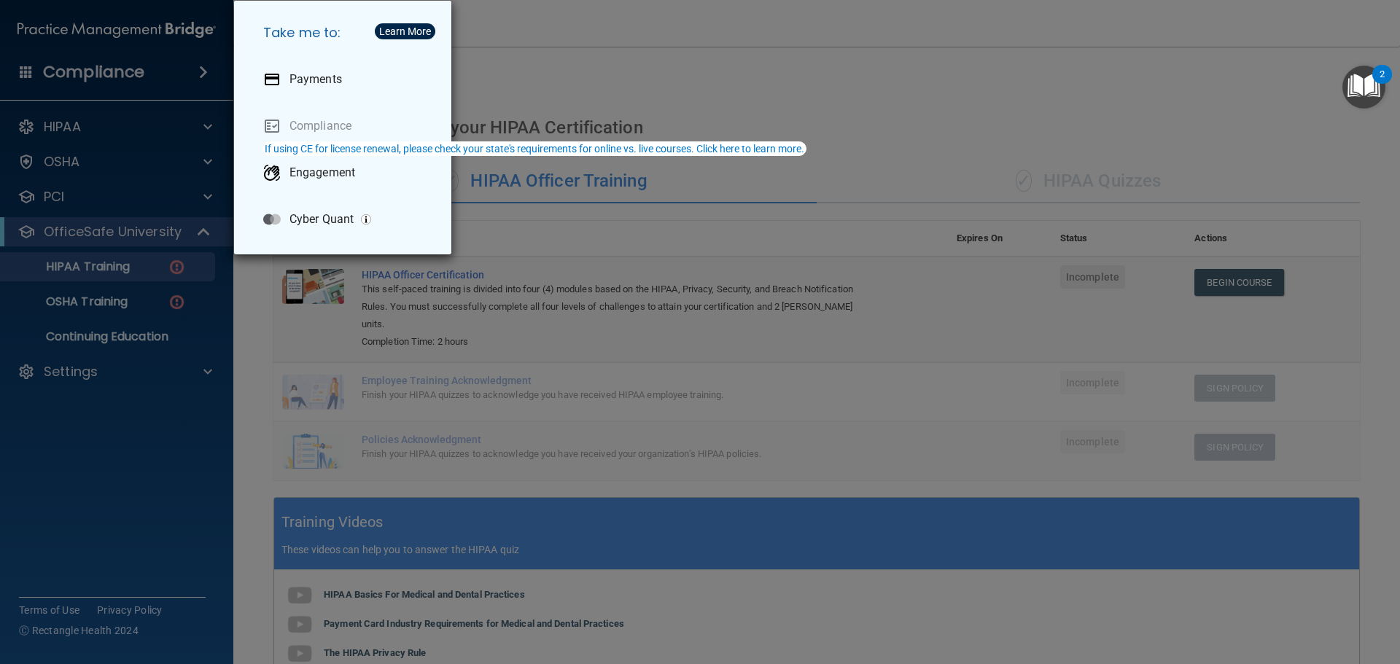
click at [79, 69] on div "Take me to: Payments Compliance Engagement Cyber Quant" at bounding box center [700, 332] width 1400 height 664
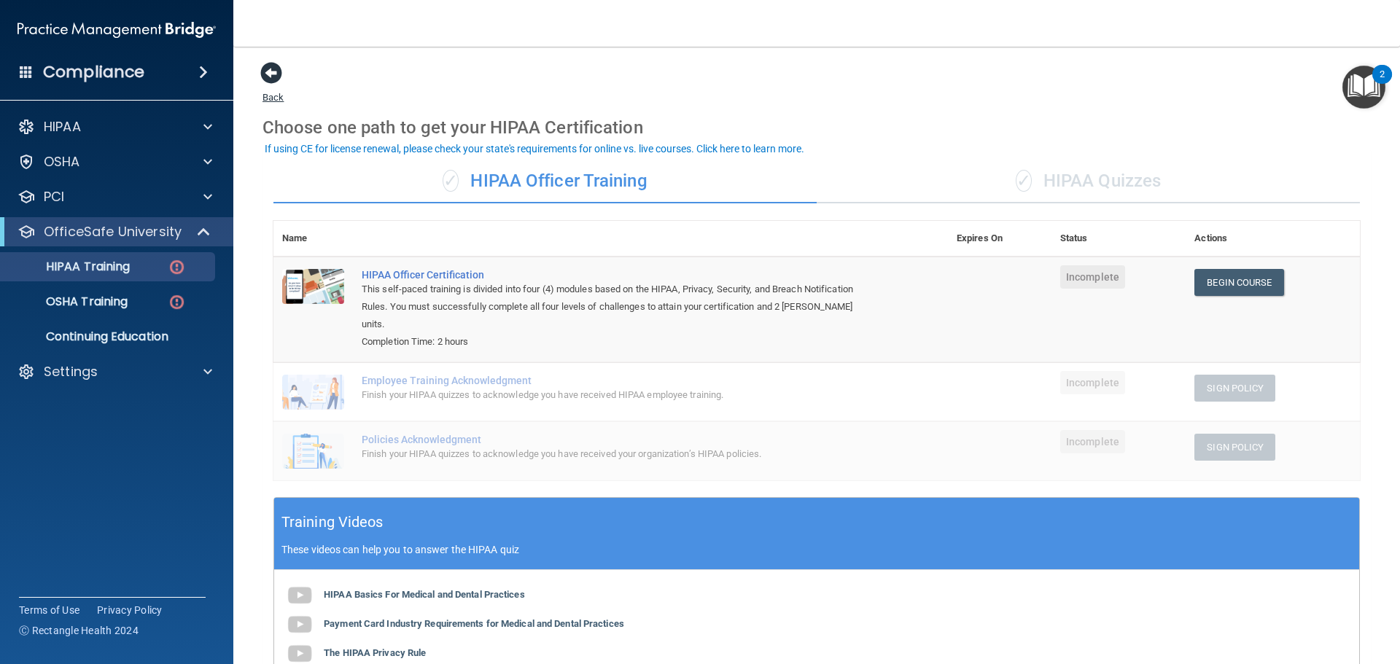
click at [268, 76] on span at bounding box center [271, 73] width 22 height 22
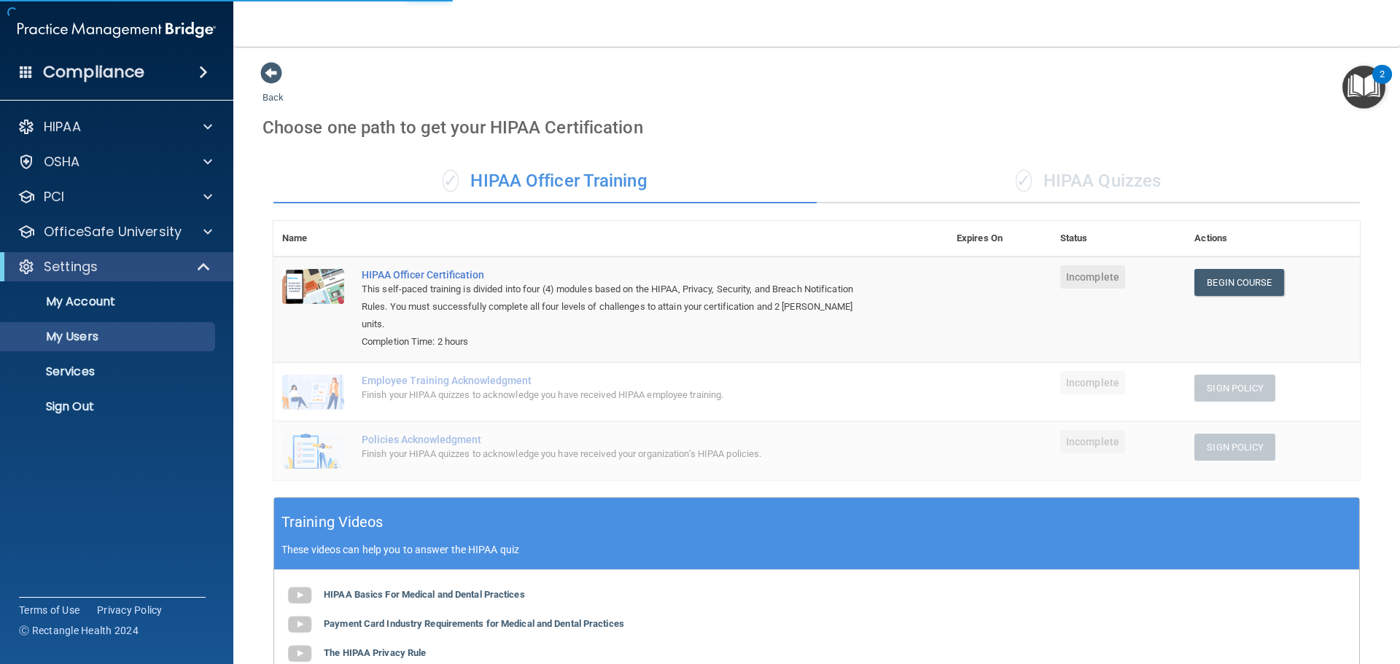
select select "20"
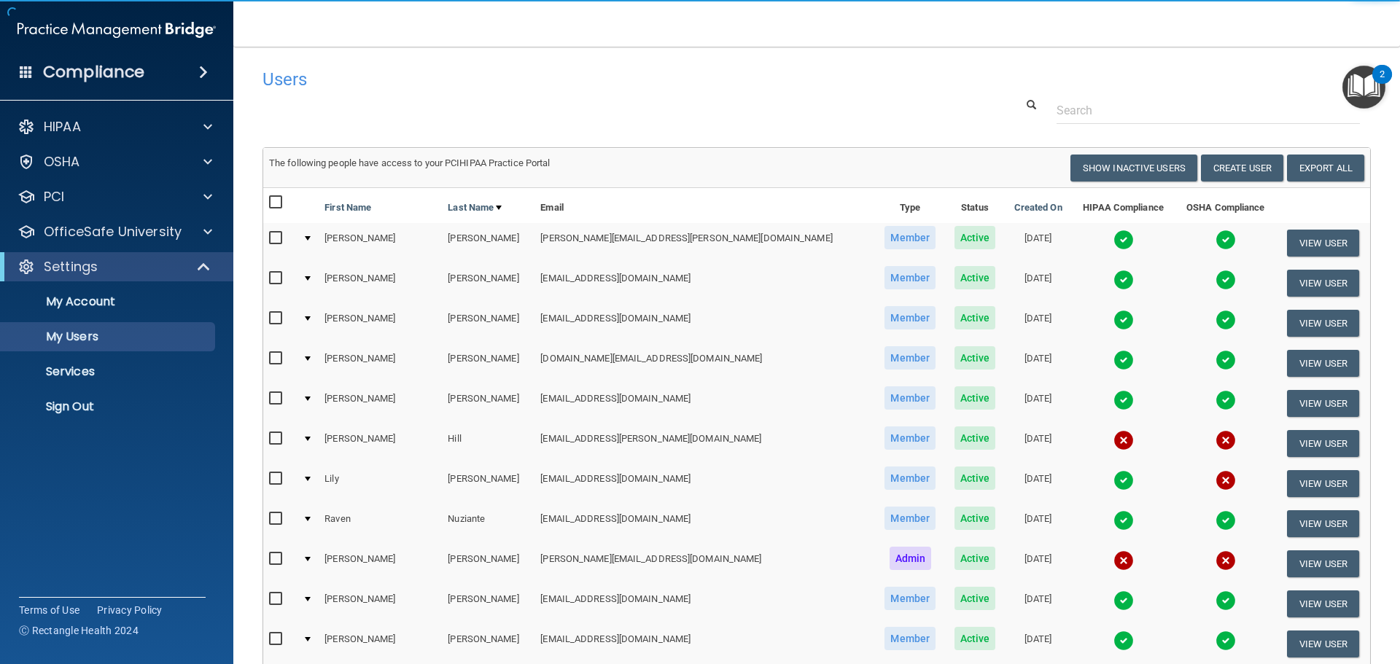
click at [26, 65] on span at bounding box center [26, 71] width 13 height 13
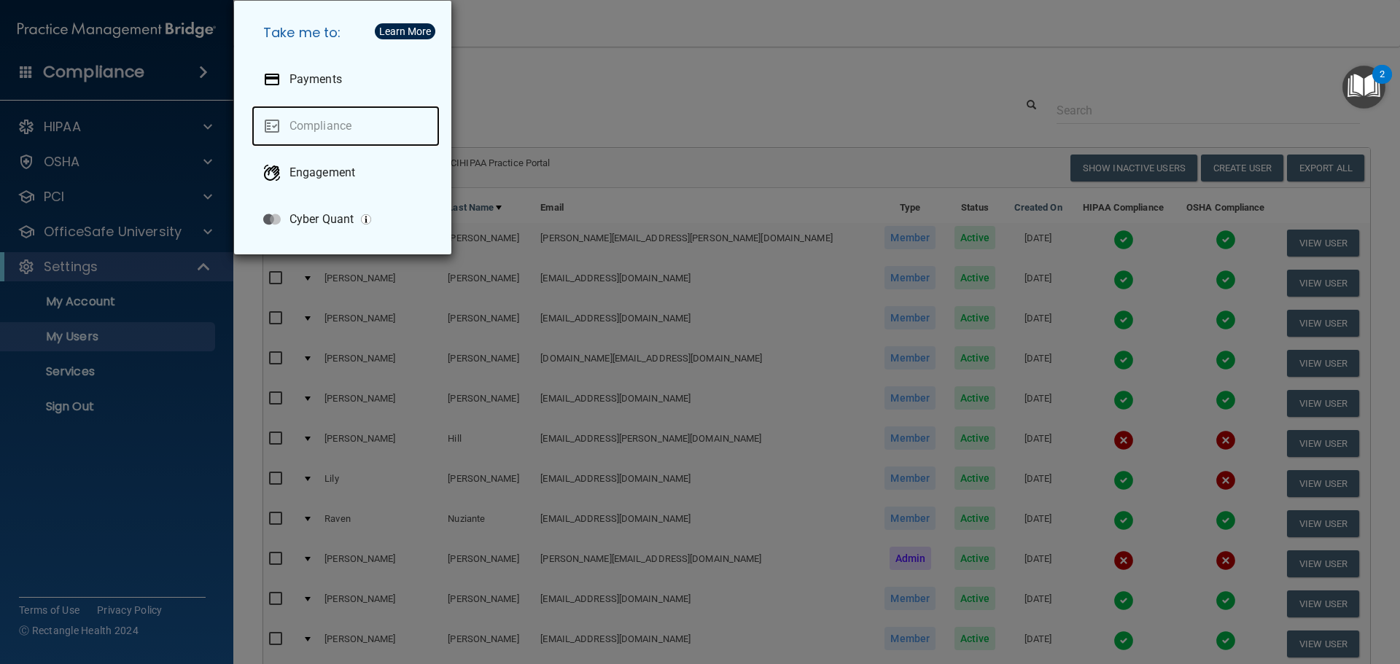
click at [295, 117] on link "Compliance" at bounding box center [346, 126] width 188 height 41
click at [310, 121] on link "Compliance" at bounding box center [346, 126] width 188 height 41
click at [76, 65] on div "Take me to: Payments Compliance Engagement Cyber Quant" at bounding box center [700, 332] width 1400 height 664
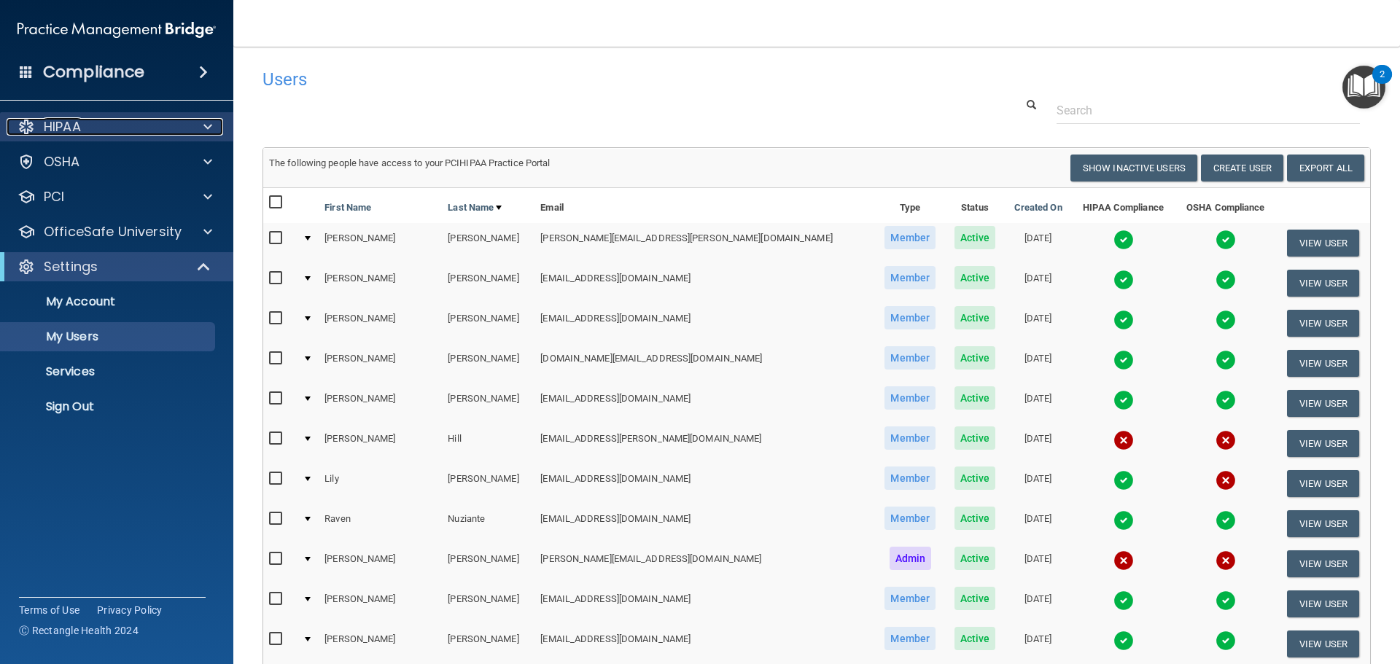
click at [67, 130] on p "HIPAA" at bounding box center [62, 126] width 37 height 17
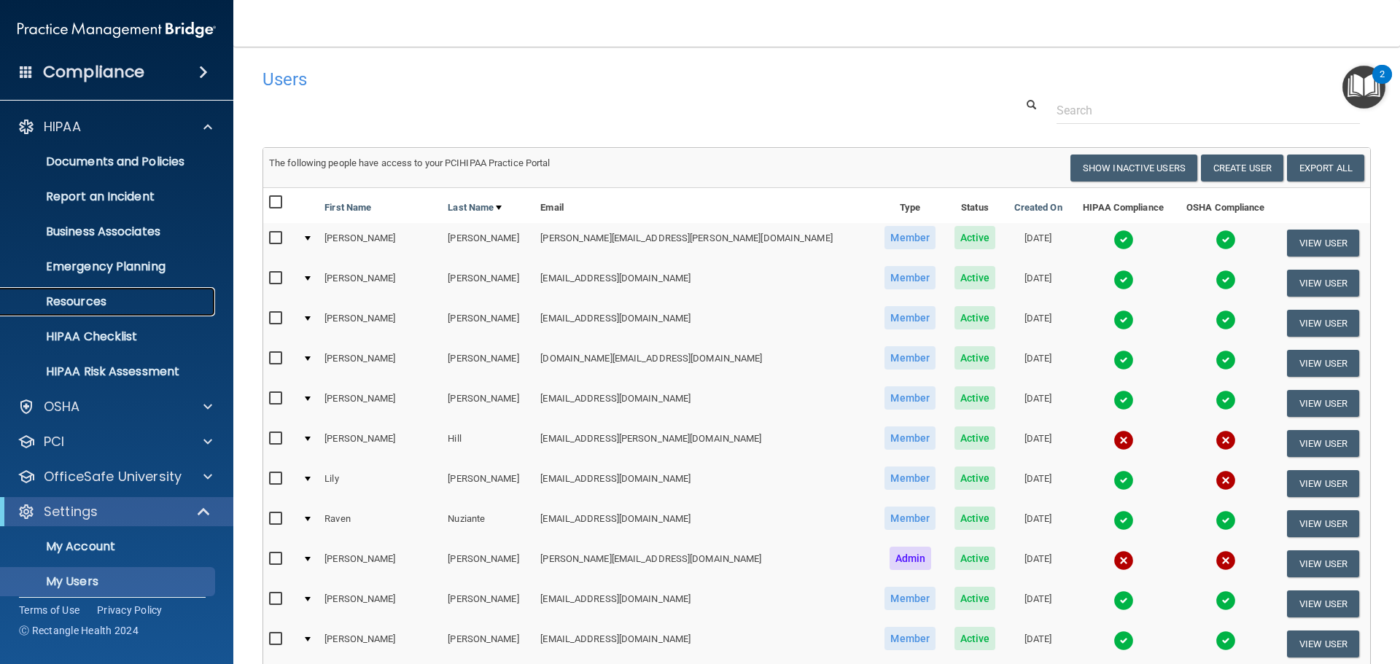
click at [80, 297] on p "Resources" at bounding box center [108, 302] width 199 height 15
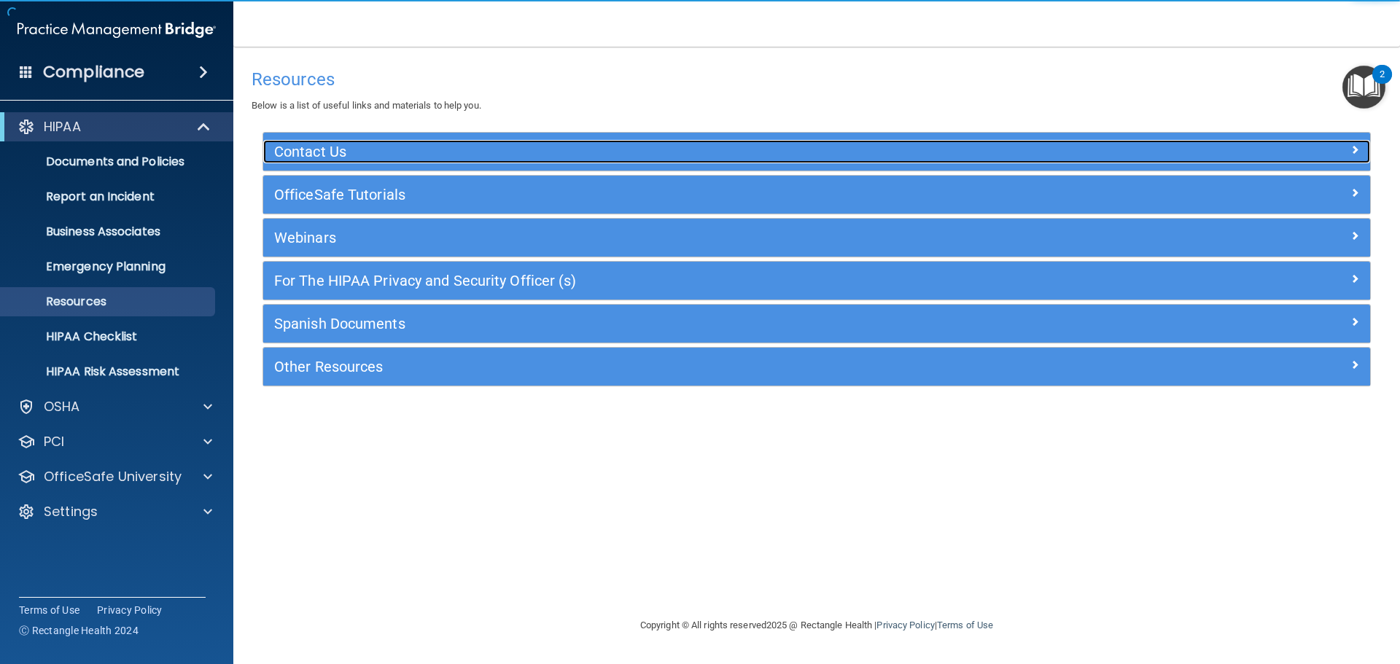
click at [353, 144] on div "Contact Us" at bounding box center [678, 151] width 831 height 23
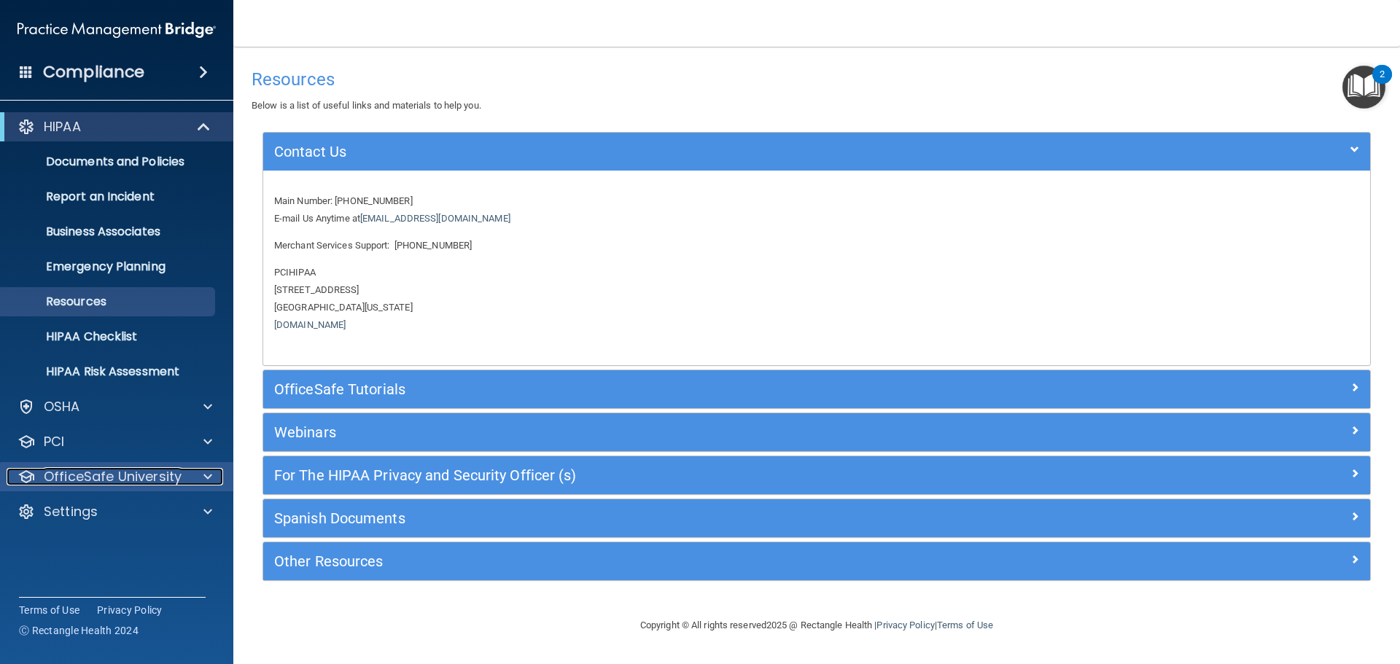
click at [152, 479] on p "OfficeSafe University" at bounding box center [113, 476] width 138 height 17
click at [55, 472] on p "OfficeSafe University" at bounding box center [113, 476] width 138 height 17
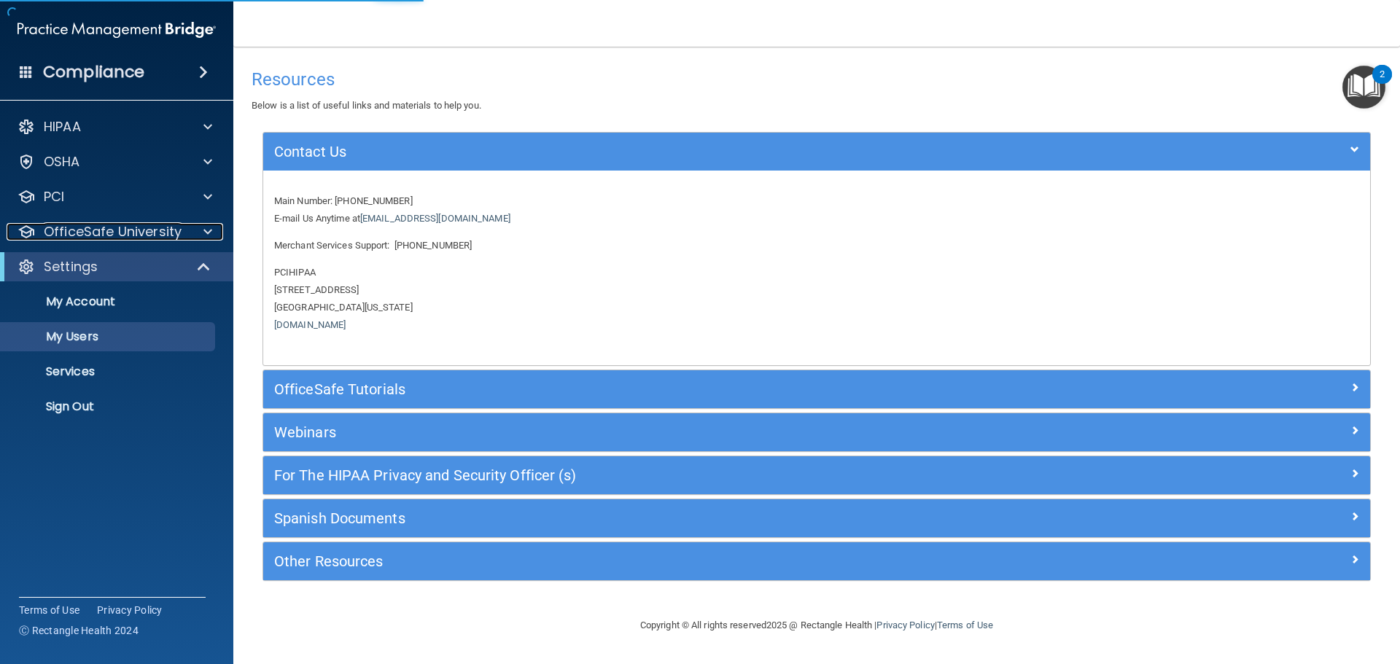
select select "20"
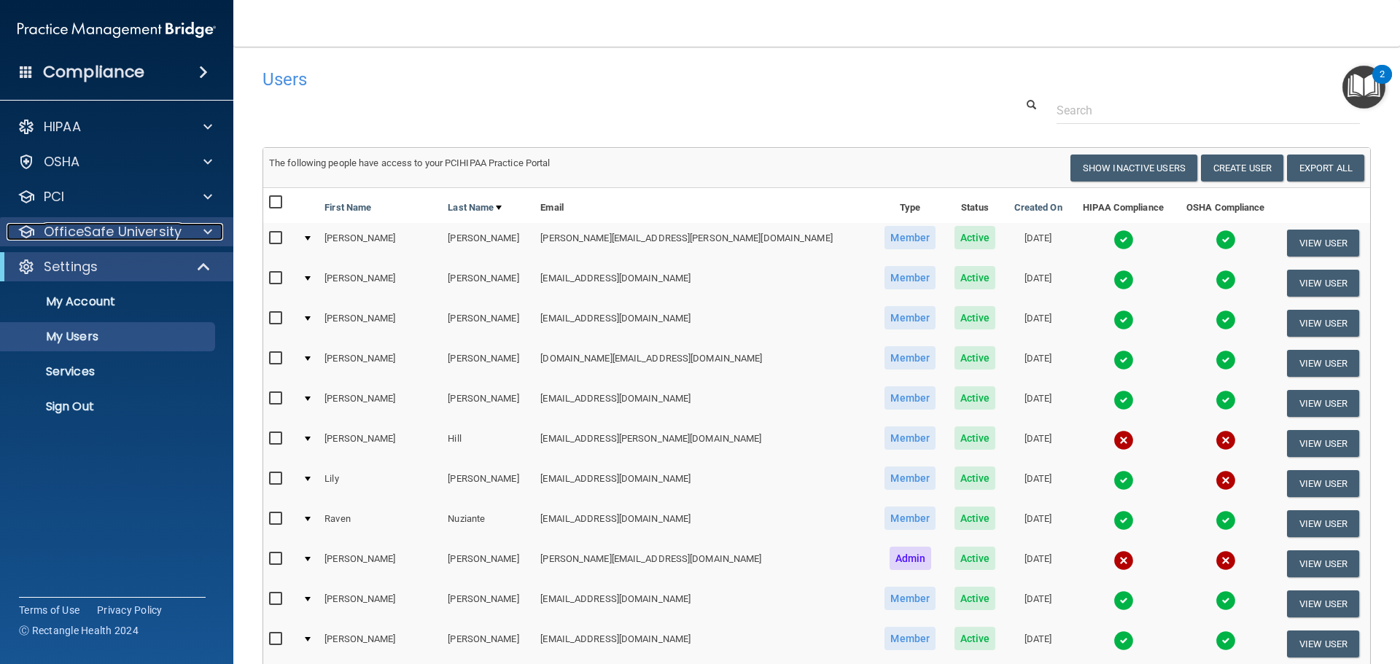
click at [156, 227] on p "OfficeSafe University" at bounding box center [113, 231] width 138 height 17
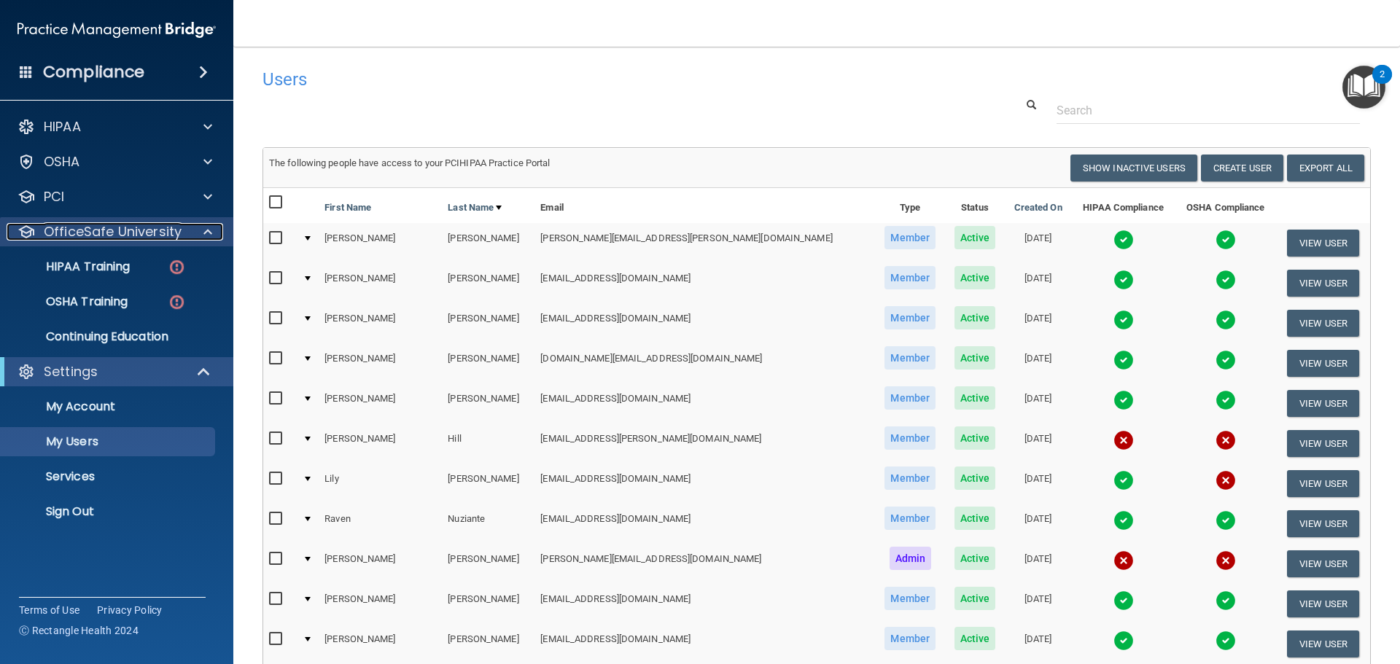
click at [210, 227] on span at bounding box center [207, 231] width 9 height 17
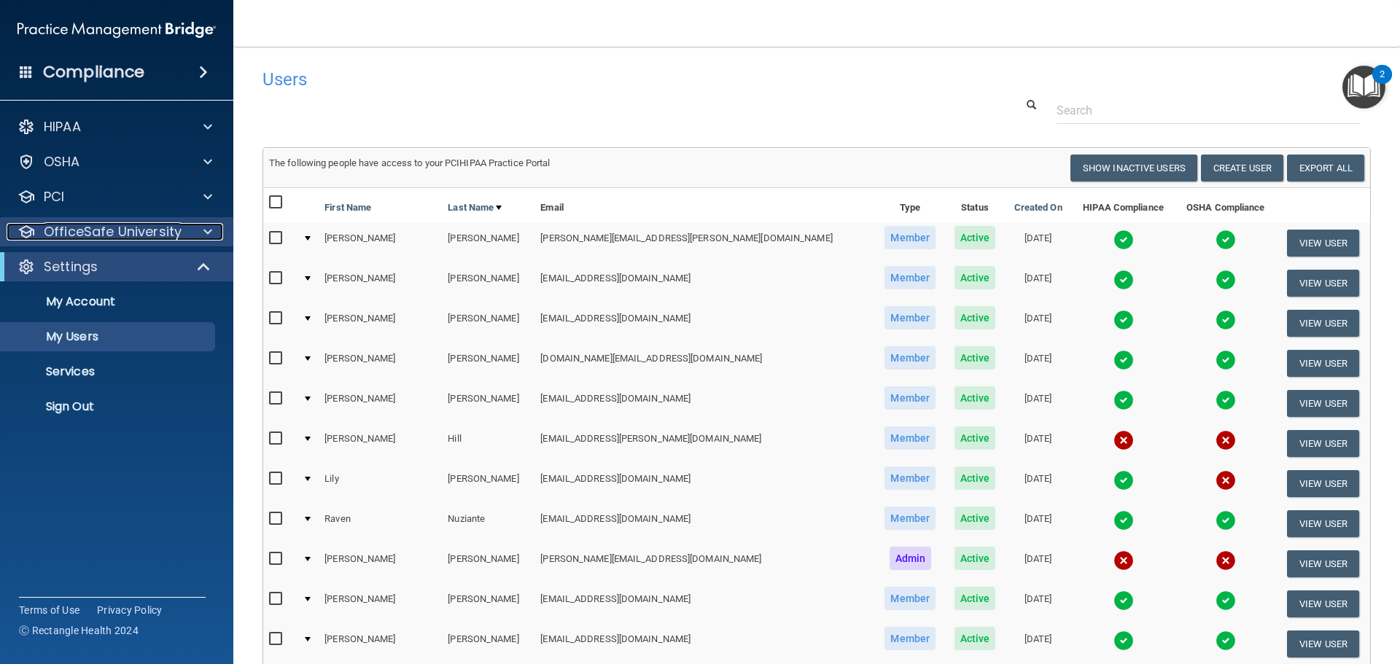
click at [128, 232] on p "OfficeSafe University" at bounding box center [113, 231] width 138 height 17
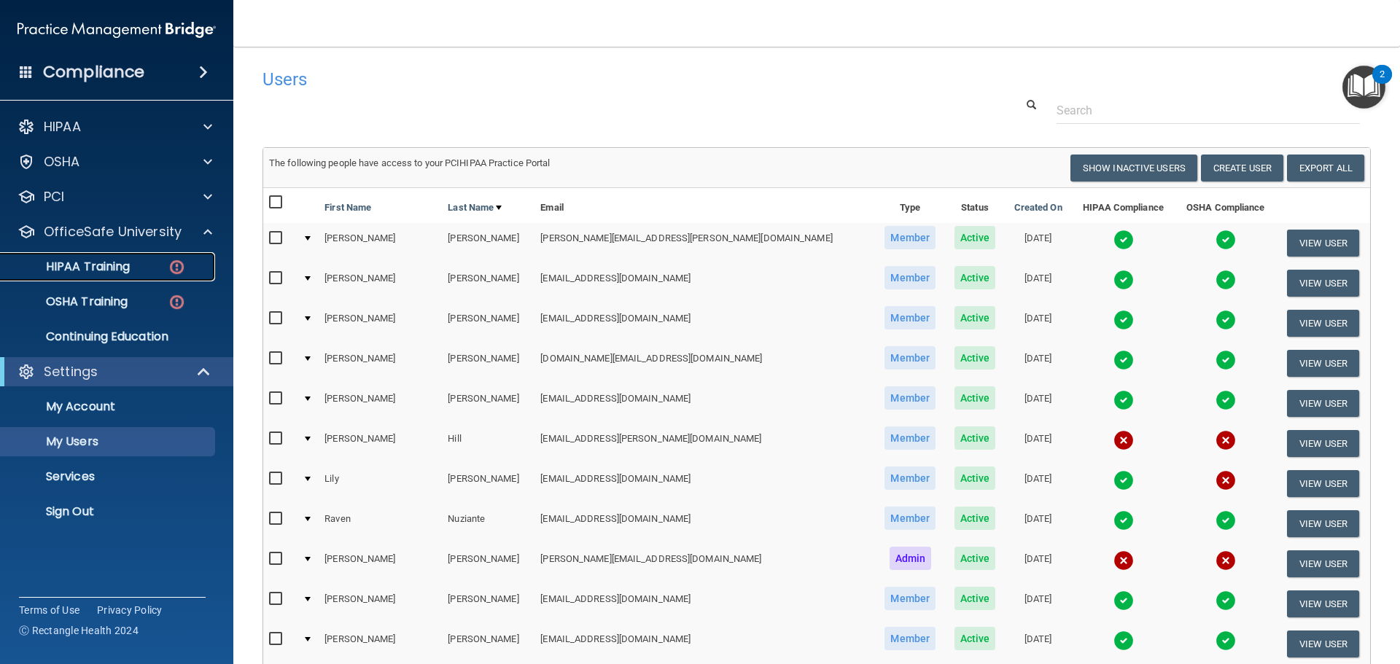
click at [105, 266] on p "HIPAA Training" at bounding box center [69, 267] width 120 height 15
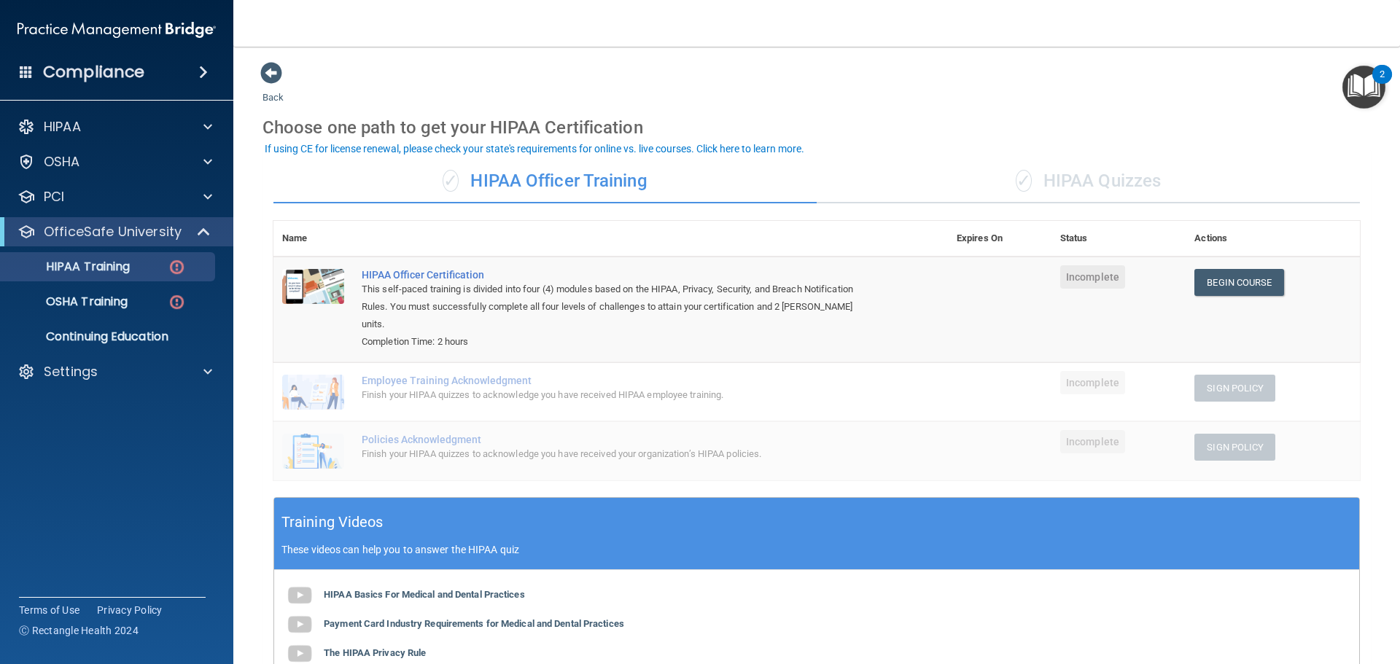
click at [431, 386] on div "Finish your HIPAA quizzes to acknowledge you have received HIPAA employee train…" at bounding box center [618, 394] width 513 height 17
click at [1218, 281] on link "Begin Course" at bounding box center [1238, 282] width 89 height 27
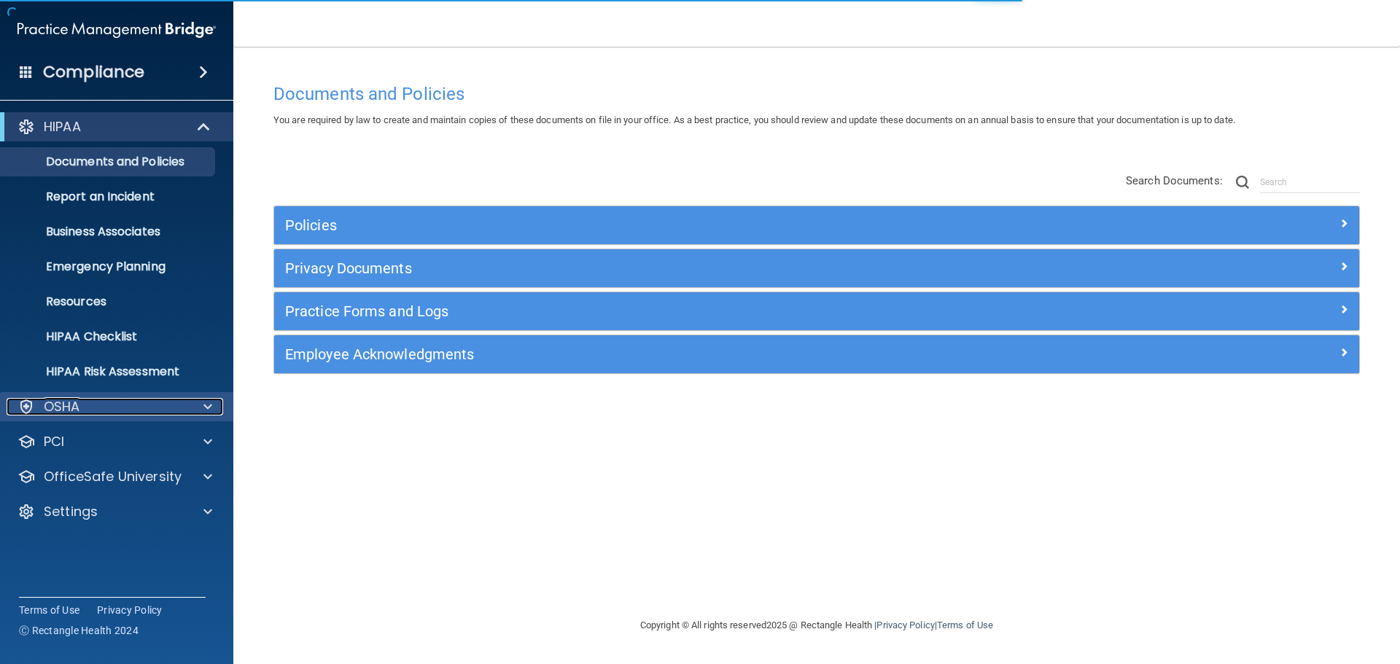
click at [73, 403] on p "OSHA" at bounding box center [62, 406] width 36 height 17
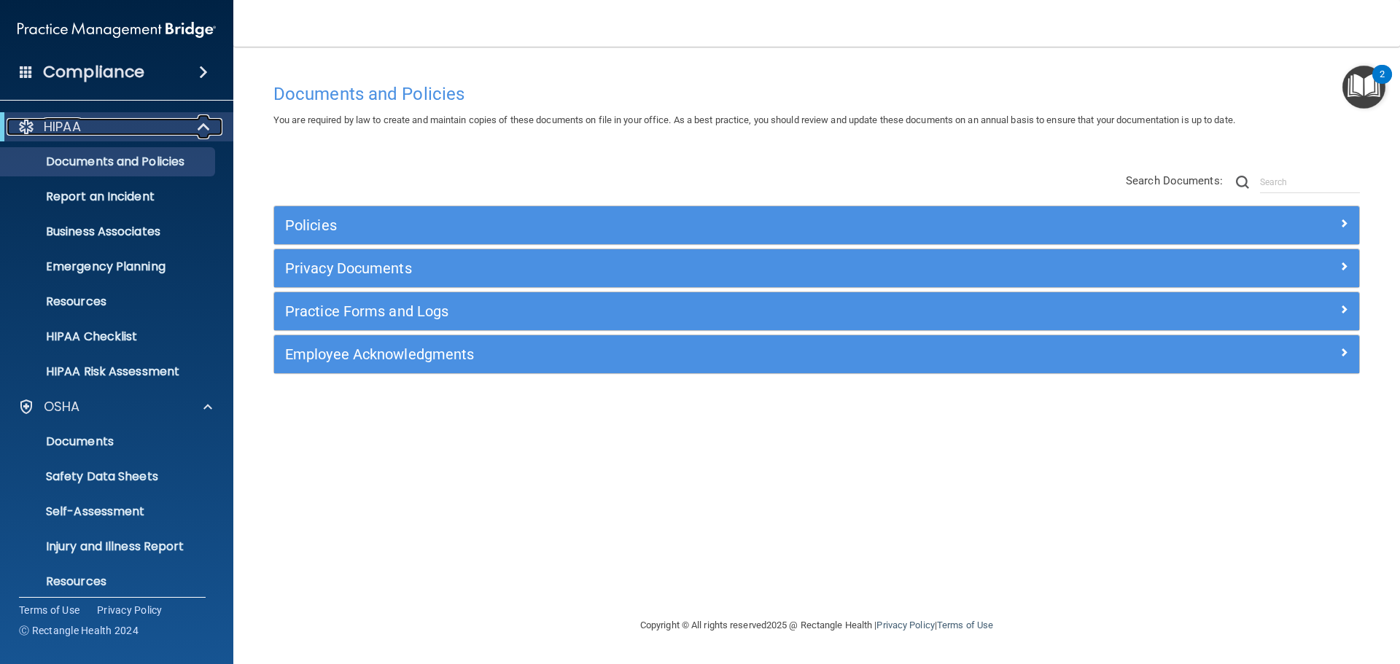
click at [78, 127] on p "HIPAA" at bounding box center [62, 126] width 37 height 17
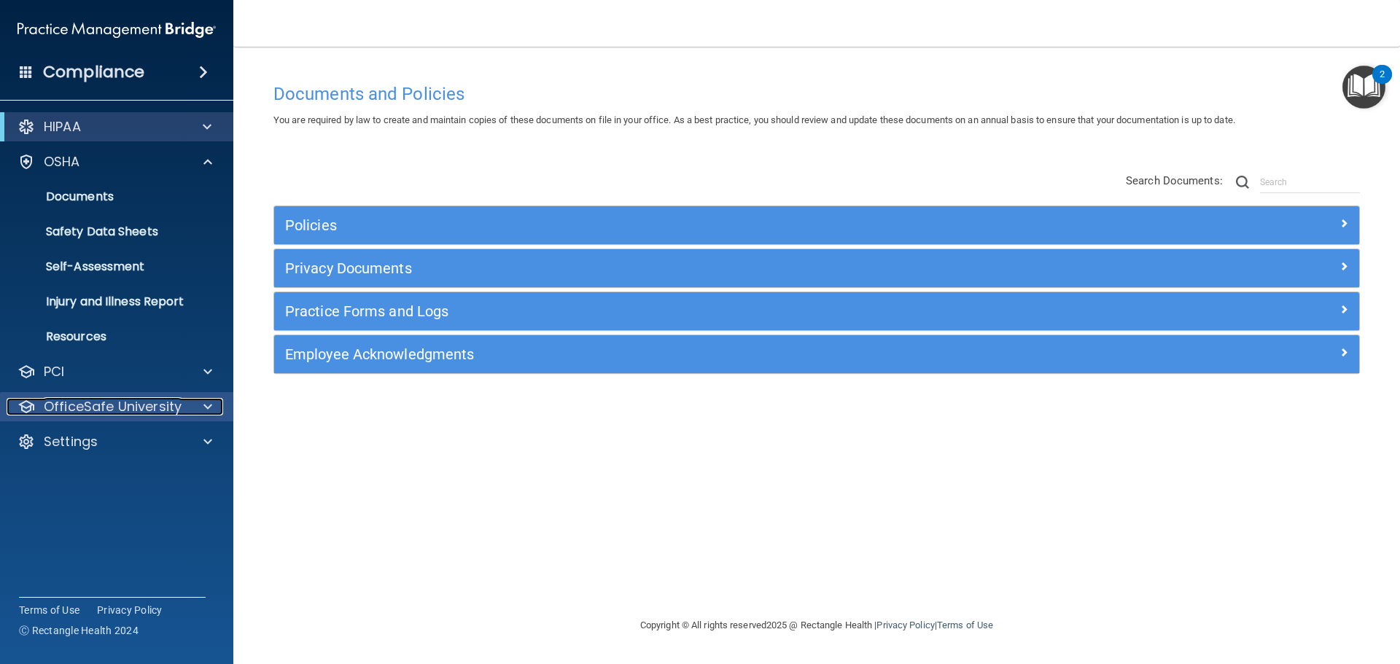
click at [198, 402] on div at bounding box center [205, 406] width 36 height 17
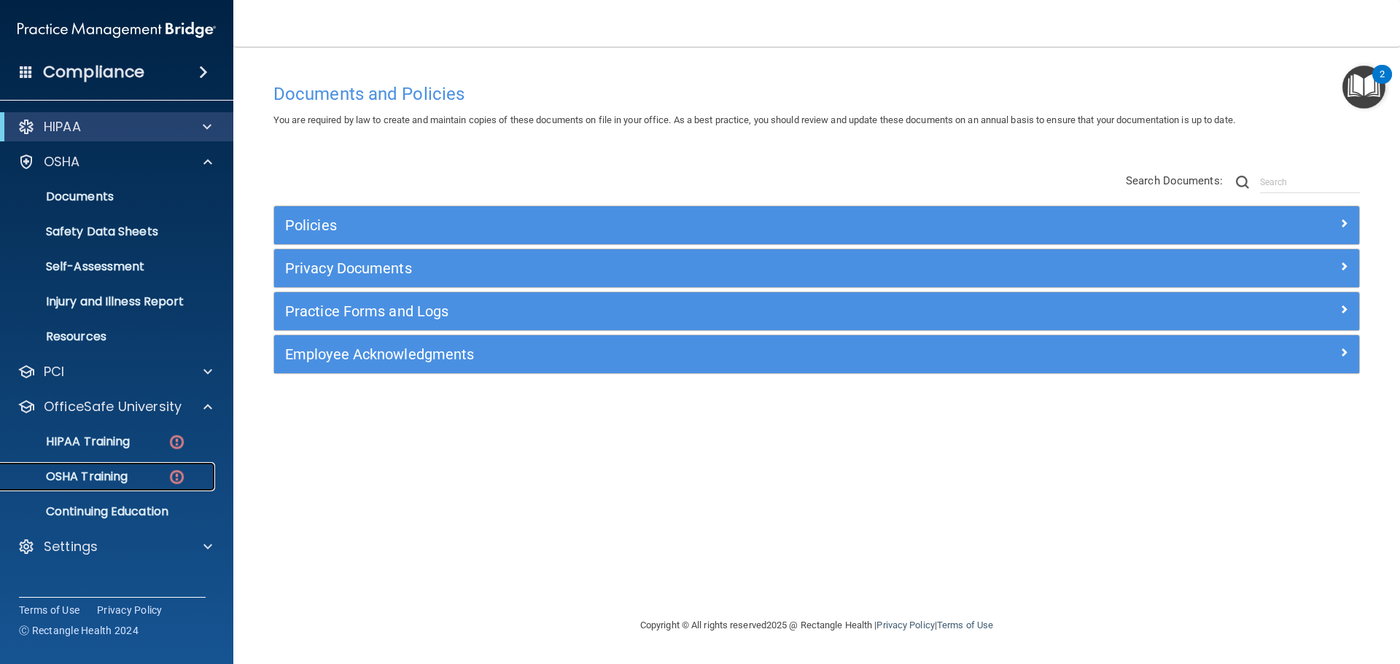
click at [110, 475] on p "OSHA Training" at bounding box center [68, 477] width 118 height 15
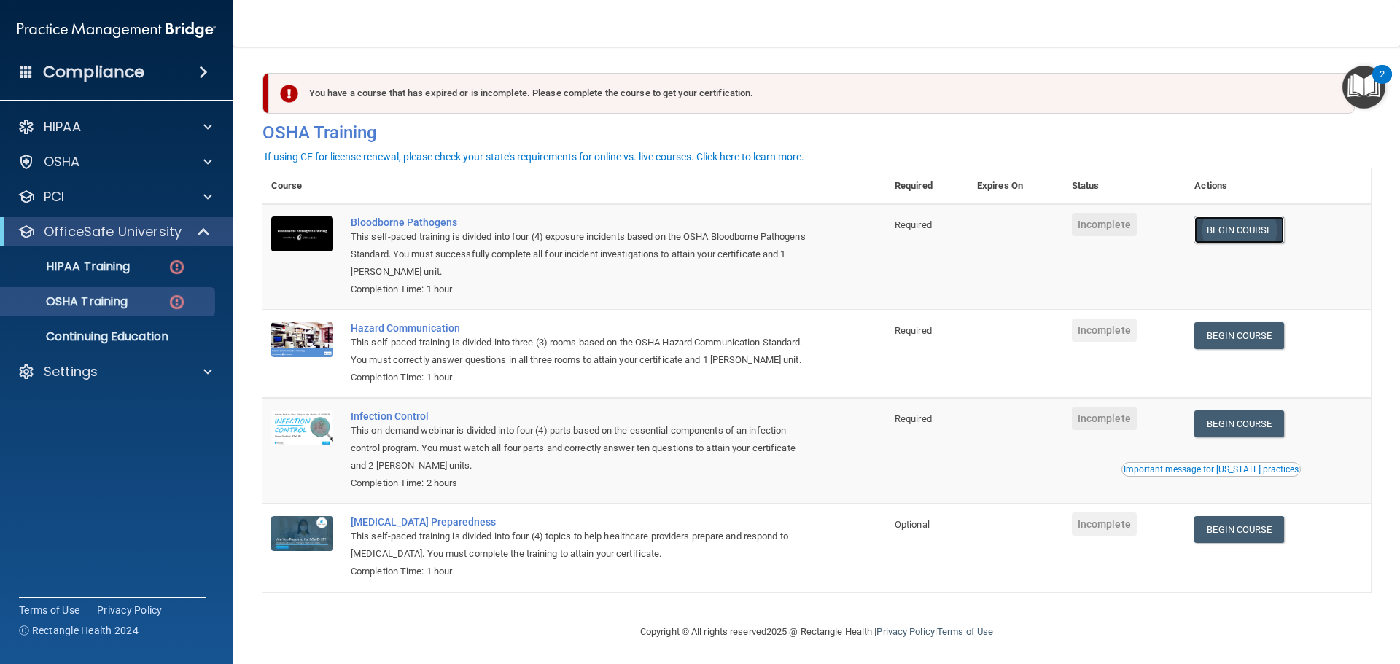
click at [1259, 240] on link "Begin Course" at bounding box center [1238, 230] width 89 height 27
click at [1196, 330] on link "Begin Course" at bounding box center [1238, 335] width 89 height 27
click at [1232, 437] on link "Begin Course" at bounding box center [1238, 424] width 89 height 27
click at [1223, 542] on link "Begin Course" at bounding box center [1238, 529] width 89 height 27
click at [149, 306] on div "OSHA Training" at bounding box center [108, 302] width 199 height 15
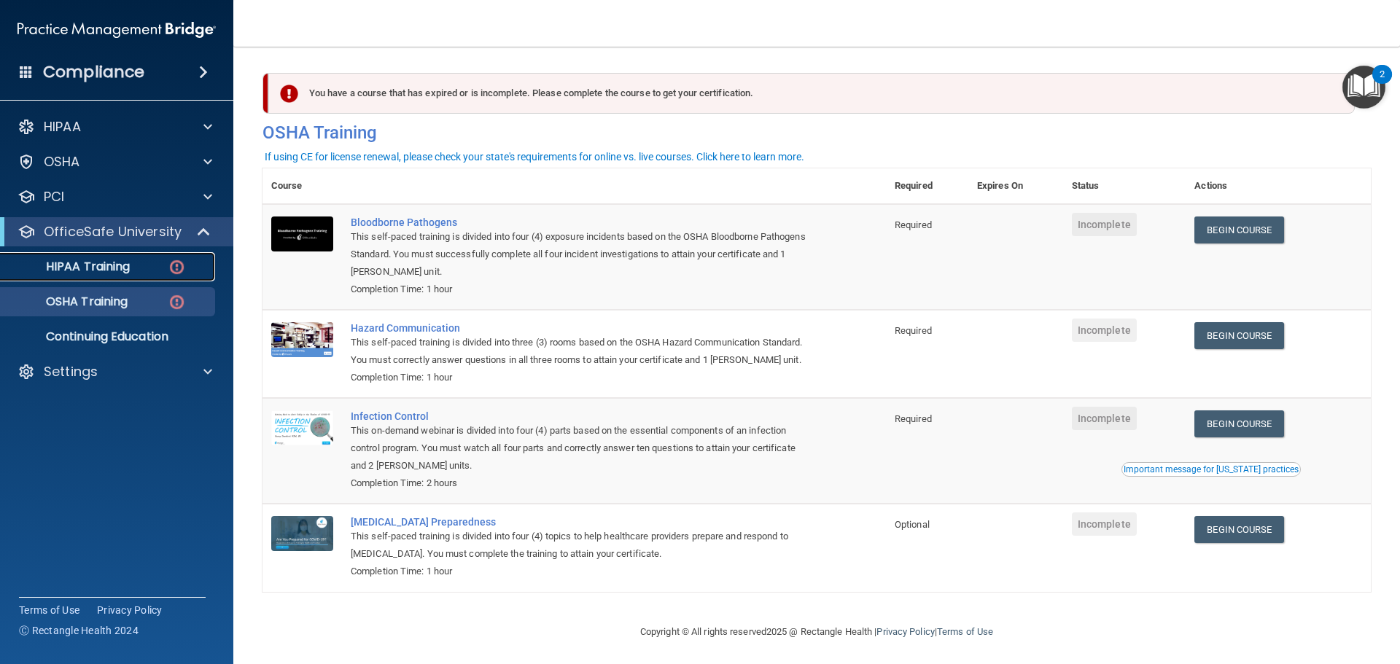
click at [121, 268] on p "HIPAA Training" at bounding box center [69, 267] width 120 height 15
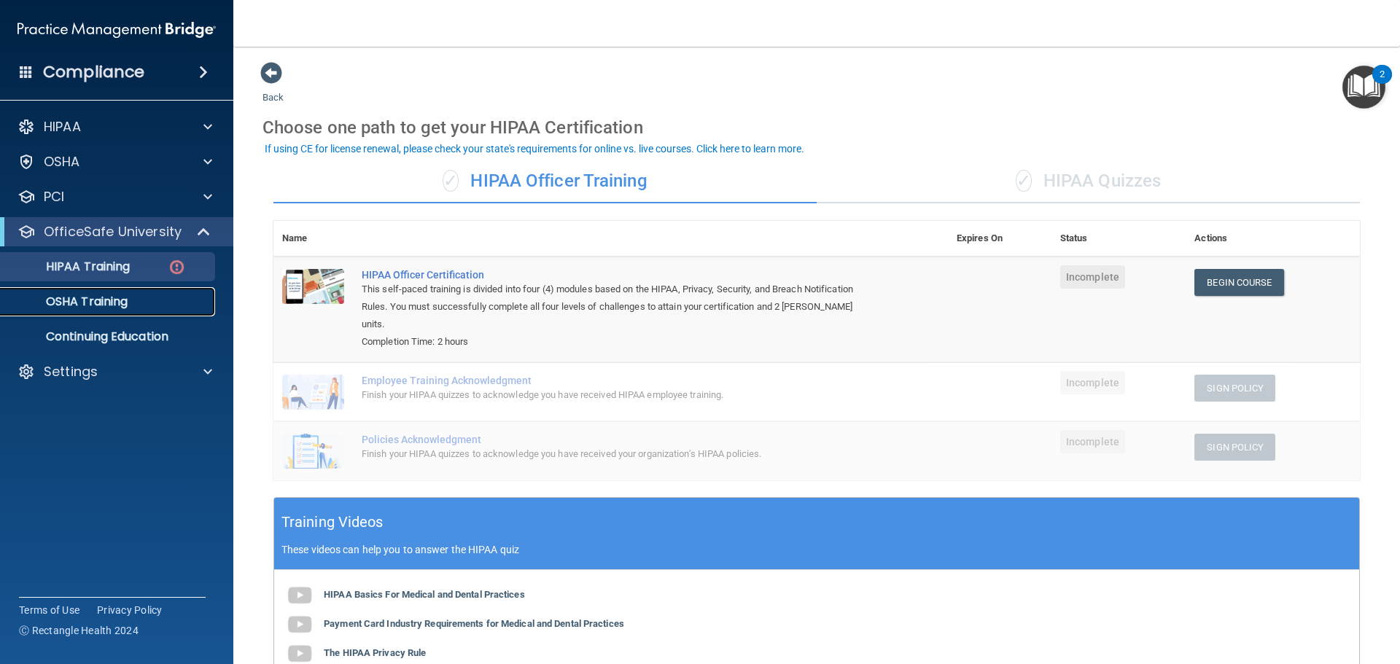
click at [114, 303] on p "OSHA Training" at bounding box center [68, 302] width 118 height 15
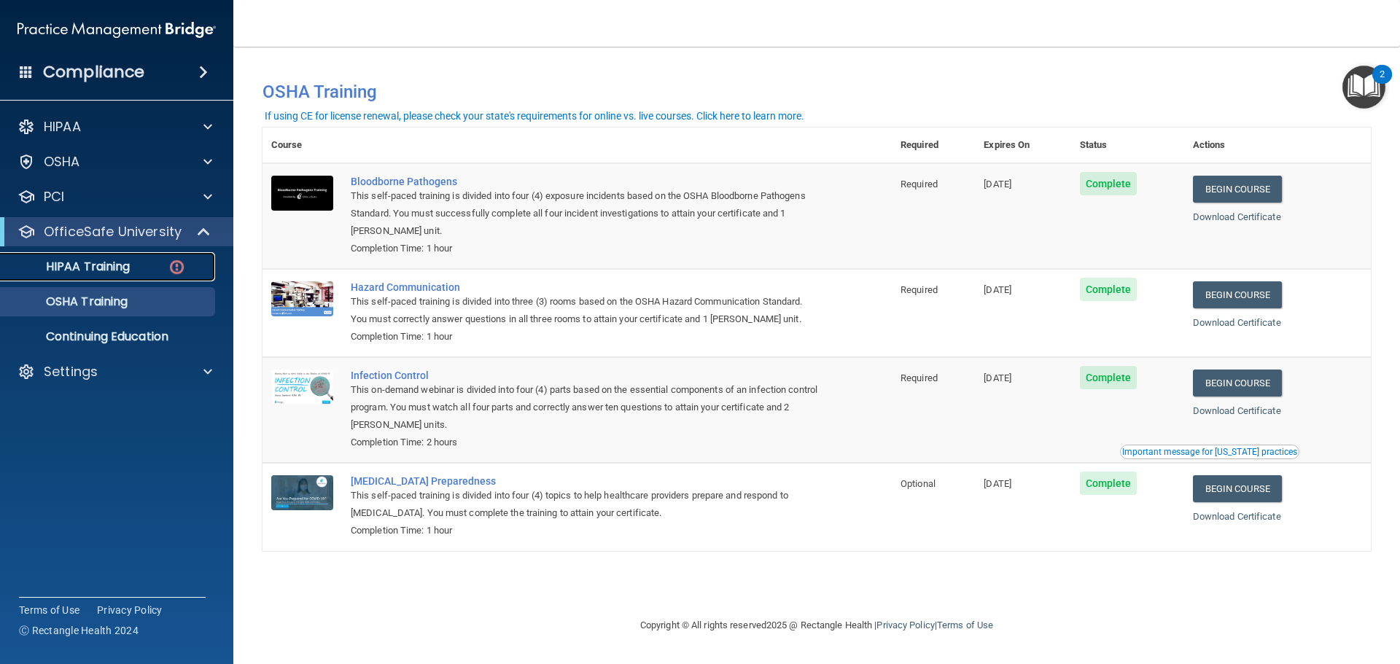
click at [112, 268] on p "HIPAA Training" at bounding box center [69, 267] width 120 height 15
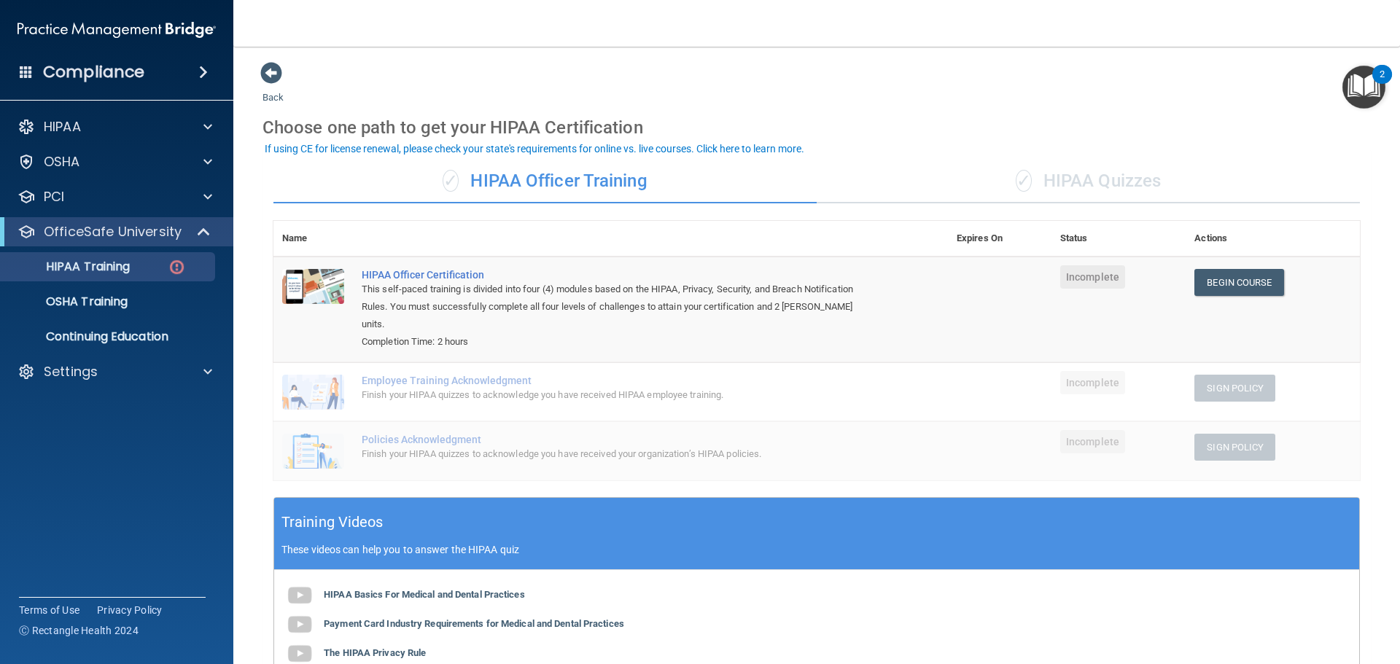
click at [1070, 174] on div "✓ HIPAA Quizzes" at bounding box center [1088, 182] width 543 height 44
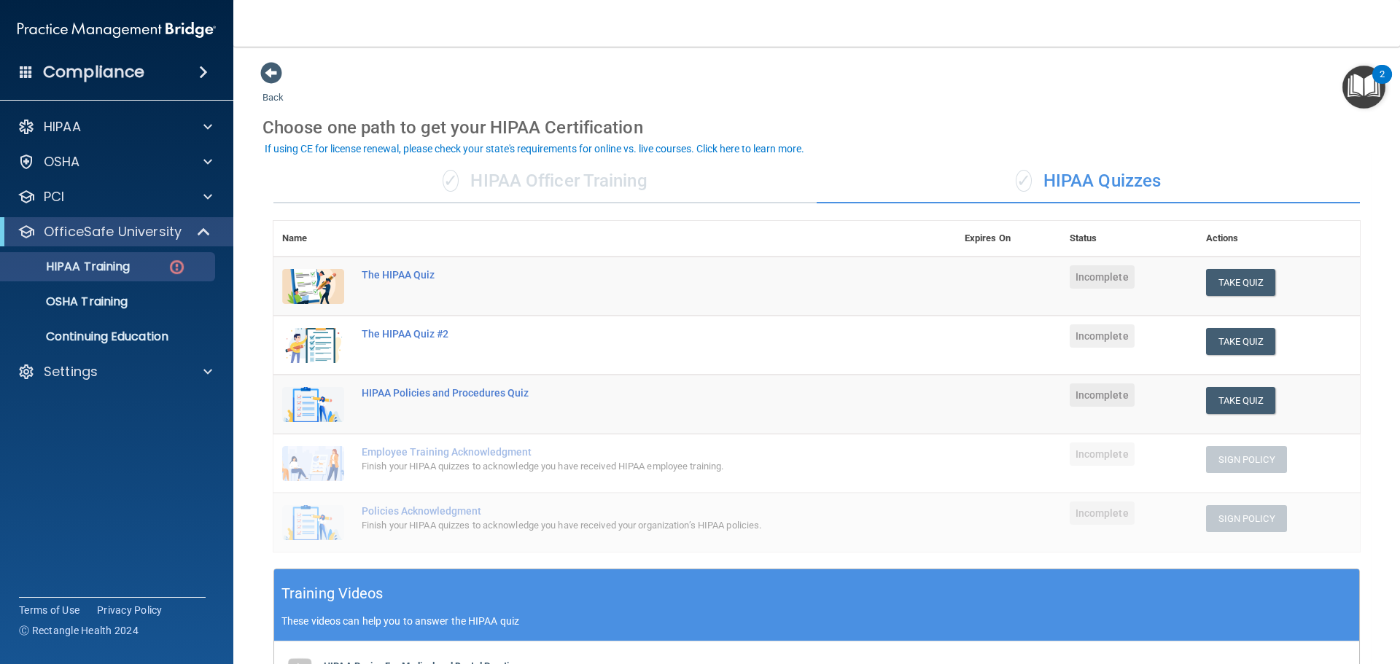
click at [583, 185] on div "✓ HIPAA Officer Training" at bounding box center [544, 182] width 543 height 44
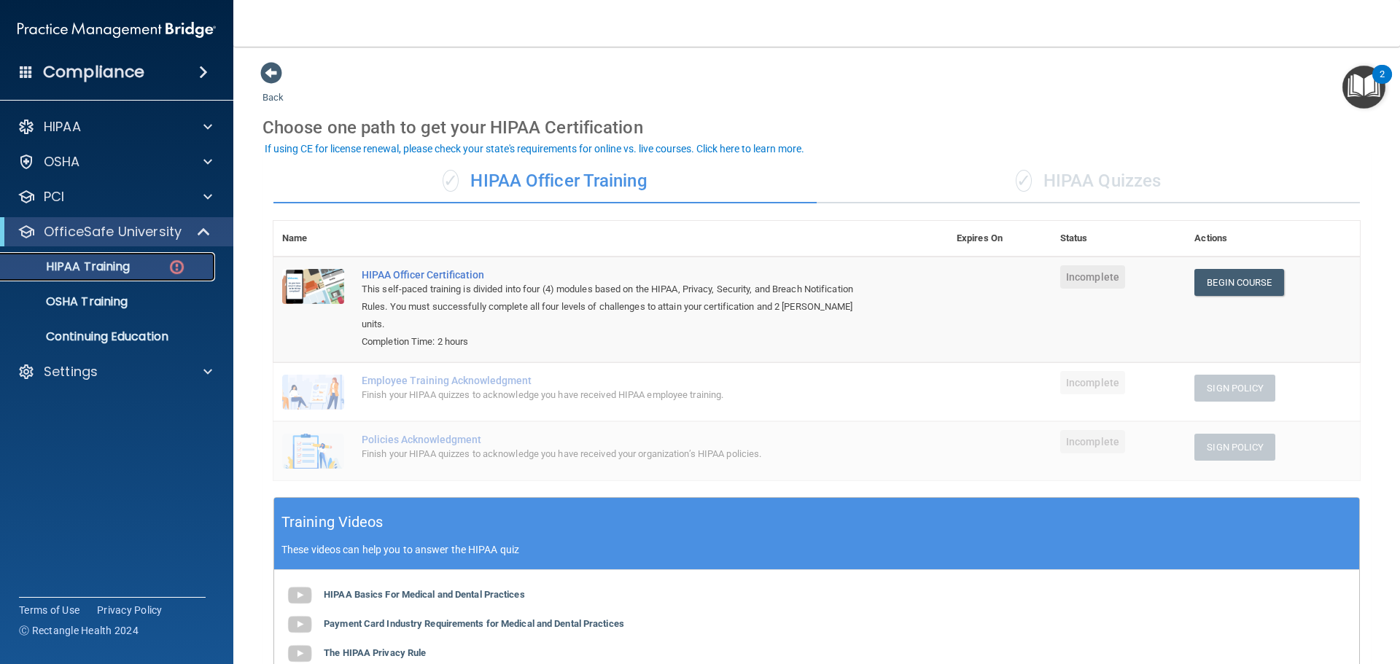
click at [122, 265] on p "HIPAA Training" at bounding box center [69, 267] width 120 height 15
click at [121, 370] on div "Settings" at bounding box center [97, 371] width 181 height 17
click at [109, 437] on p "My Users" at bounding box center [108, 442] width 199 height 15
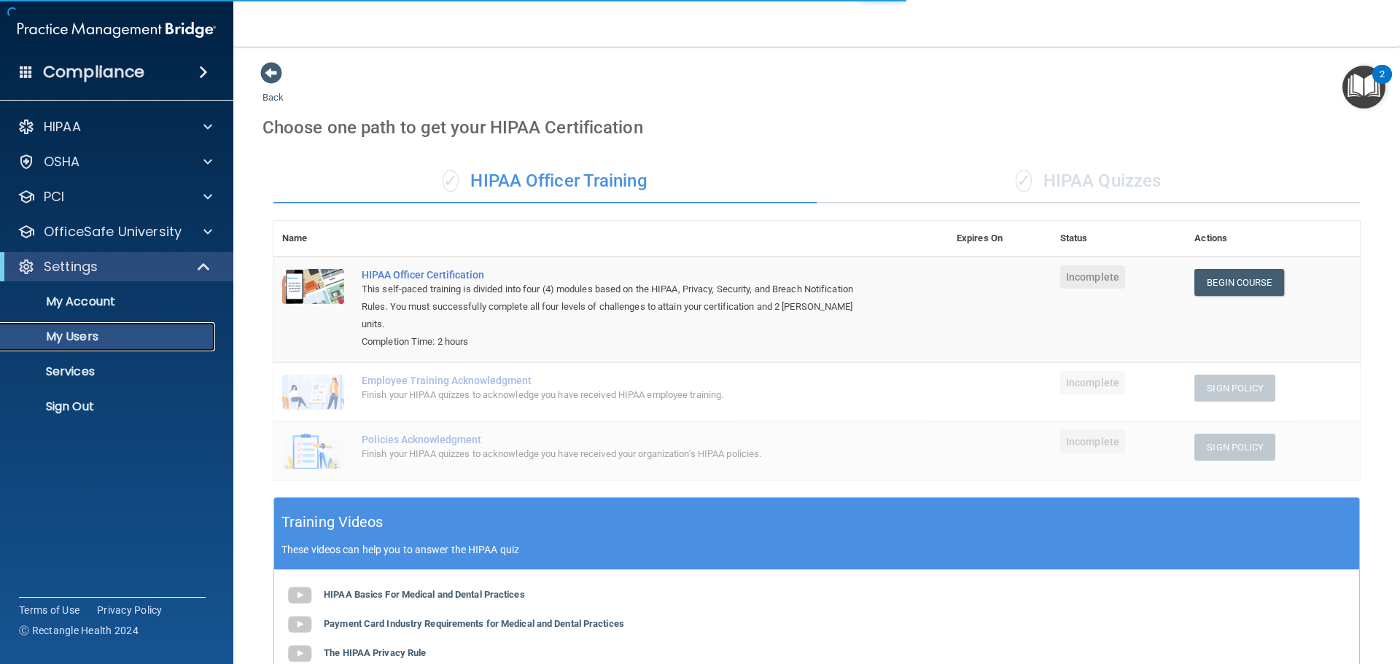
select select "20"
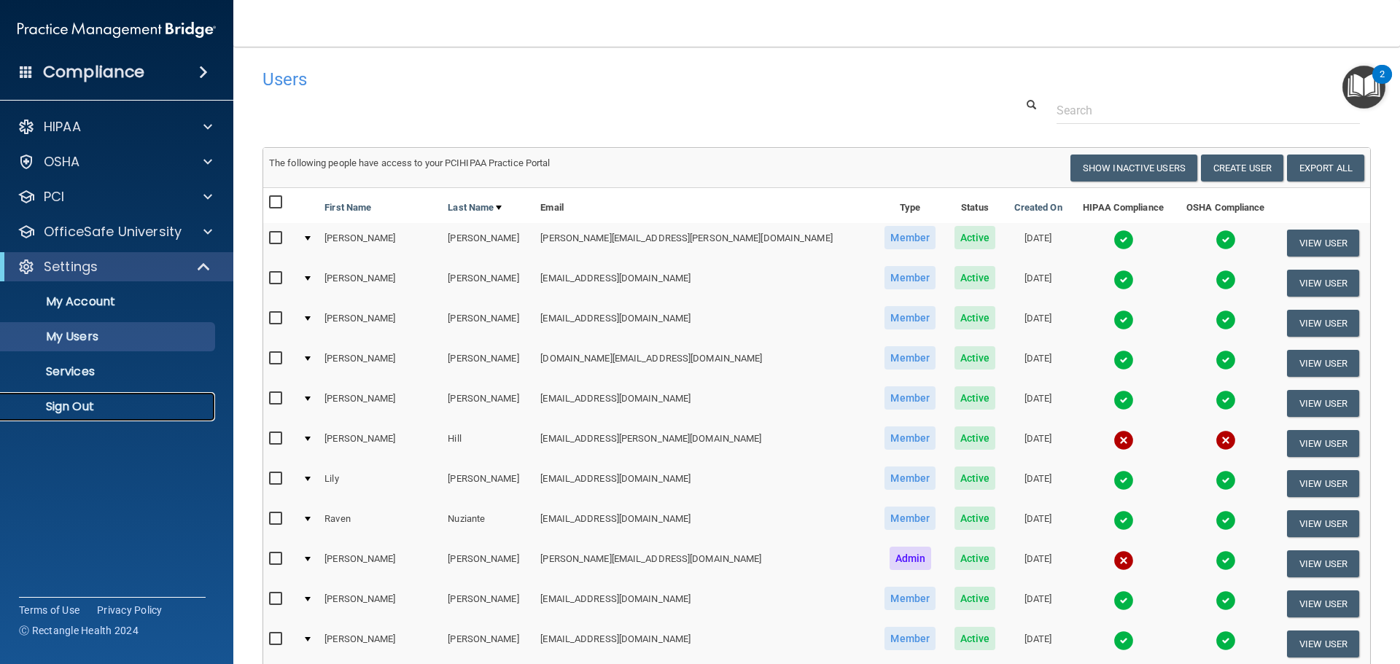
click at [85, 402] on p "Sign Out" at bounding box center [108, 407] width 199 height 15
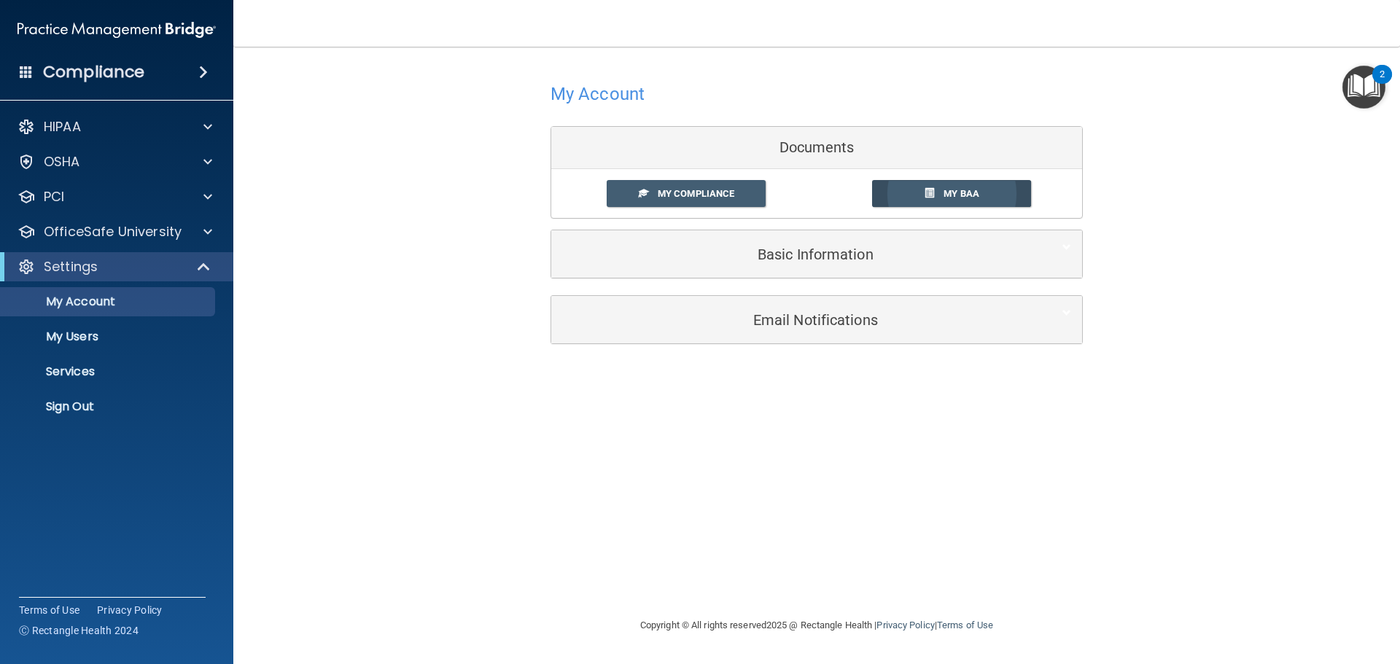
click at [938, 186] on link "My BAA" at bounding box center [952, 193] width 160 height 27
click at [715, 195] on span "My Compliance" at bounding box center [696, 193] width 77 height 11
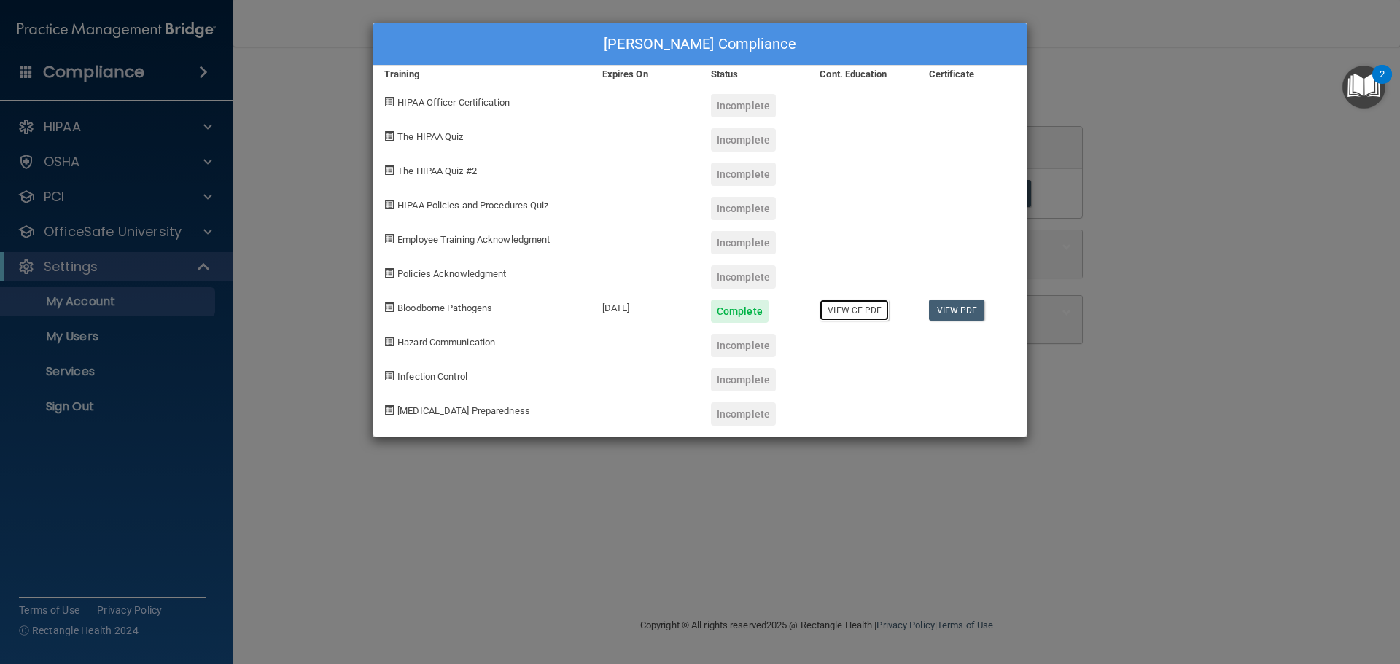
click at [857, 308] on link "View CE PDF" at bounding box center [854, 310] width 69 height 21
click at [965, 308] on link "View PDF" at bounding box center [957, 310] width 56 height 21
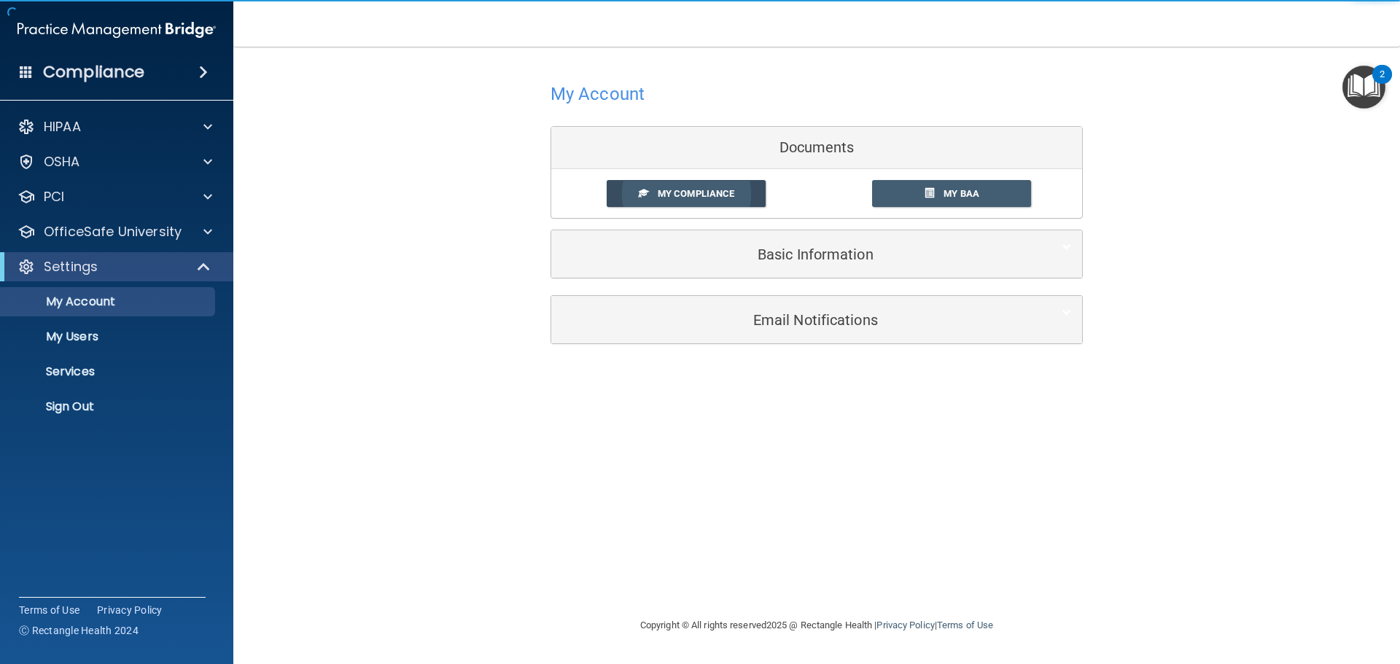
drag, startPoint x: 714, startPoint y: 186, endPoint x: 722, endPoint y: 182, distance: 8.8
click at [714, 185] on link "My Compliance" at bounding box center [687, 193] width 160 height 27
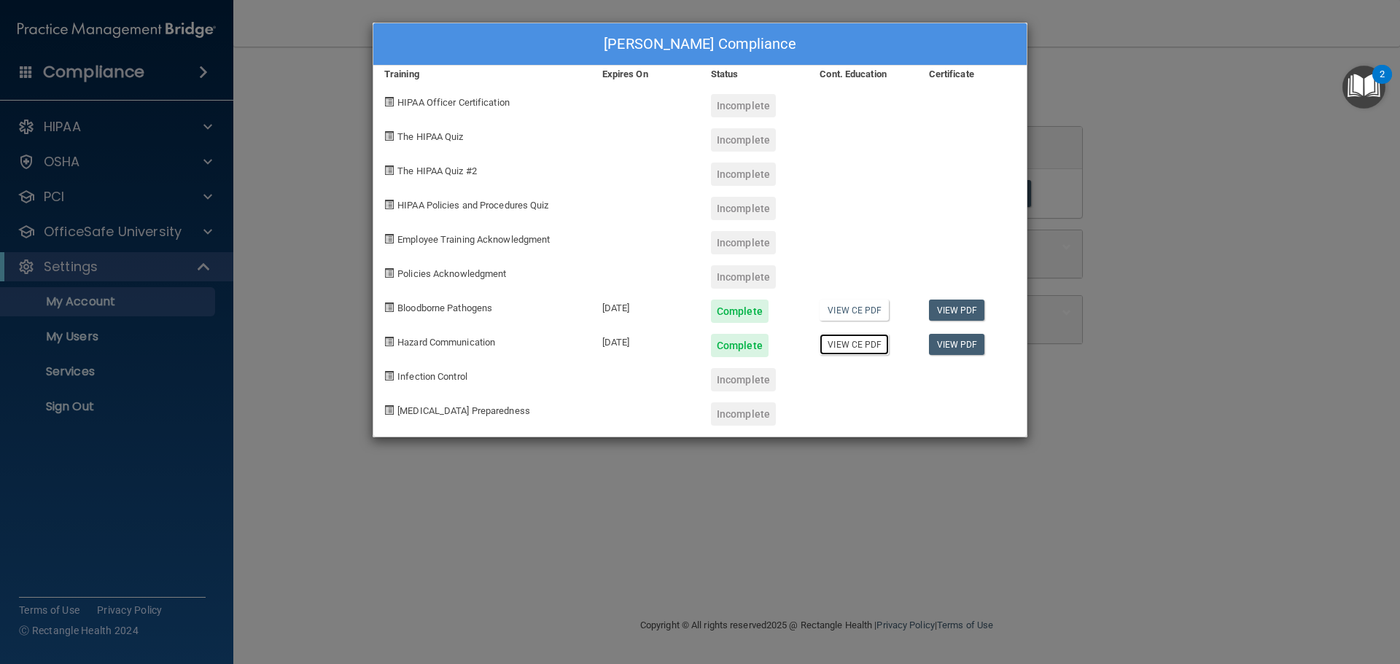
click at [879, 343] on link "View CE PDF" at bounding box center [854, 344] width 69 height 21
click at [954, 348] on link "View PDF" at bounding box center [957, 344] width 56 height 21
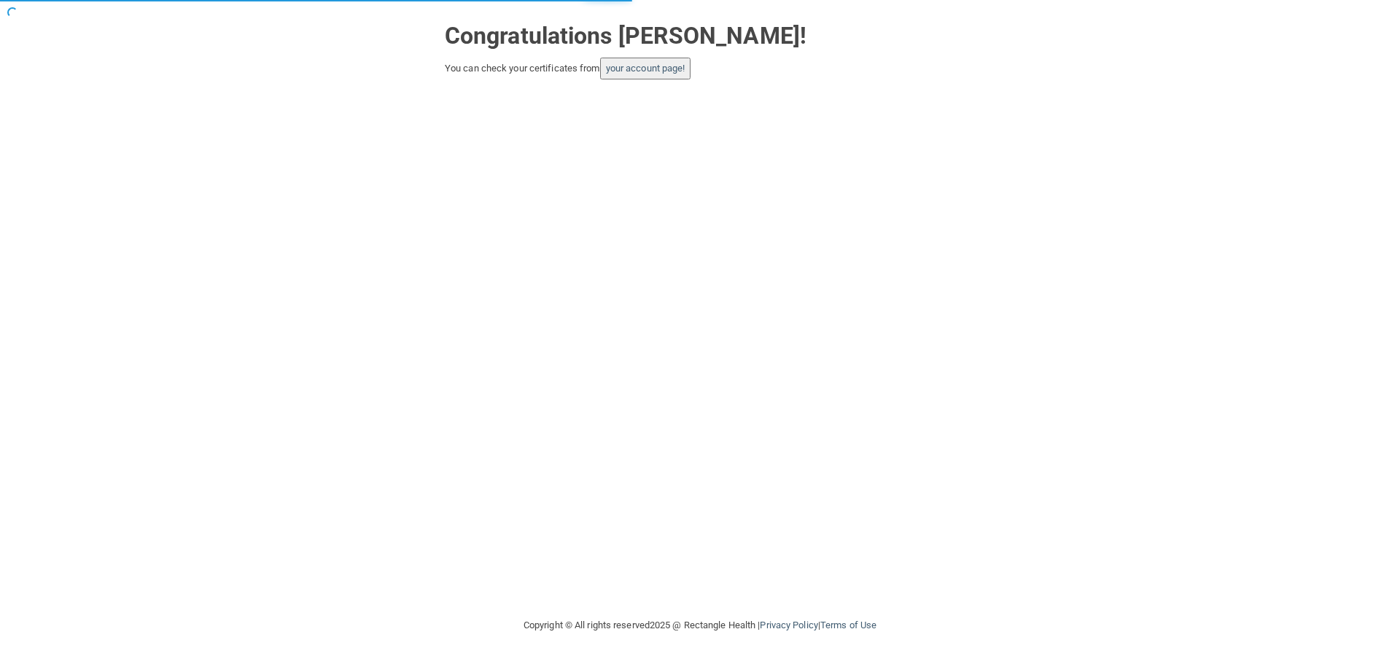
click at [635, 77] on button "your account page!" at bounding box center [645, 69] width 91 height 22
click at [641, 69] on link "your account page!" at bounding box center [645, 68] width 79 height 11
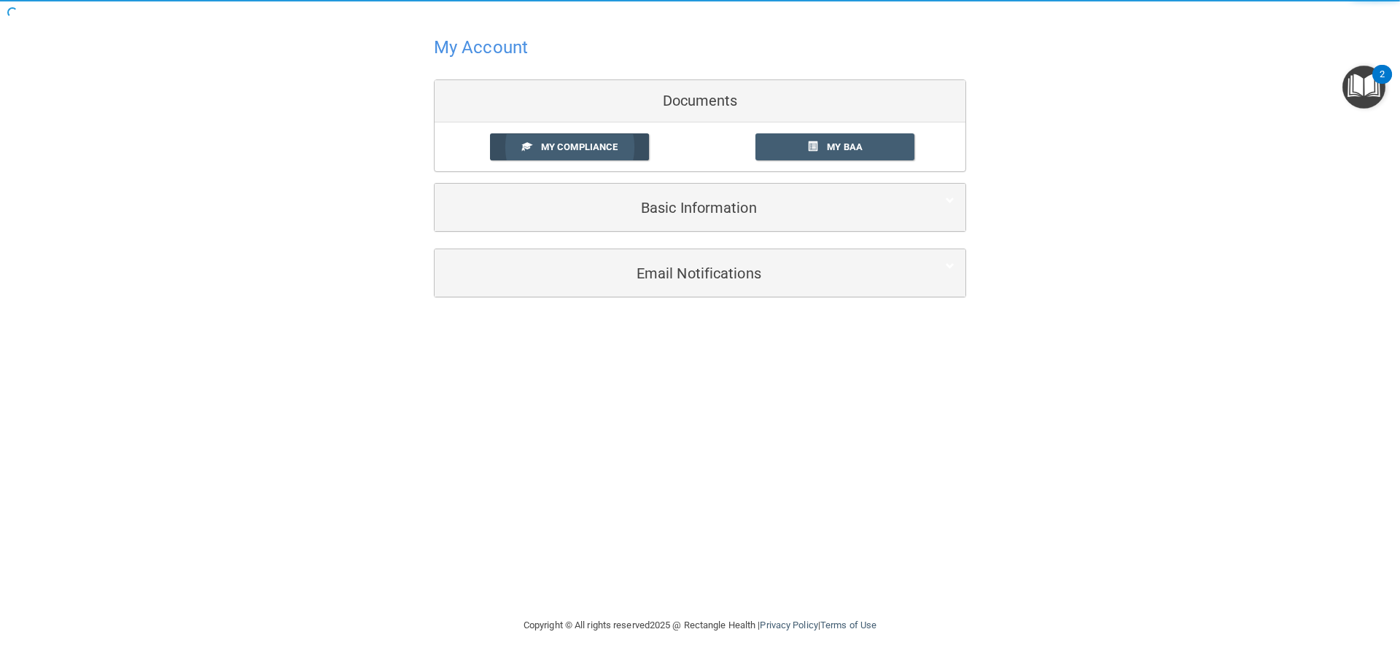
click at [618, 154] on link "My Compliance" at bounding box center [570, 146] width 160 height 27
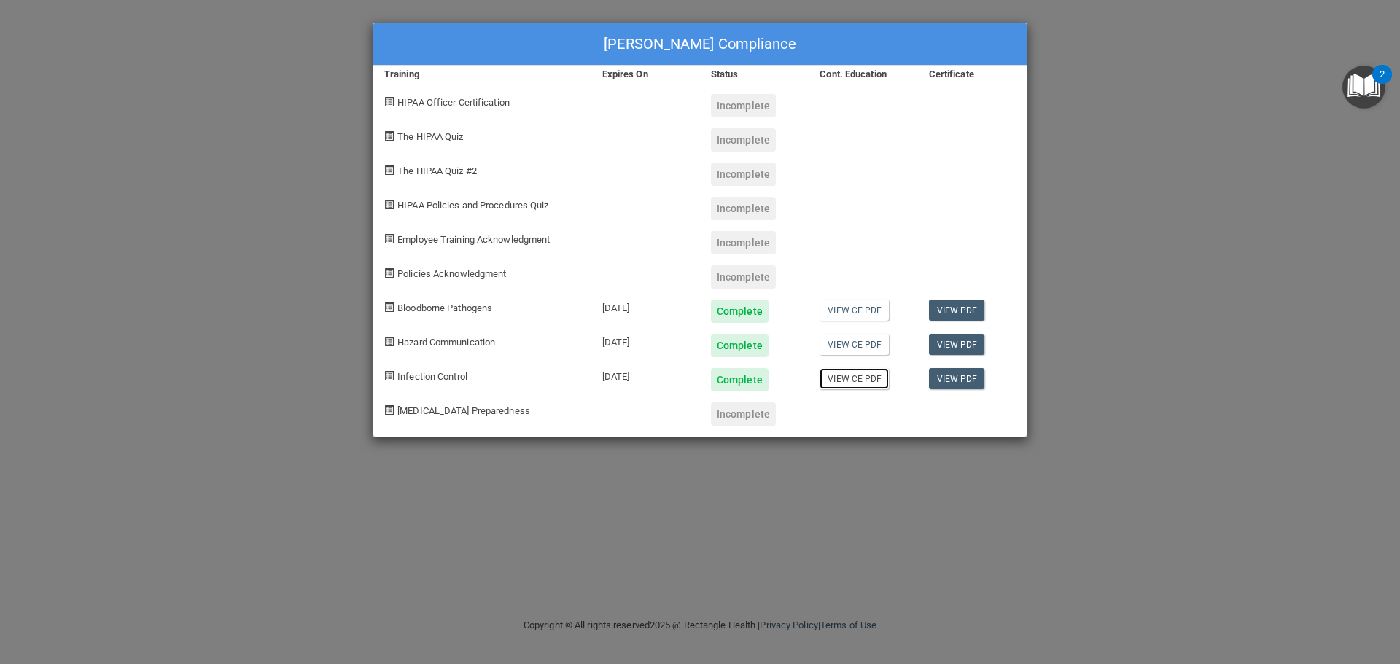
click at [851, 387] on link "View CE PDF" at bounding box center [854, 378] width 69 height 21
click at [956, 384] on link "View PDF" at bounding box center [957, 378] width 56 height 21
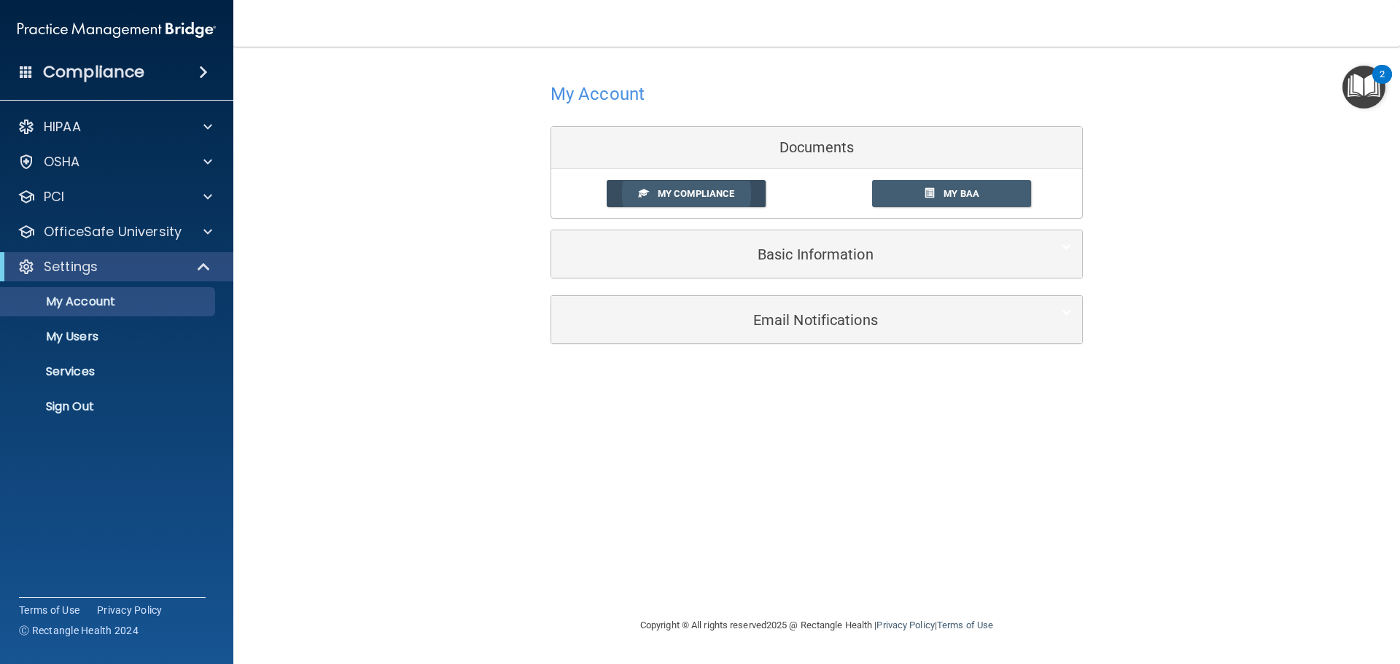
click at [704, 195] on span "My Compliance" at bounding box center [696, 193] width 77 height 11
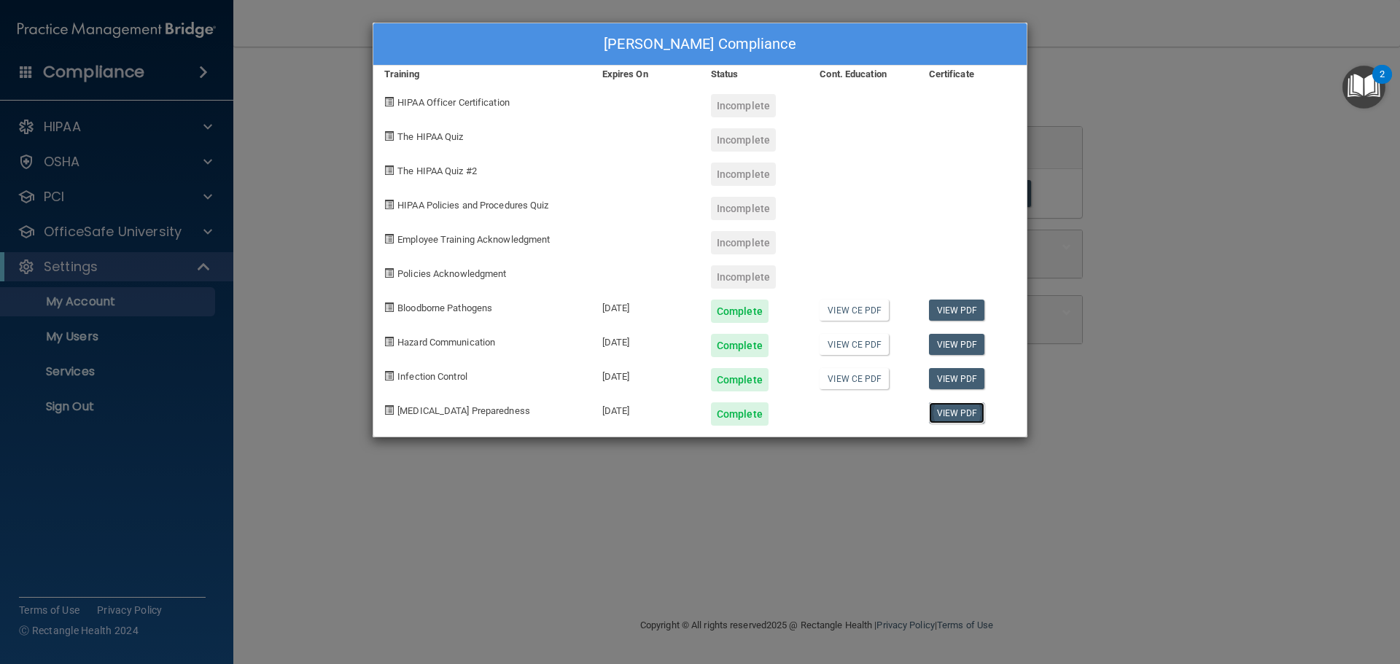
click at [950, 410] on link "View PDF" at bounding box center [957, 412] width 56 height 21
